Goal: Task Accomplishment & Management: Use online tool/utility

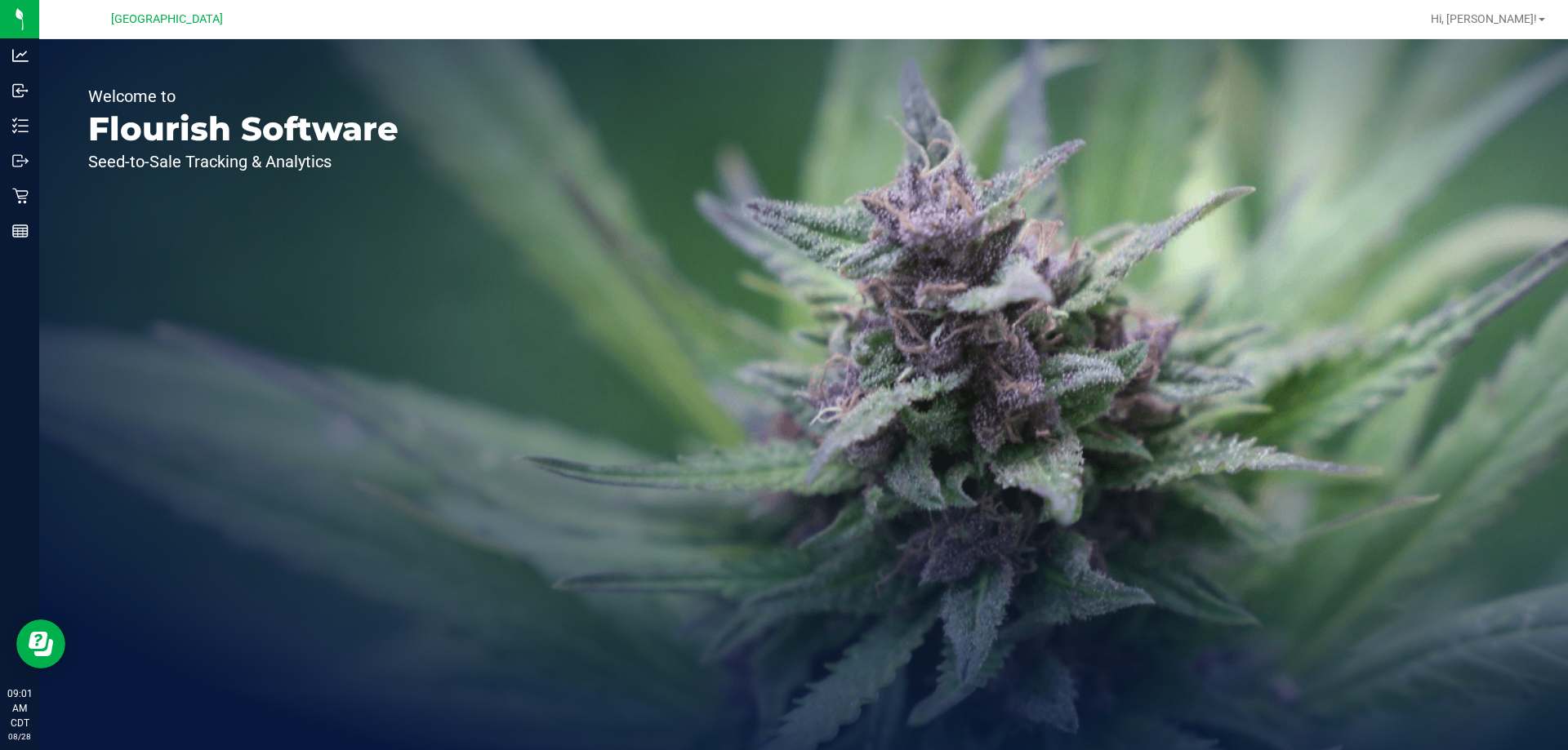
click at [1528, 23] on span "Hi, [PERSON_NAME]!" at bounding box center [1483, 19] width 106 height 13
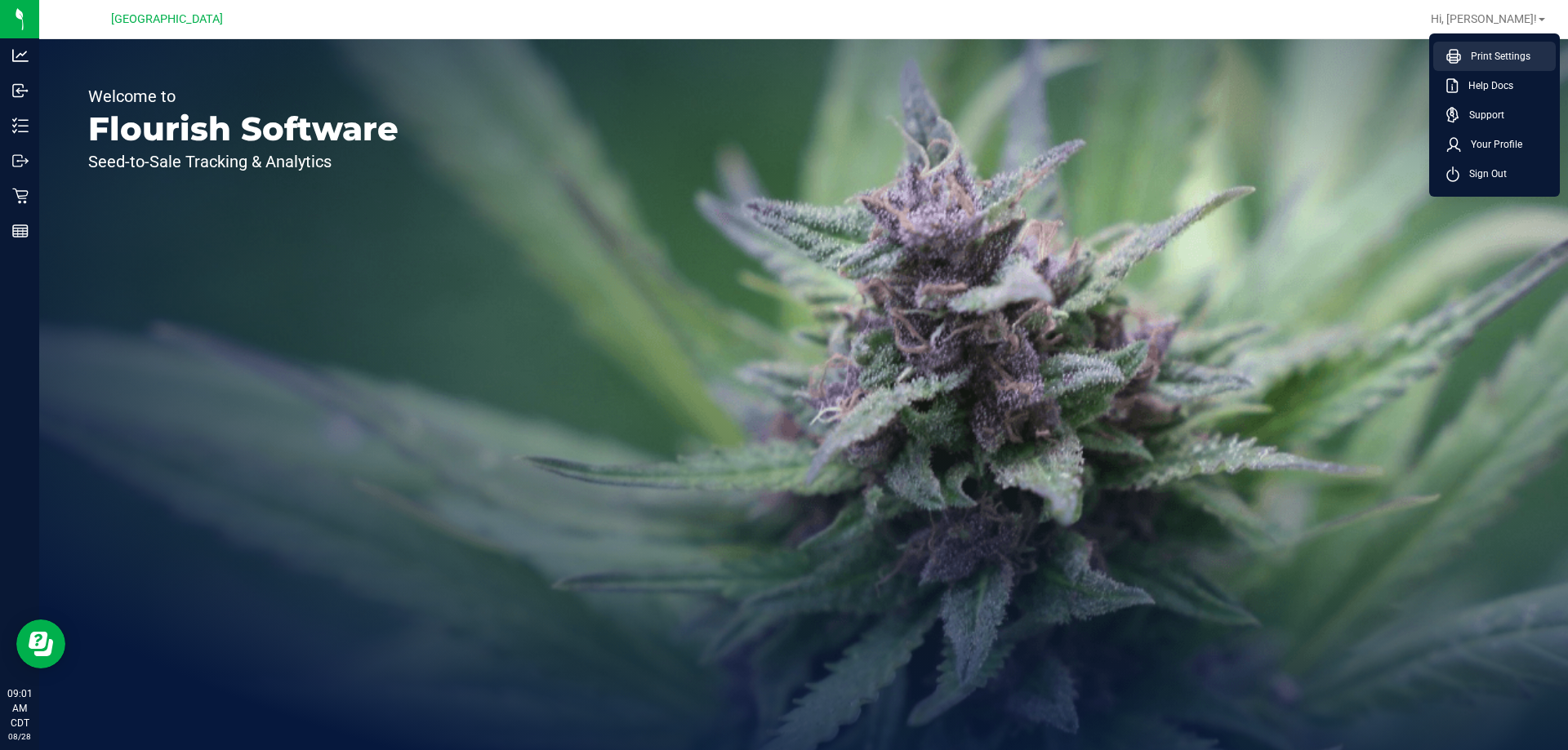
click at [1512, 62] on span "Print Settings" at bounding box center [1496, 57] width 69 height 16
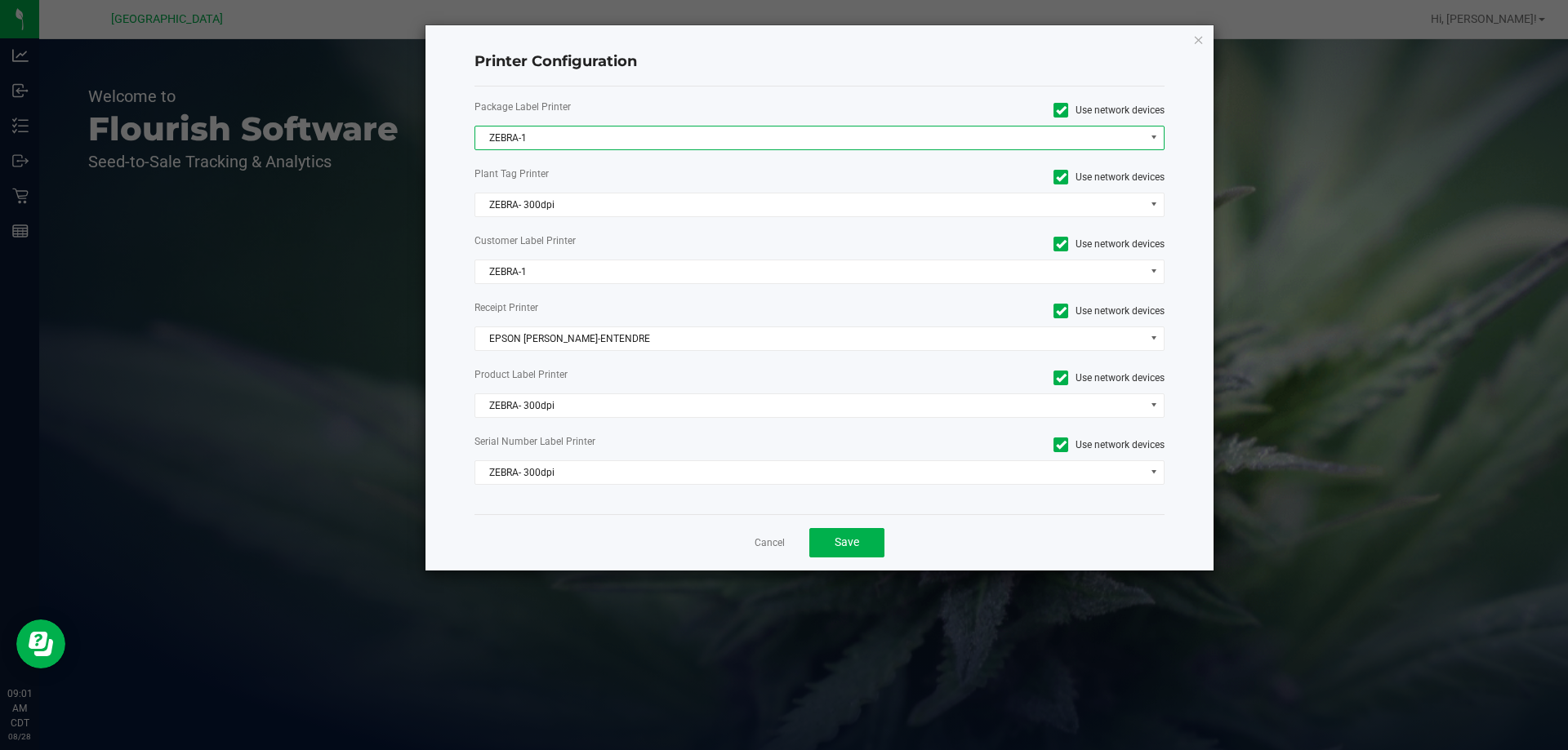
click at [654, 141] on span "ZEBRA-1" at bounding box center [810, 138] width 669 height 23
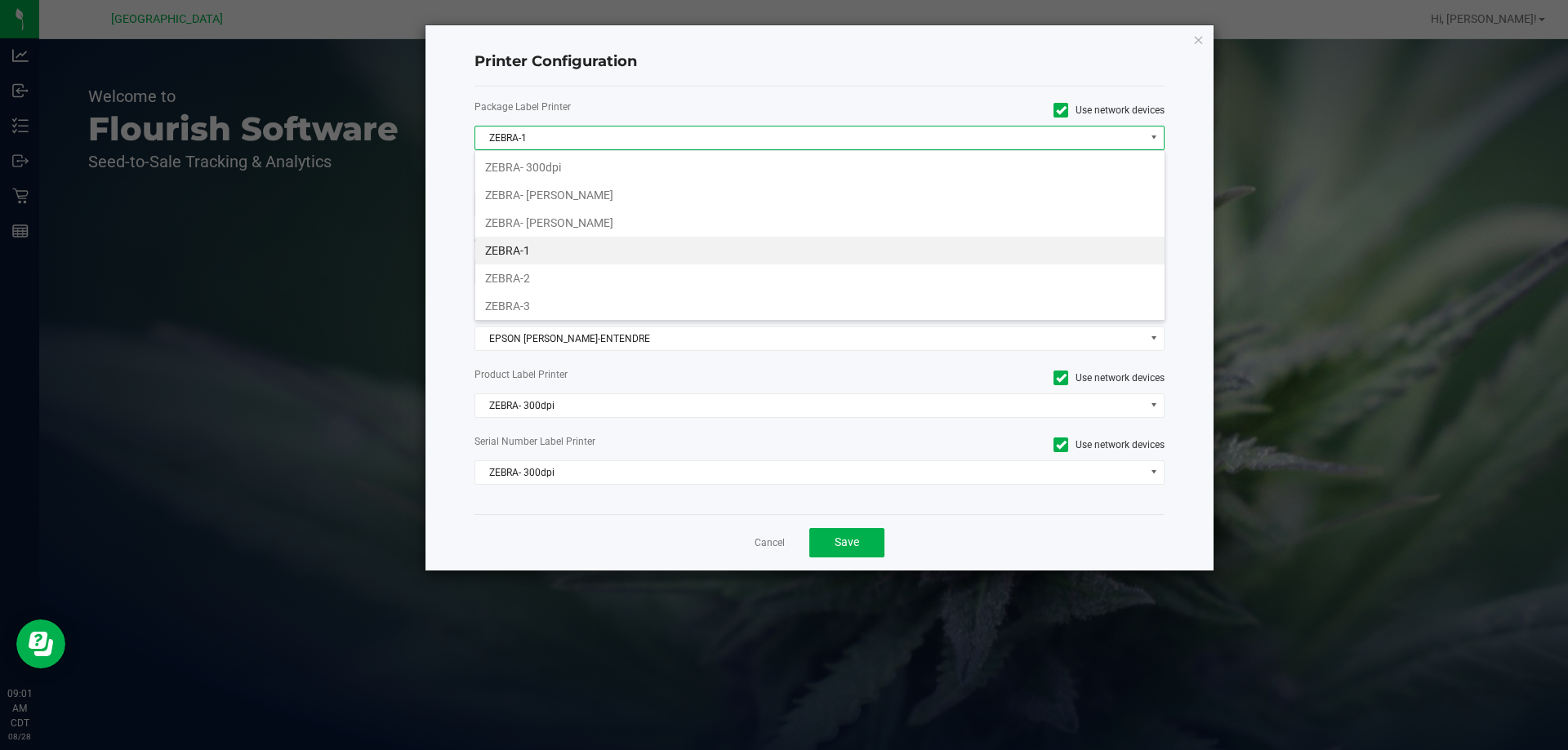
scroll to position [25, 690]
click at [556, 245] on li "ZEBRA-1" at bounding box center [820, 251] width 689 height 28
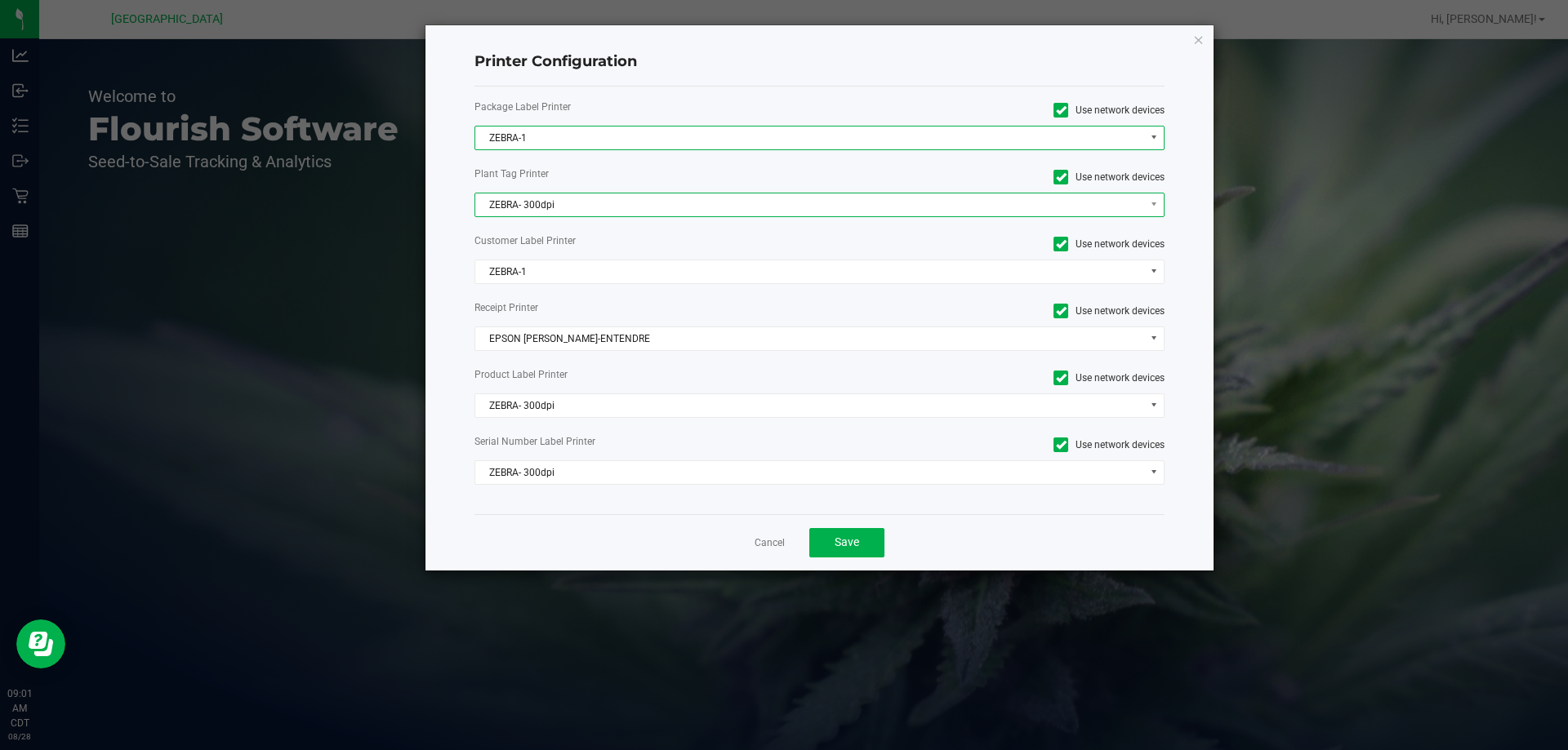
click at [575, 210] on span "ZEBRA- 300dpi" at bounding box center [810, 205] width 669 height 23
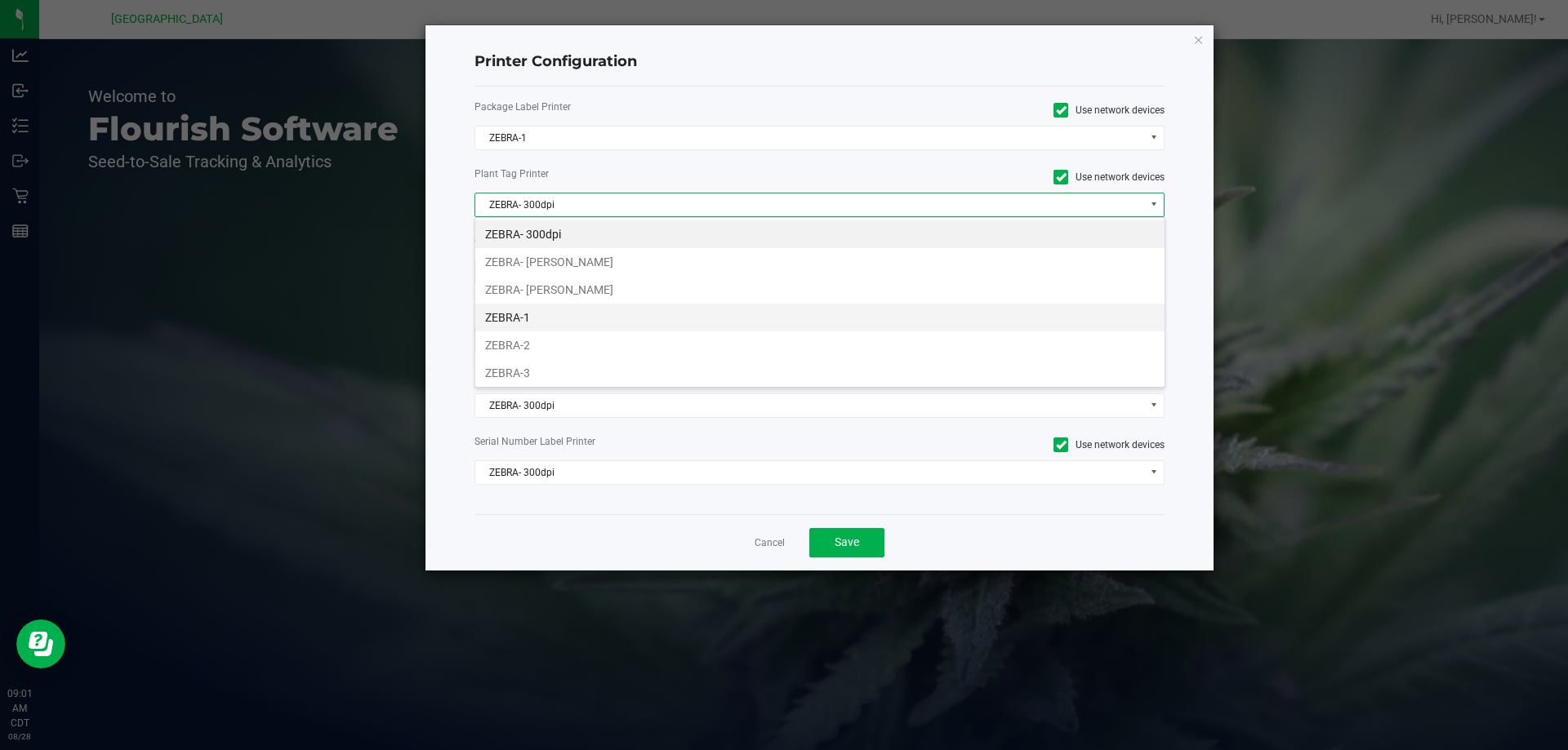
click at [534, 310] on li "ZEBRA-1" at bounding box center [820, 317] width 689 height 28
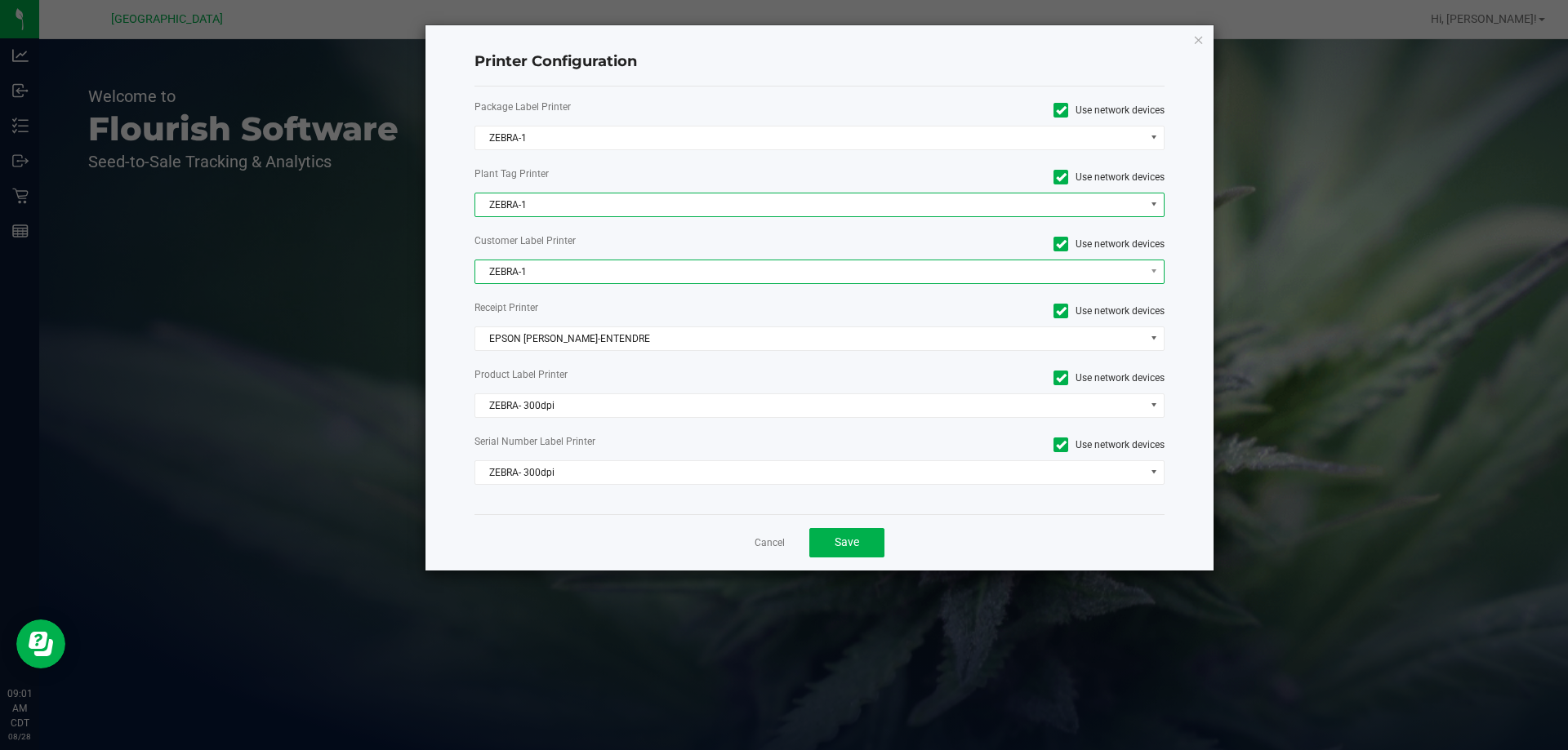
click at [572, 272] on span "ZEBRA-1" at bounding box center [810, 272] width 669 height 23
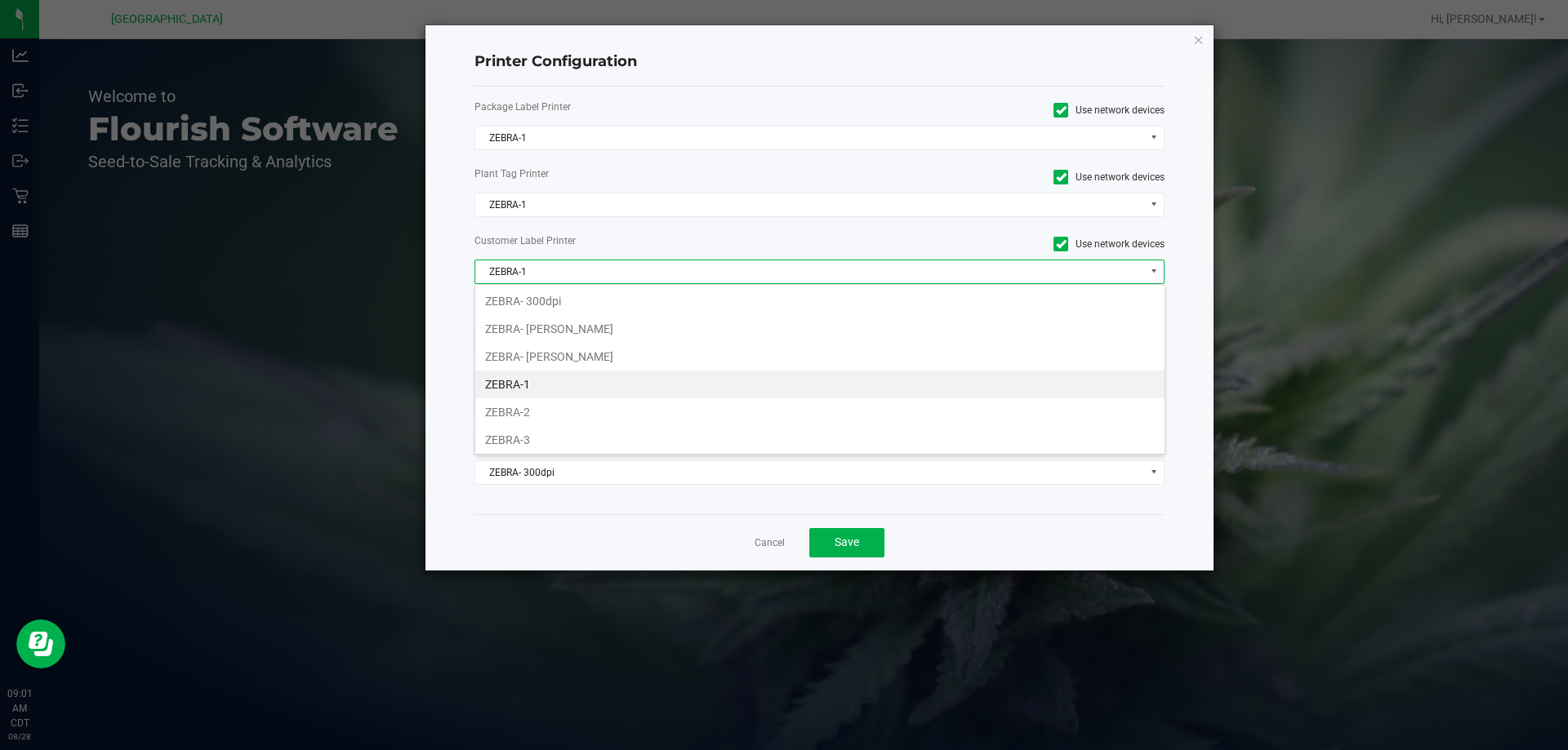
click at [533, 380] on li "ZEBRA-1" at bounding box center [820, 385] width 689 height 28
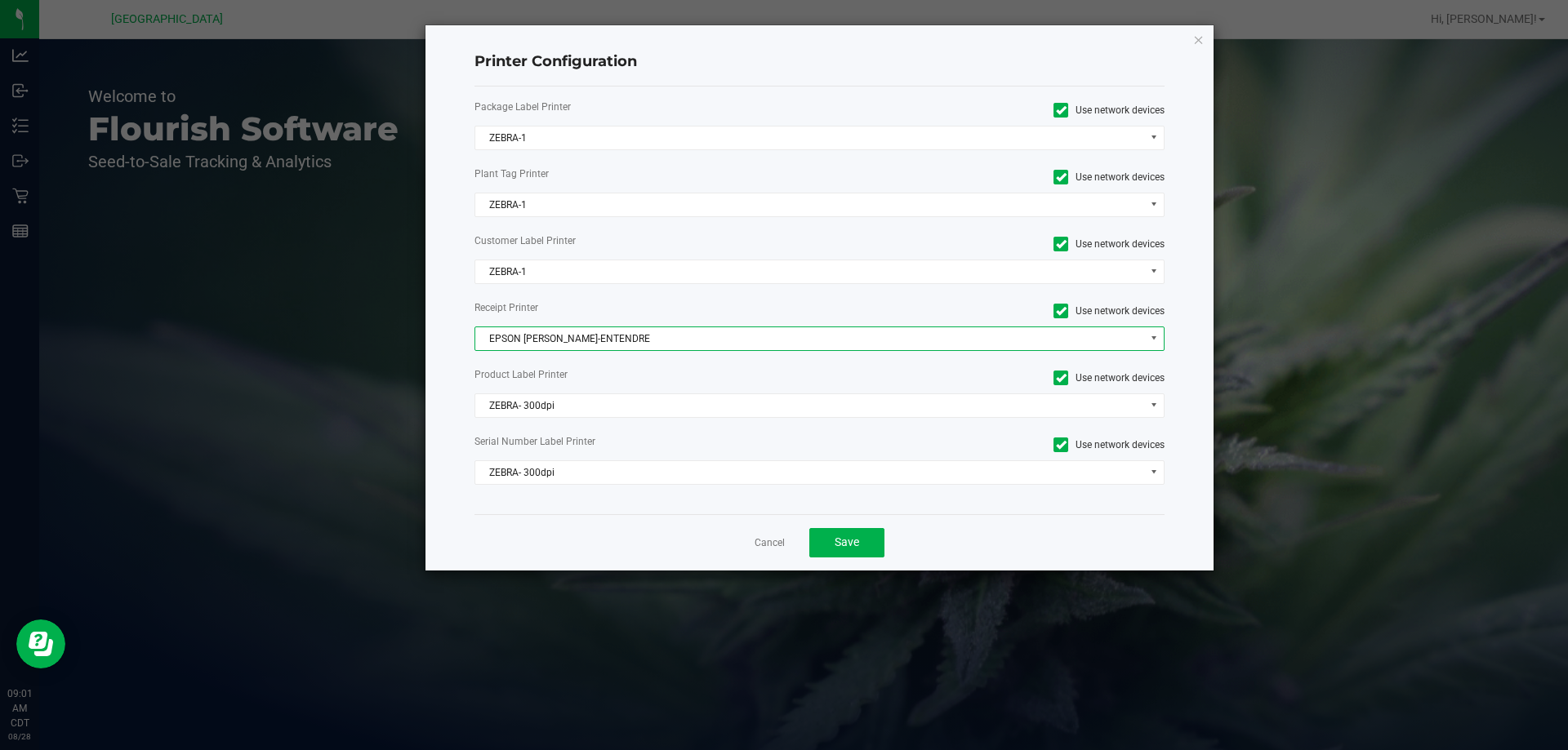
click at [603, 350] on span "EPSON [PERSON_NAME]-ENTENDRE" at bounding box center [810, 339] width 669 height 23
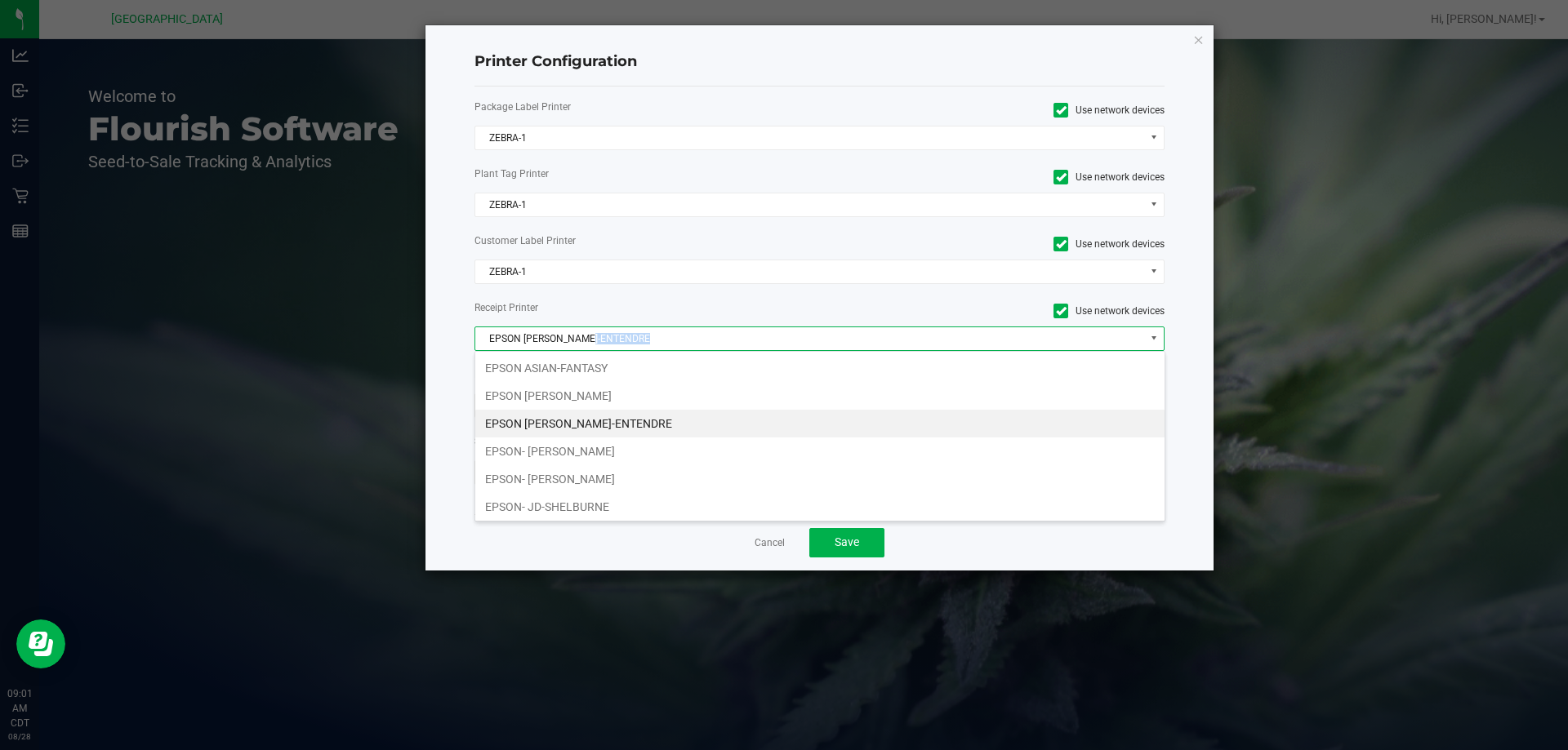
click at [603, 350] on span "EPSON [PERSON_NAME]-ENTENDRE" at bounding box center [810, 339] width 669 height 23
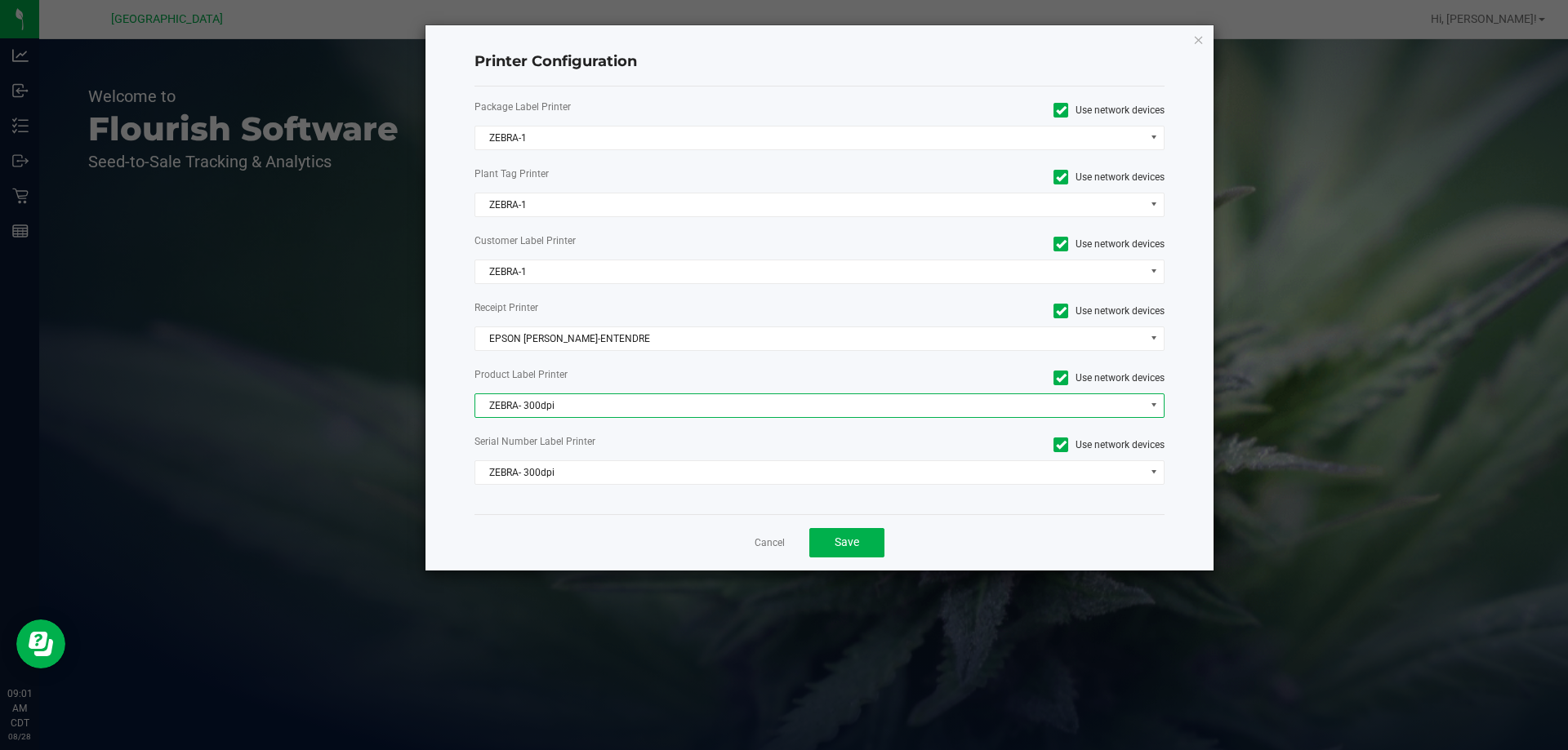
click at [590, 408] on span "ZEBRA- 300dpi" at bounding box center [810, 406] width 669 height 23
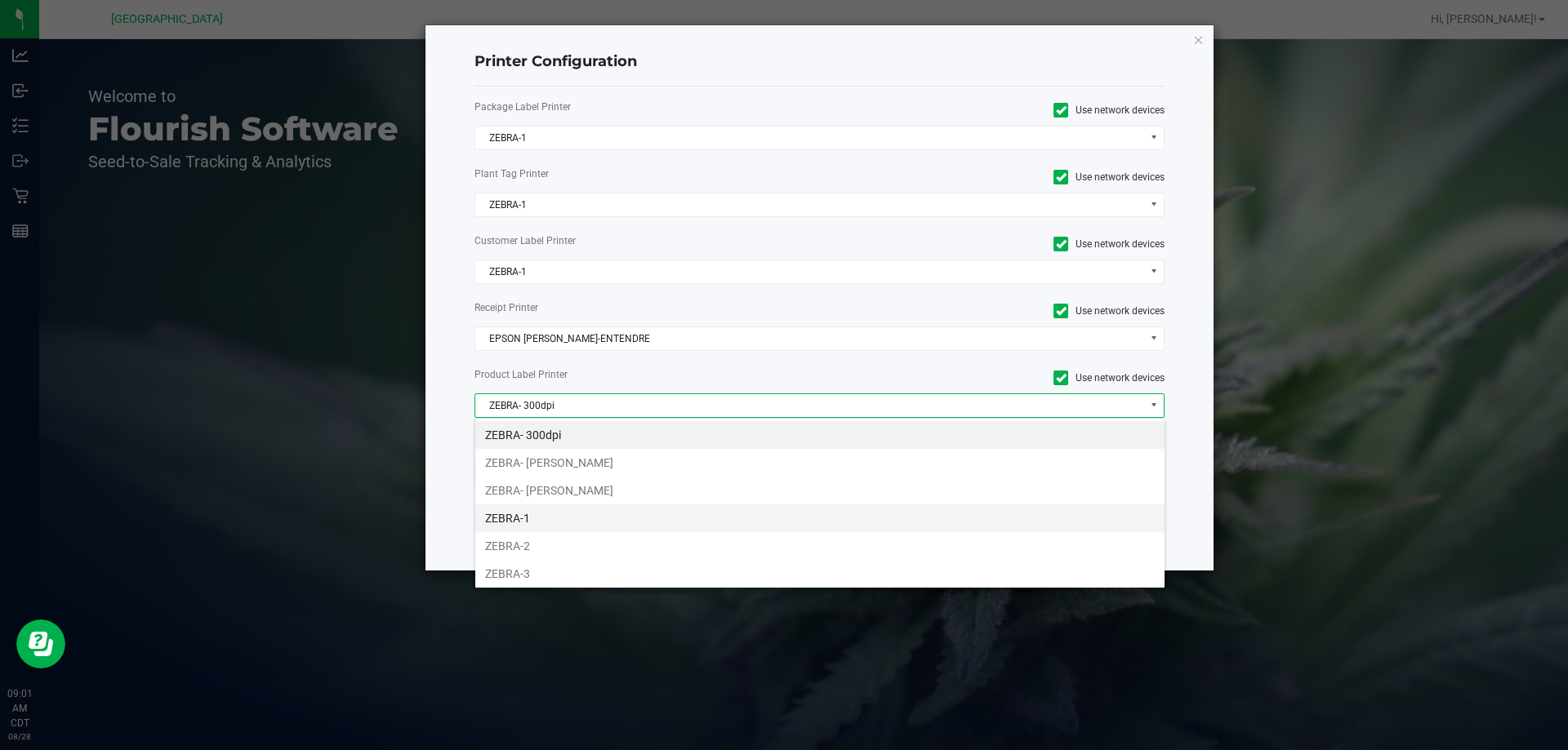
click at [540, 519] on li "ZEBRA-1" at bounding box center [820, 519] width 689 height 28
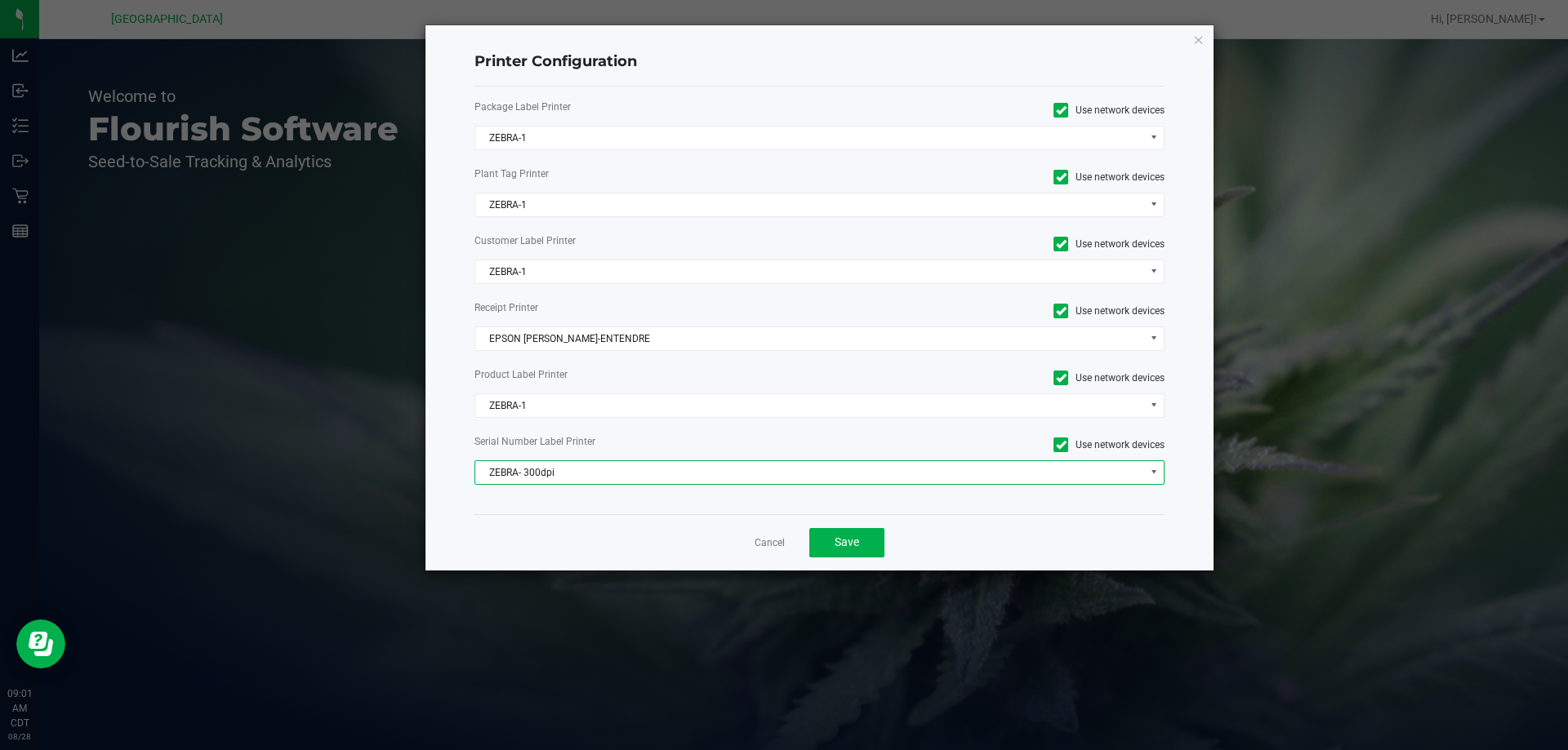
click at [597, 464] on span "ZEBRA- 300dpi" at bounding box center [810, 473] width 669 height 23
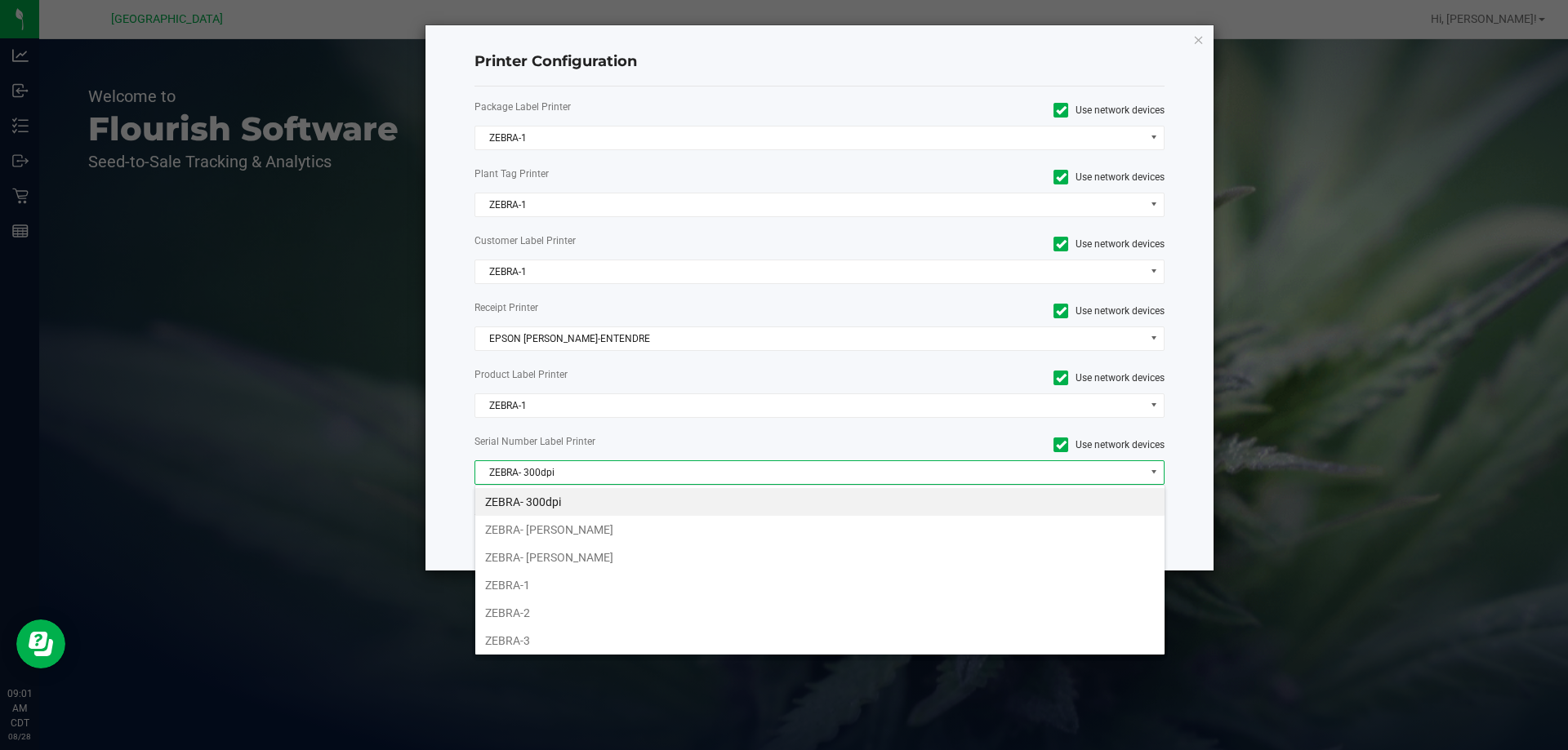
click at [589, 470] on span "ZEBRA- 300dpi" at bounding box center [810, 473] width 669 height 23
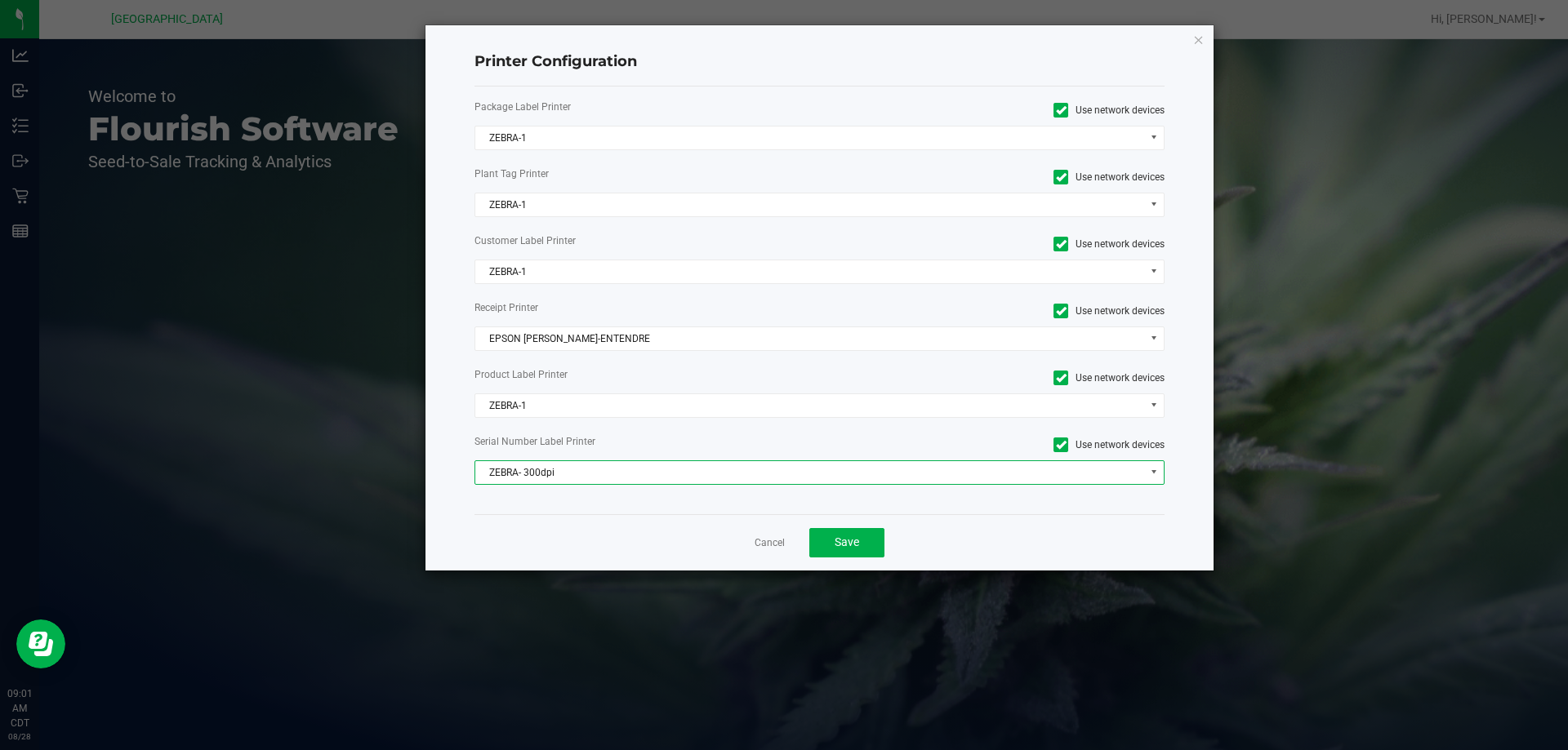
click at [589, 470] on span "ZEBRA- 300dpi" at bounding box center [810, 473] width 669 height 23
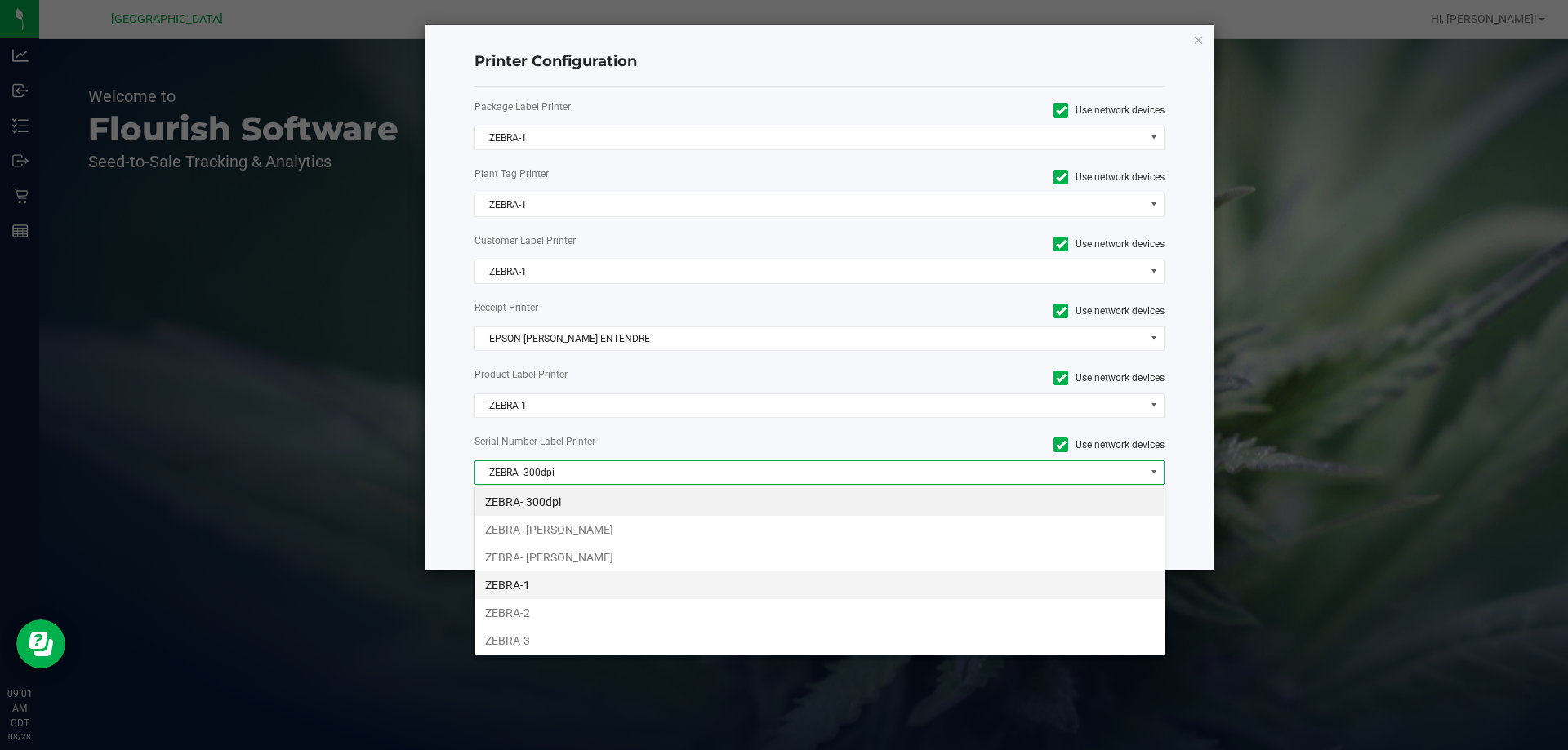
click at [522, 584] on li "ZEBRA-1" at bounding box center [820, 586] width 689 height 28
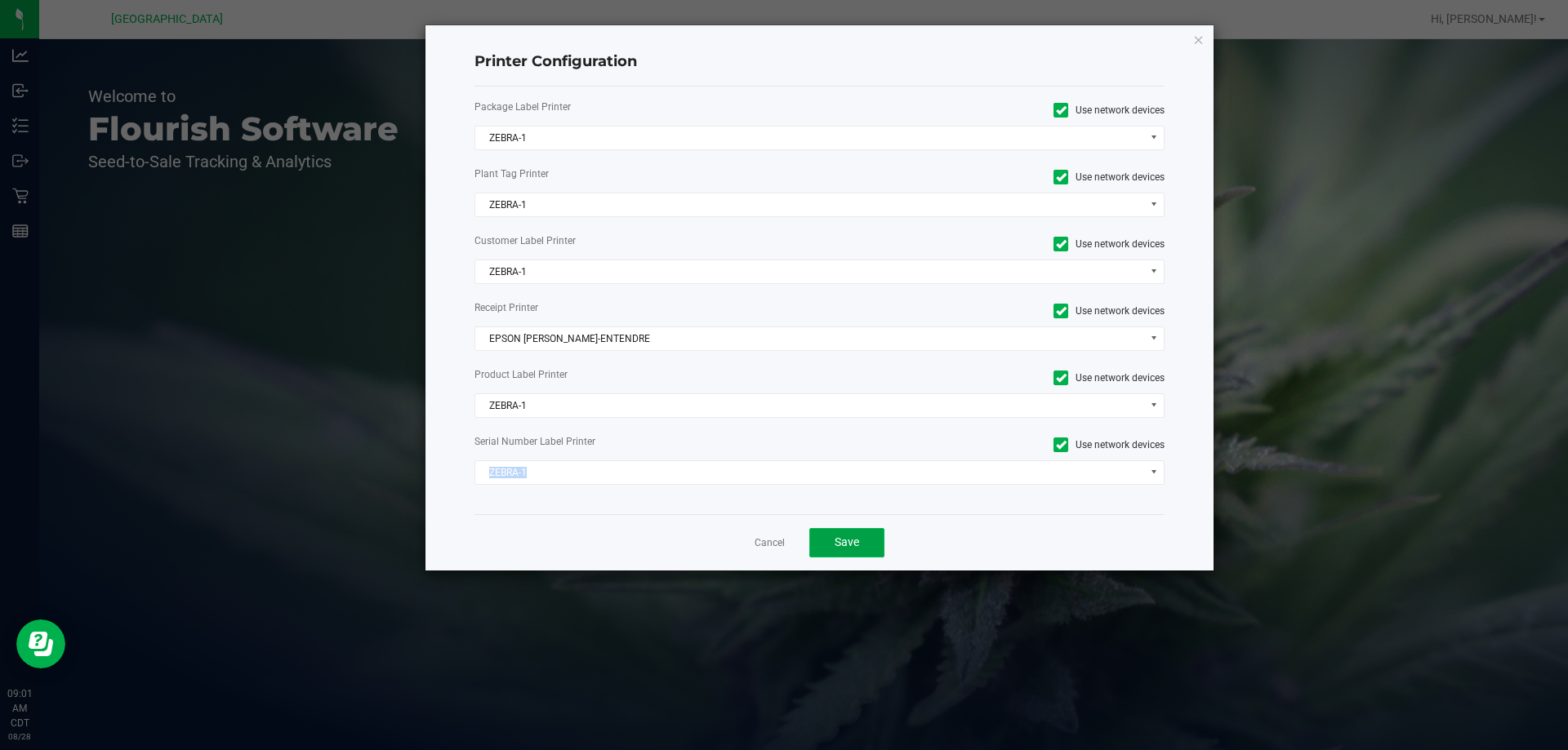
click at [847, 549] on span "Save" at bounding box center [847, 542] width 25 height 13
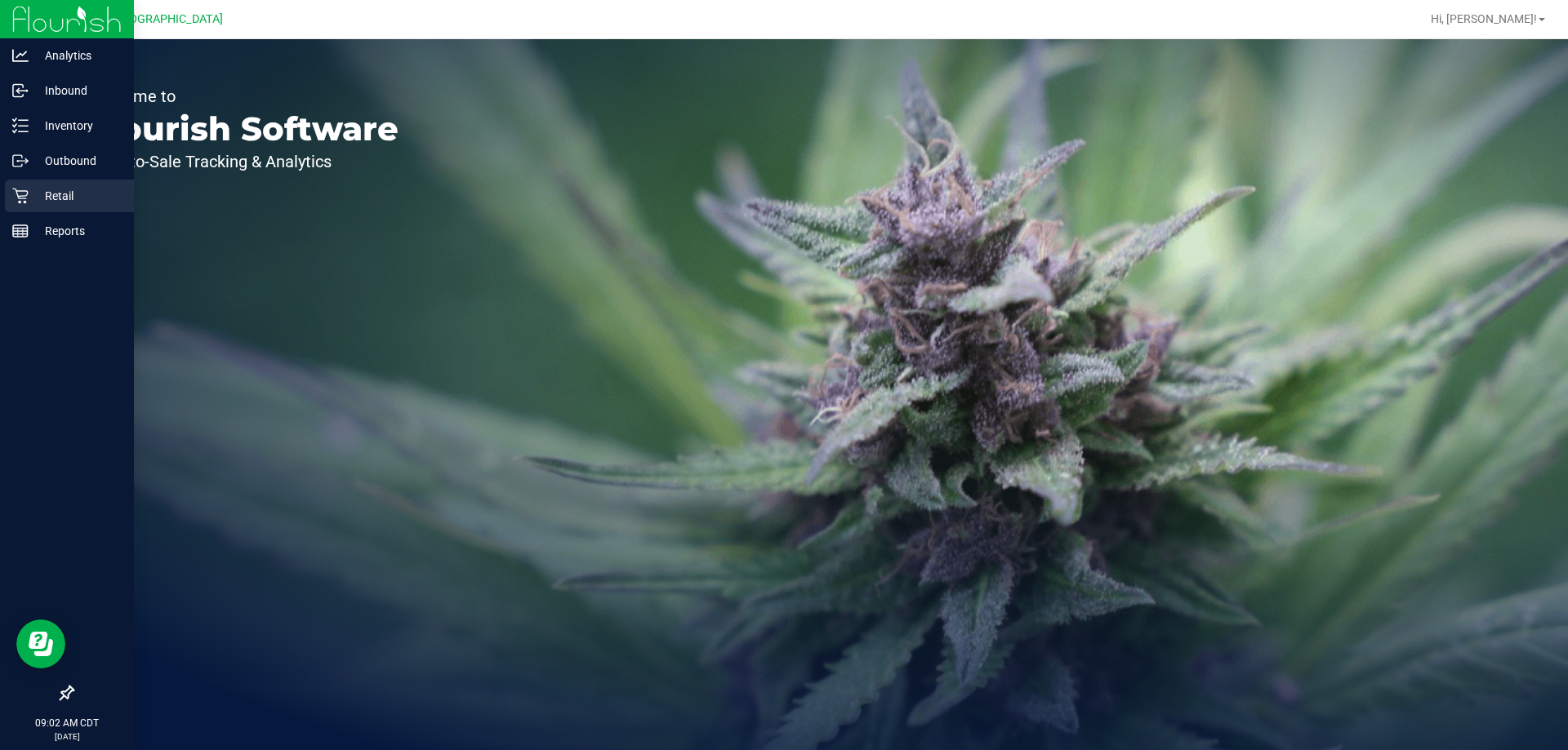
click at [47, 196] on p "Retail" at bounding box center [77, 196] width 98 height 20
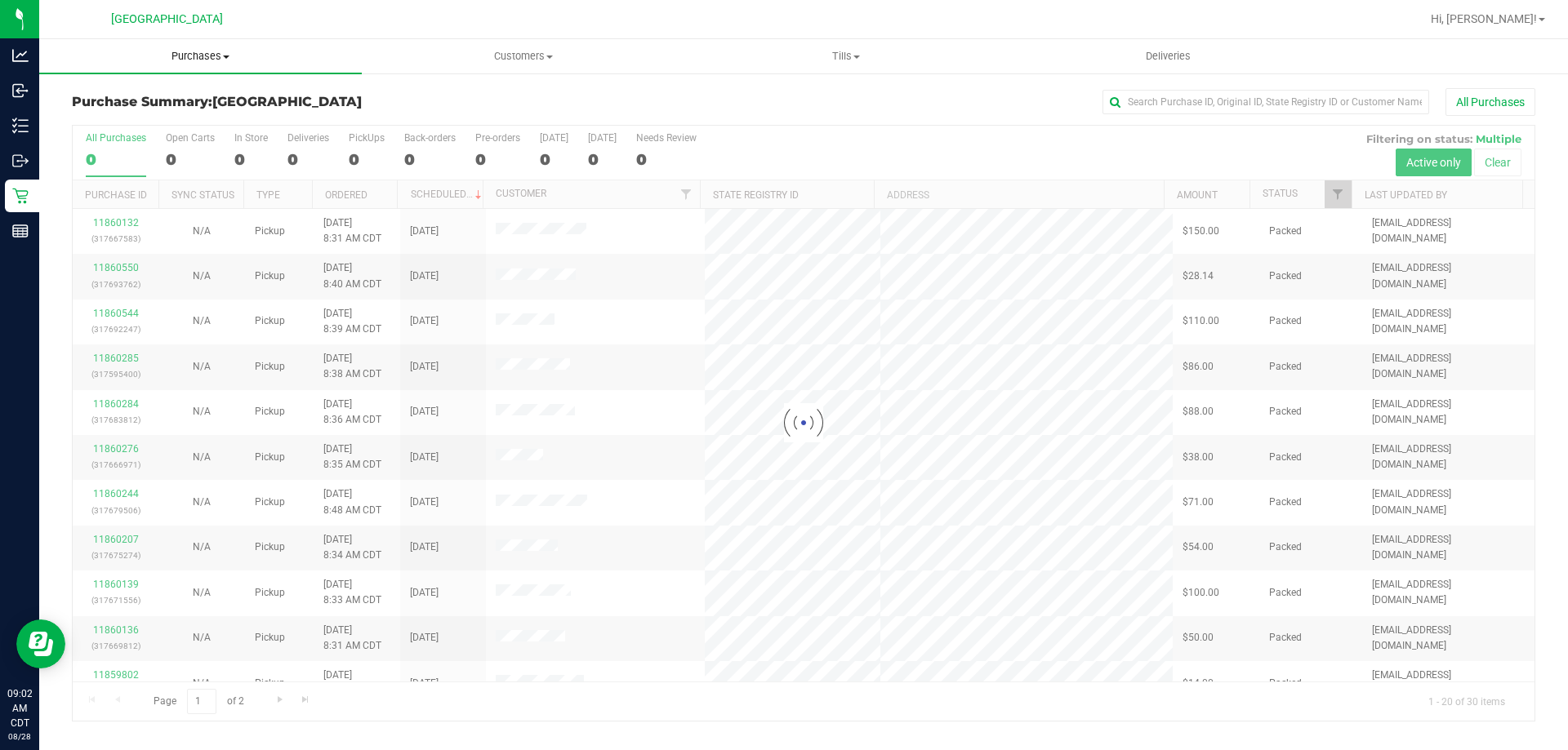
click at [202, 56] on span "Purchases" at bounding box center [201, 57] width 322 height 15
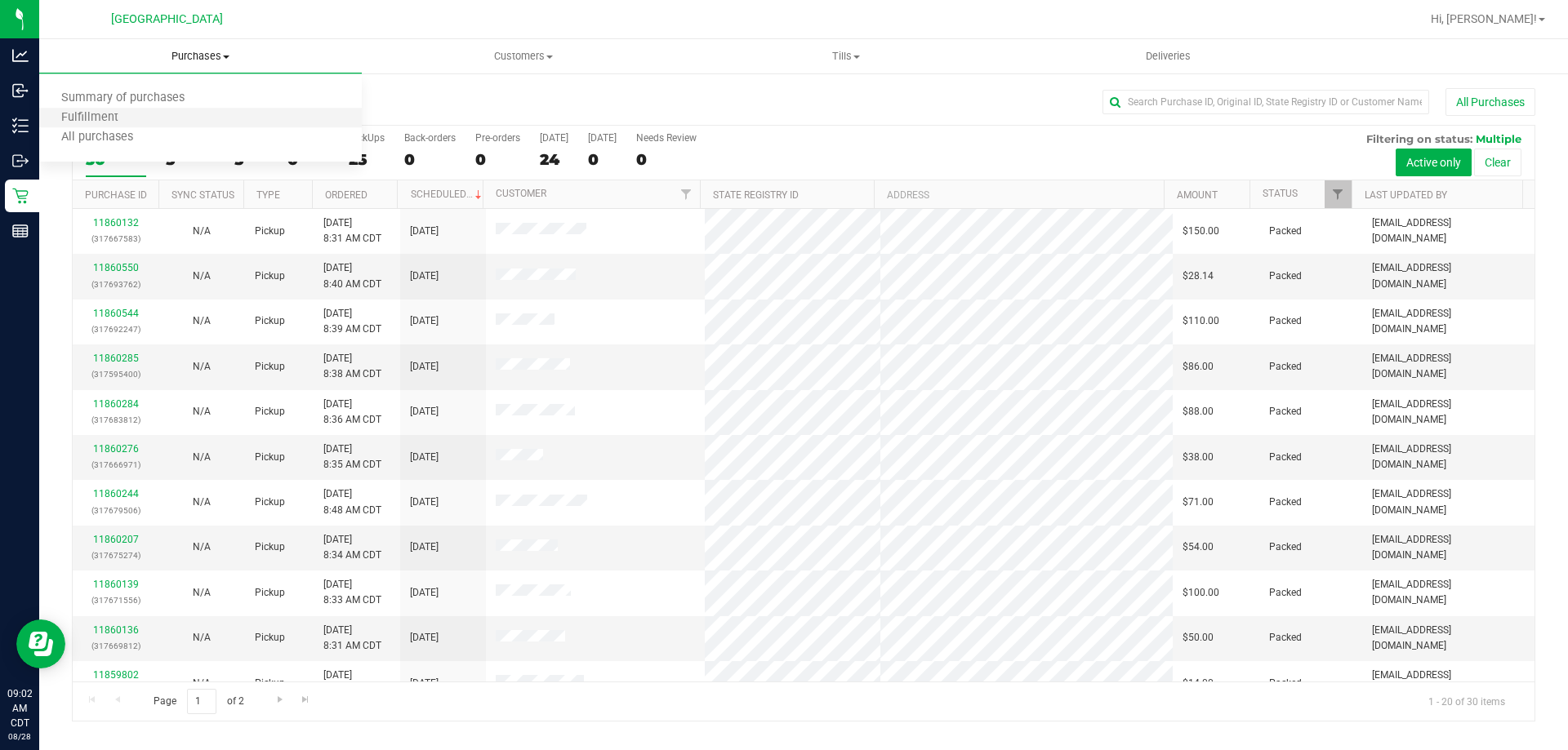
click at [193, 116] on li "Fulfillment" at bounding box center [201, 118] width 322 height 20
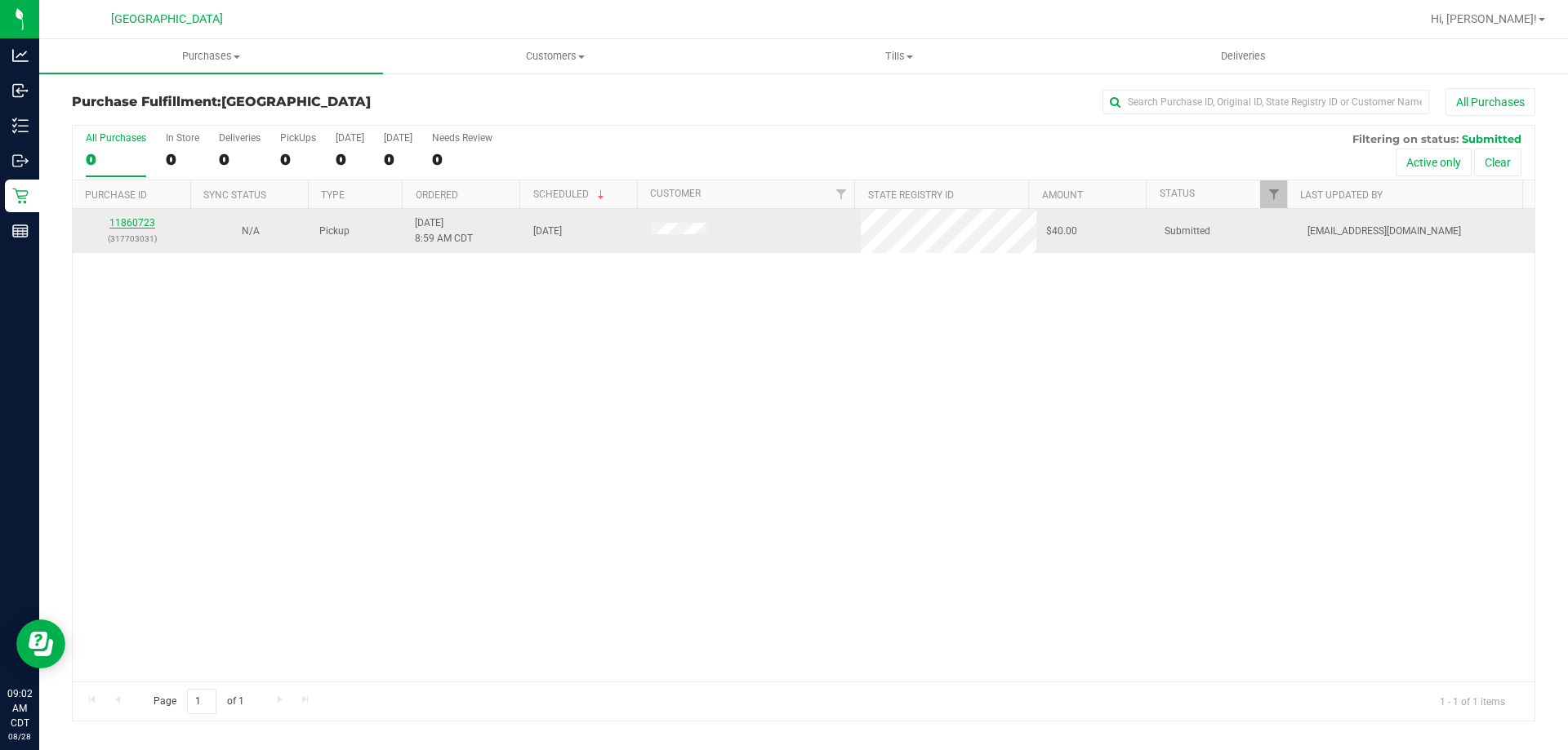
click at [143, 224] on link "11860723" at bounding box center [132, 223] width 46 height 12
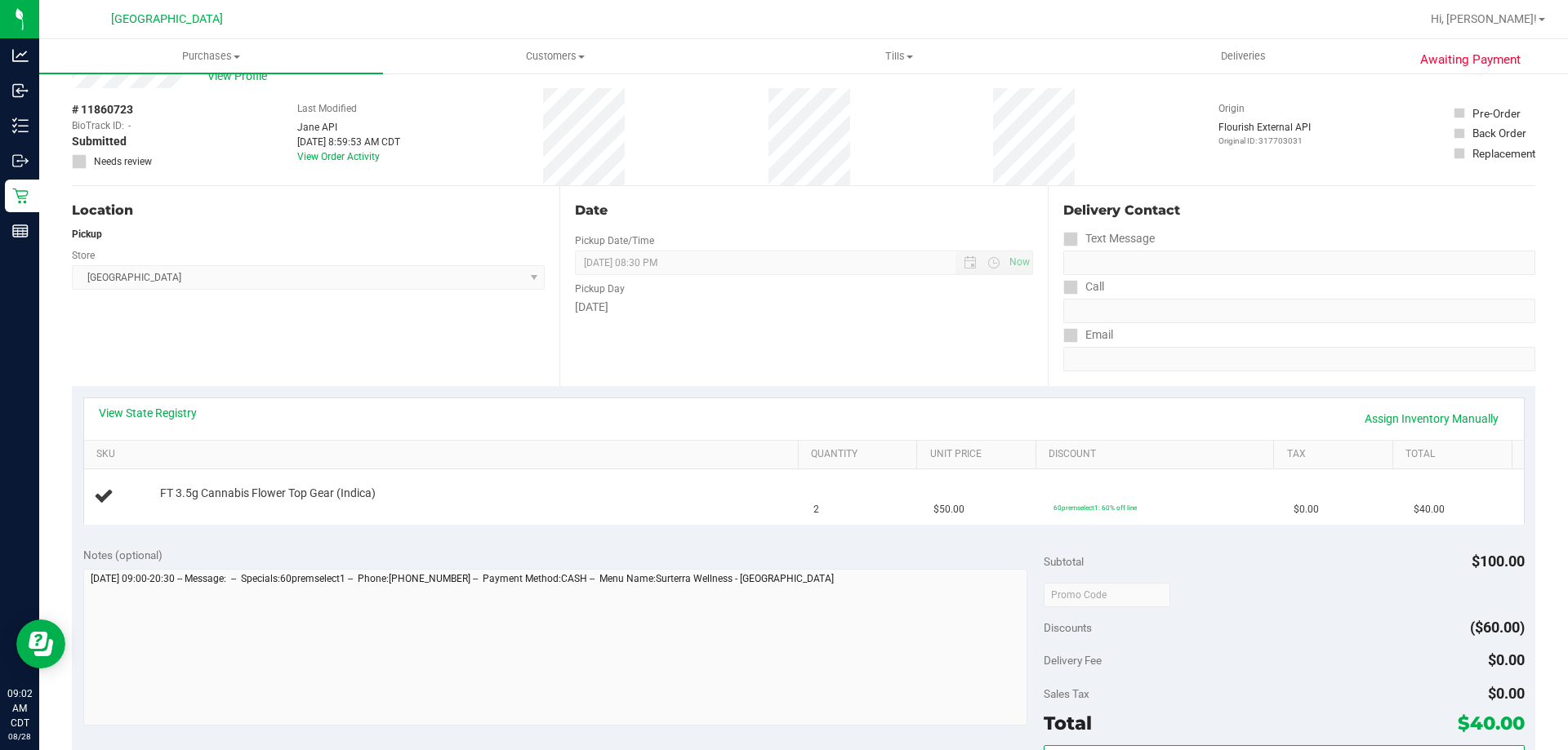
scroll to position [81, 0]
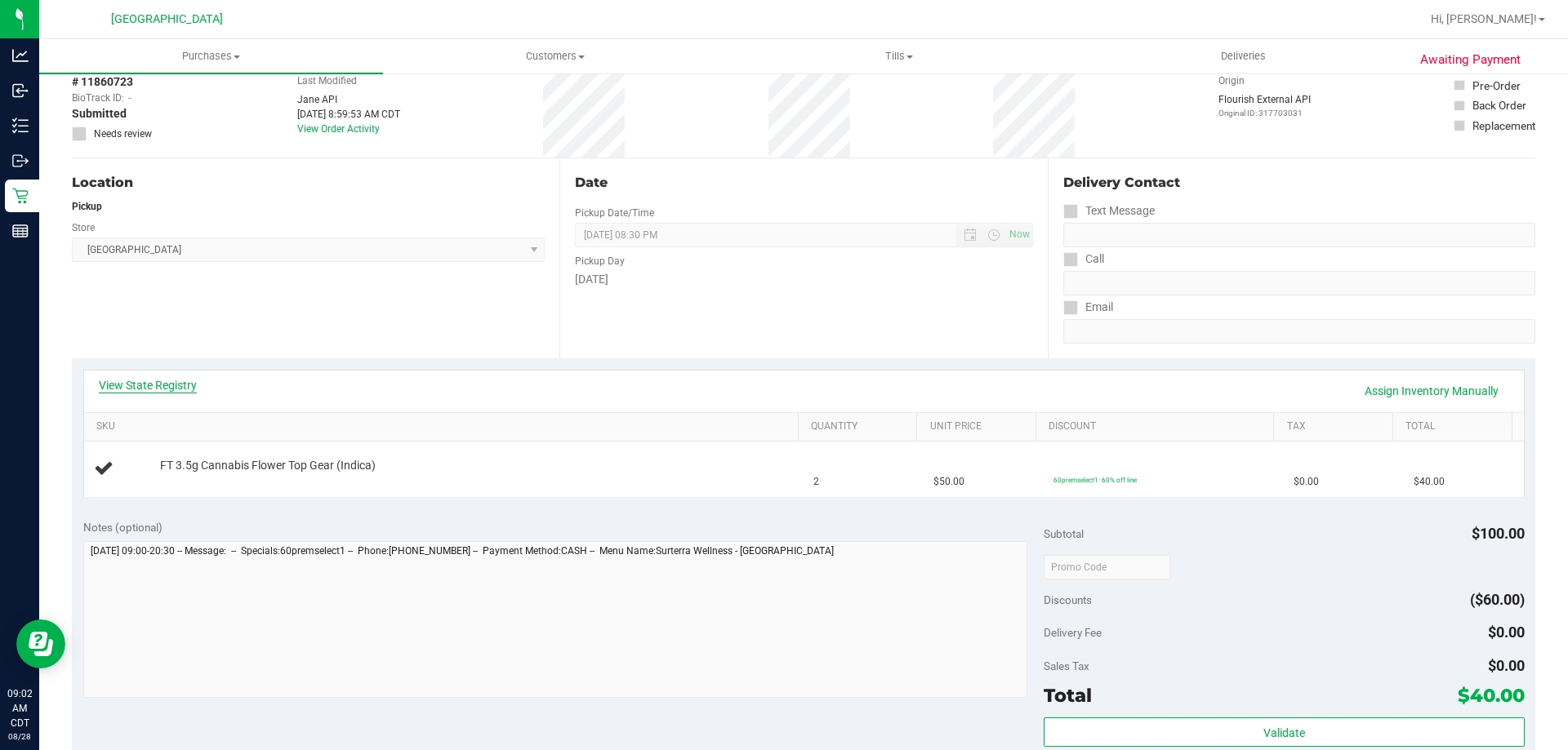
click at [143, 383] on link "View State Registry" at bounding box center [147, 386] width 98 height 16
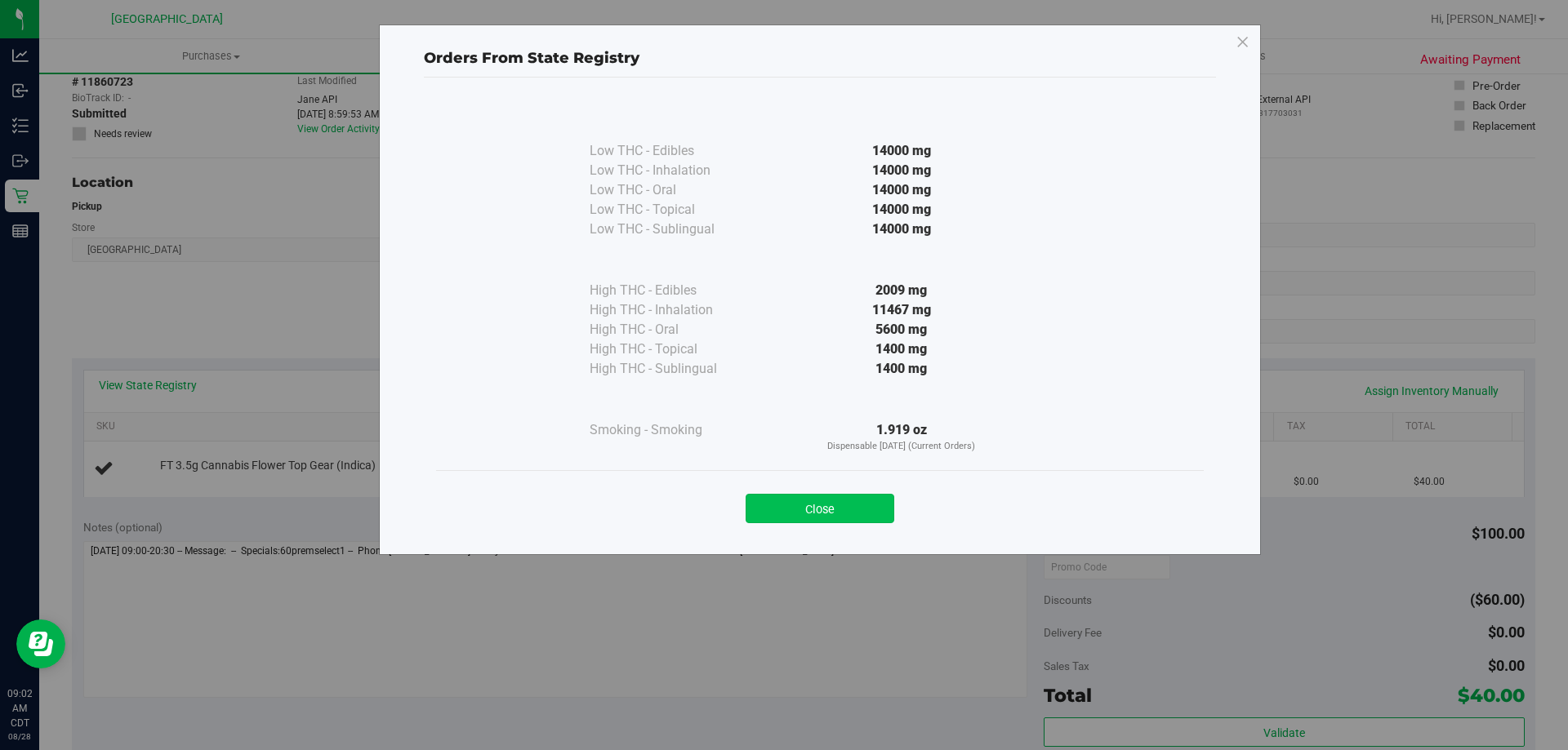
click at [810, 509] on button "Close" at bounding box center [819, 509] width 149 height 30
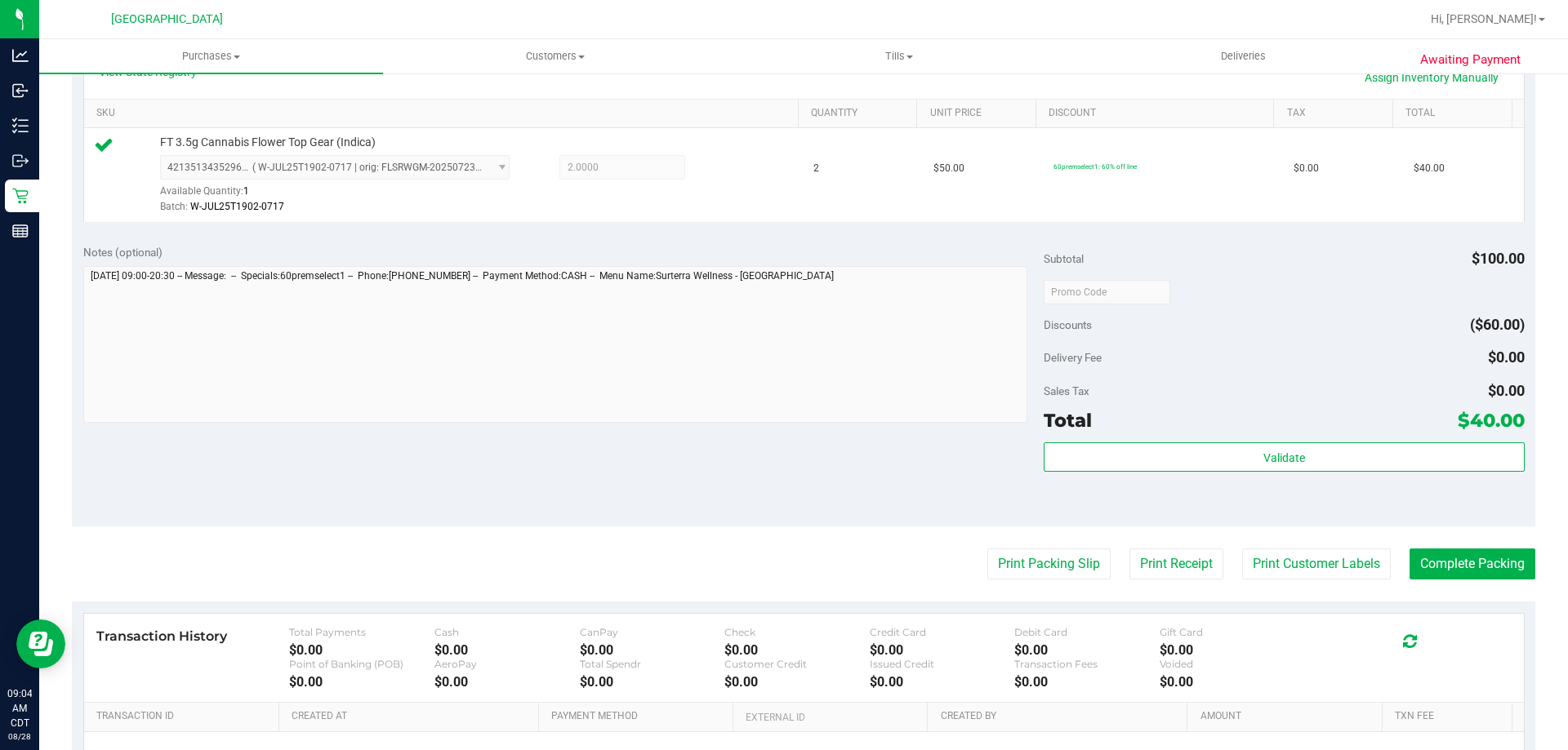
scroll to position [408, 0]
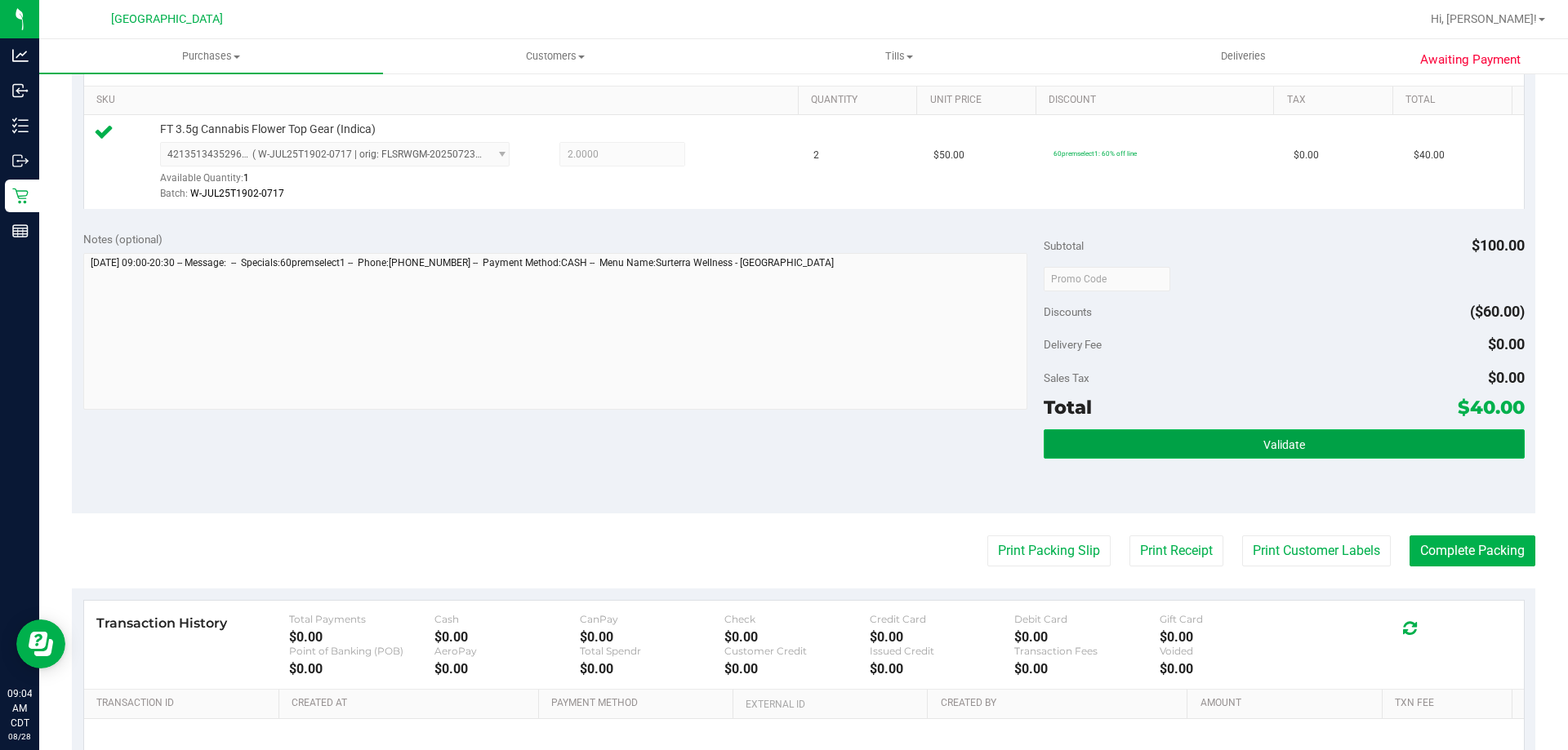
click at [1223, 445] on button "Validate" at bounding box center [1284, 444] width 480 height 30
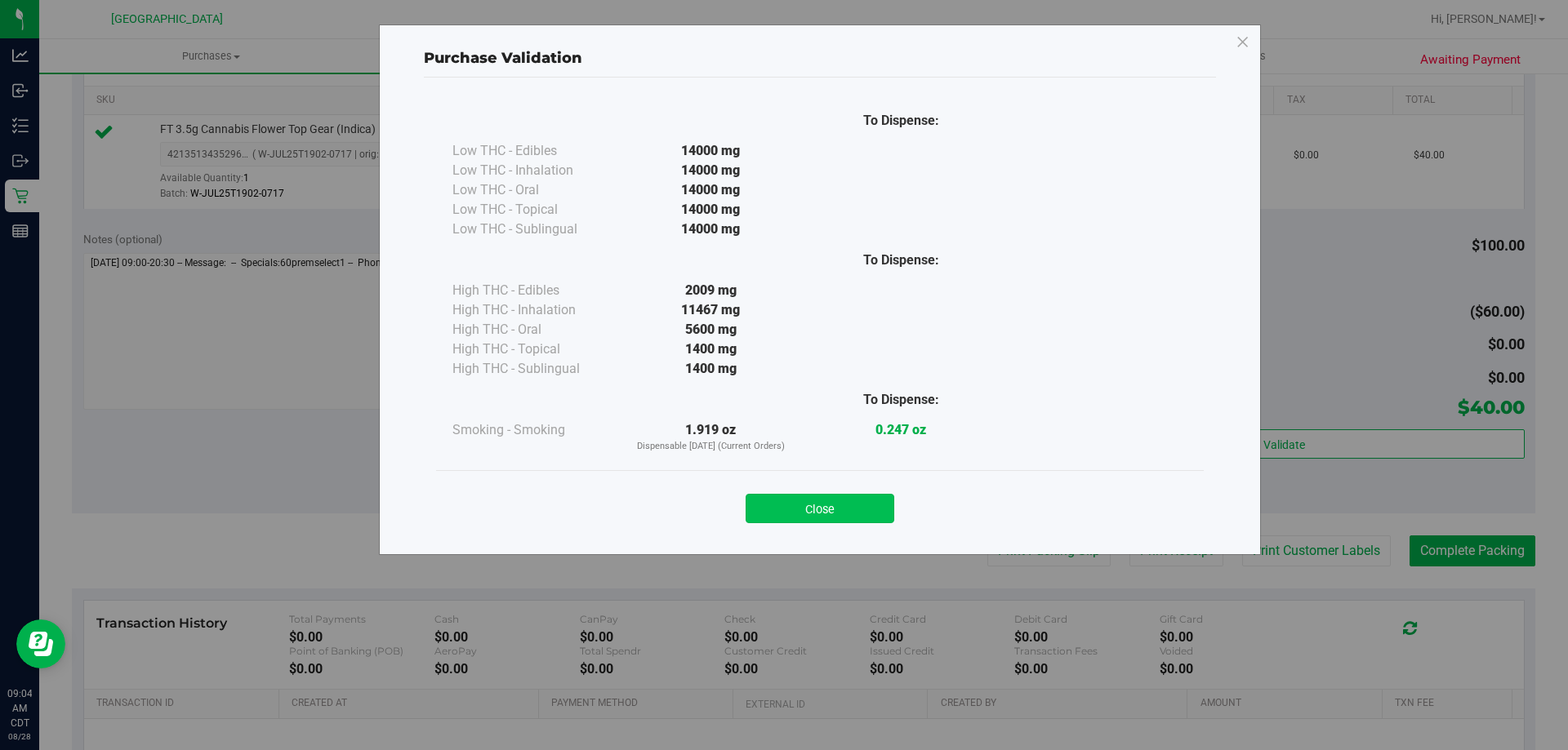
drag, startPoint x: 898, startPoint y: 488, endPoint x: 869, endPoint y: 513, distance: 38.3
click at [879, 506] on div "Close" at bounding box center [819, 504] width 743 height 41
click at [869, 513] on button "Close" at bounding box center [819, 509] width 149 height 30
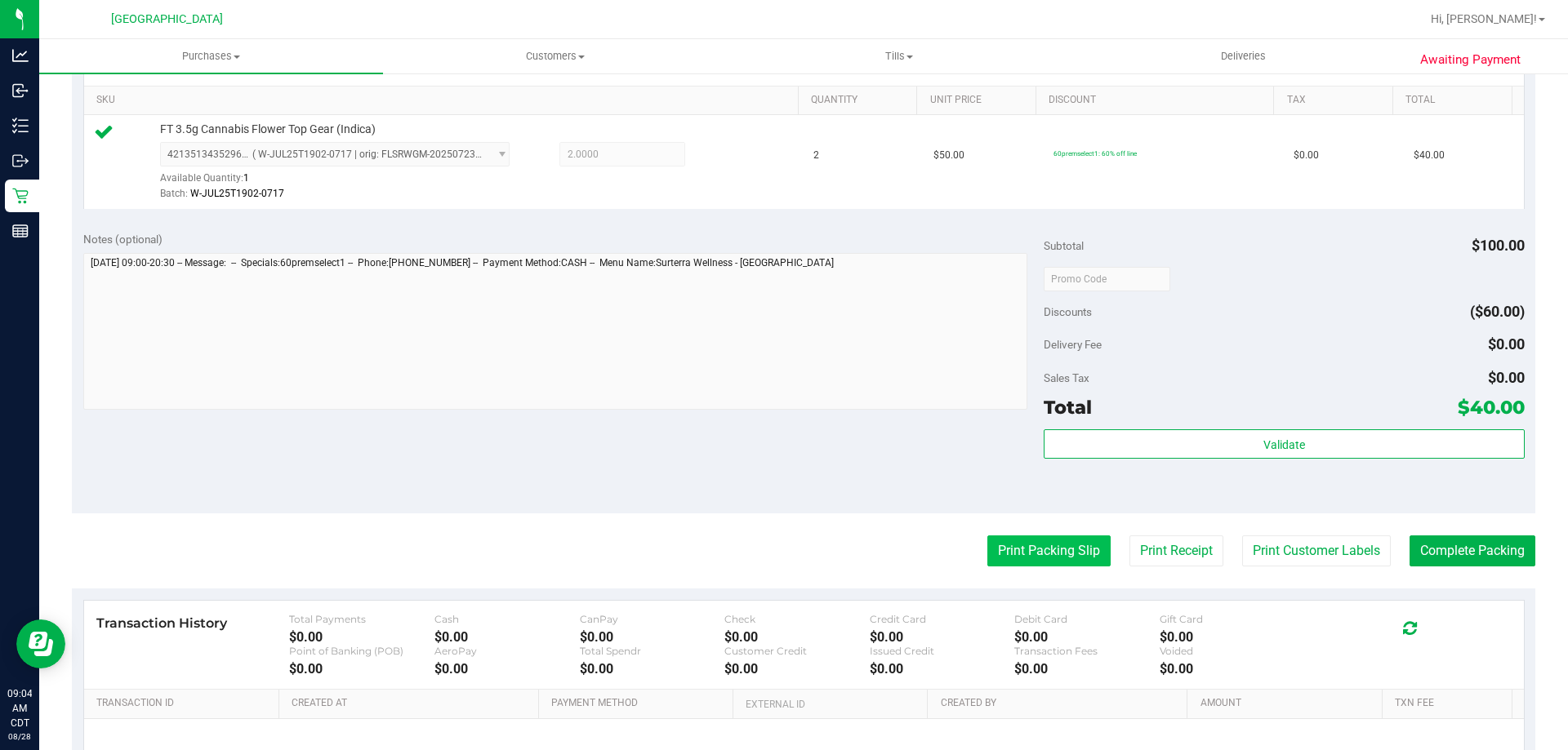
click at [1039, 551] on button "Print Packing Slip" at bounding box center [1049, 551] width 123 height 31
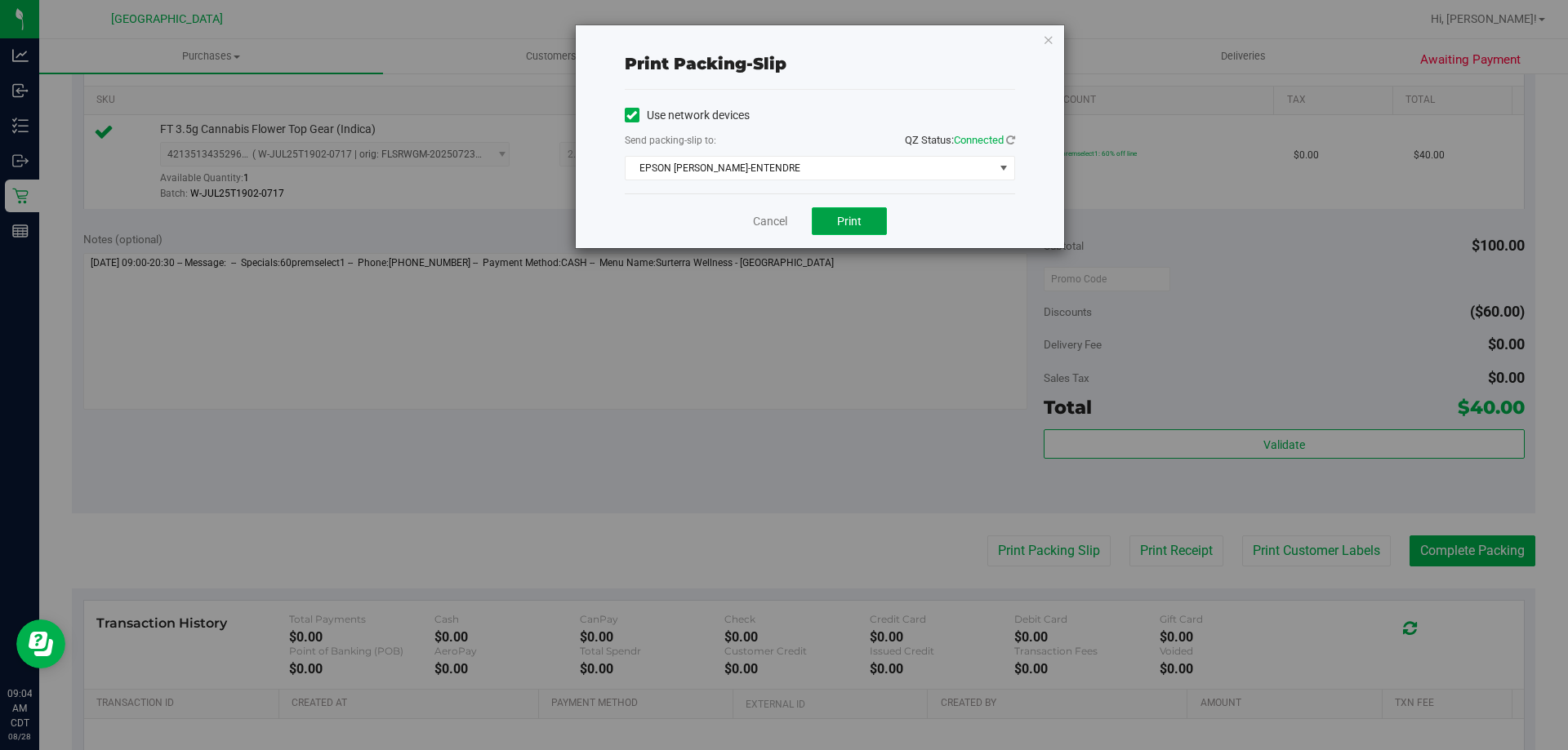
click at [828, 229] on button "Print" at bounding box center [849, 221] width 75 height 28
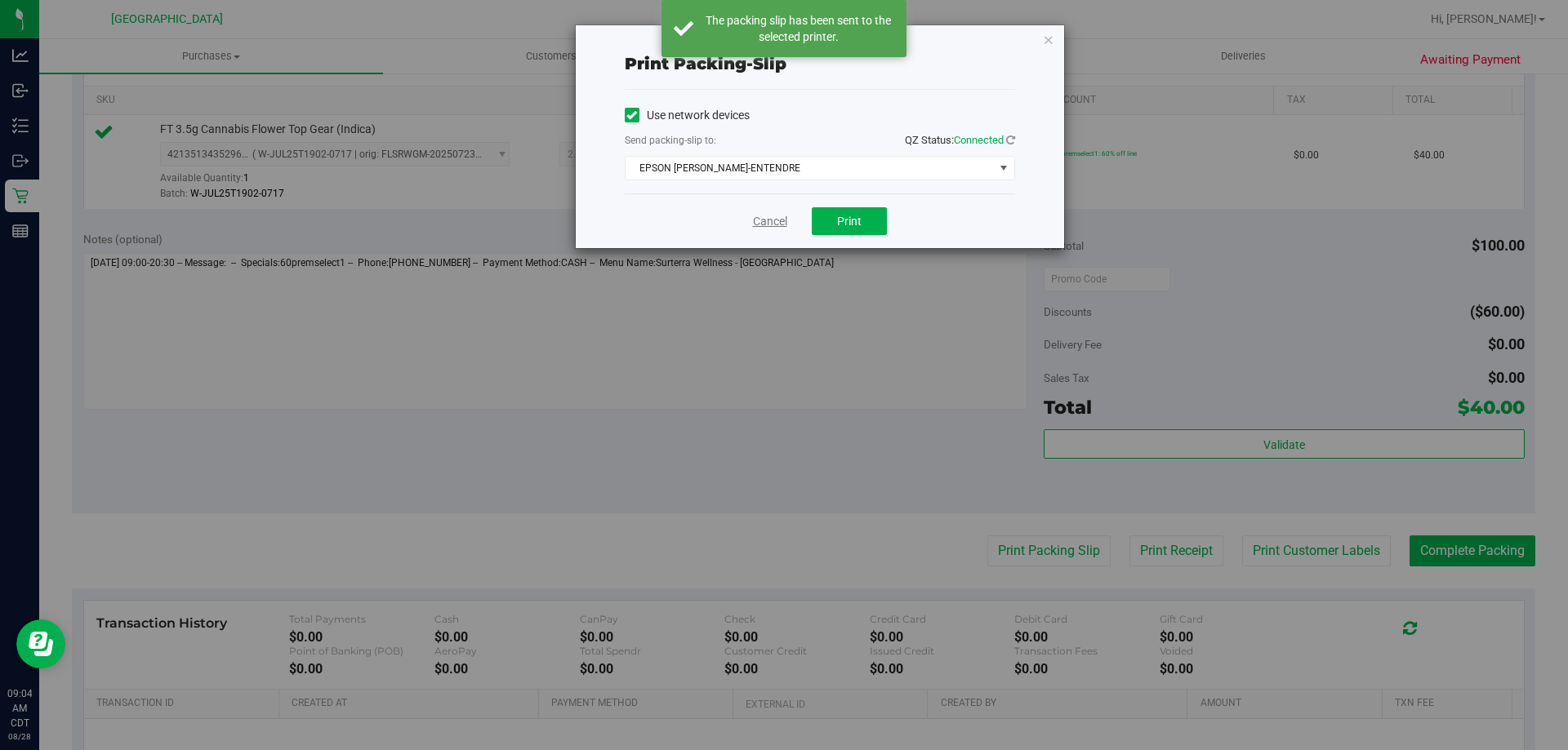
click at [769, 229] on link "Cancel" at bounding box center [770, 221] width 35 height 17
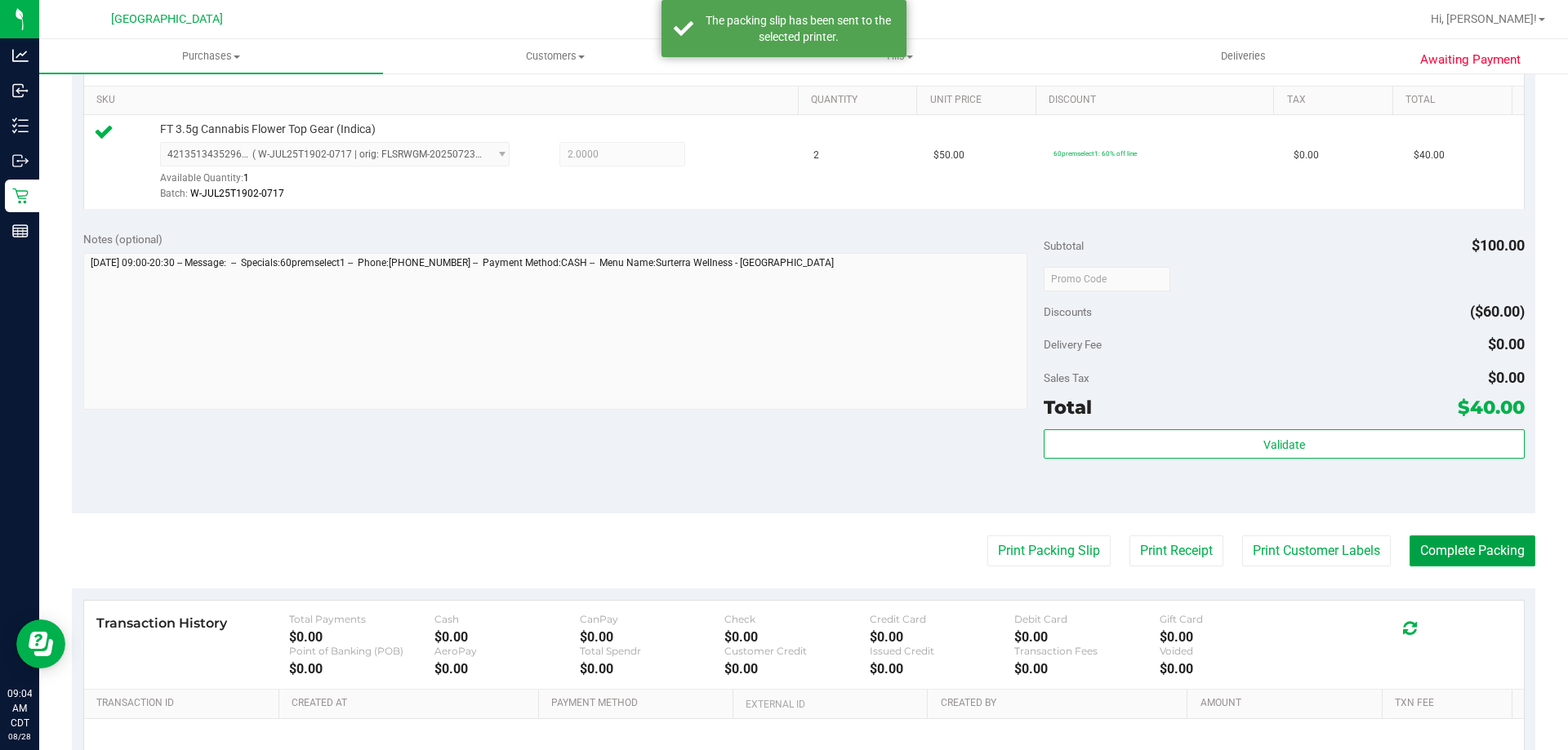
drag, startPoint x: 1458, startPoint y: 552, endPoint x: 1403, endPoint y: 533, distance: 58.2
click at [1459, 552] on button "Complete Packing" at bounding box center [1473, 551] width 126 height 31
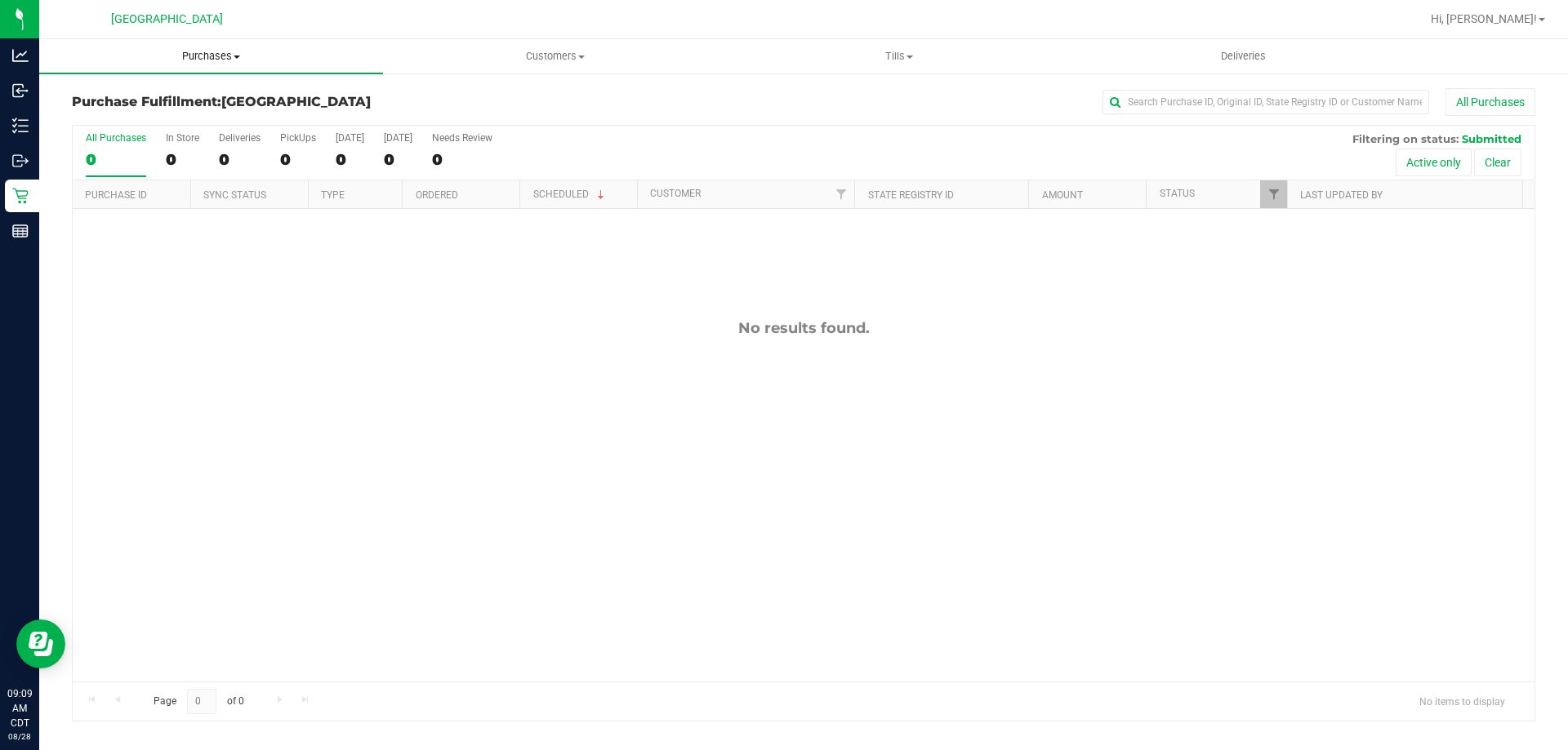
click at [216, 55] on span "Purchases" at bounding box center [211, 57] width 344 height 15
click at [179, 118] on li "Fulfillment" at bounding box center [211, 118] width 344 height 20
click at [211, 47] on uib-tab-heading "Purchases Summary of purchases Fulfillment All purchases" at bounding box center [211, 57] width 344 height 35
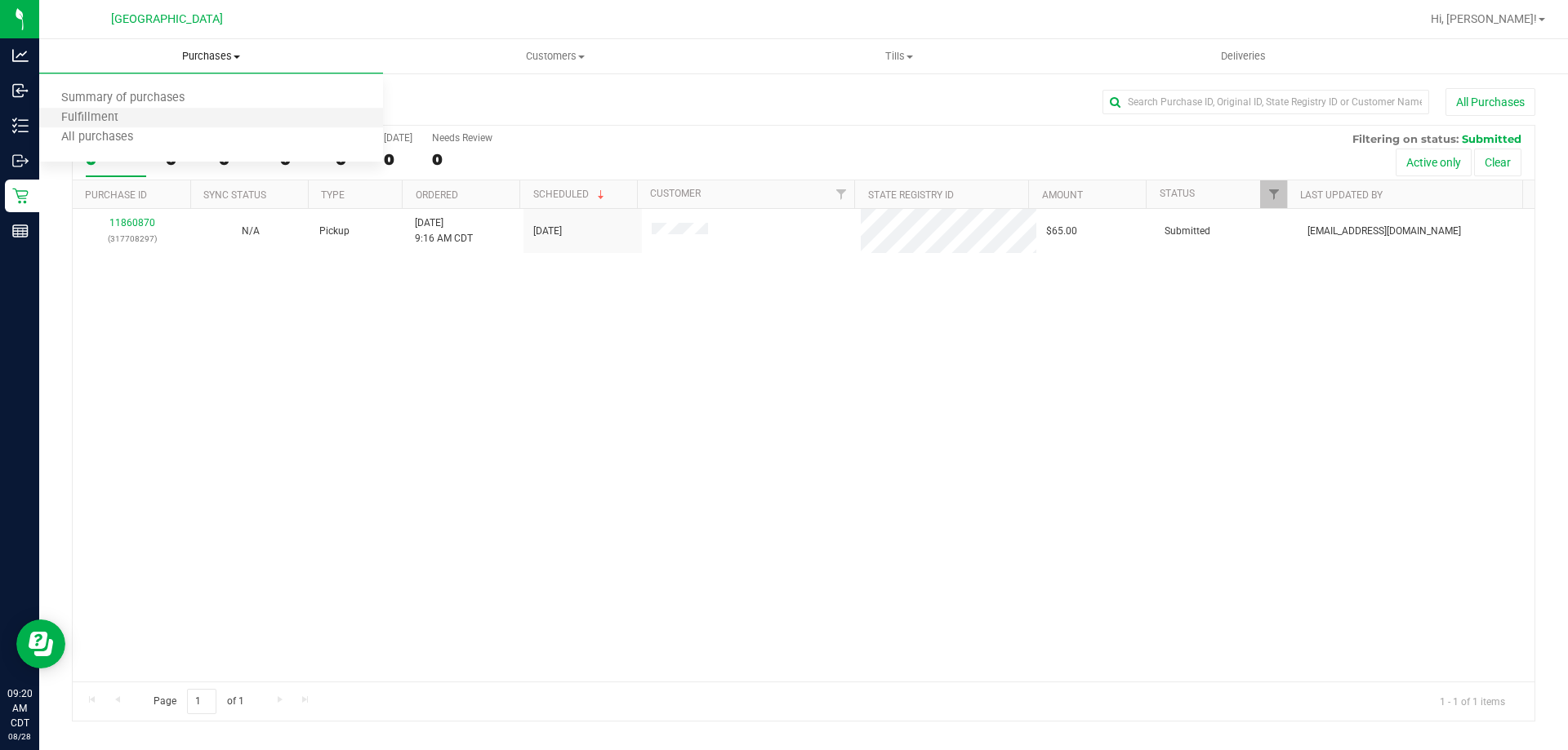
click at [165, 118] on li "Fulfillment" at bounding box center [211, 118] width 344 height 20
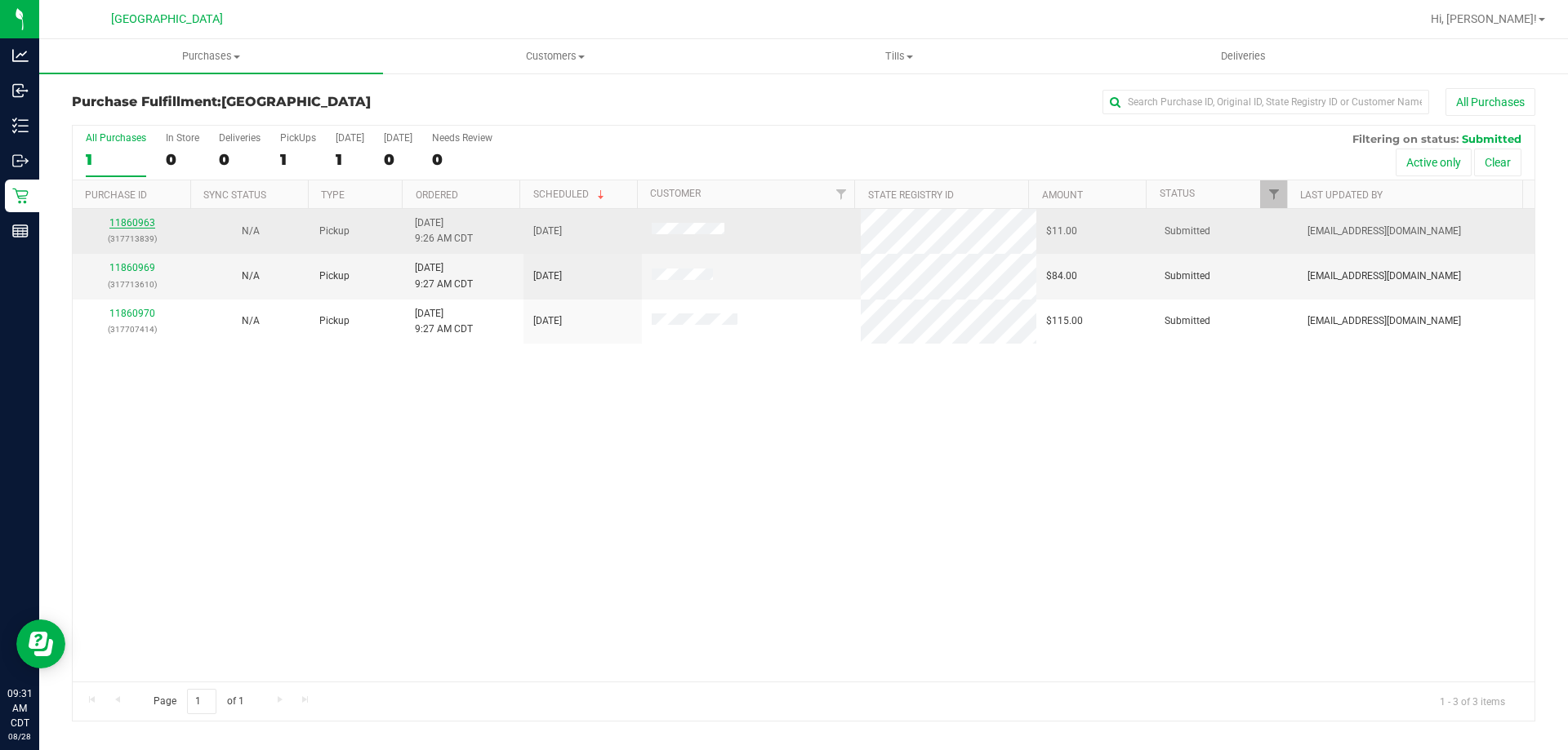
click at [137, 225] on link "11860963" at bounding box center [132, 223] width 46 height 12
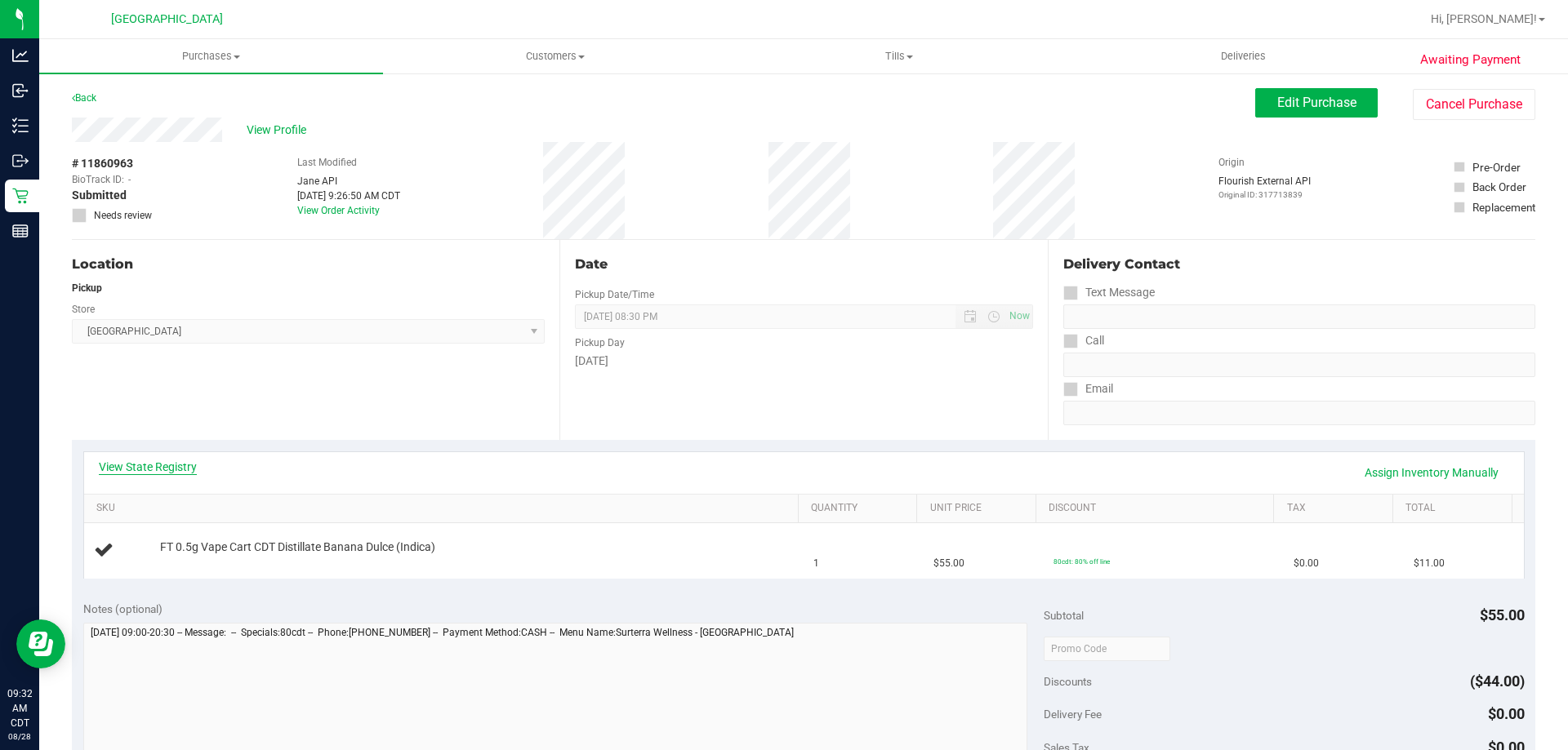
click at [174, 467] on link "View State Registry" at bounding box center [147, 467] width 98 height 16
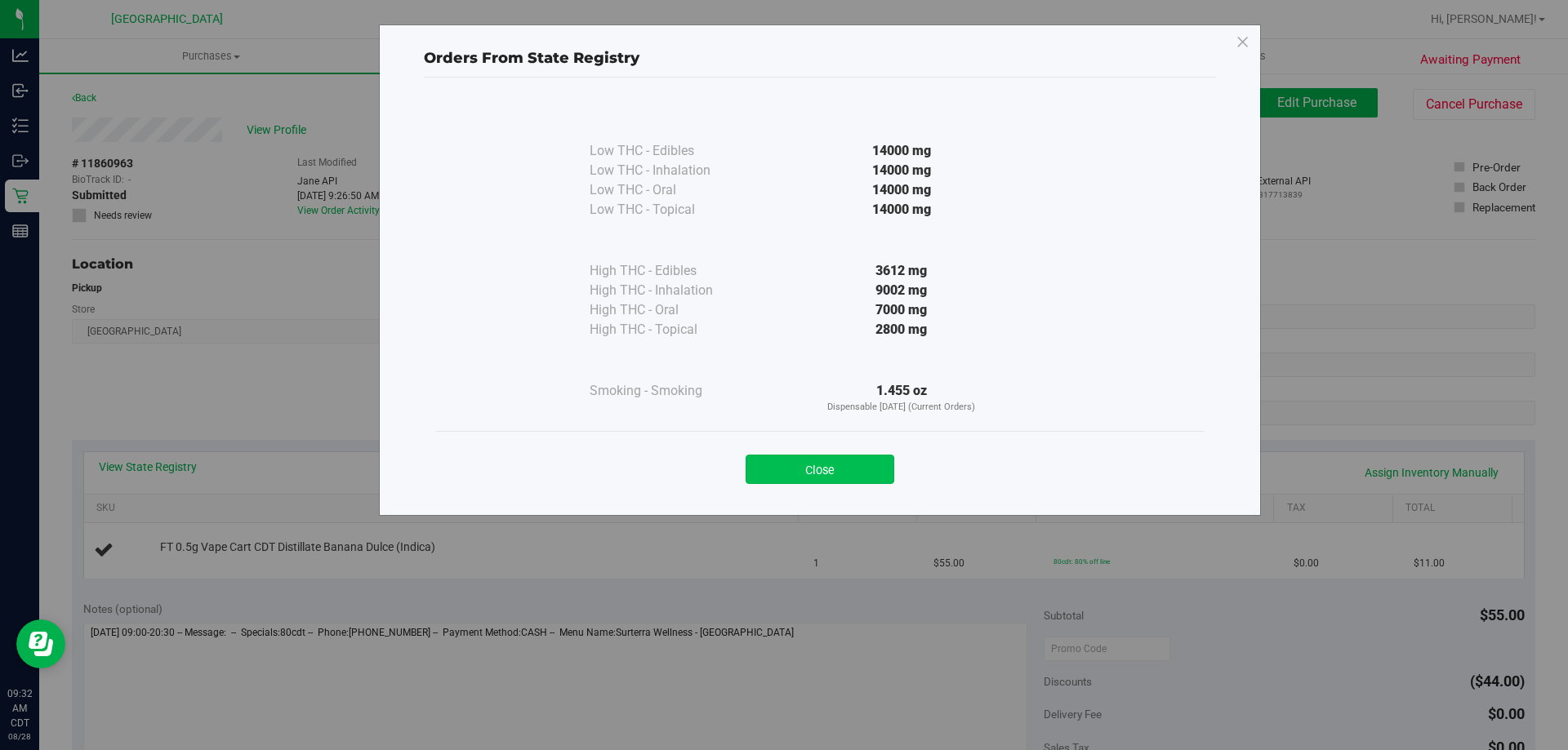
click at [802, 455] on button "Close" at bounding box center [819, 470] width 149 height 30
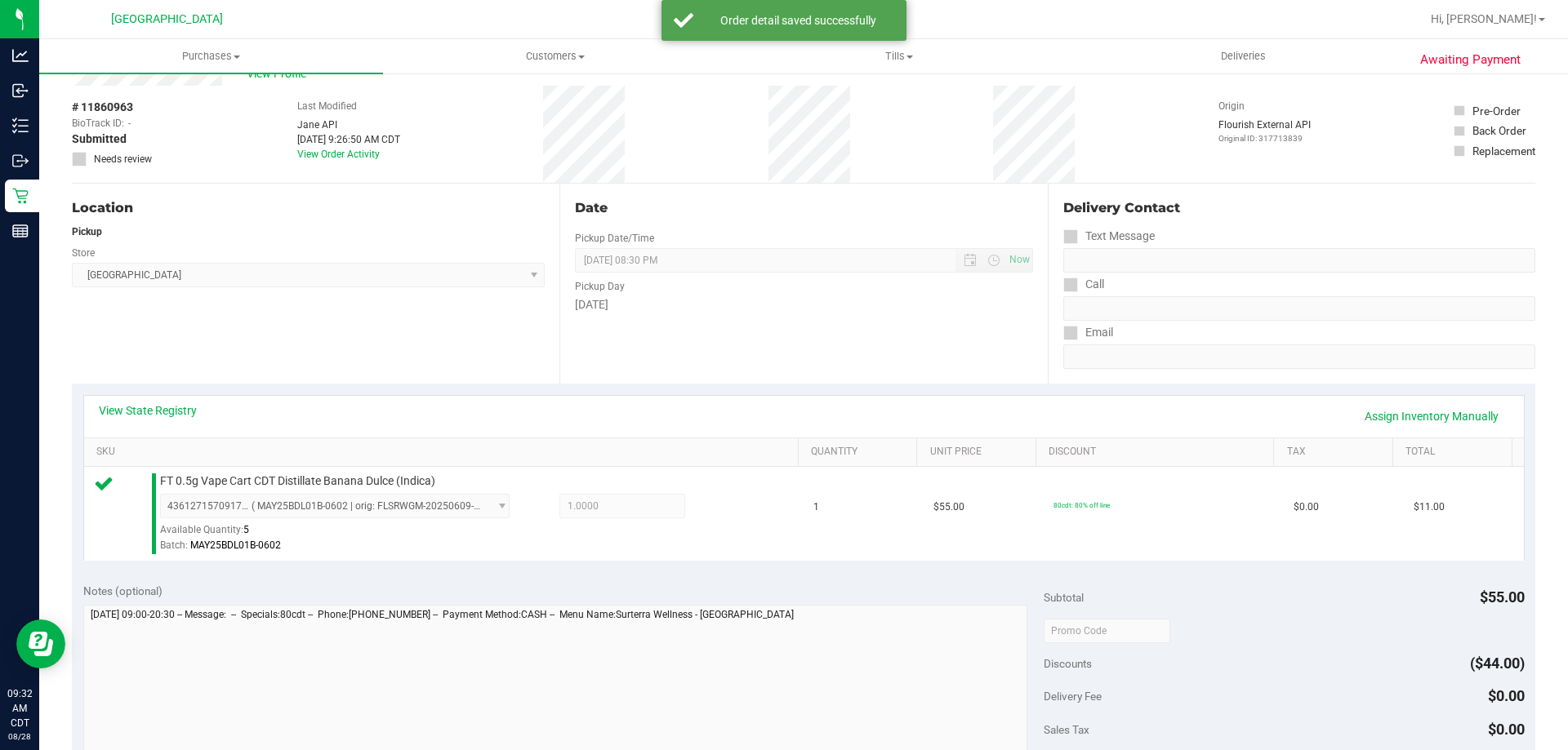
scroll to position [326, 0]
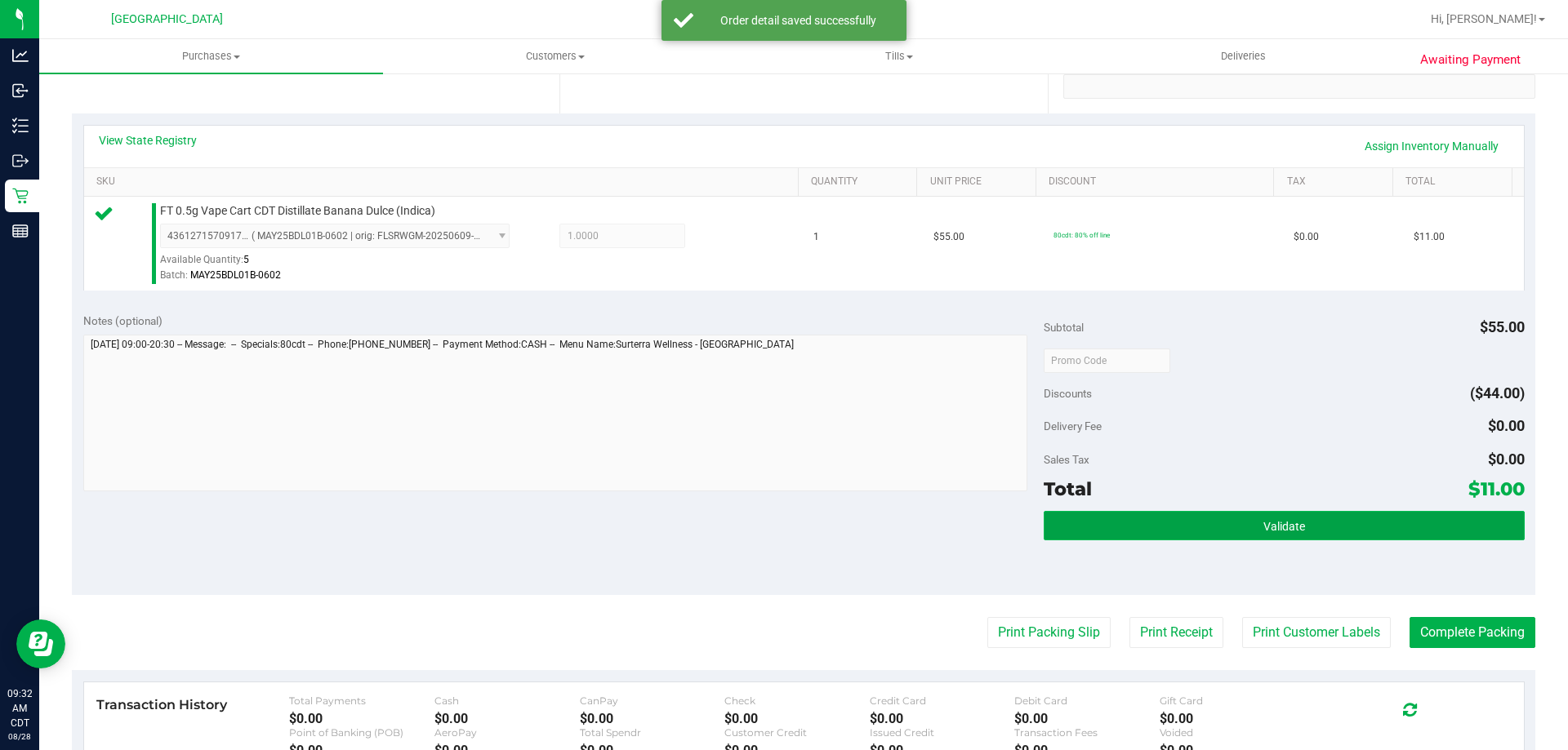
click at [1101, 530] on button "Validate" at bounding box center [1284, 526] width 480 height 30
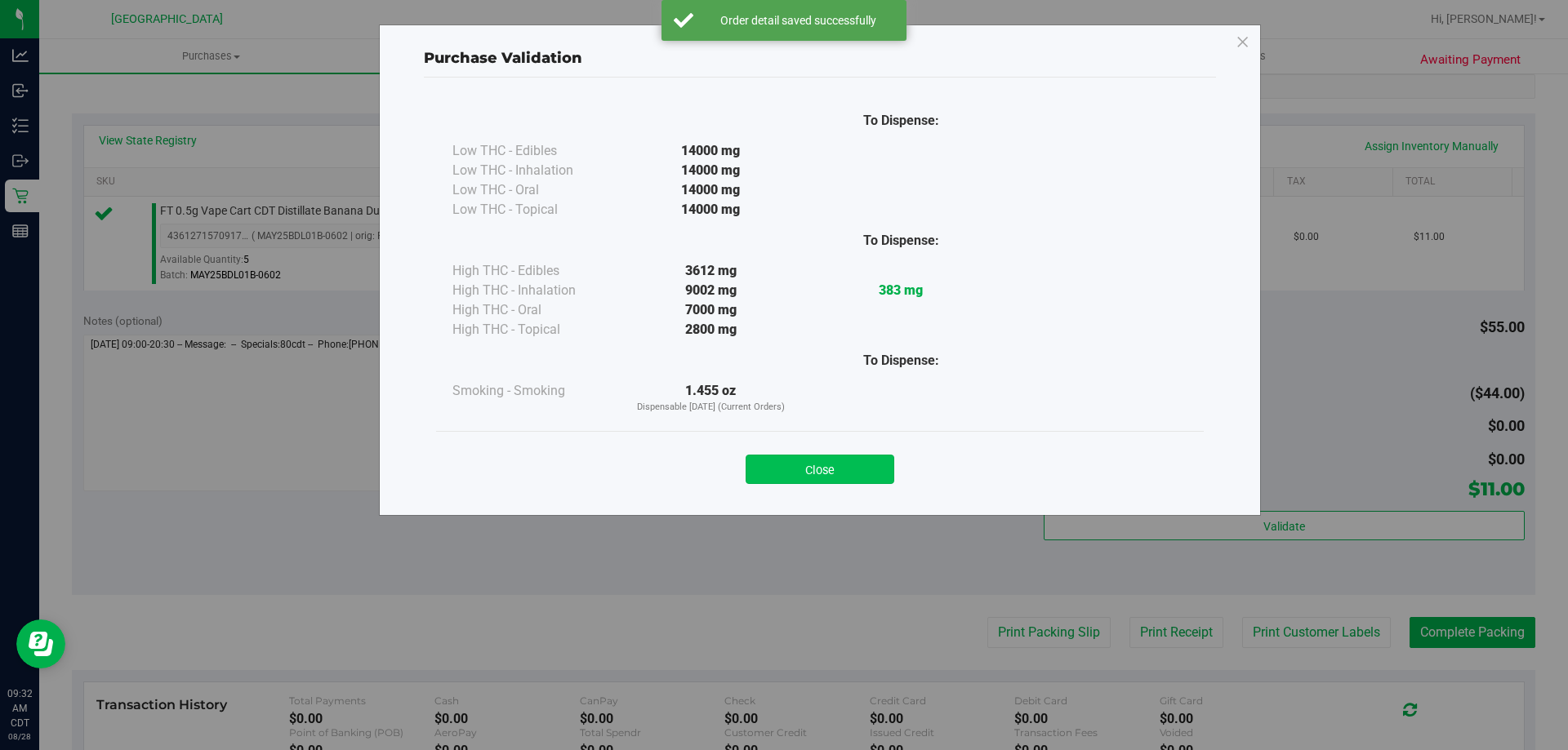
click at [866, 479] on button "Close" at bounding box center [819, 470] width 149 height 30
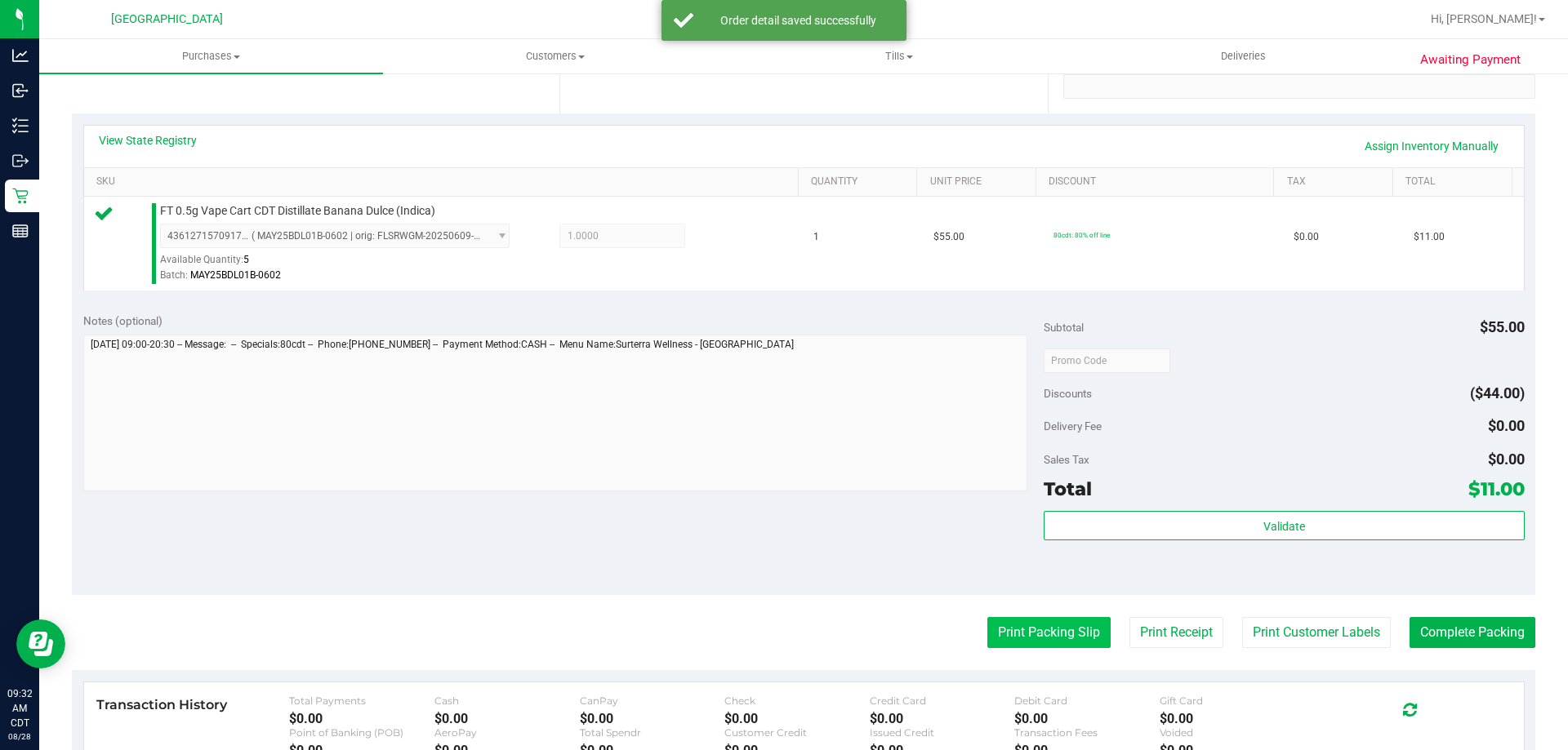
click at [1064, 634] on button "Print Packing Slip" at bounding box center [1049, 633] width 123 height 31
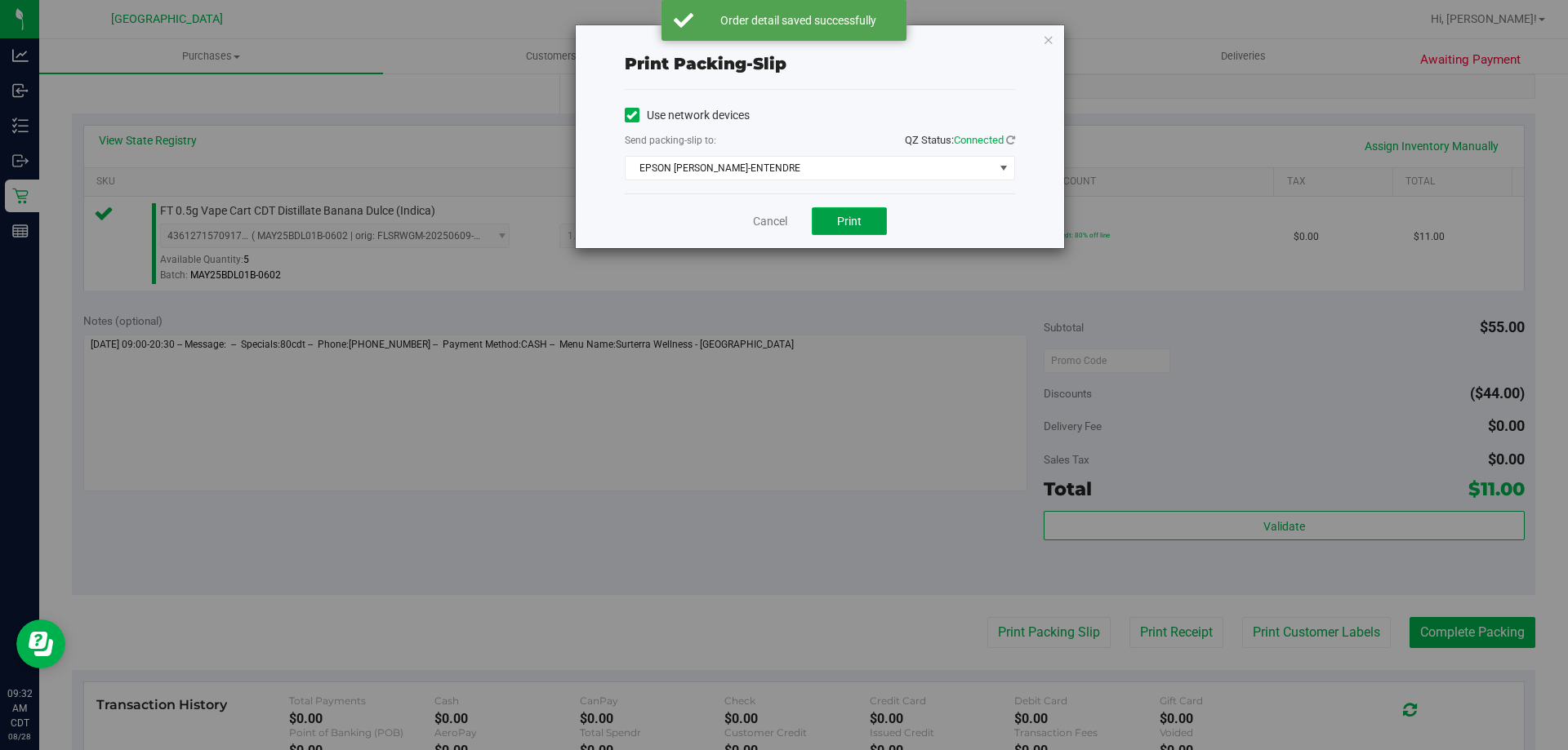
click at [857, 209] on button "Print" at bounding box center [849, 221] width 75 height 28
click at [766, 219] on link "Cancel" at bounding box center [770, 221] width 35 height 17
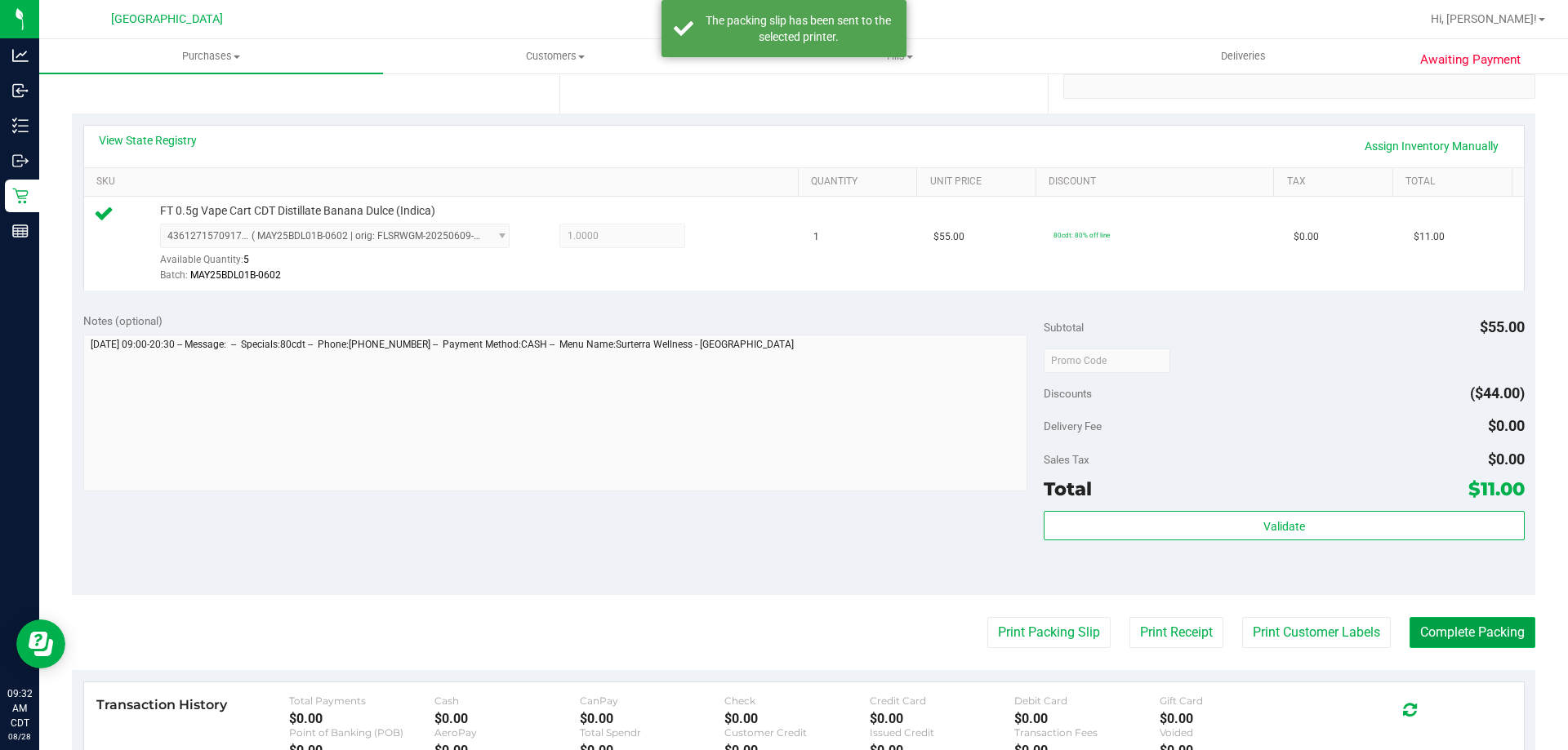
click at [1427, 639] on button "Complete Packing" at bounding box center [1473, 633] width 126 height 31
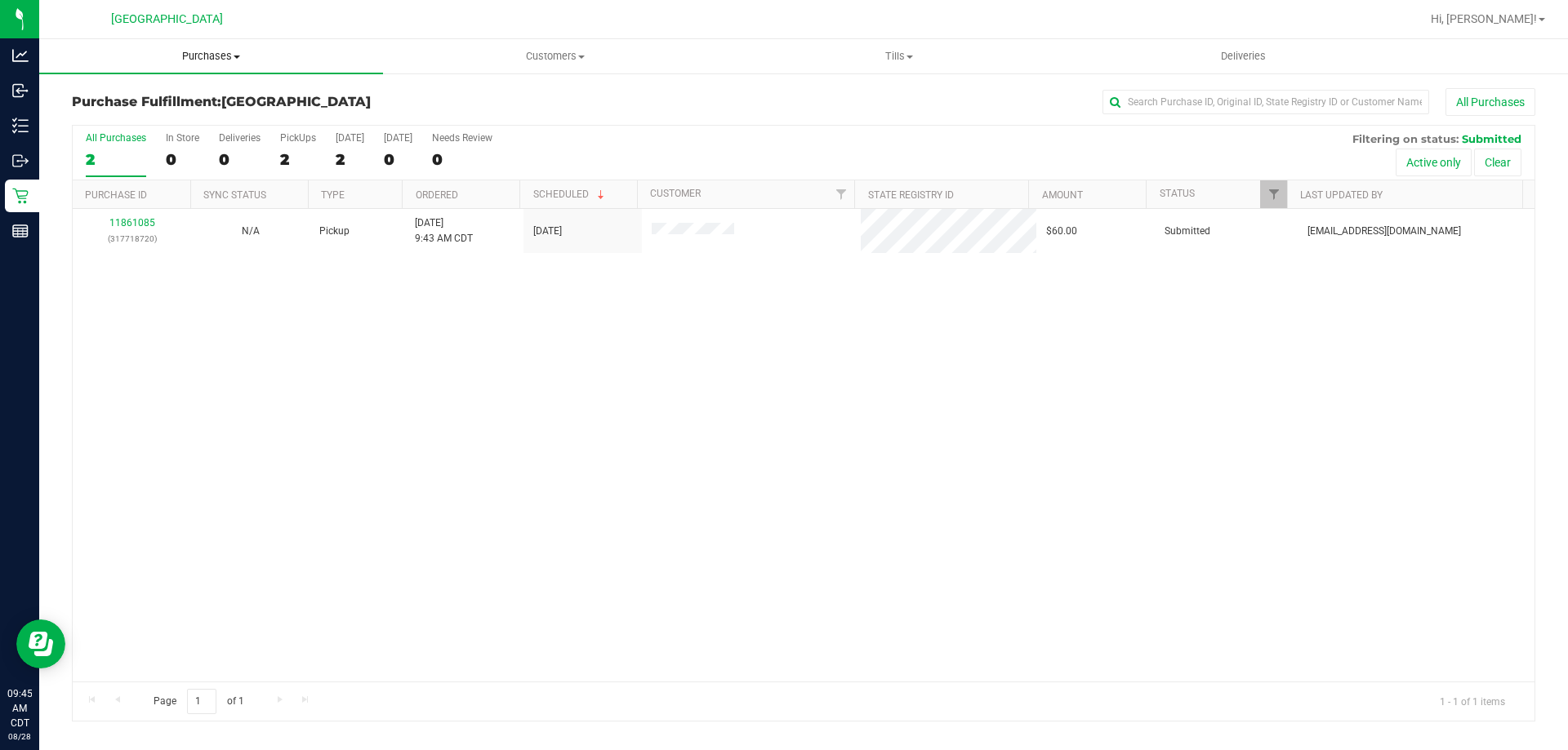
click at [222, 57] on span "Purchases" at bounding box center [211, 57] width 344 height 15
click at [136, 117] on span "Fulfillment" at bounding box center [90, 118] width 101 height 14
click at [215, 53] on span "Purchases" at bounding box center [211, 57] width 344 height 15
click at [316, 50] on span "Purchases" at bounding box center [211, 57] width 344 height 15
click at [217, 53] on span "Purchases" at bounding box center [211, 57] width 344 height 15
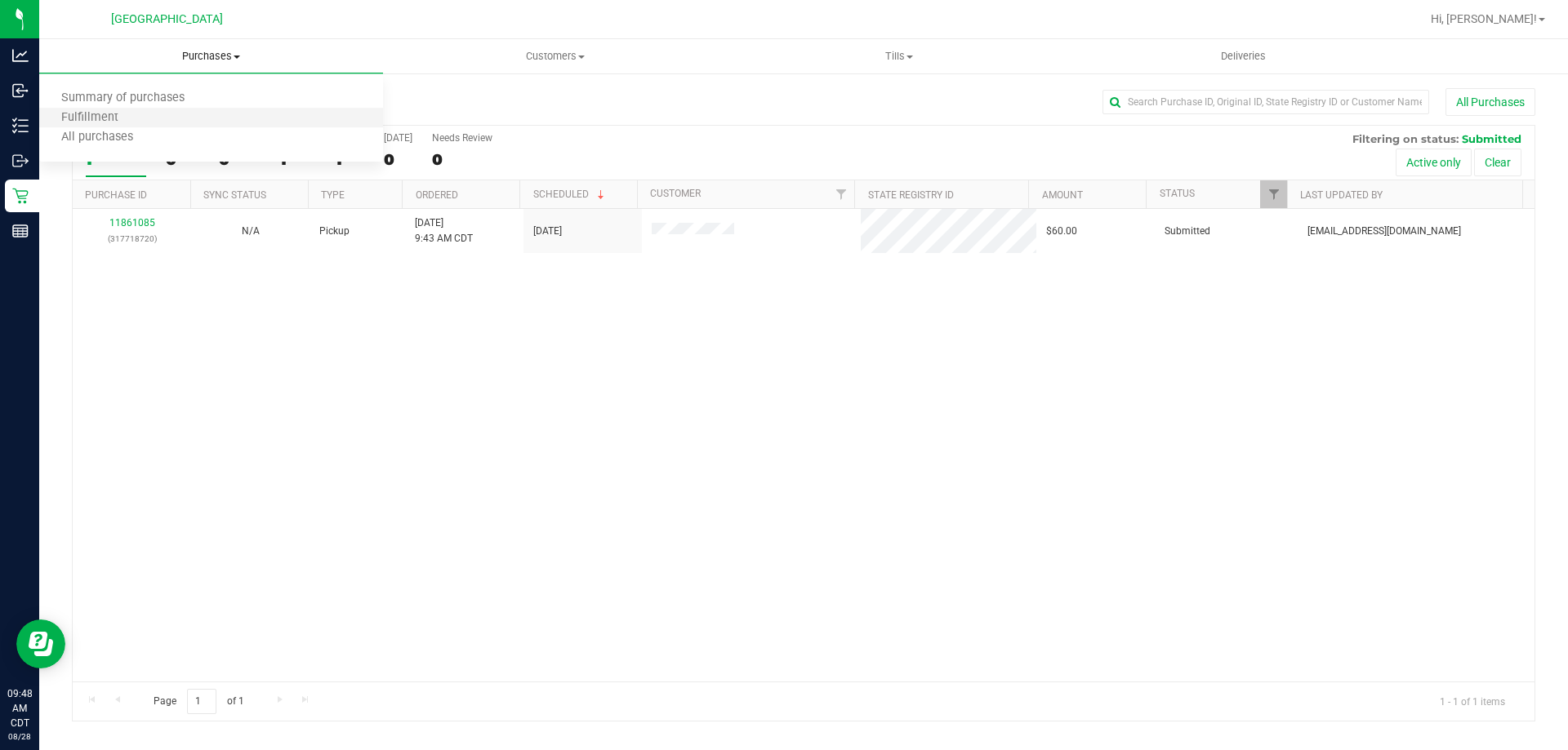
click at [199, 115] on li "Fulfillment" at bounding box center [211, 118] width 344 height 20
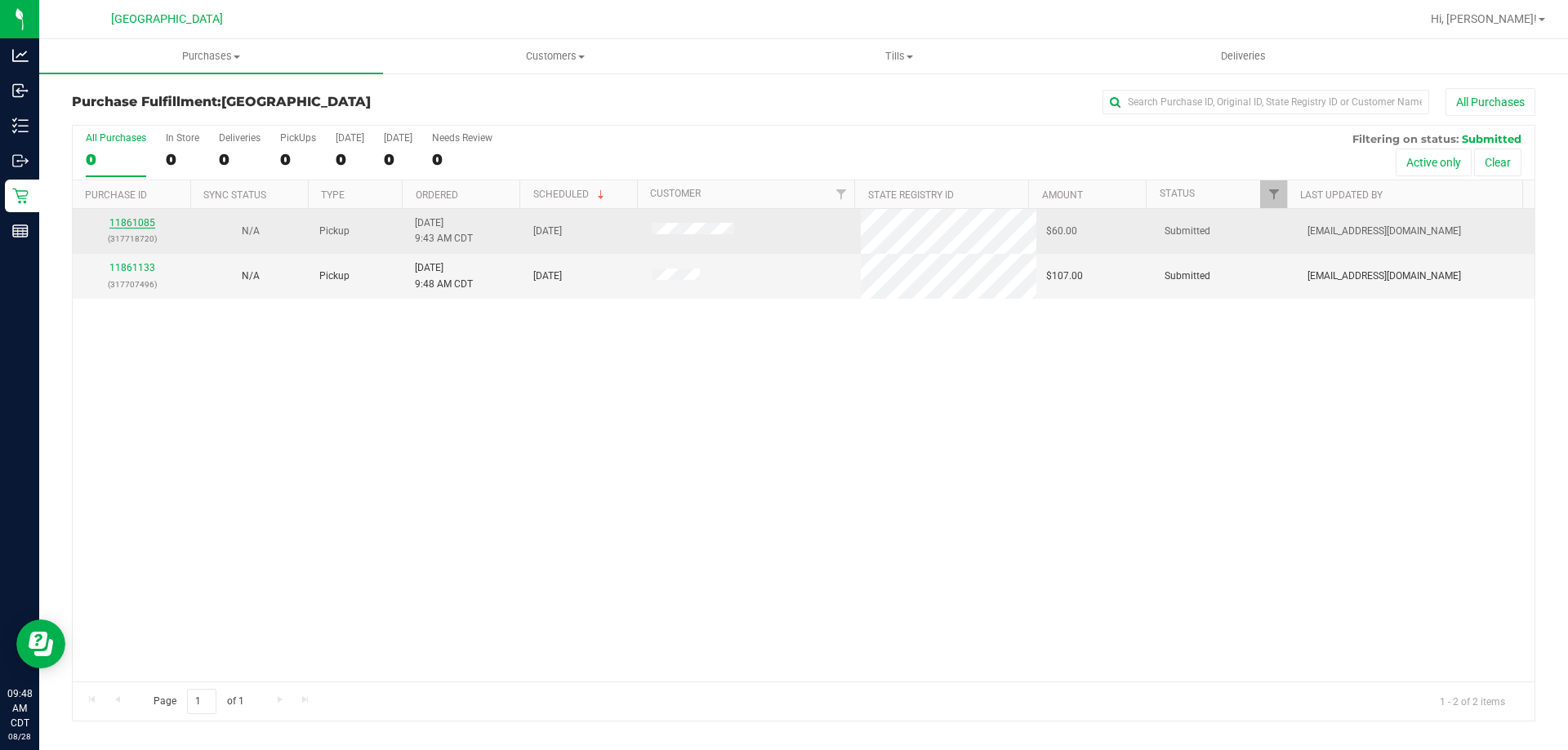
click at [137, 225] on link "11861085" at bounding box center [132, 223] width 46 height 12
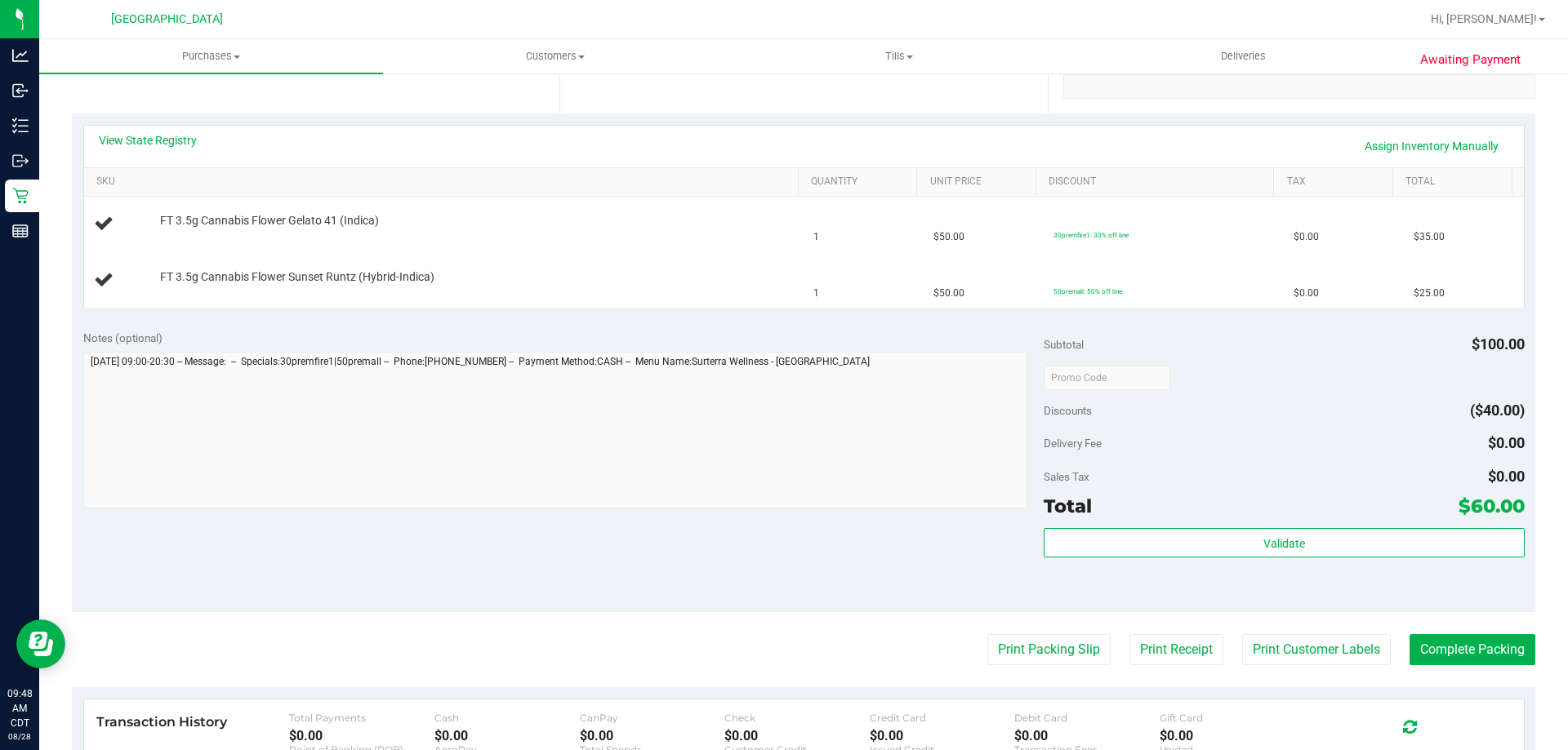
scroll to position [245, 0]
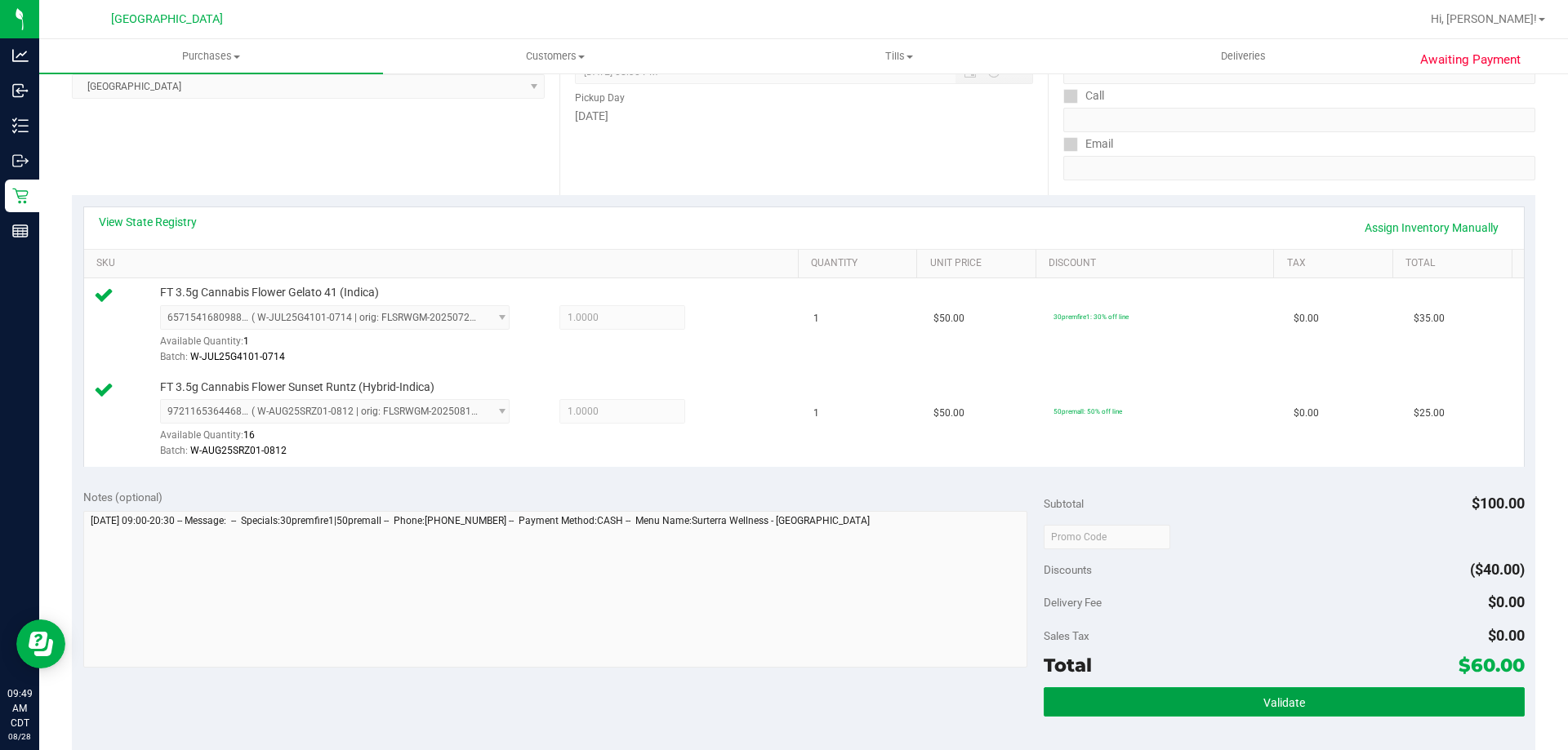
drag, startPoint x: 1203, startPoint y: 711, endPoint x: 1199, endPoint y: 730, distance: 19.4
click at [1201, 711] on button "Validate" at bounding box center [1284, 702] width 480 height 30
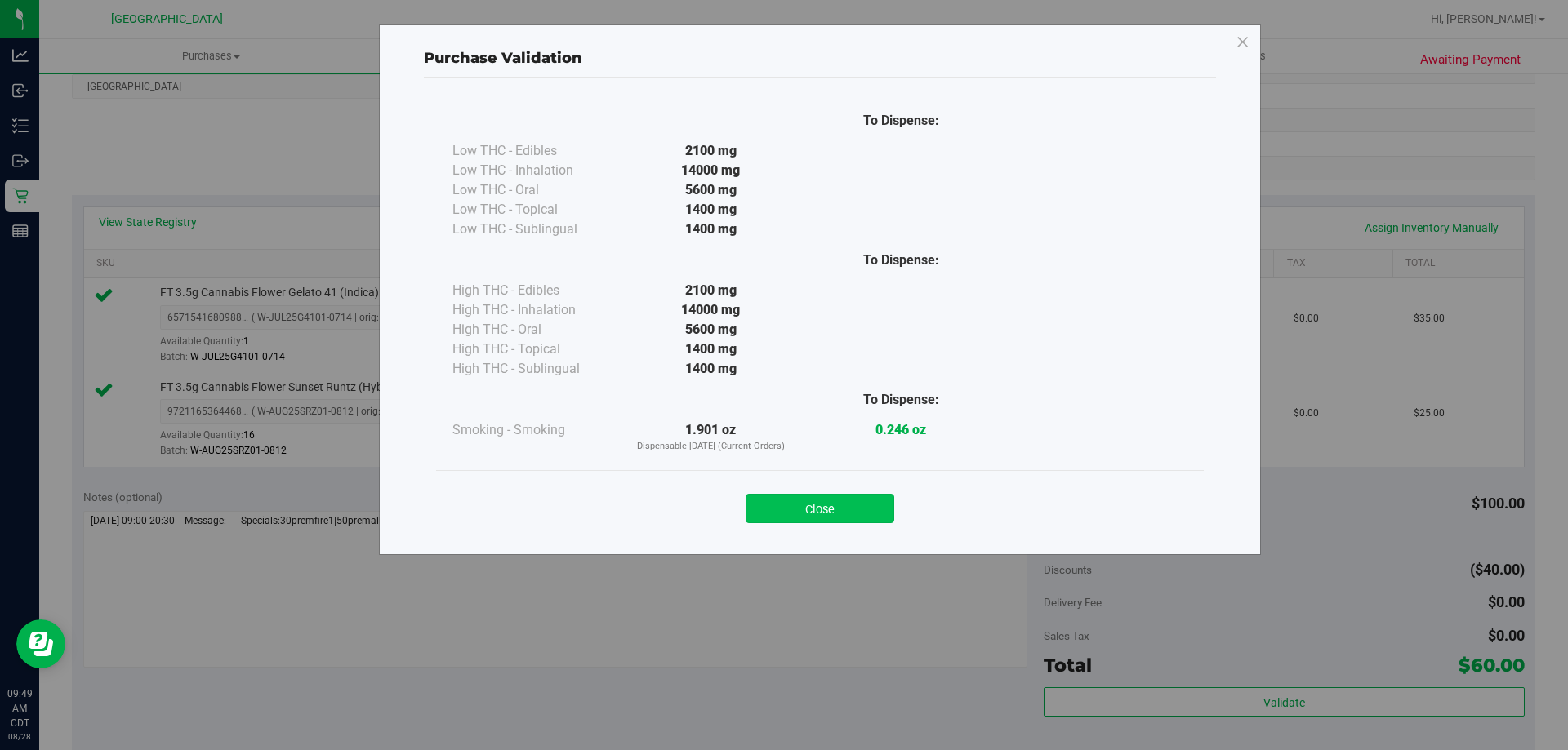
click at [795, 514] on button "Close" at bounding box center [819, 509] width 149 height 30
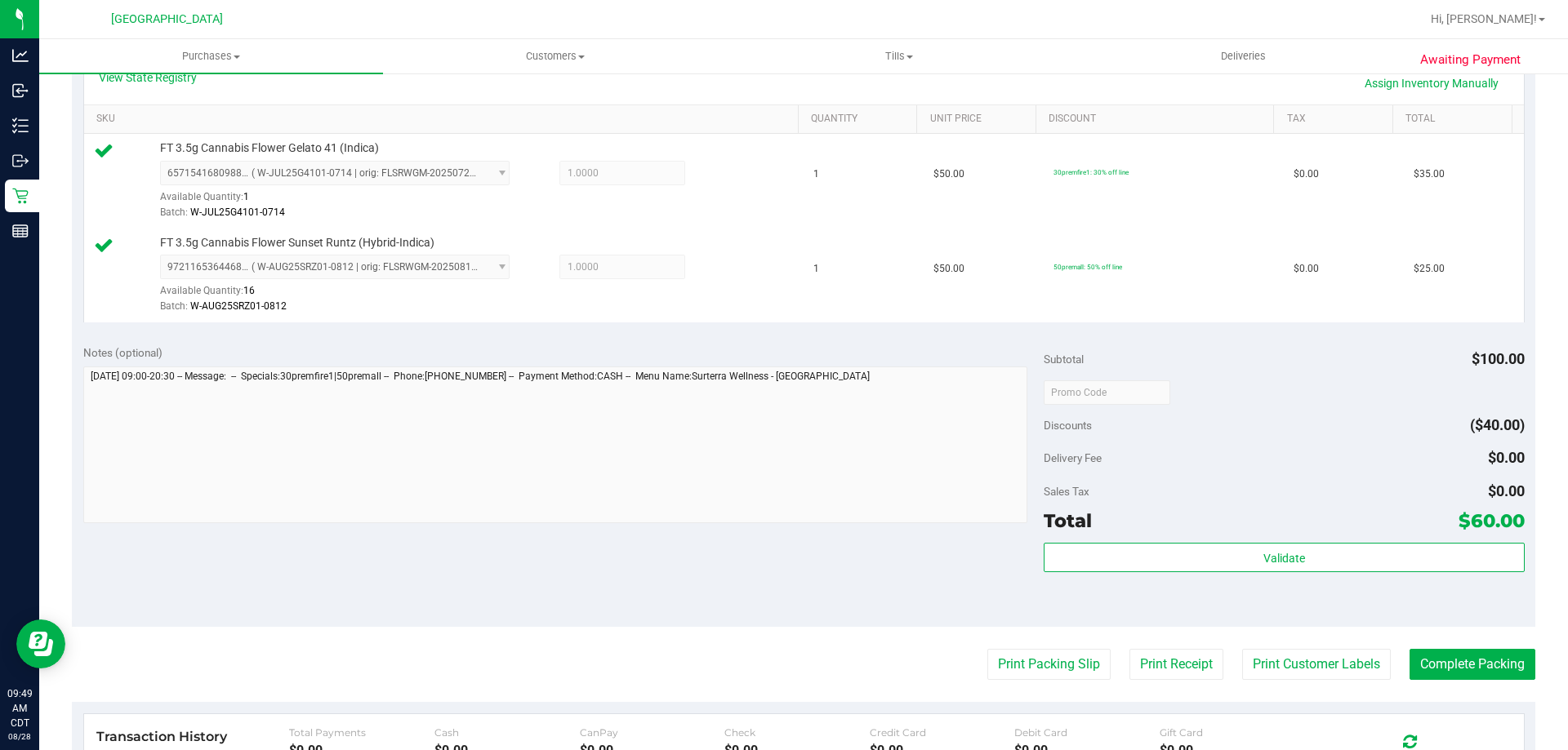
scroll to position [653, 0]
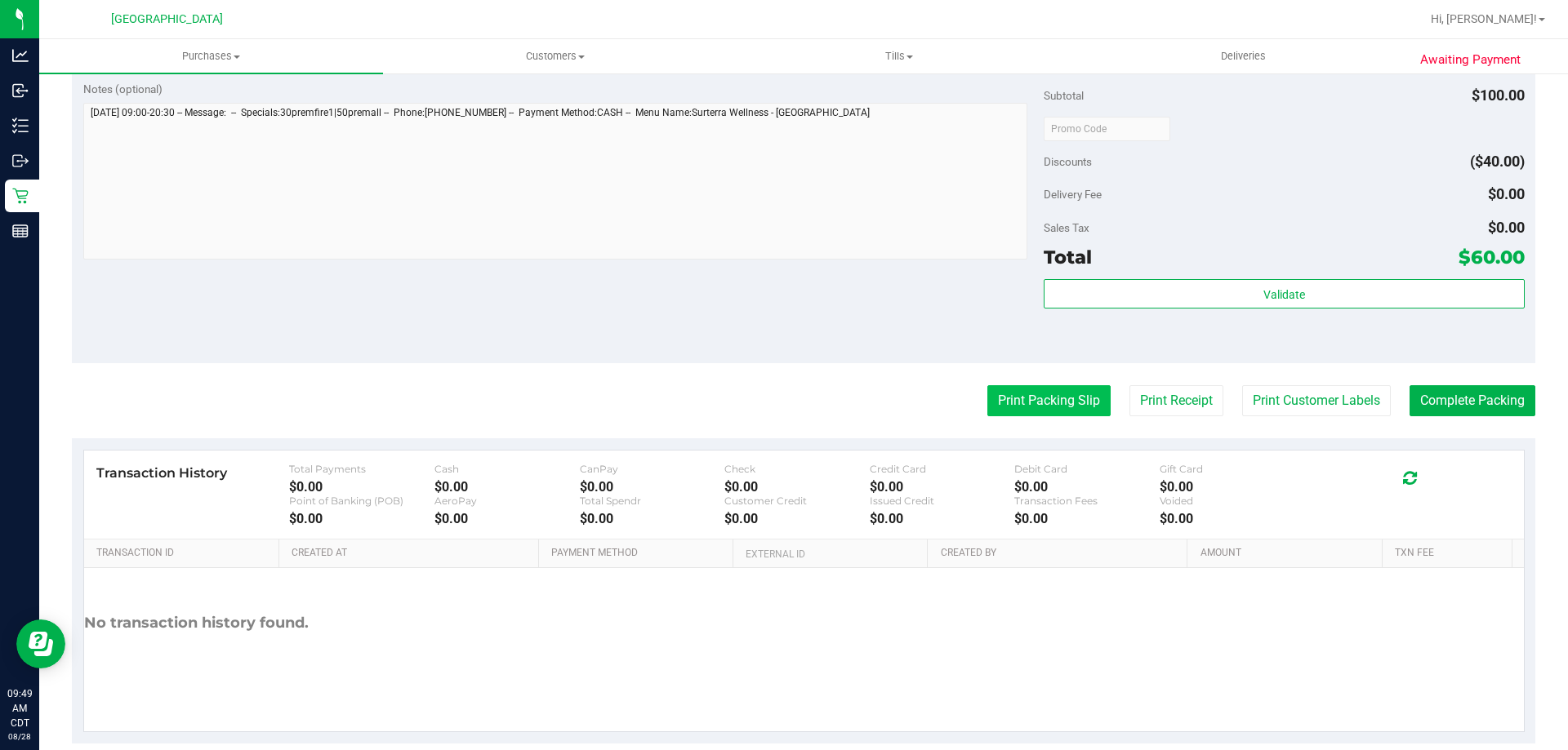
click at [1049, 396] on button "Print Packing Slip" at bounding box center [1049, 401] width 123 height 31
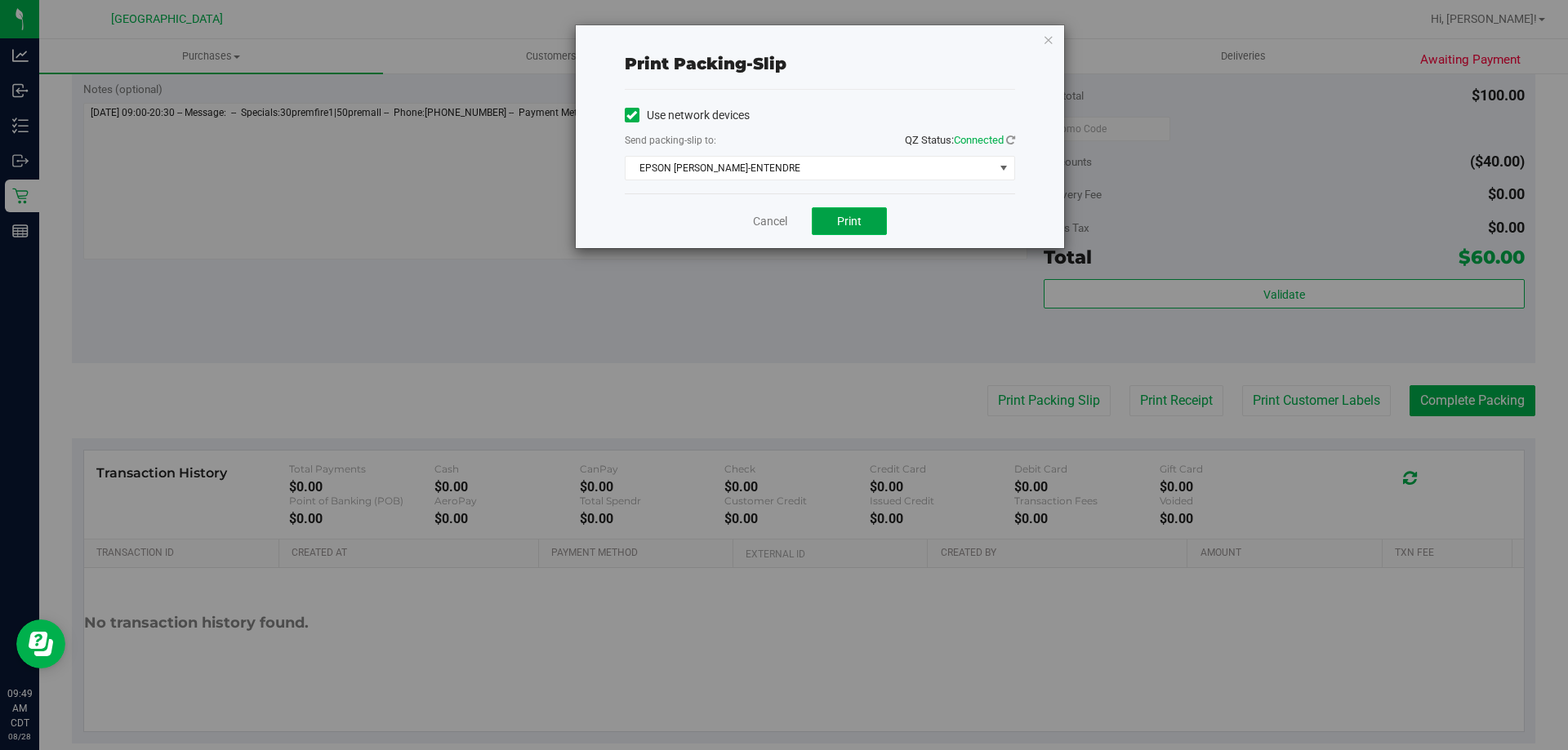
click at [837, 221] on button "Print" at bounding box center [849, 221] width 75 height 28
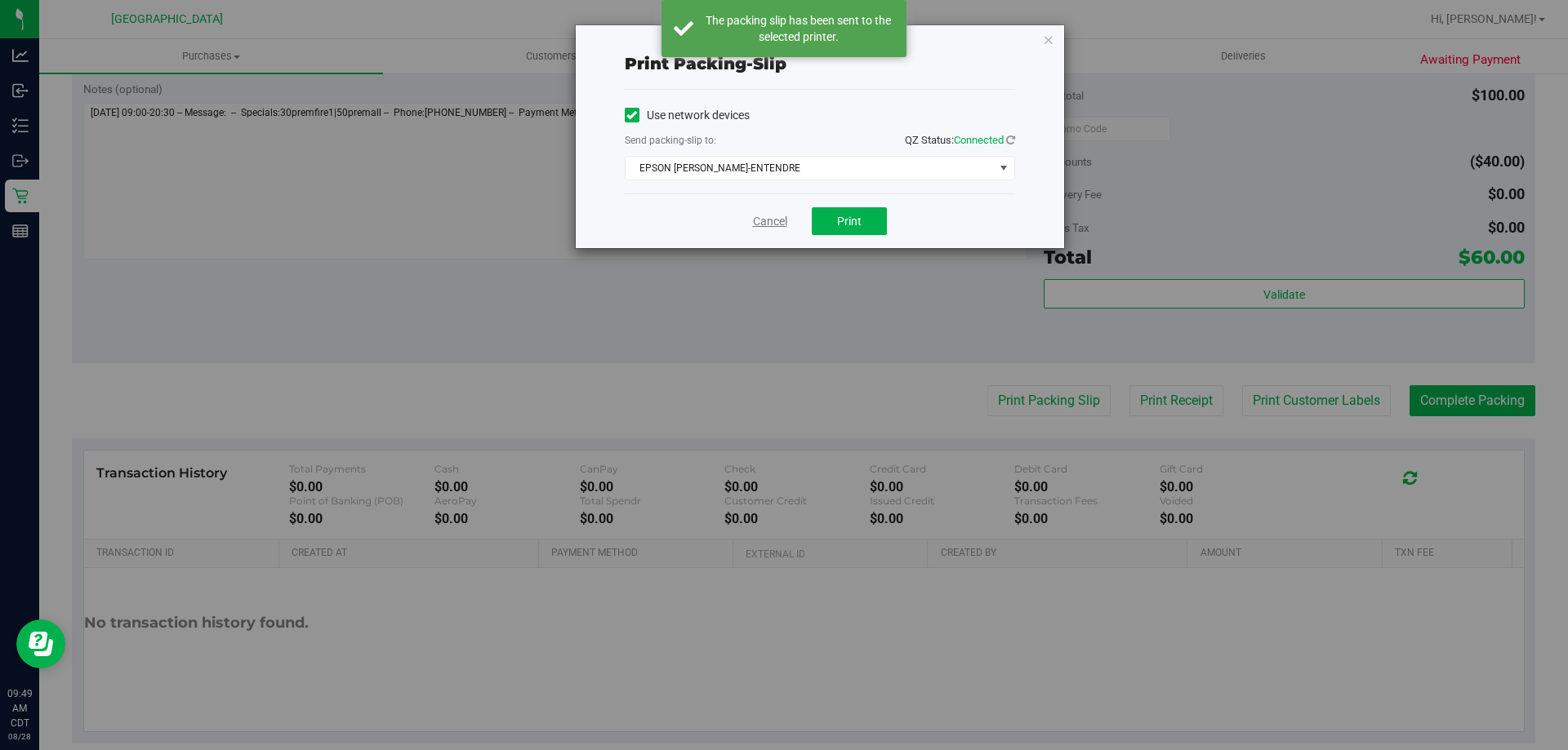
click at [764, 224] on link "Cancel" at bounding box center [770, 221] width 35 height 17
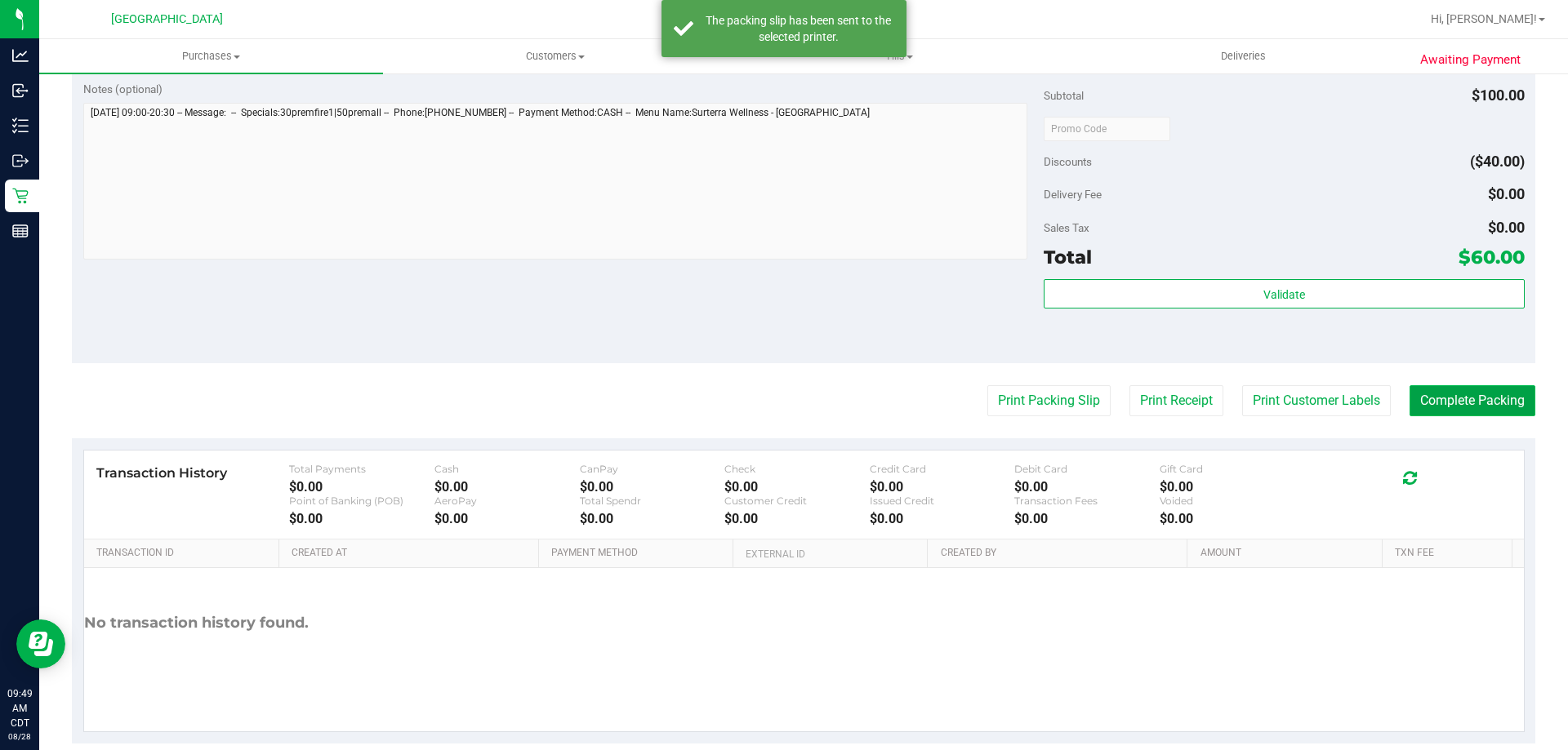
click at [1470, 390] on button "Complete Packing" at bounding box center [1473, 401] width 126 height 31
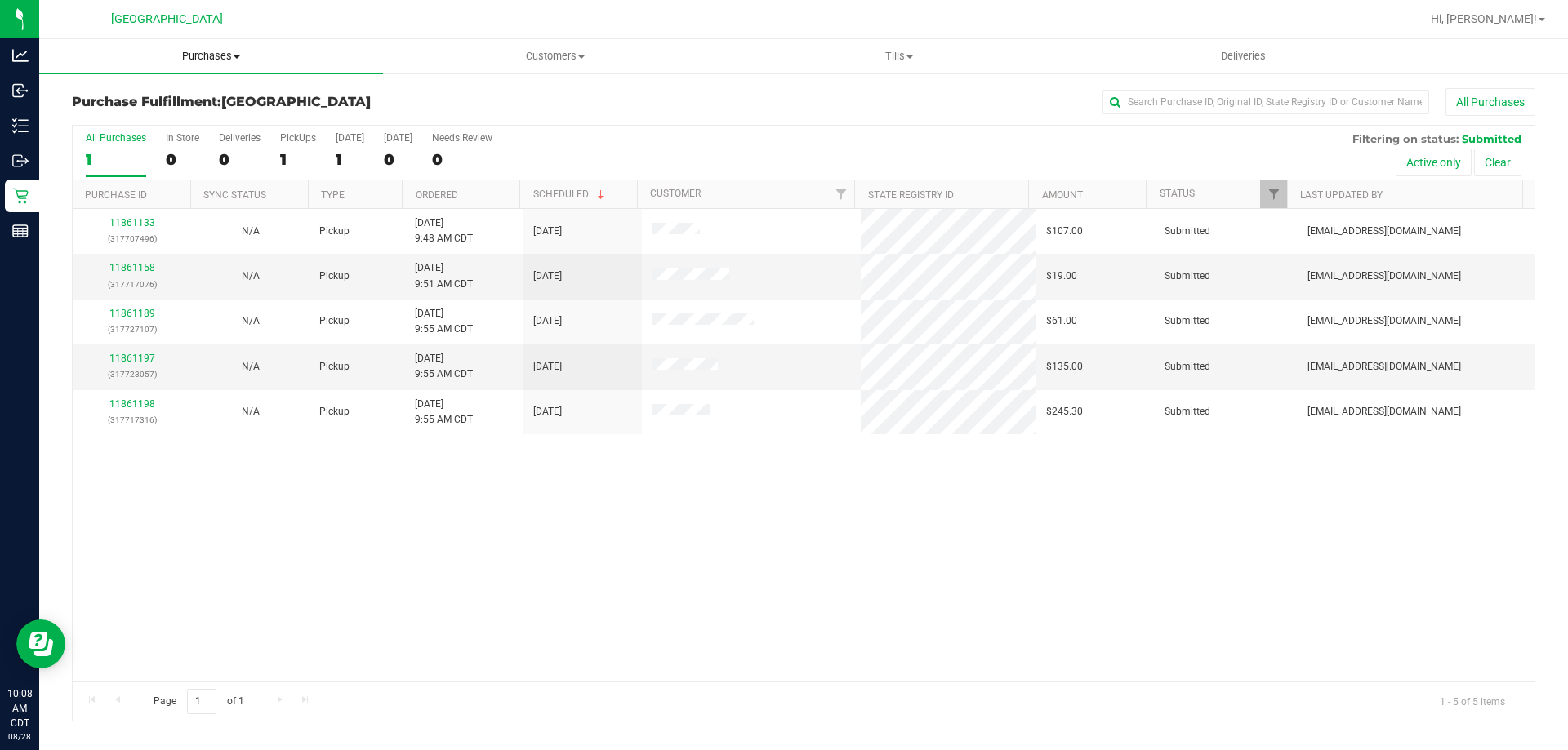
click at [216, 54] on span "Purchases" at bounding box center [211, 57] width 344 height 15
click at [160, 120] on li "Fulfillment" at bounding box center [211, 118] width 344 height 20
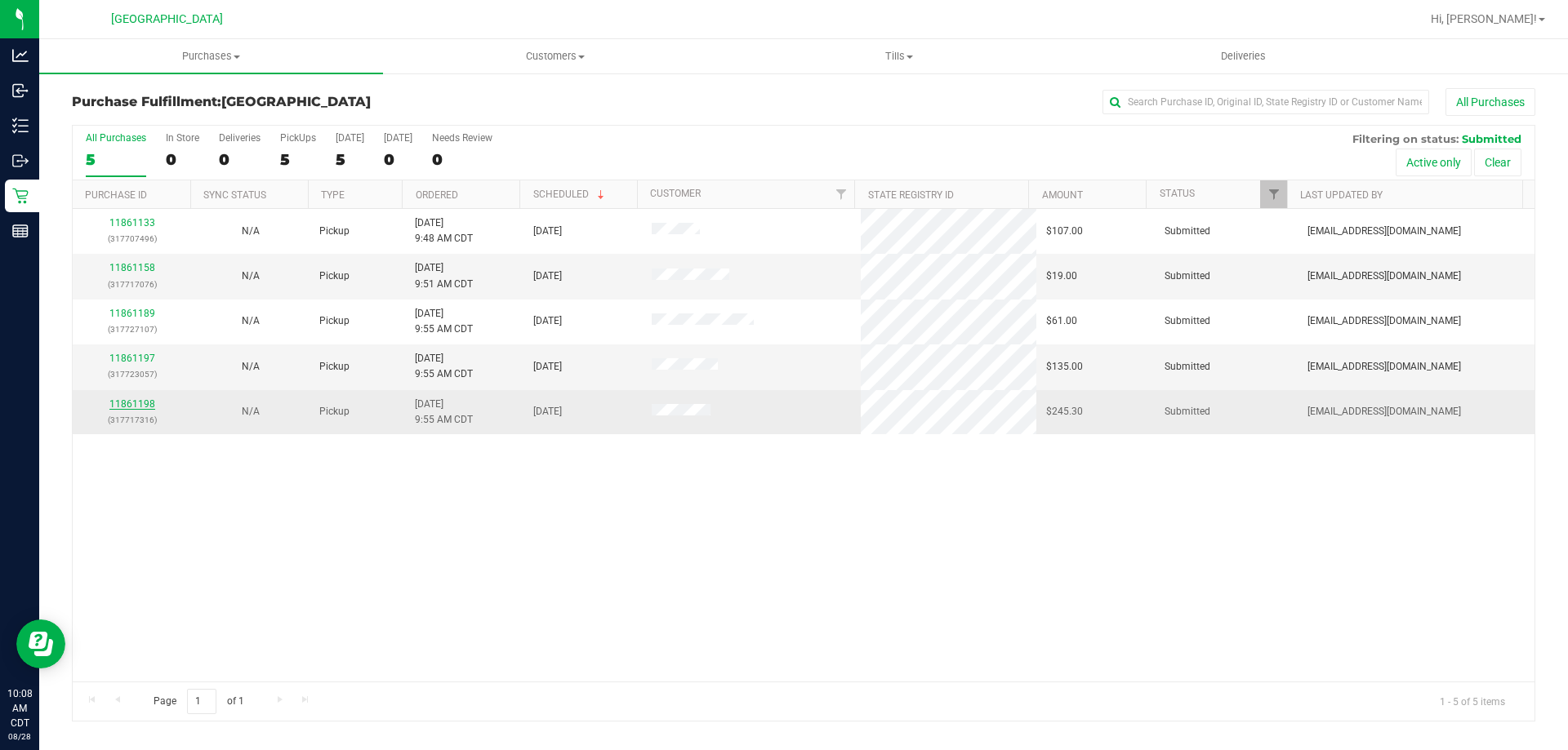
click at [149, 405] on link "11861198" at bounding box center [132, 405] width 46 height 12
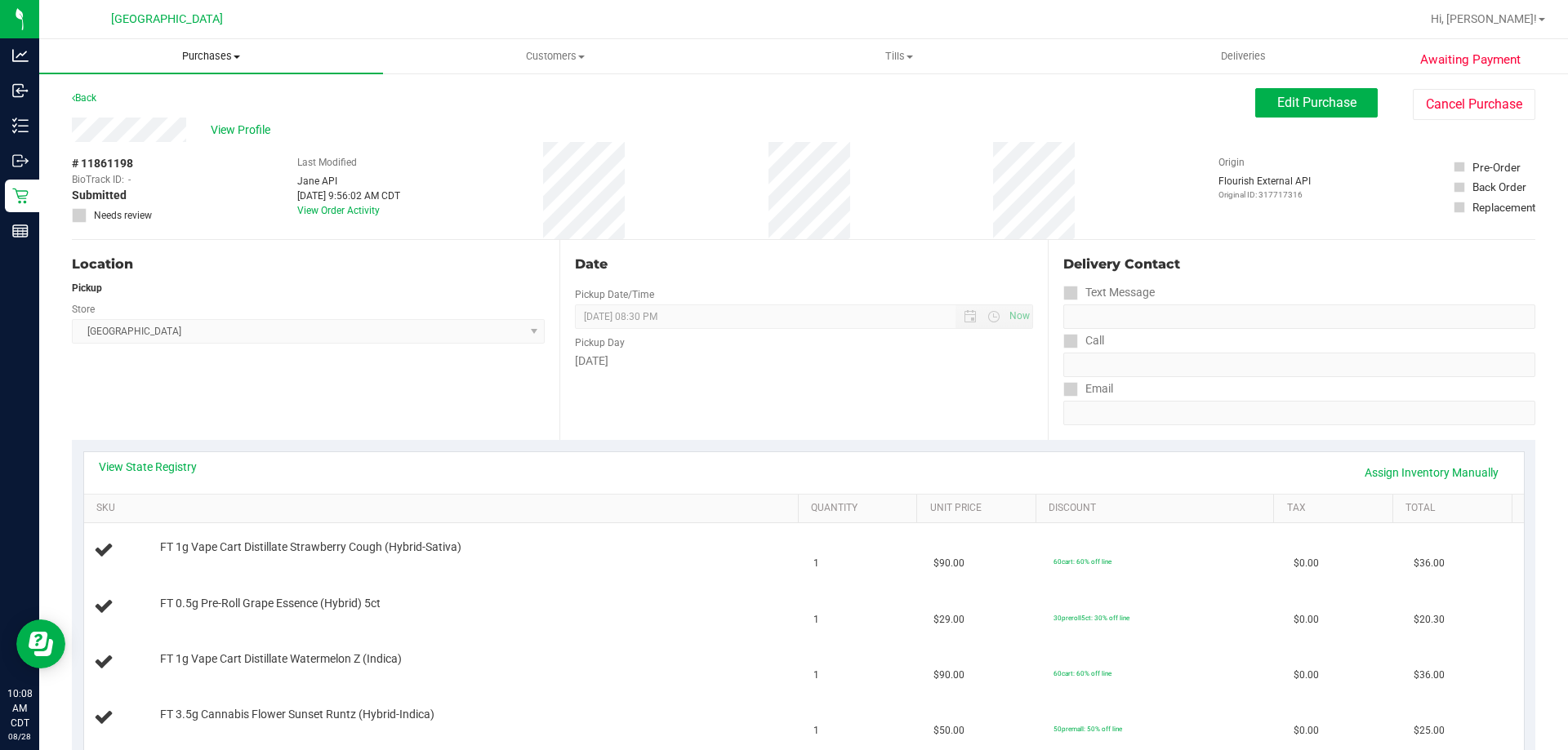
click at [206, 62] on span "Purchases" at bounding box center [211, 57] width 344 height 15
click at [173, 114] on li "Fulfillment" at bounding box center [211, 118] width 344 height 20
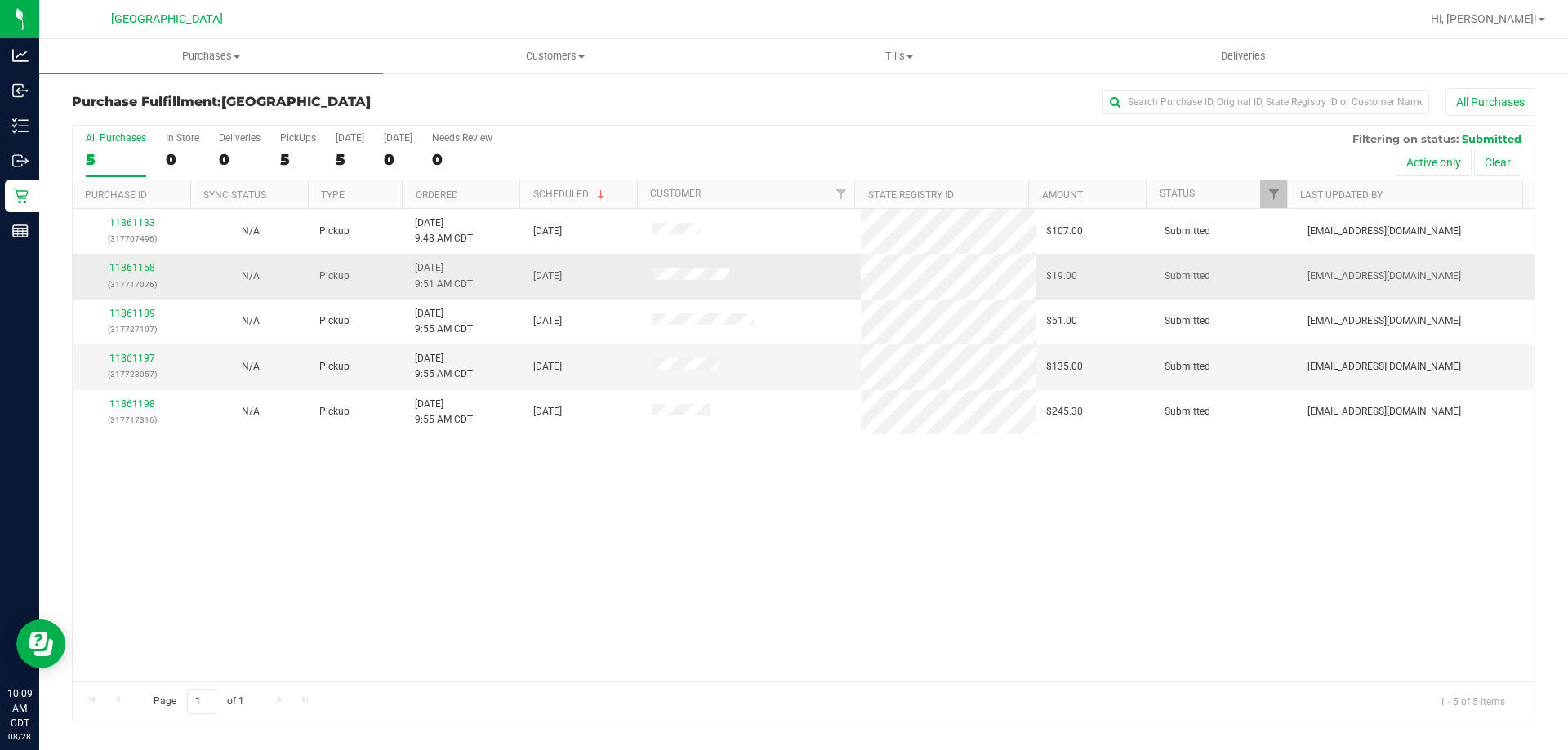
click at [123, 268] on link "11861158" at bounding box center [132, 268] width 46 height 12
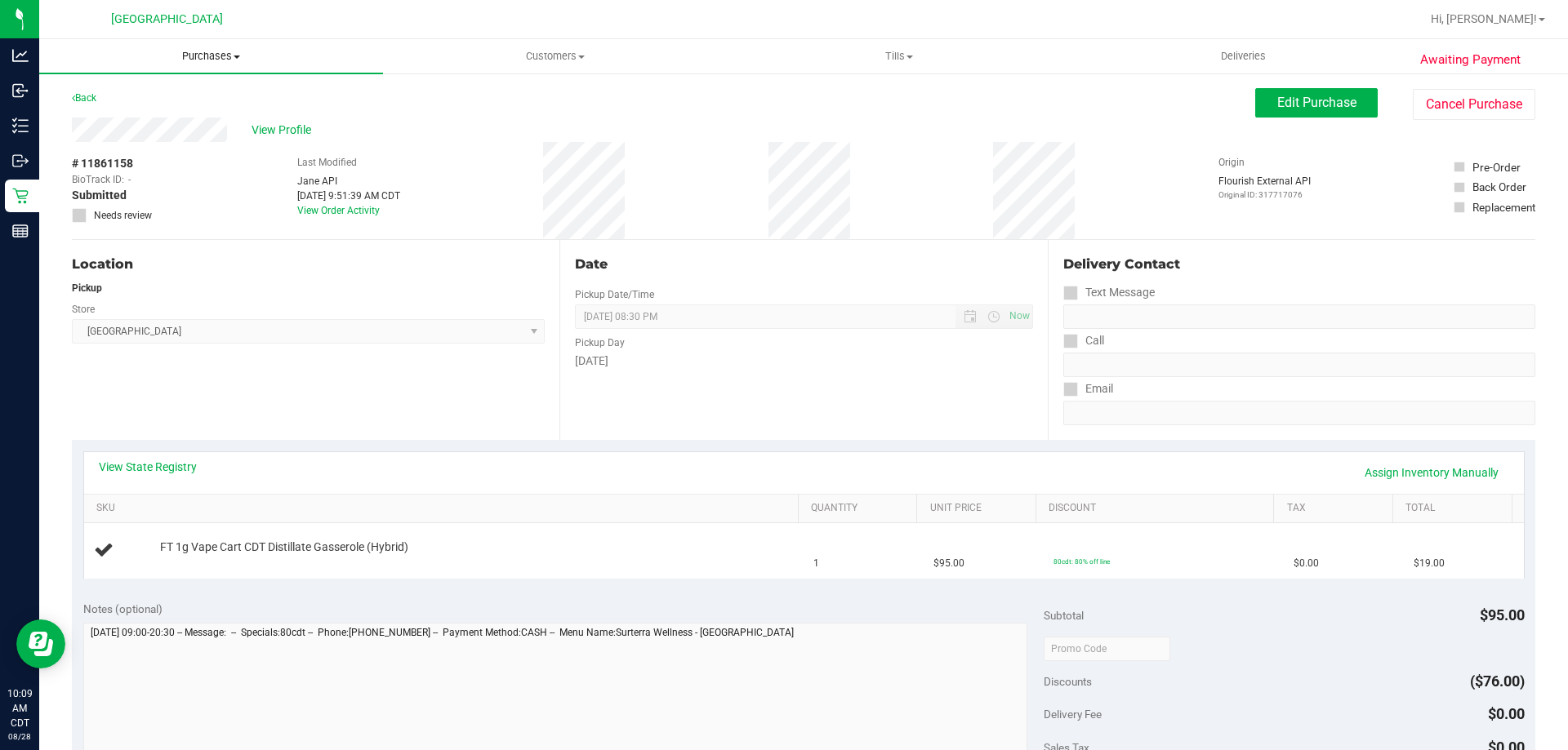
click at [197, 55] on span "Purchases" at bounding box center [211, 57] width 344 height 15
click at [118, 121] on span "Fulfillment" at bounding box center [90, 118] width 101 height 14
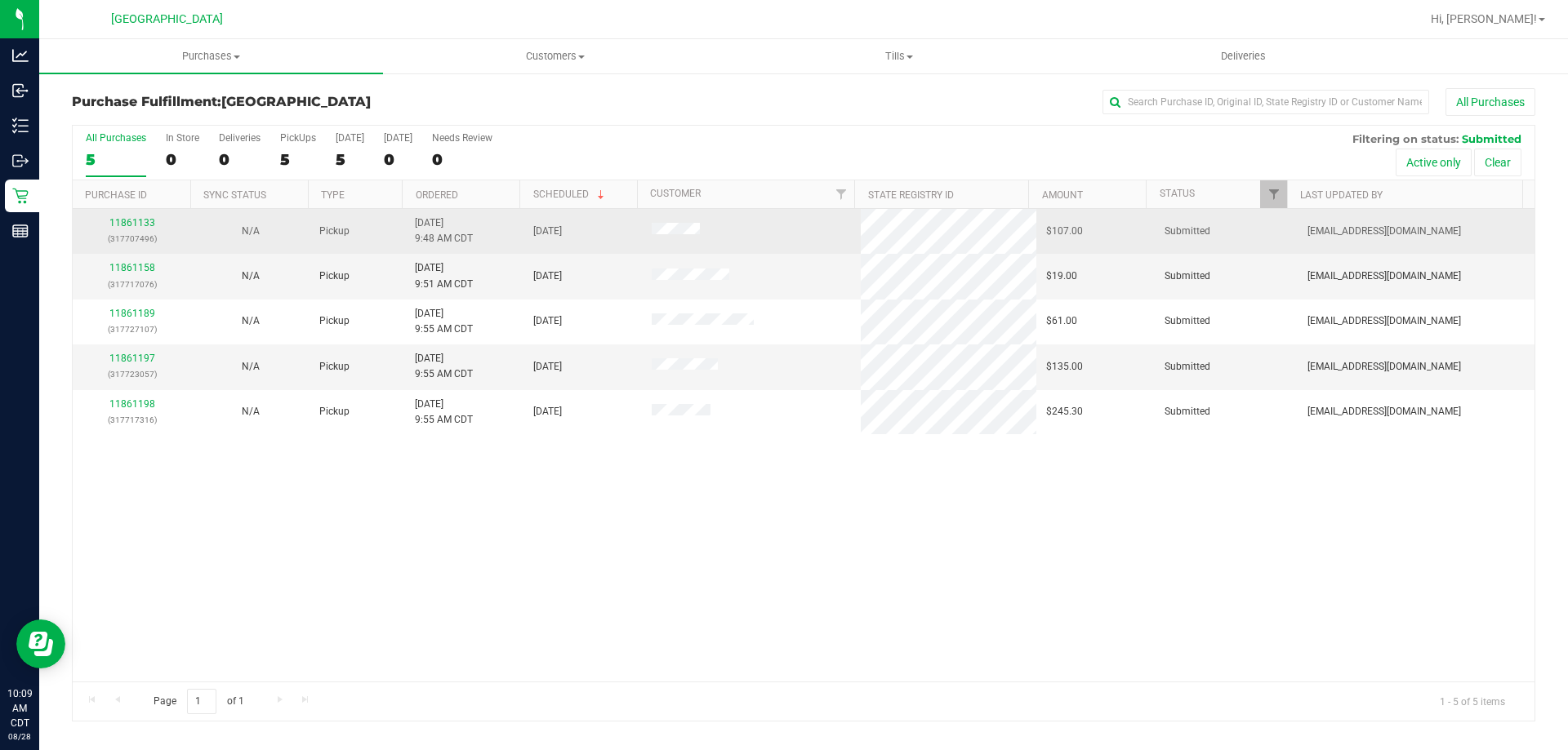
click at [126, 216] on div "11861133 (317707496)" at bounding box center [132, 231] width 99 height 31
click at [132, 224] on link "11861133" at bounding box center [132, 223] width 46 height 12
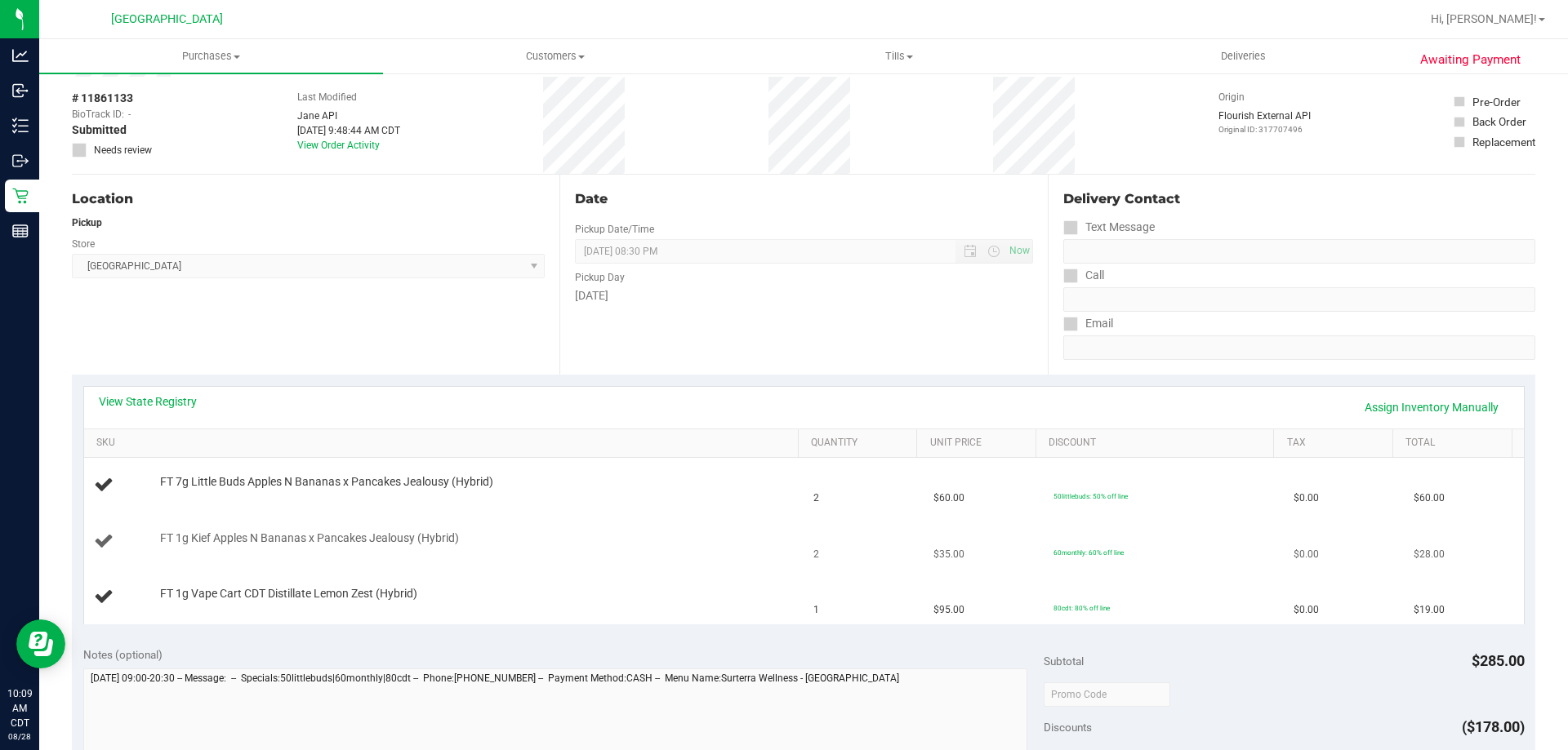
scroll to position [326, 0]
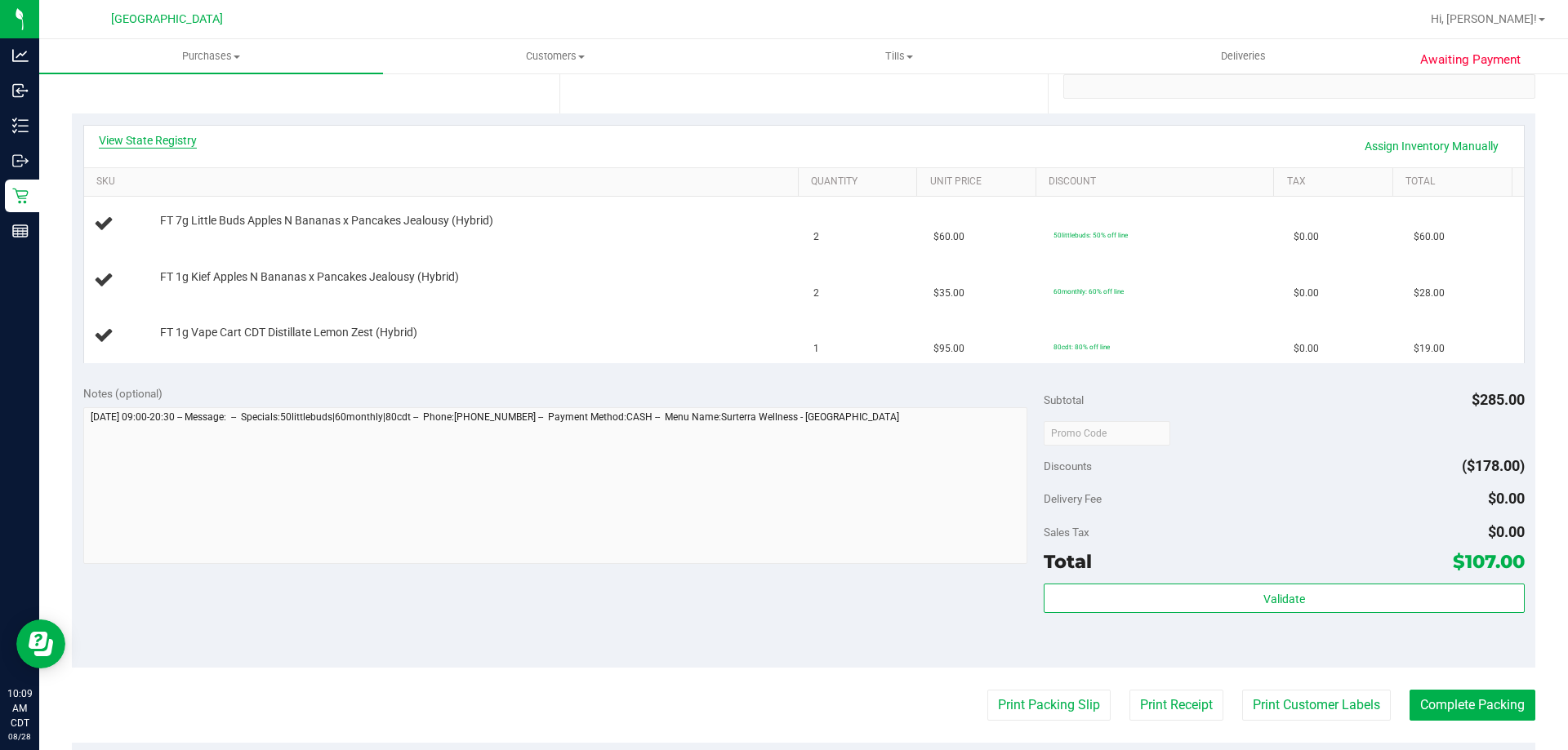
click at [182, 146] on link "View State Registry" at bounding box center [147, 141] width 98 height 16
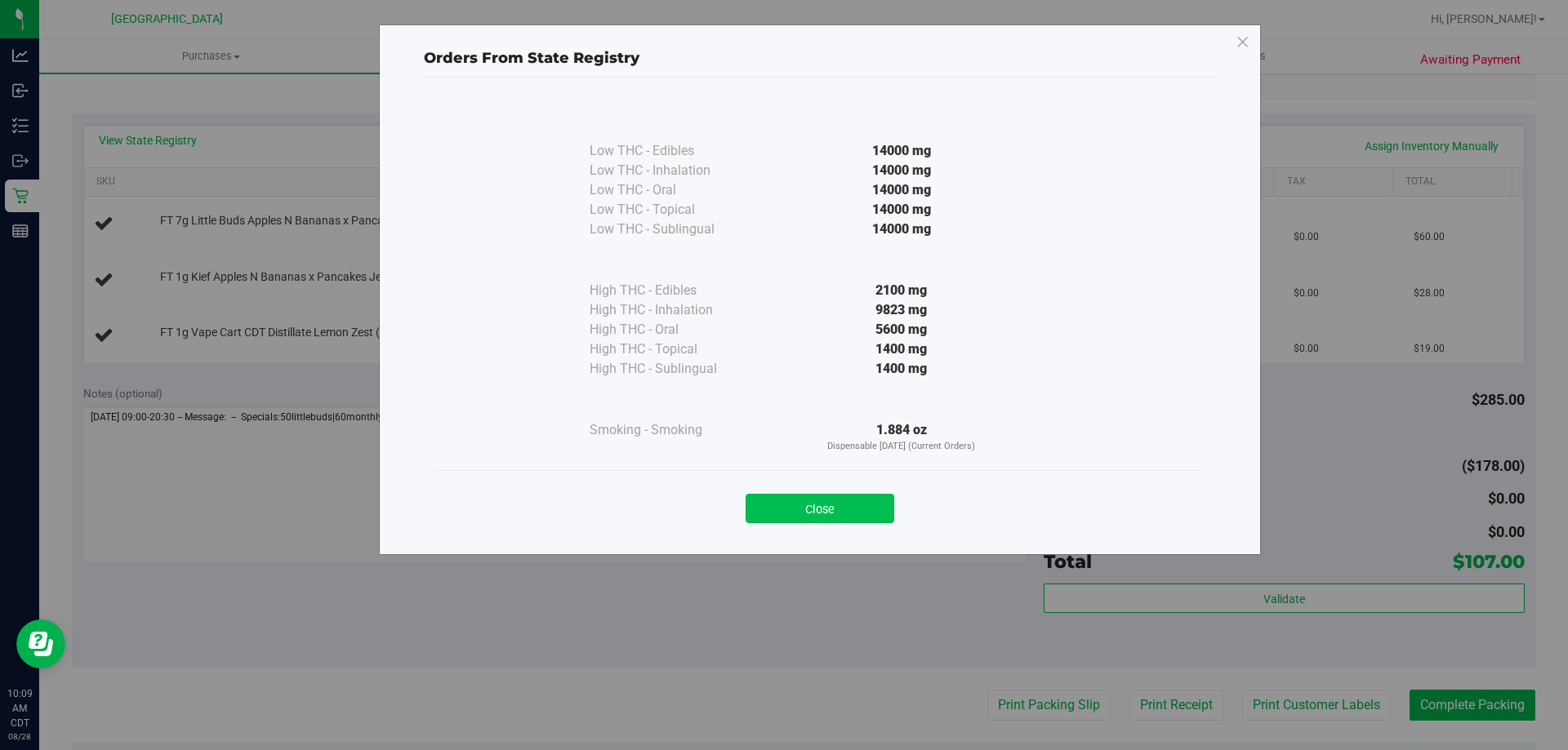
click at [808, 501] on button "Close" at bounding box center [819, 509] width 149 height 30
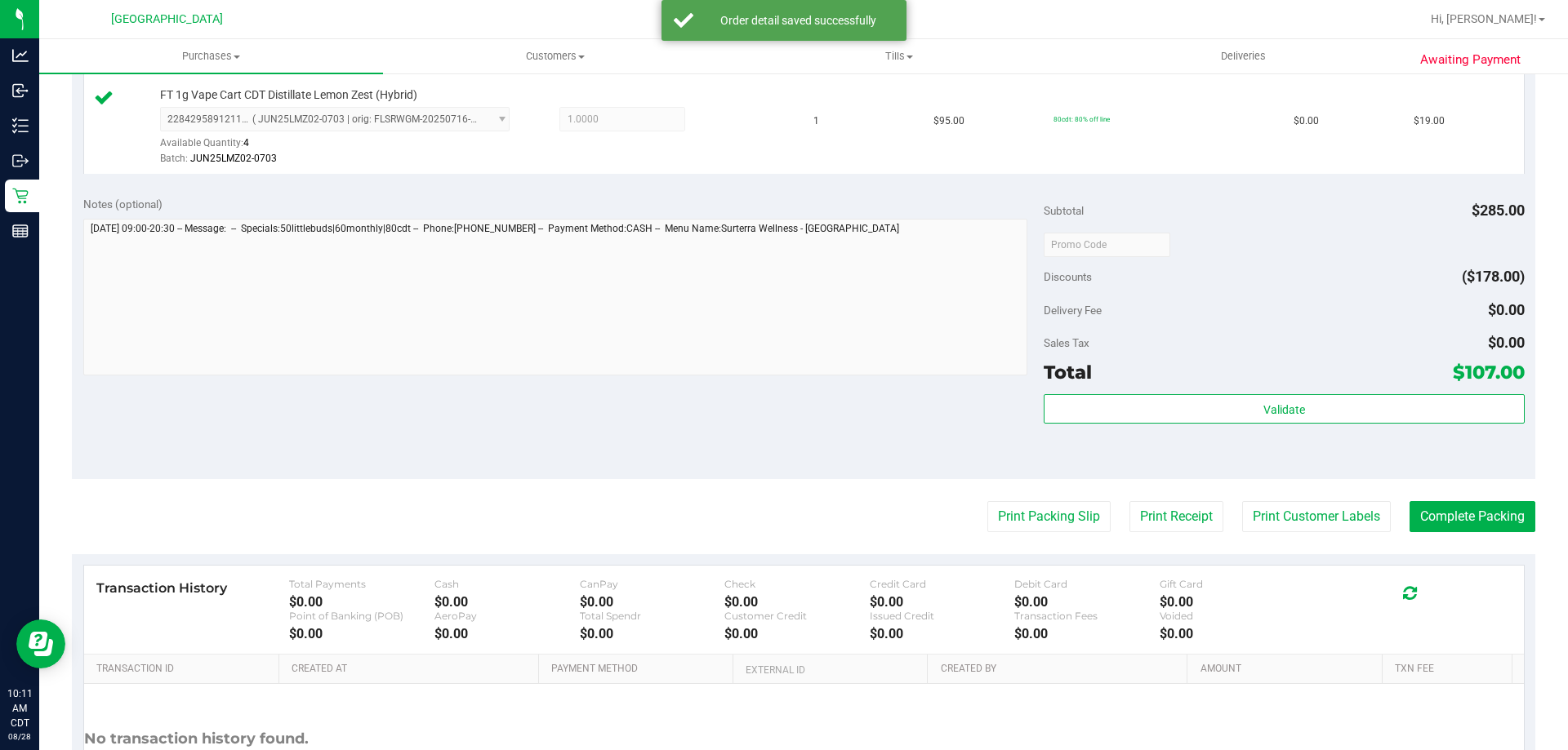
scroll to position [735, 0]
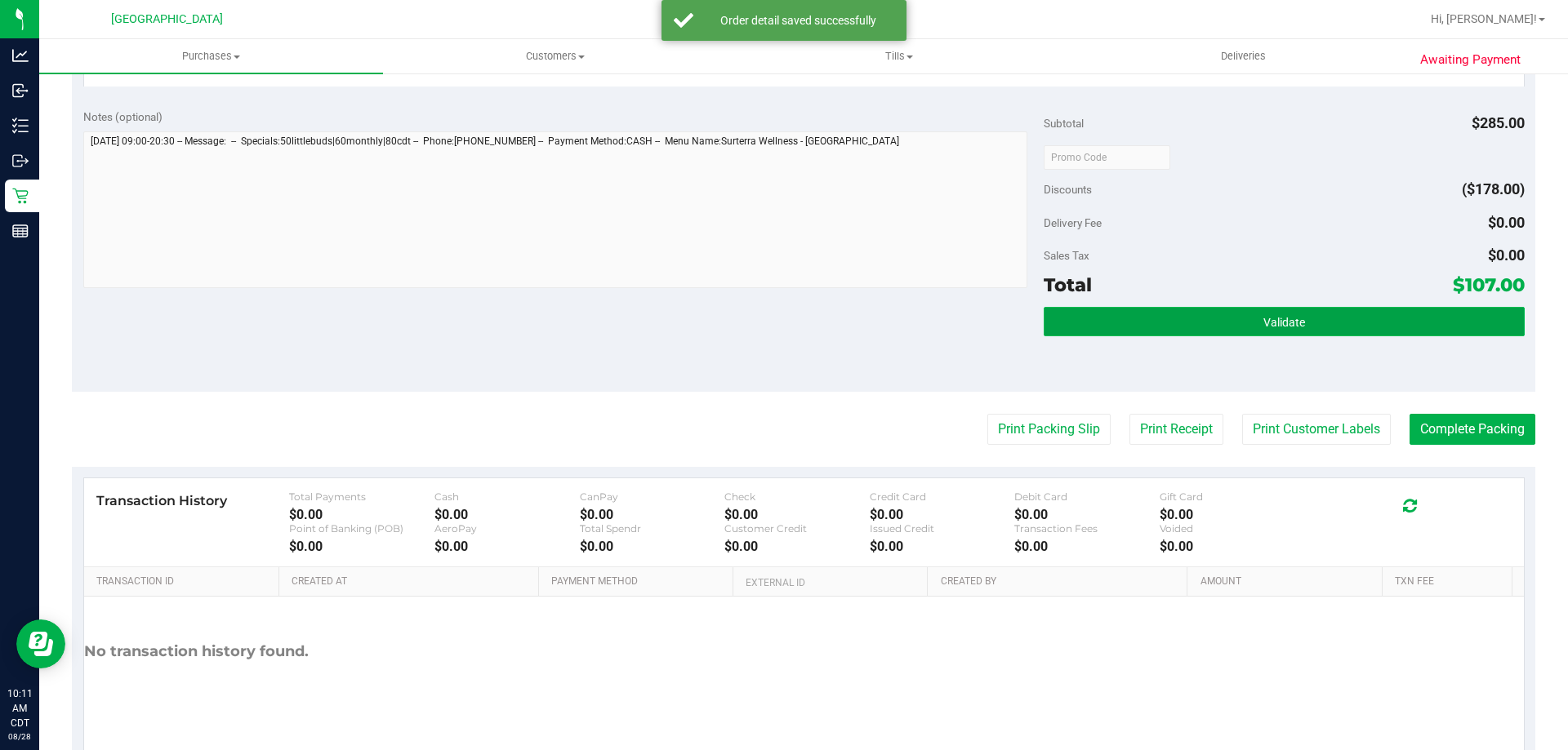
click at [1207, 322] on button "Validate" at bounding box center [1284, 322] width 480 height 30
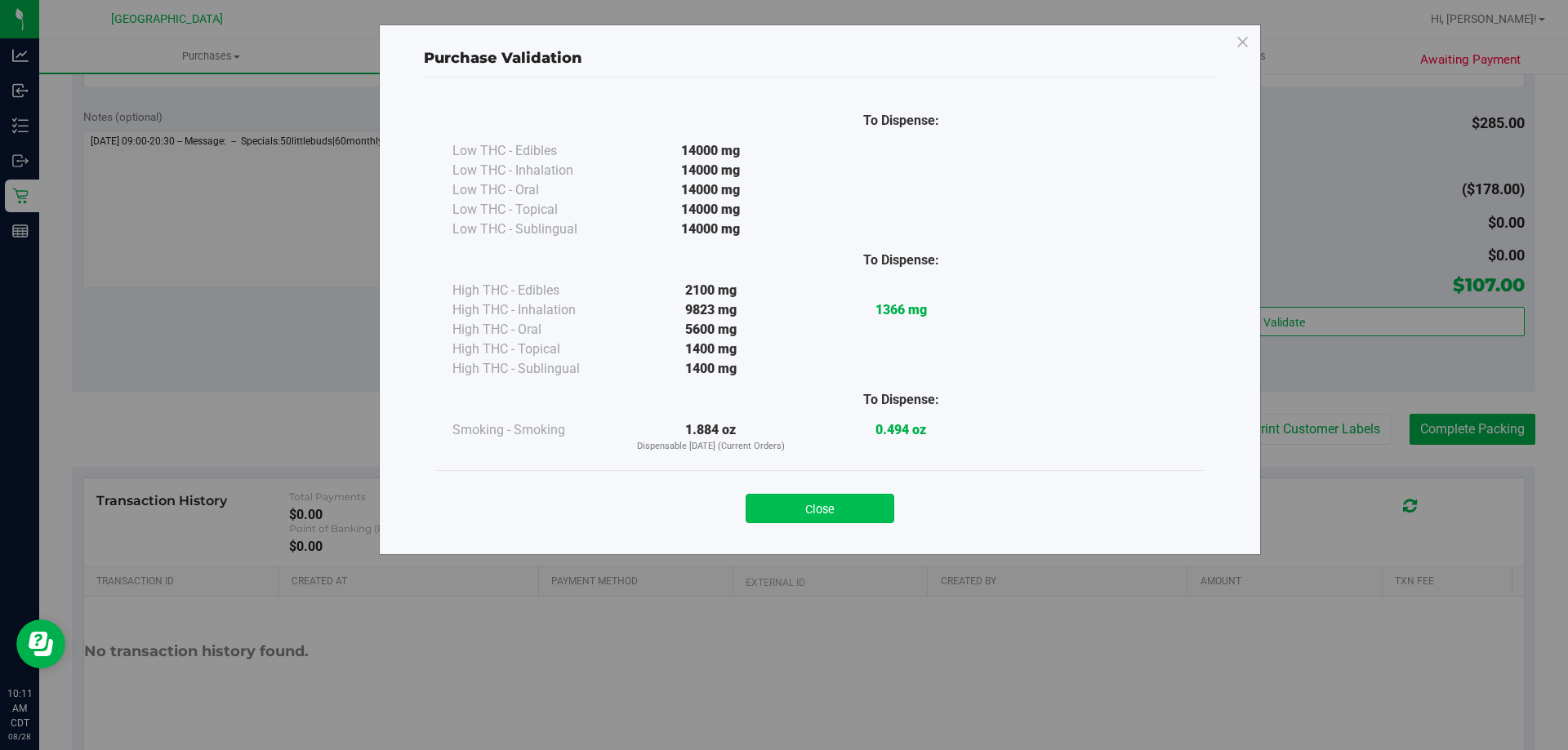
click at [872, 521] on button "Close" at bounding box center [819, 509] width 149 height 30
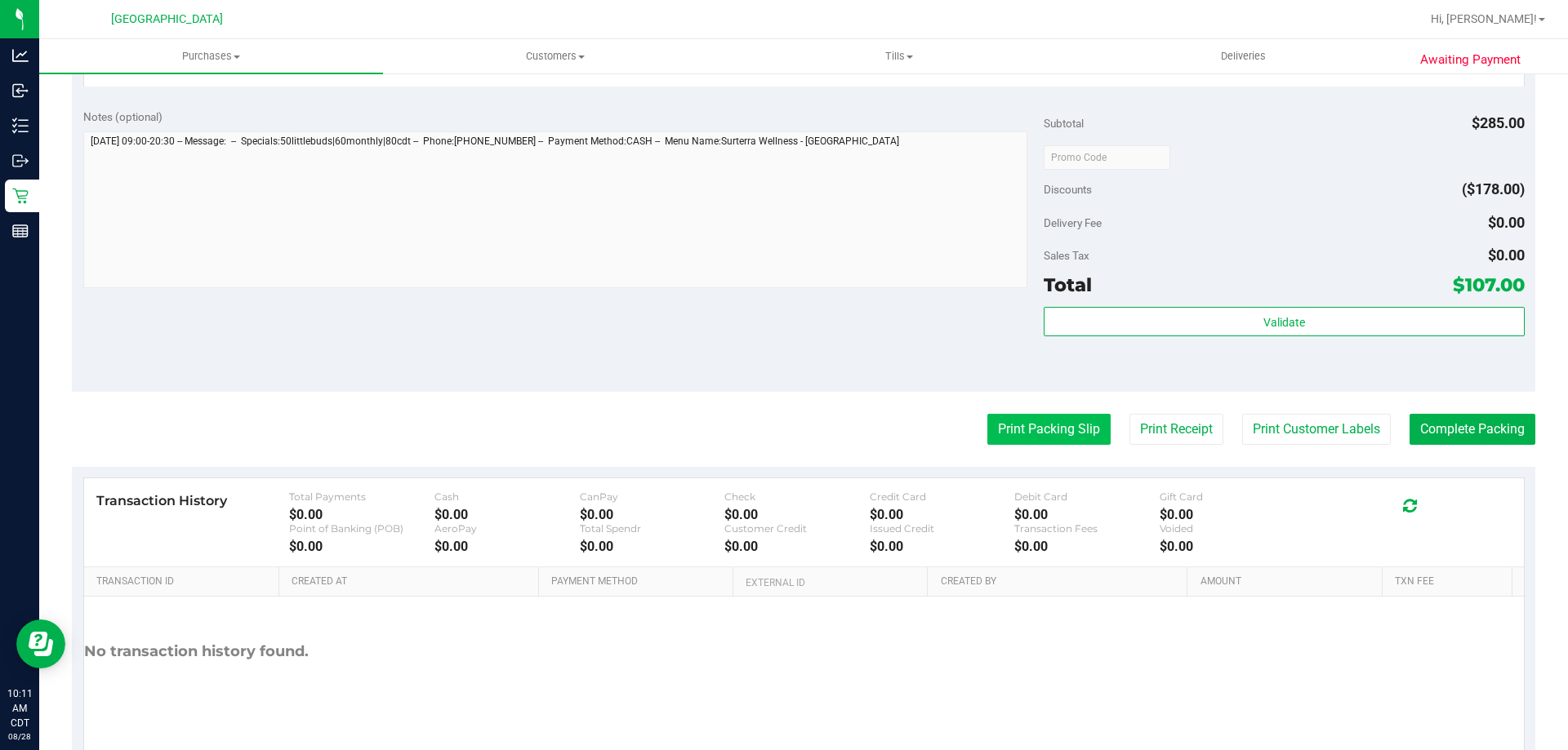
click at [1020, 443] on button "Print Packing Slip" at bounding box center [1049, 429] width 123 height 31
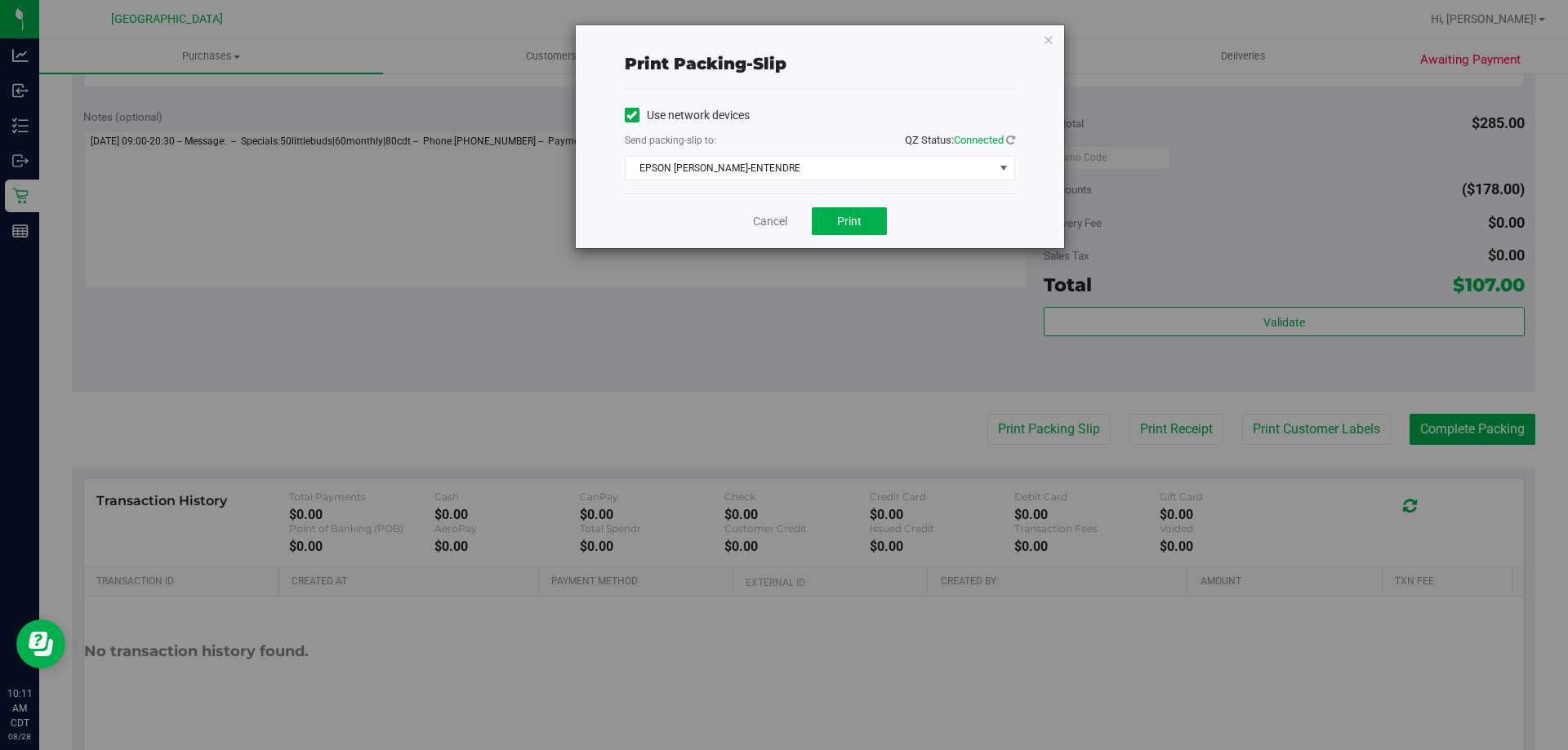
click at [889, 223] on div "Cancel Print" at bounding box center [820, 220] width 391 height 55
click at [870, 224] on button "Print" at bounding box center [849, 221] width 75 height 28
click at [789, 224] on div "Cancel Print" at bounding box center [820, 220] width 391 height 55
click at [777, 224] on link "Cancel" at bounding box center [770, 221] width 35 height 17
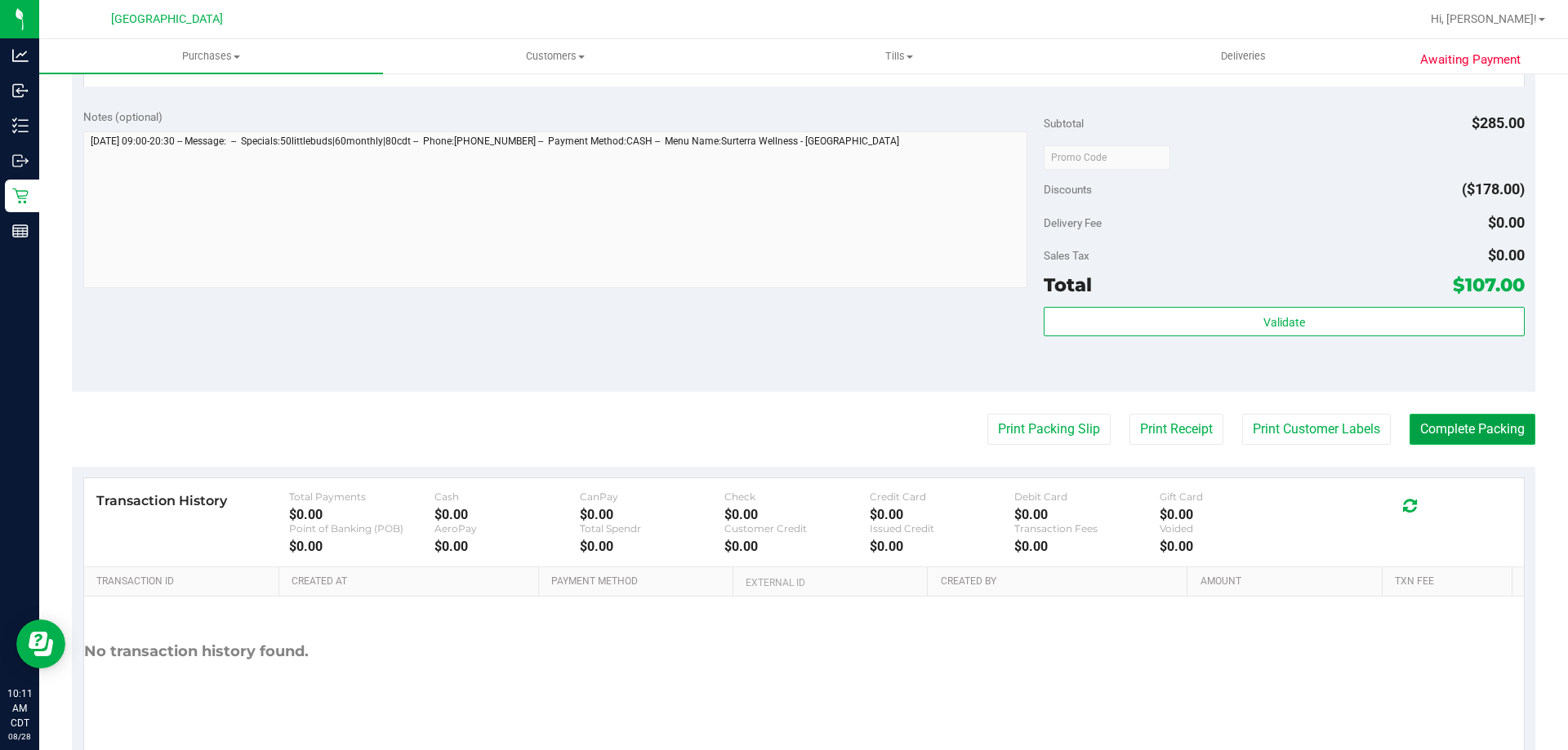
click at [1430, 419] on button "Complete Packing" at bounding box center [1473, 429] width 126 height 31
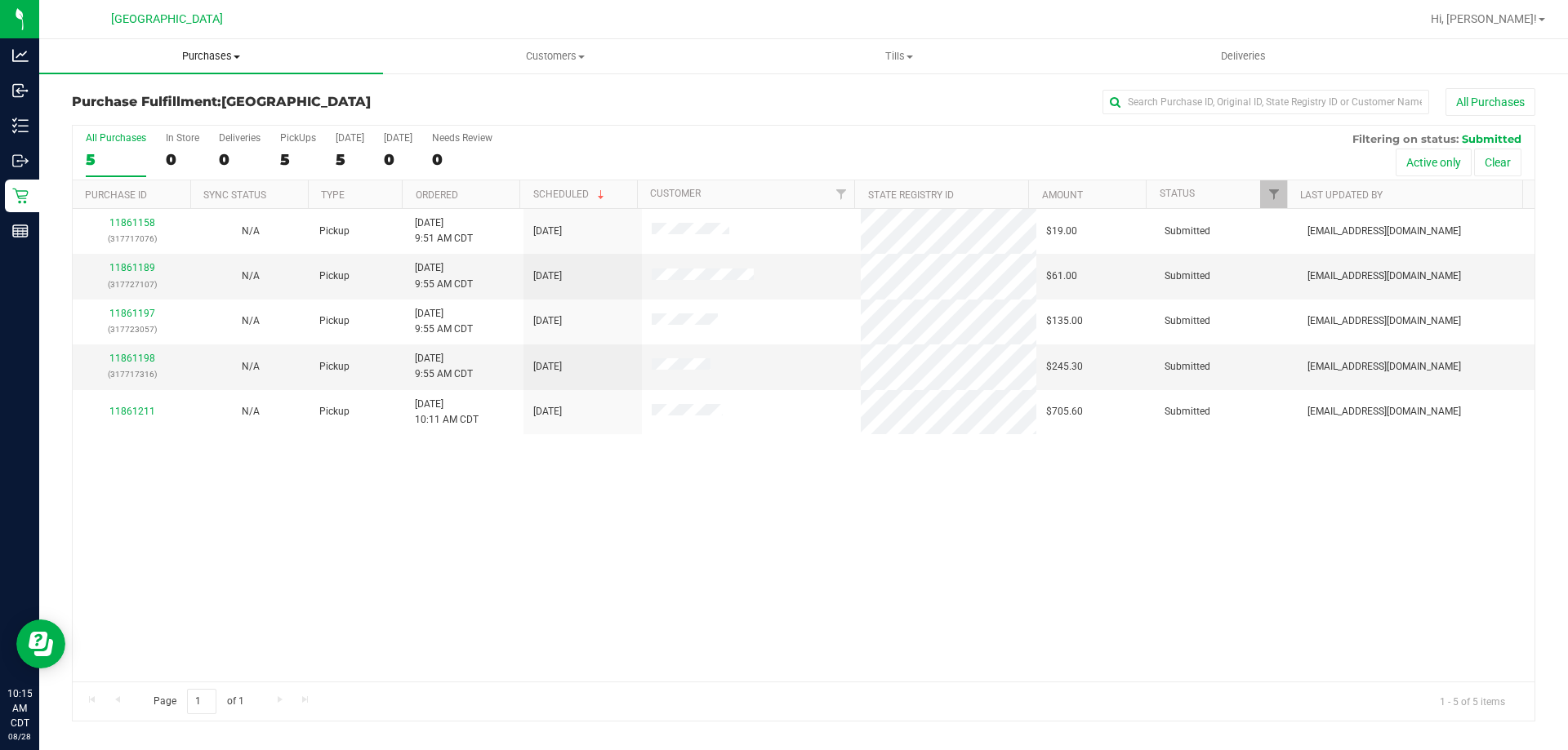
click at [193, 49] on span "Purchases" at bounding box center [211, 57] width 344 height 15
click at [205, 114] on li "Fulfillment" at bounding box center [211, 118] width 344 height 20
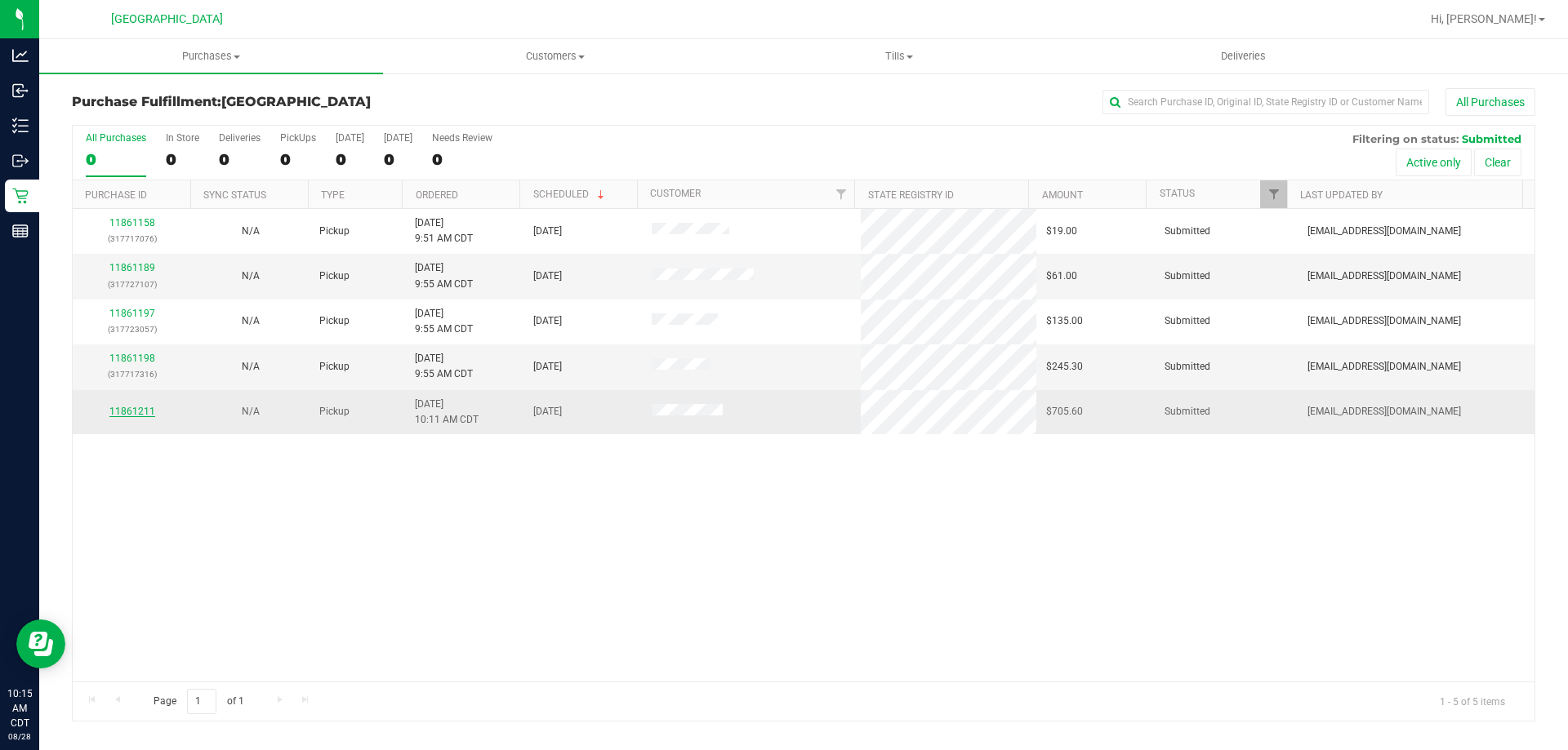
click at [135, 410] on link "11861211" at bounding box center [132, 411] width 46 height 12
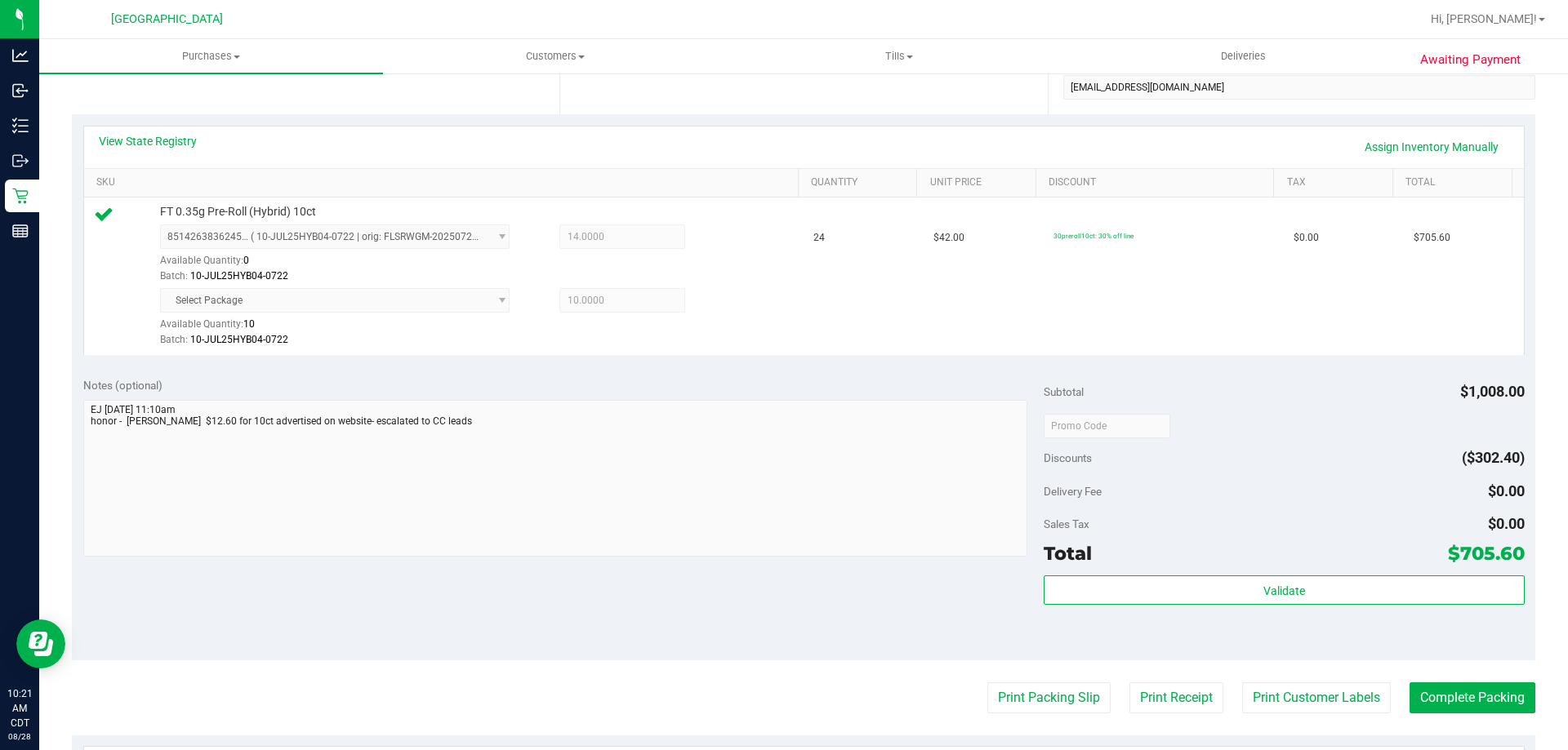
scroll to position [326, 0]
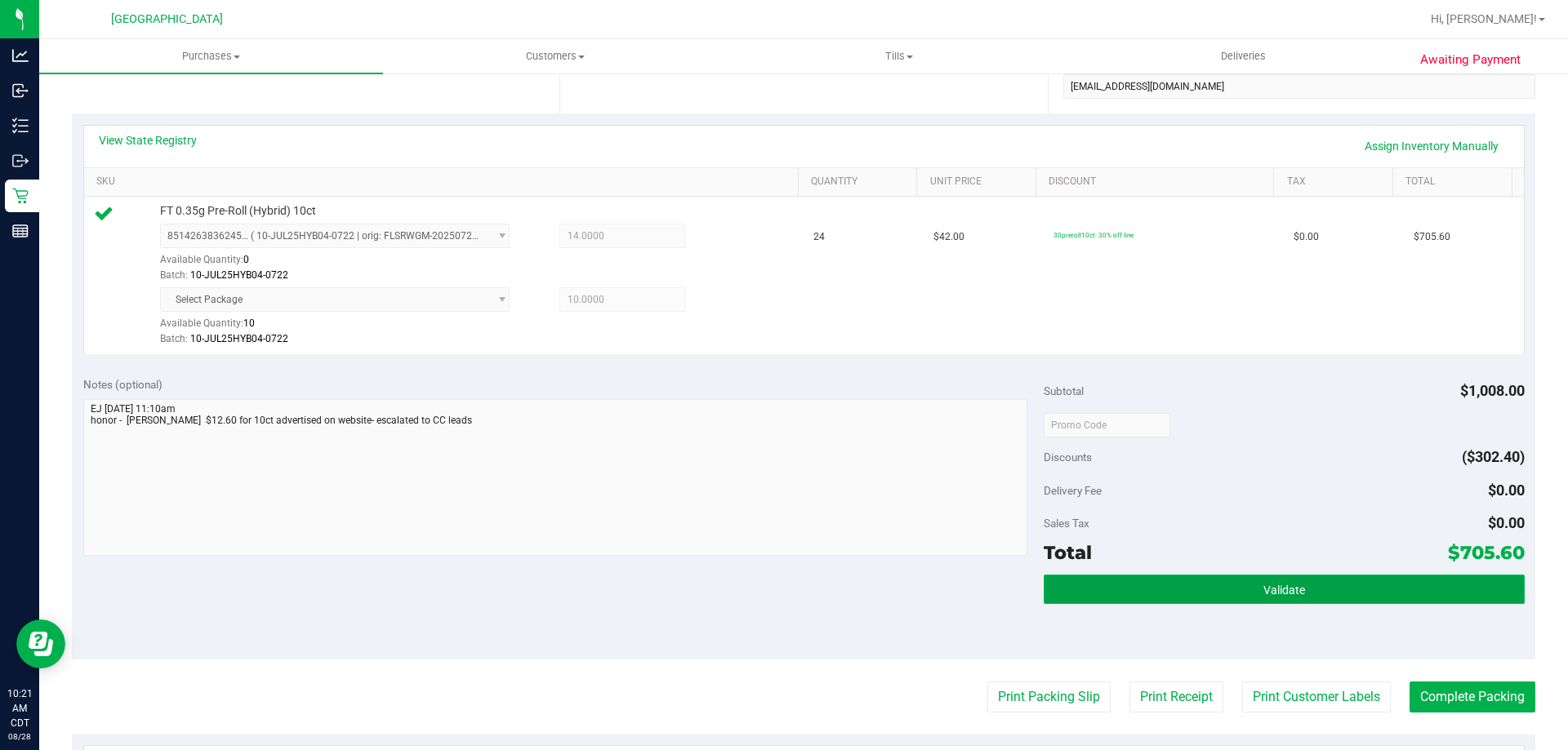
click at [1275, 593] on span "Validate" at bounding box center [1284, 590] width 42 height 13
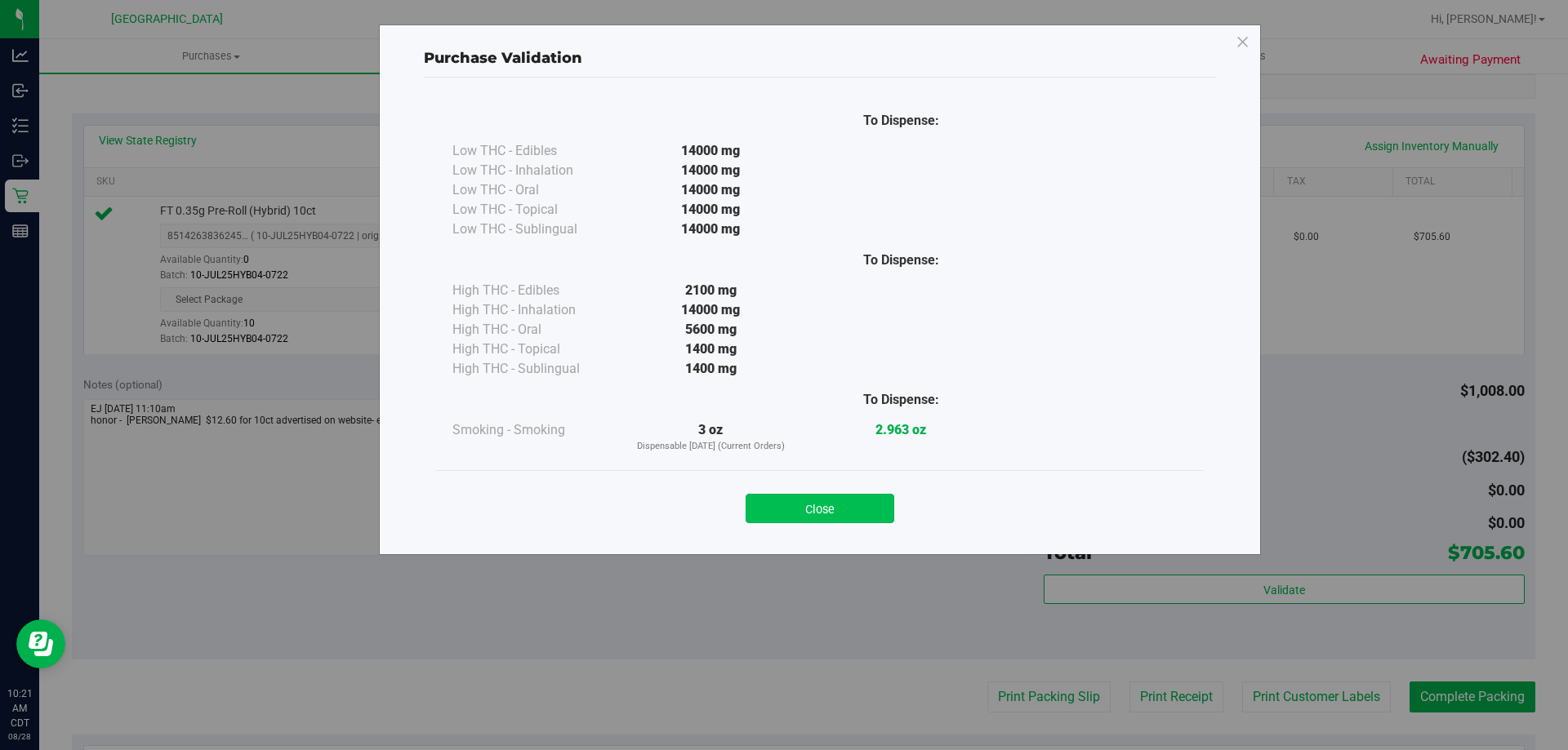
click at [857, 514] on button "Close" at bounding box center [819, 509] width 149 height 30
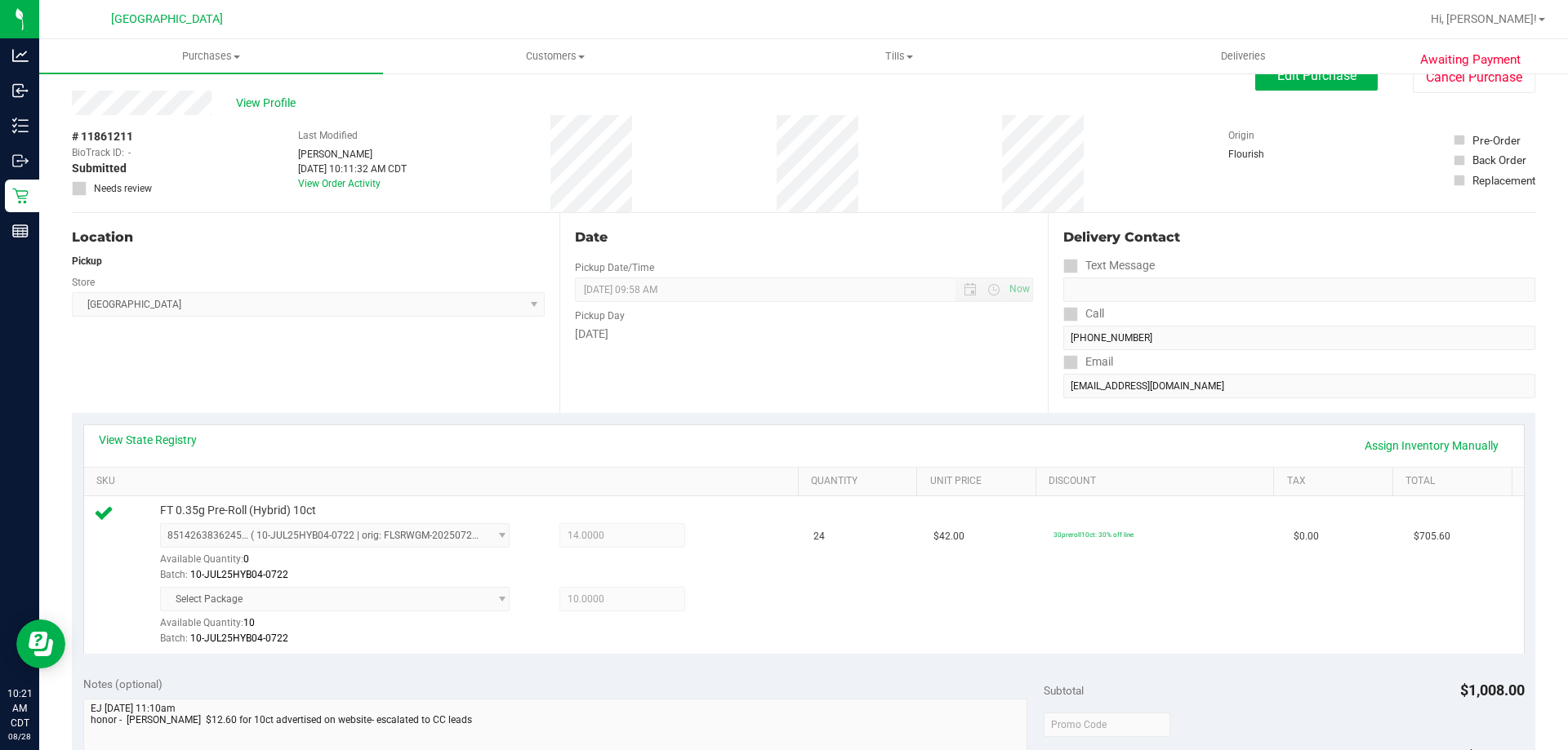
scroll to position [0, 0]
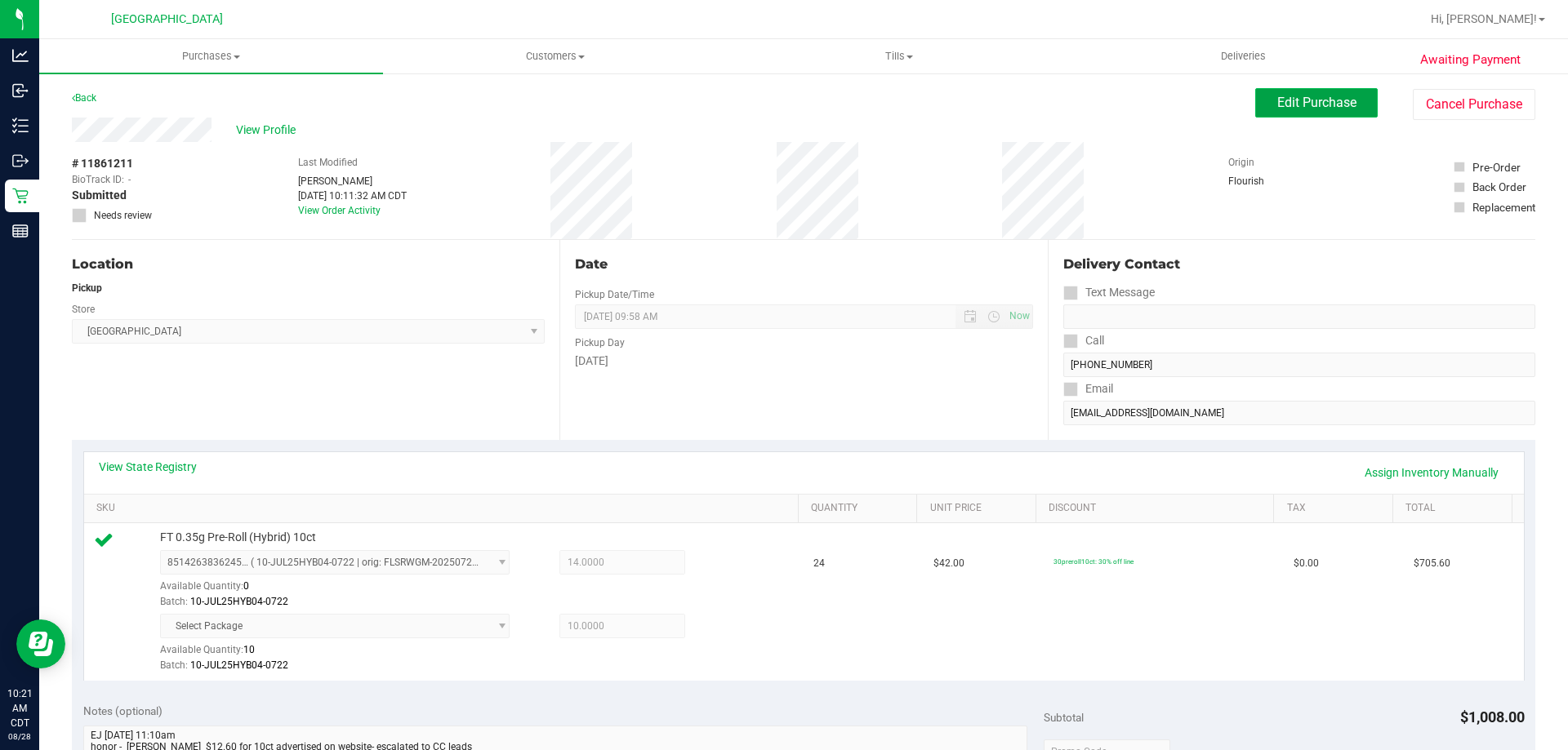
click at [1306, 103] on span "Edit Purchase" at bounding box center [1317, 102] width 79 height 16
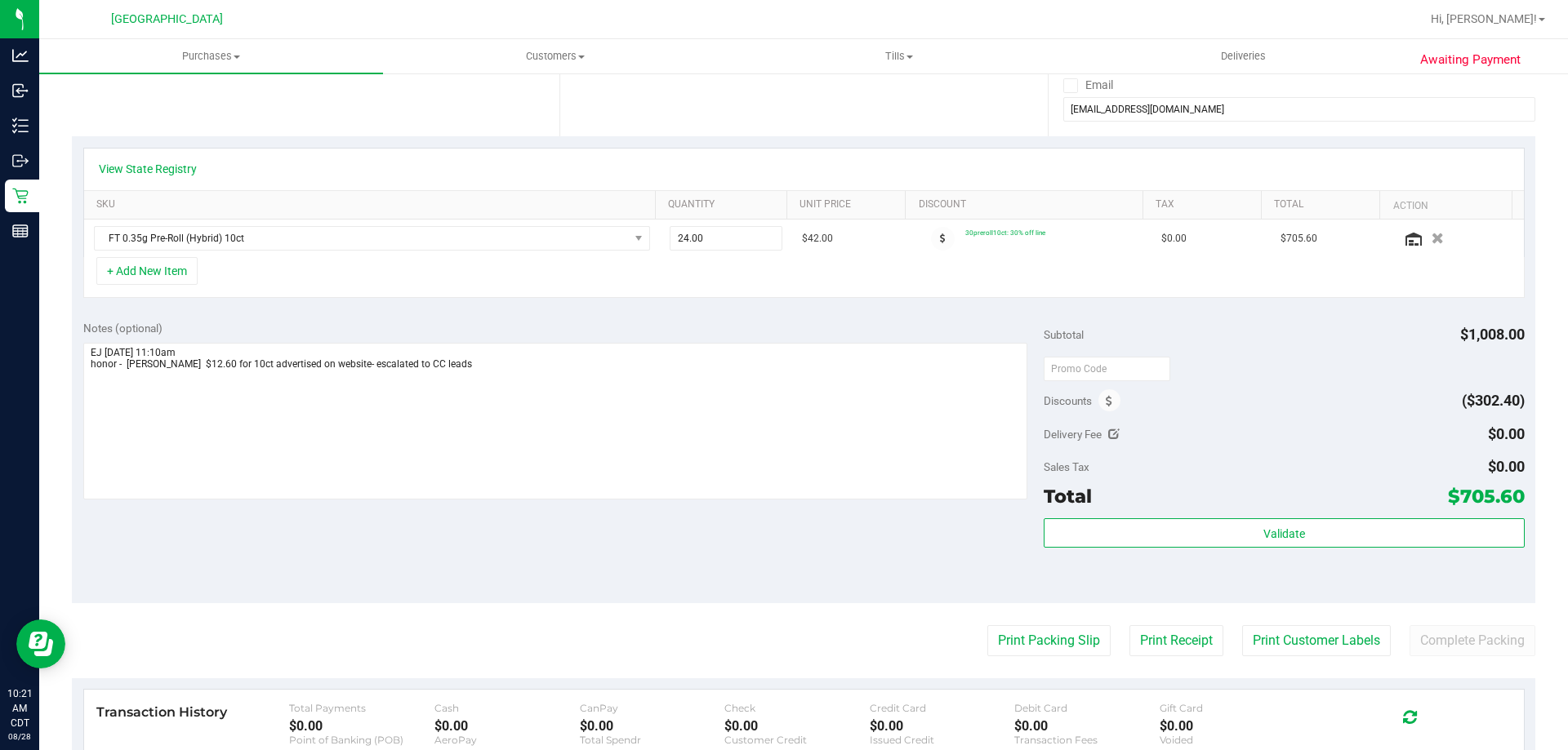
scroll to position [326, 0]
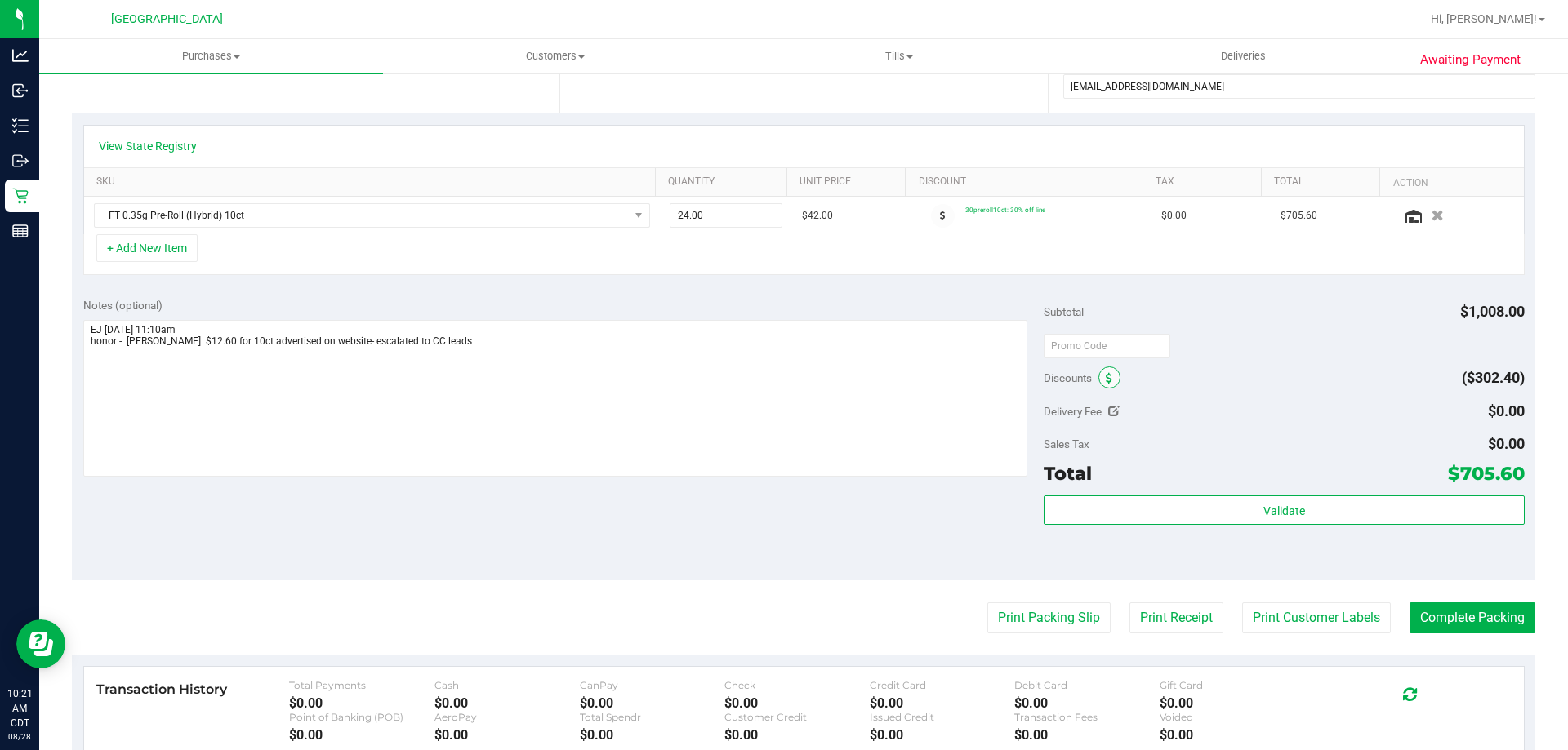
click at [1106, 382] on icon at bounding box center [1109, 379] width 7 height 12
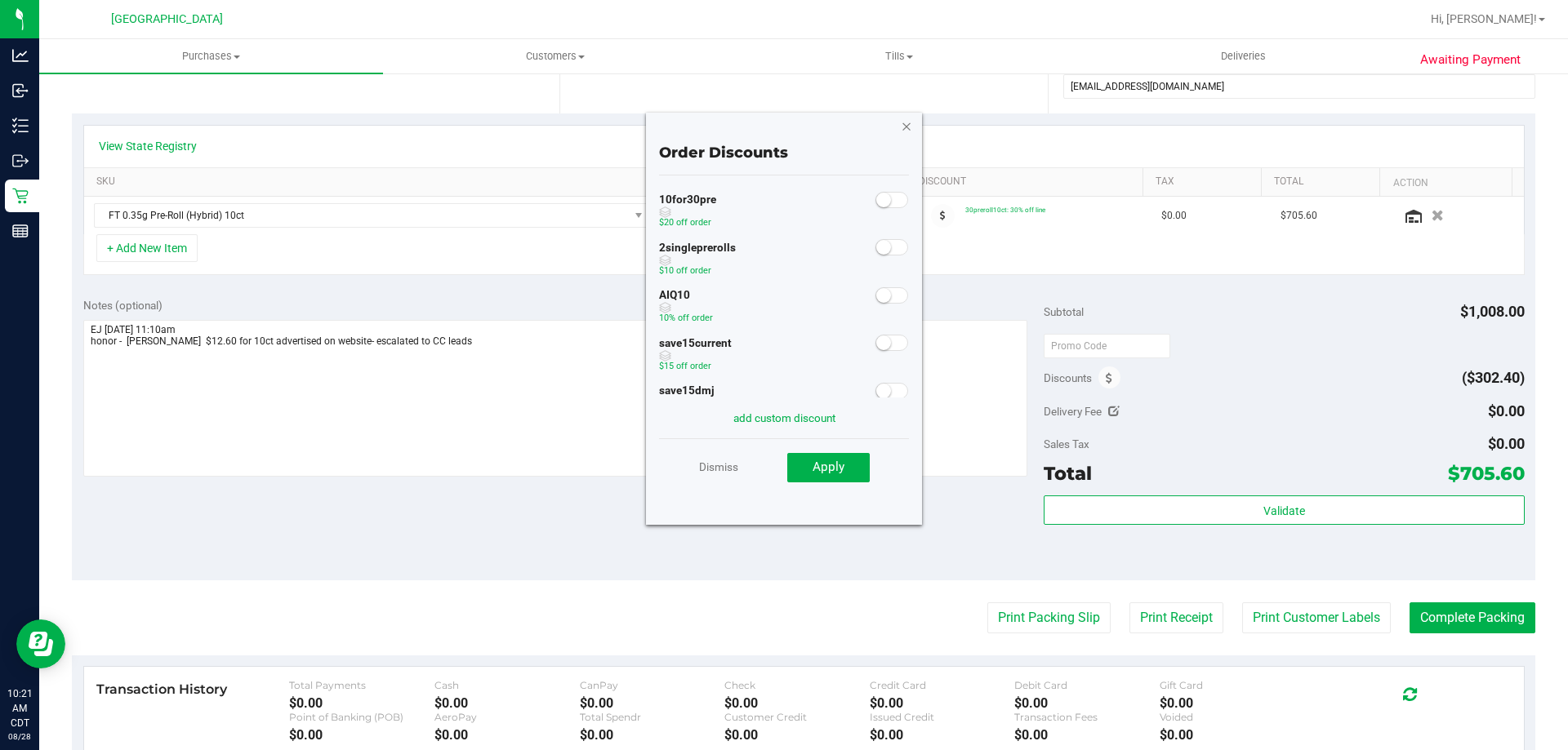
click at [907, 125] on icon "button" at bounding box center [907, 126] width 12 height 20
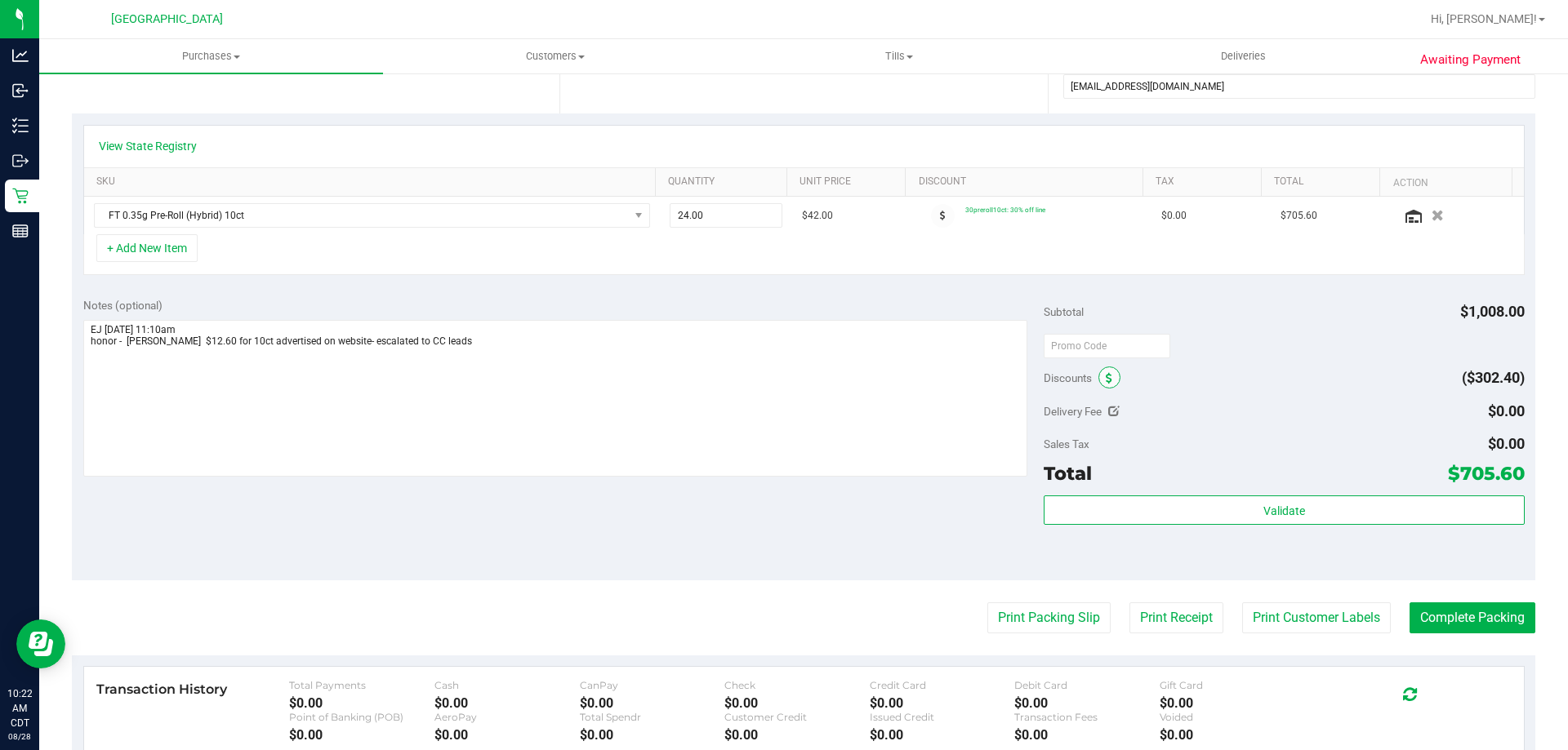
click at [1106, 381] on icon at bounding box center [1109, 379] width 7 height 12
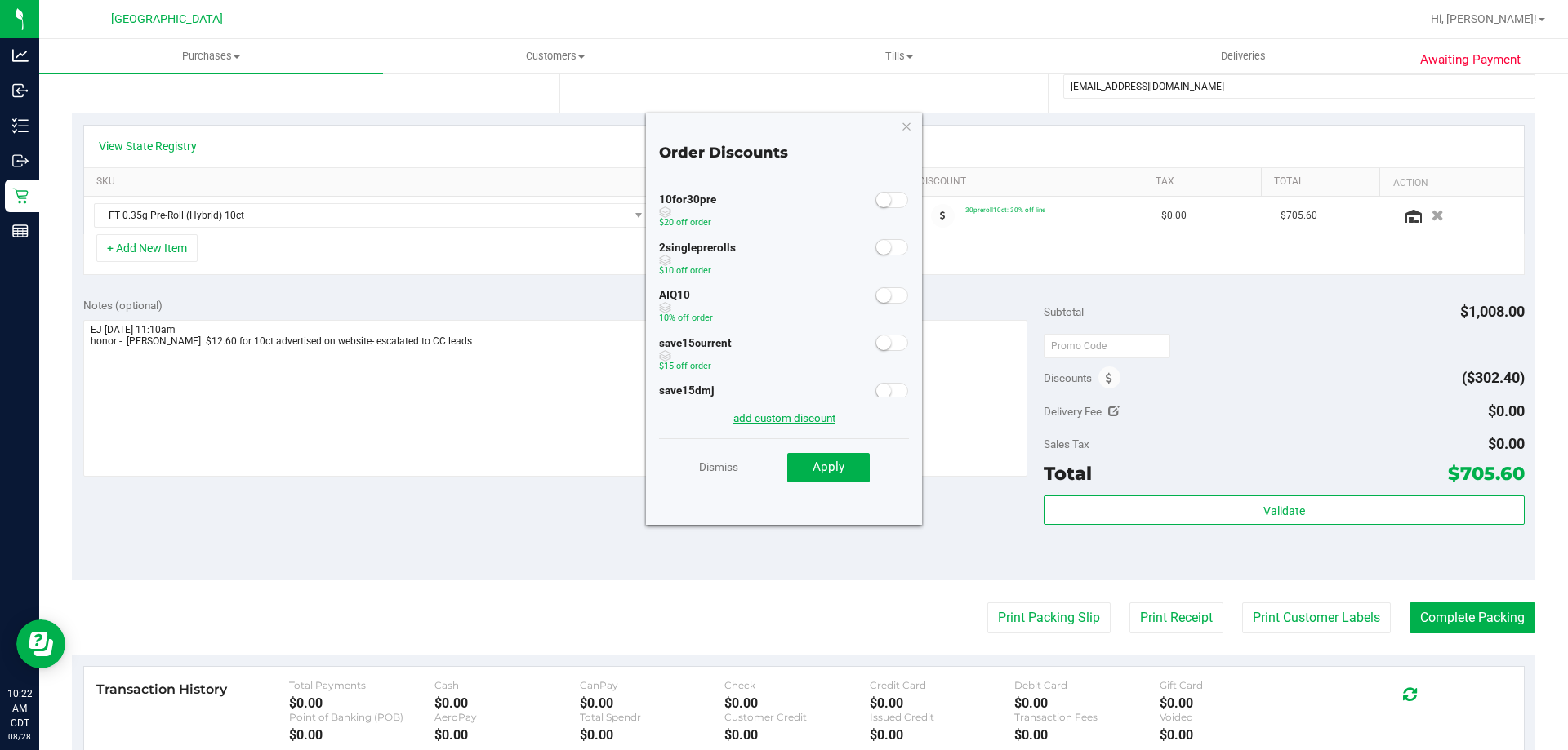
click at [807, 421] on link "add custom discount" at bounding box center [785, 418] width 102 height 13
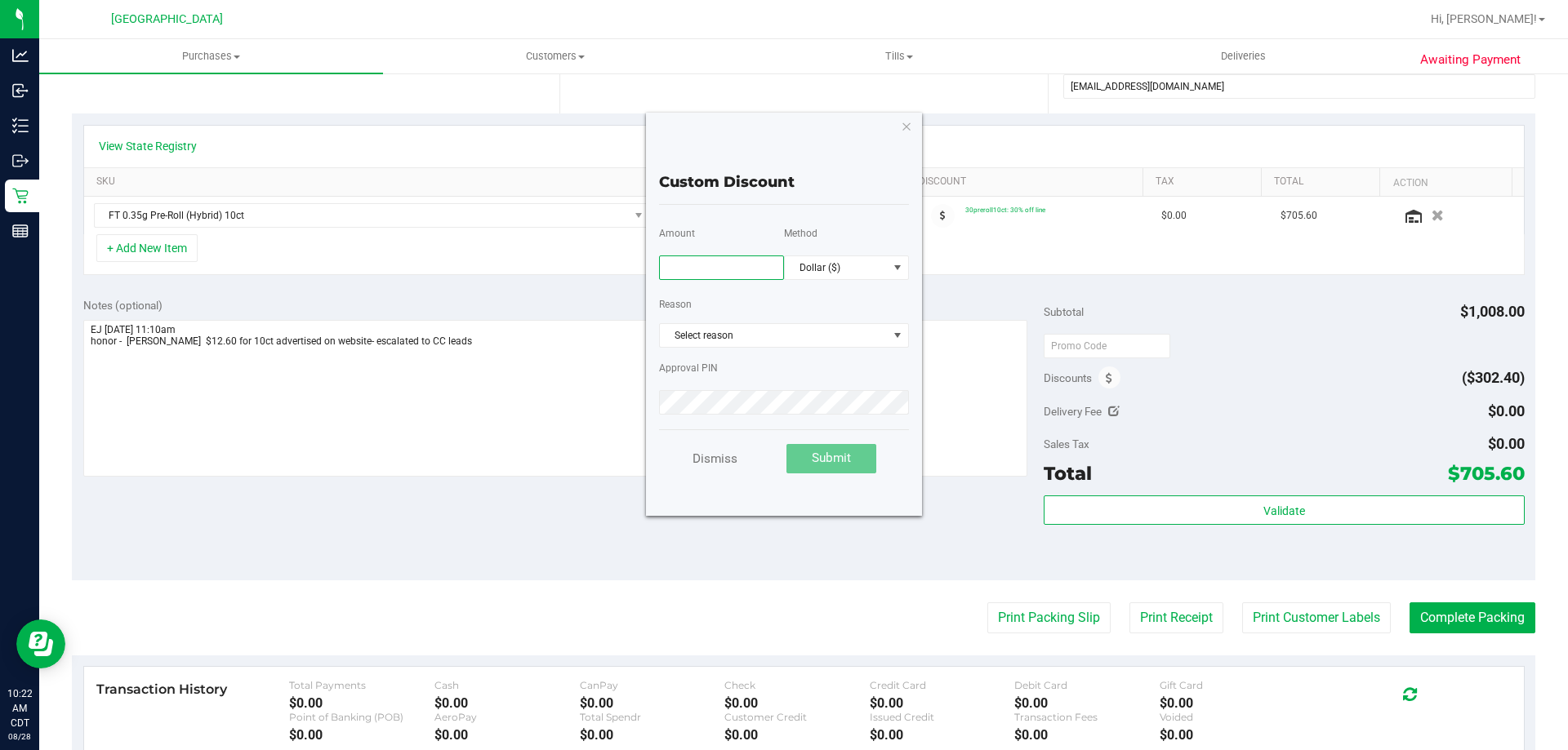
click at [735, 271] on input "text" at bounding box center [721, 268] width 125 height 25
type input "403.20"
click at [805, 331] on span "Select reason" at bounding box center [773, 336] width 228 height 23
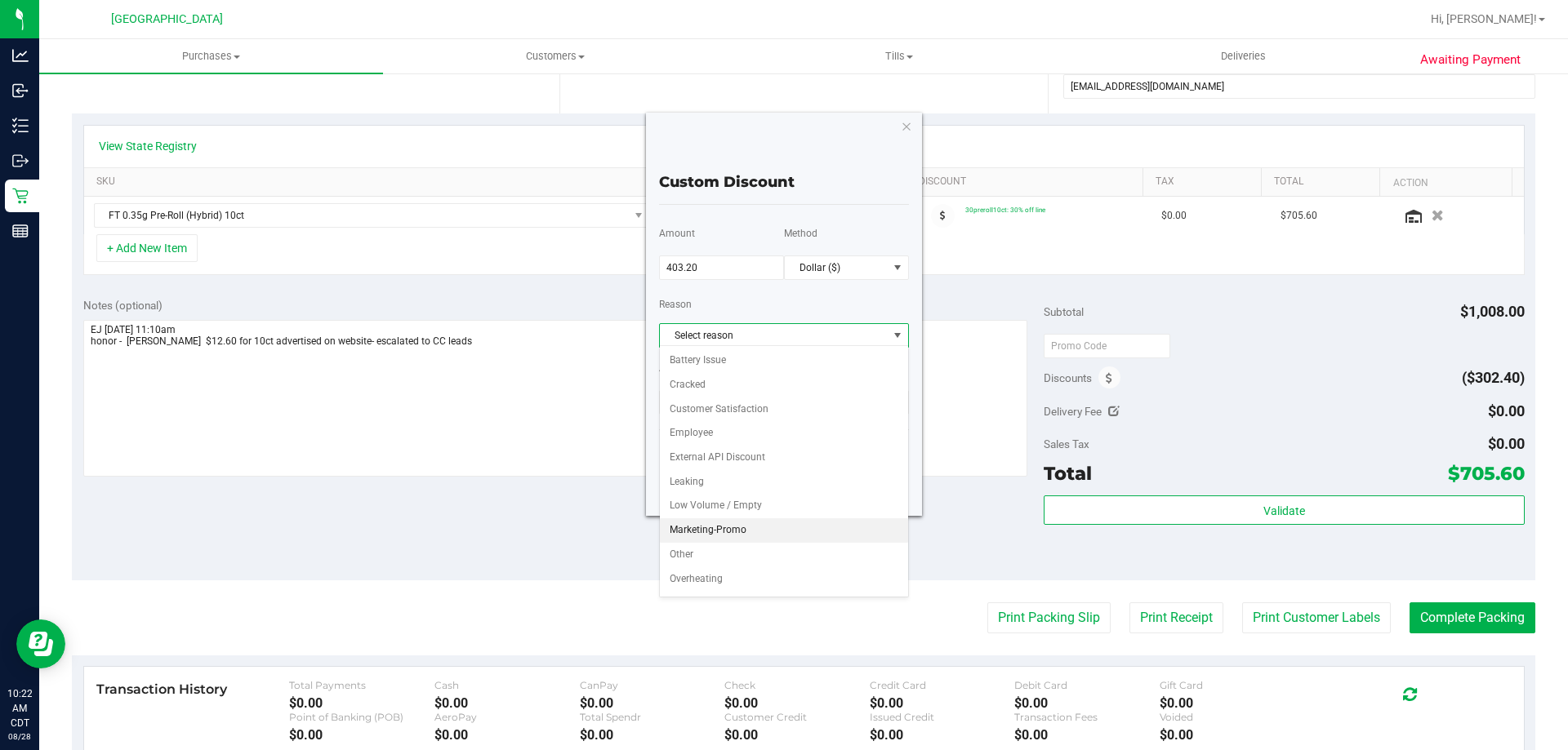
click at [778, 531] on li "Marketing-Promo" at bounding box center [784, 530] width 248 height 25
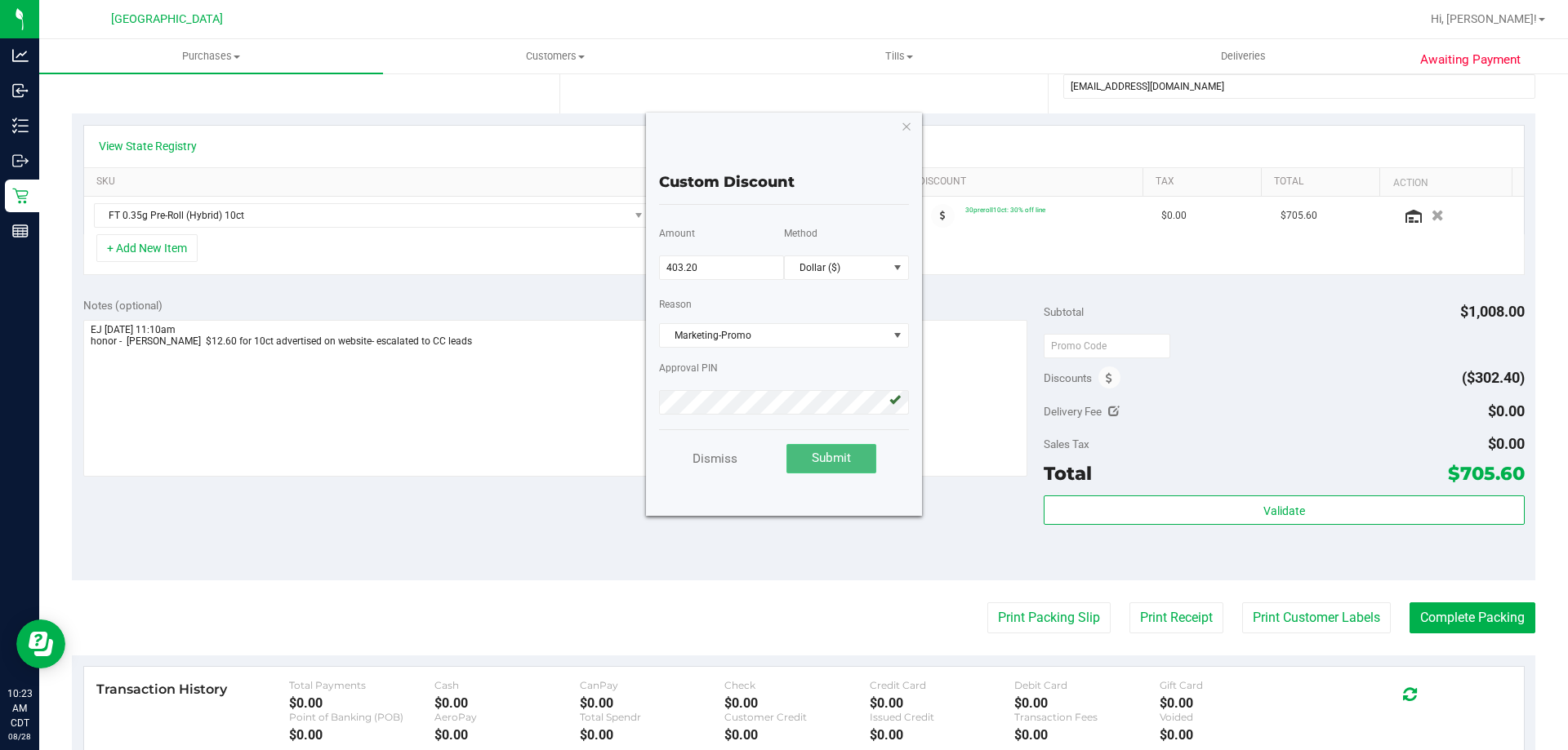
click at [843, 461] on span "Submit" at bounding box center [832, 458] width 39 height 15
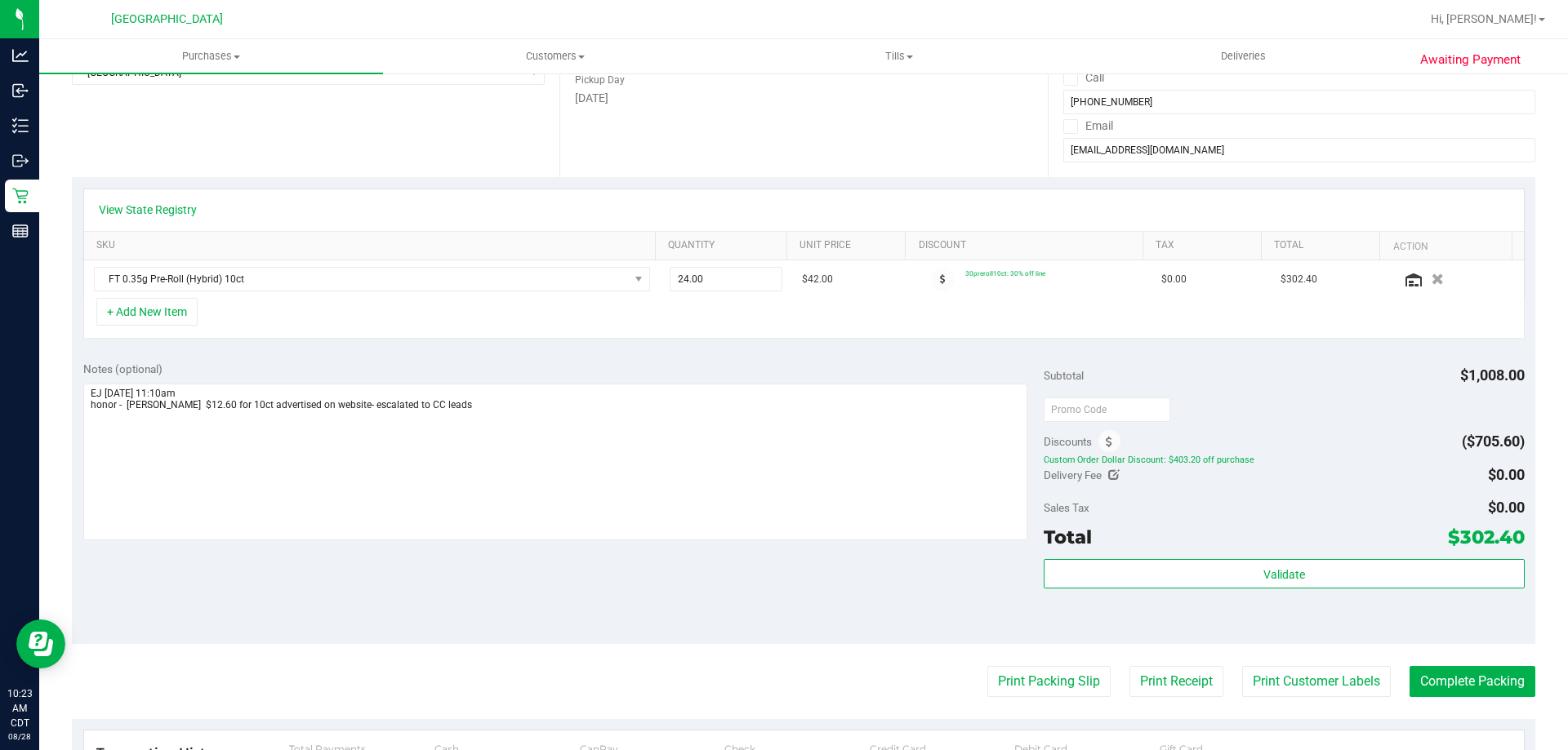
scroll to position [0, 0]
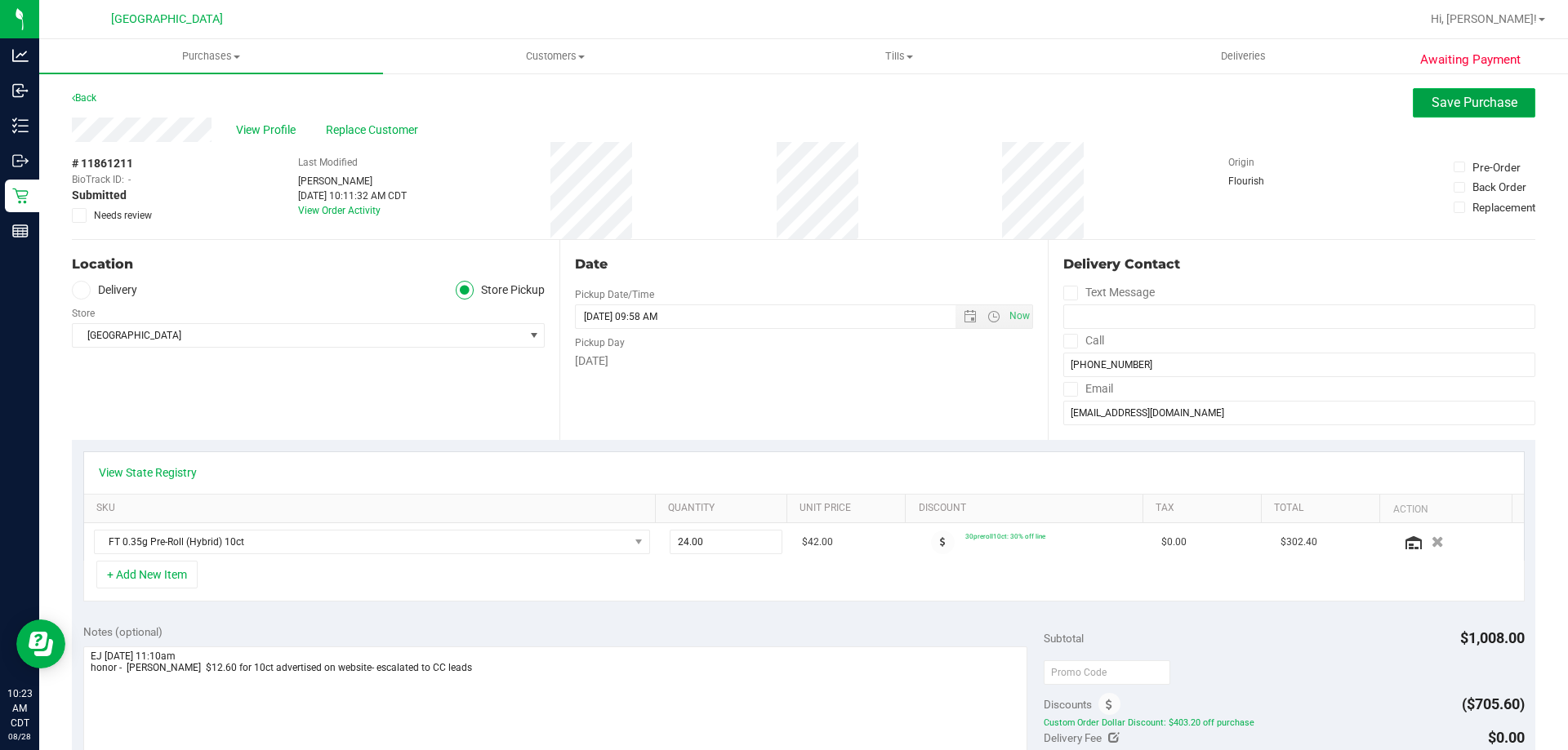
click at [1465, 104] on span "Save Purchase" at bounding box center [1474, 102] width 86 height 16
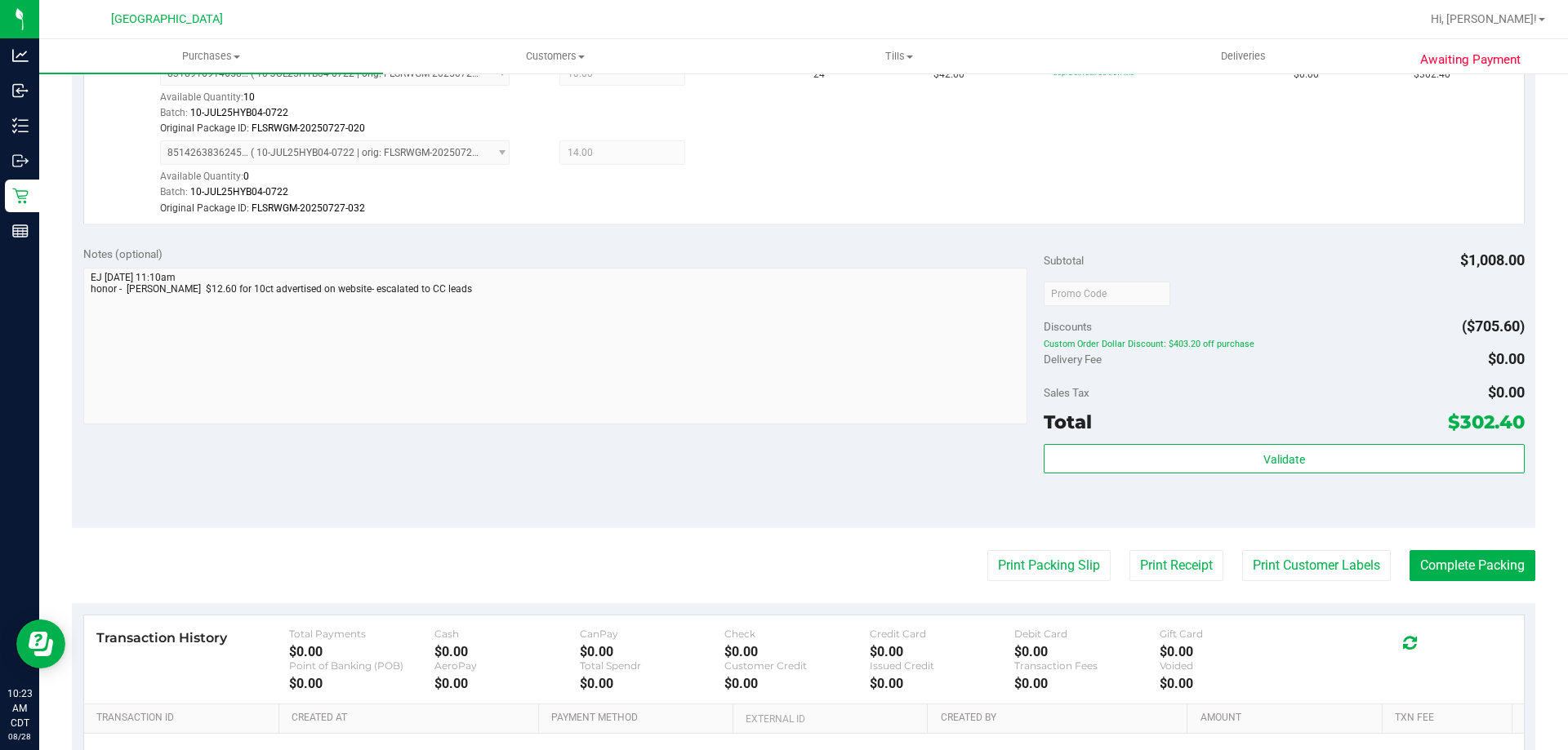
scroll to position [490, 0]
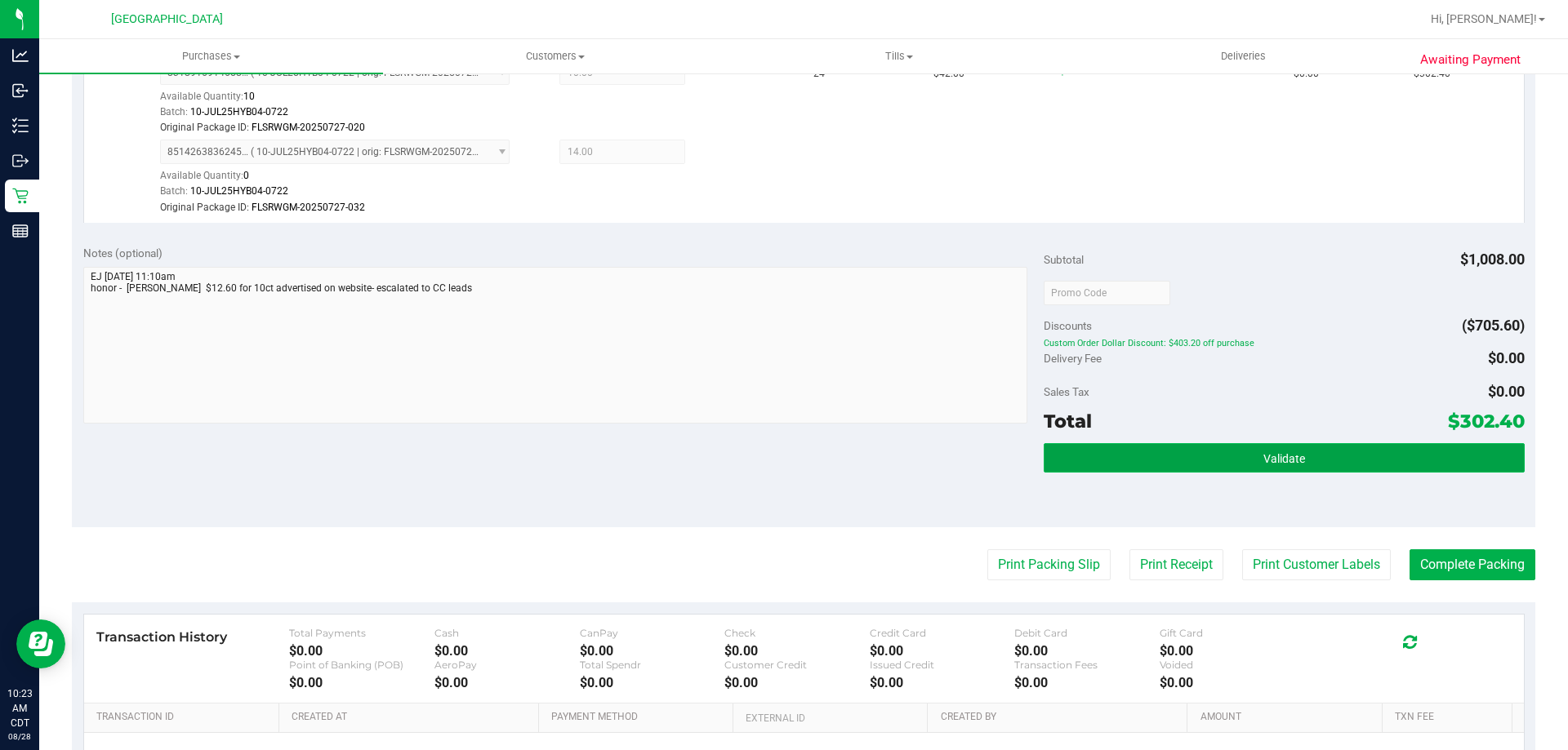
click at [1159, 464] on button "Validate" at bounding box center [1284, 458] width 480 height 30
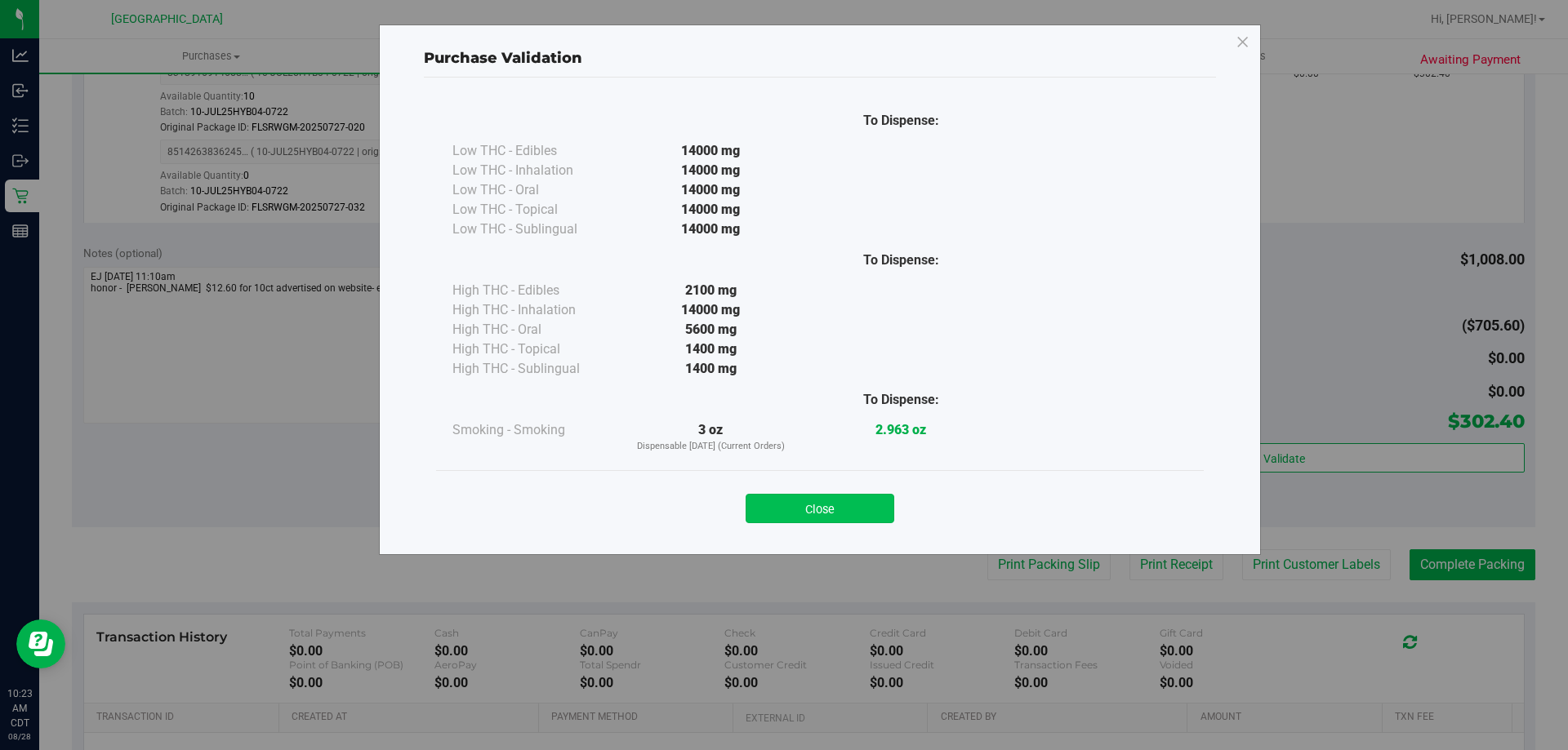
click at [849, 508] on button "Close" at bounding box center [819, 509] width 149 height 30
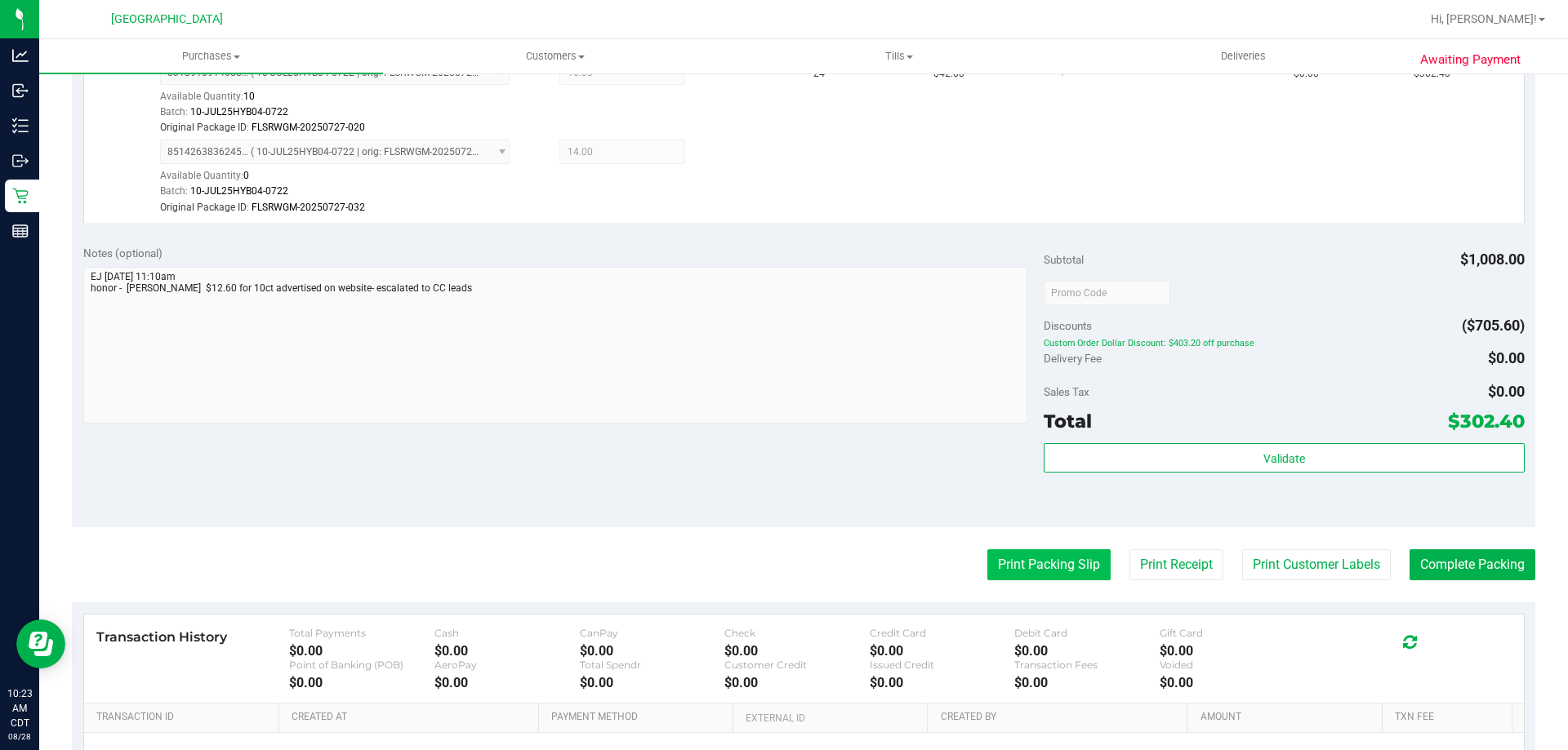
click at [1073, 562] on button "Print Packing Slip" at bounding box center [1049, 565] width 123 height 31
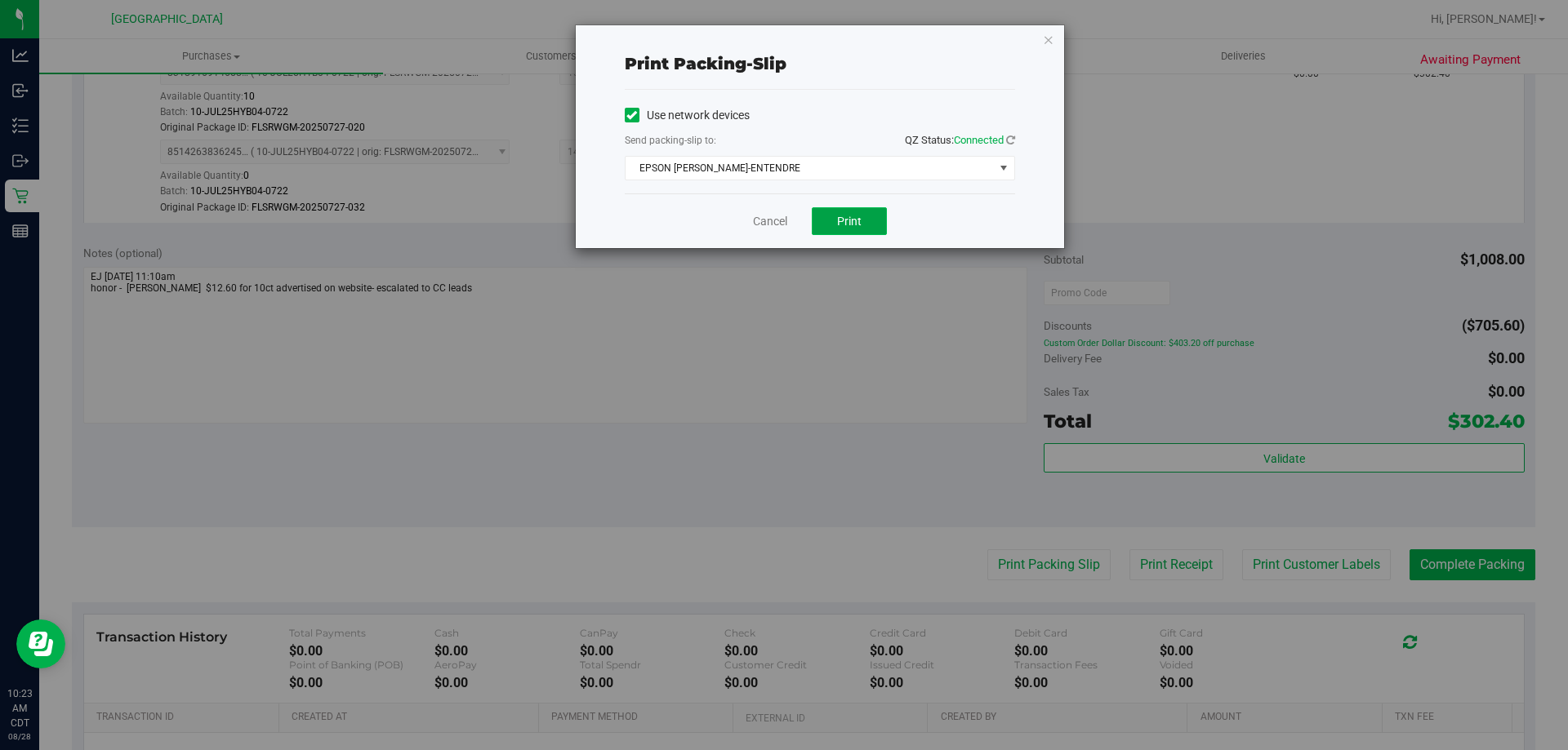
click at [854, 225] on span "Print" at bounding box center [850, 221] width 25 height 13
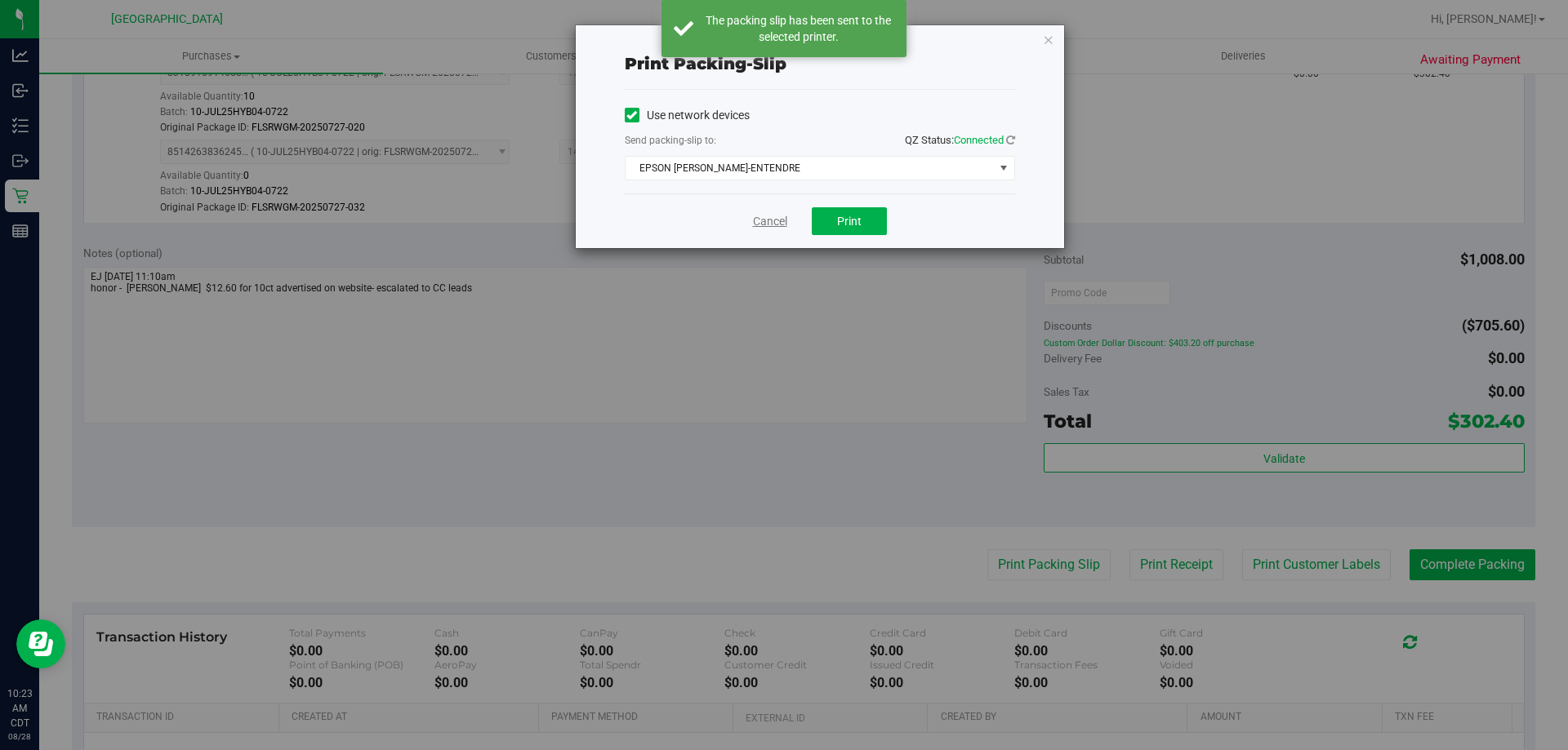
click at [766, 225] on link "Cancel" at bounding box center [770, 221] width 35 height 17
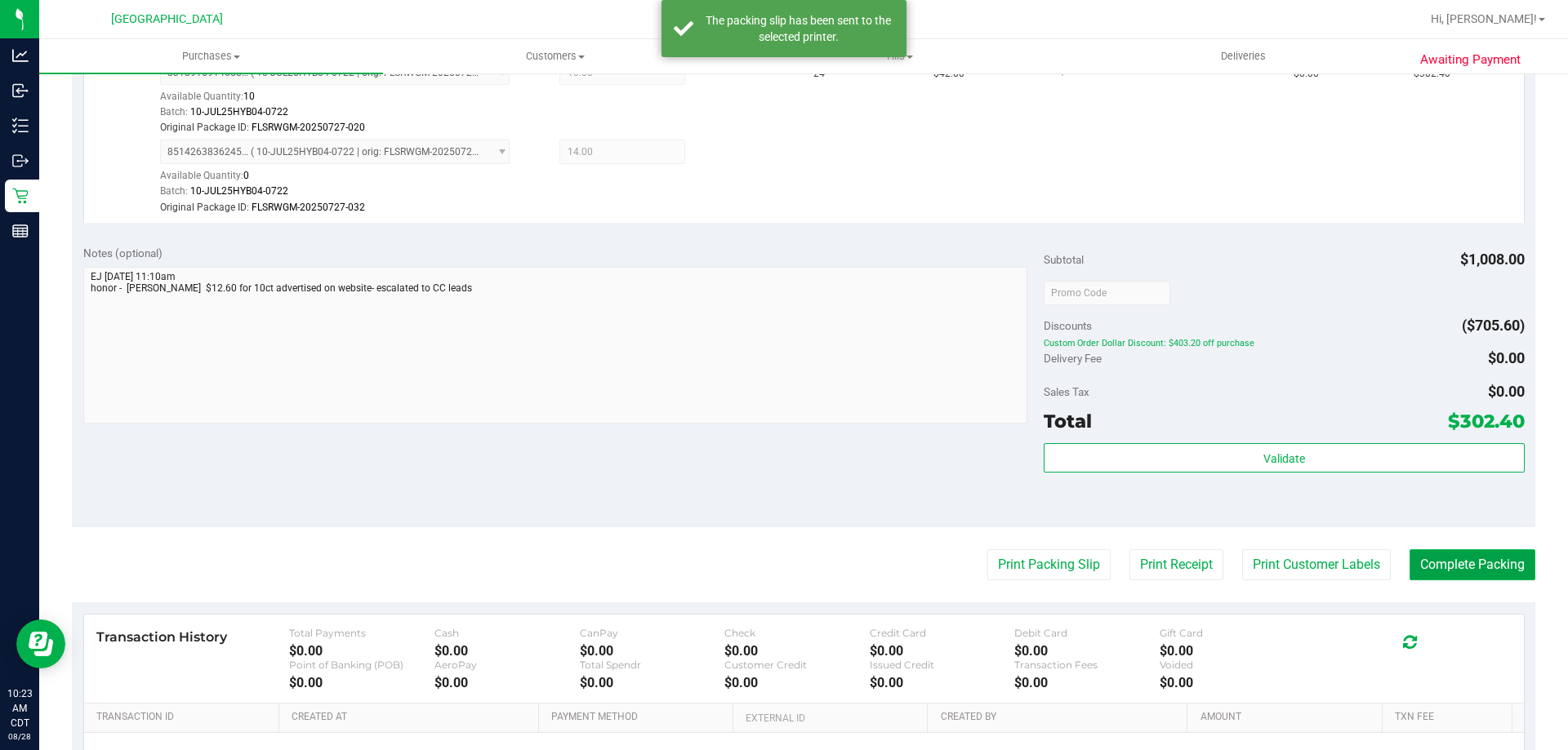
click at [1471, 558] on button "Complete Packing" at bounding box center [1473, 565] width 126 height 31
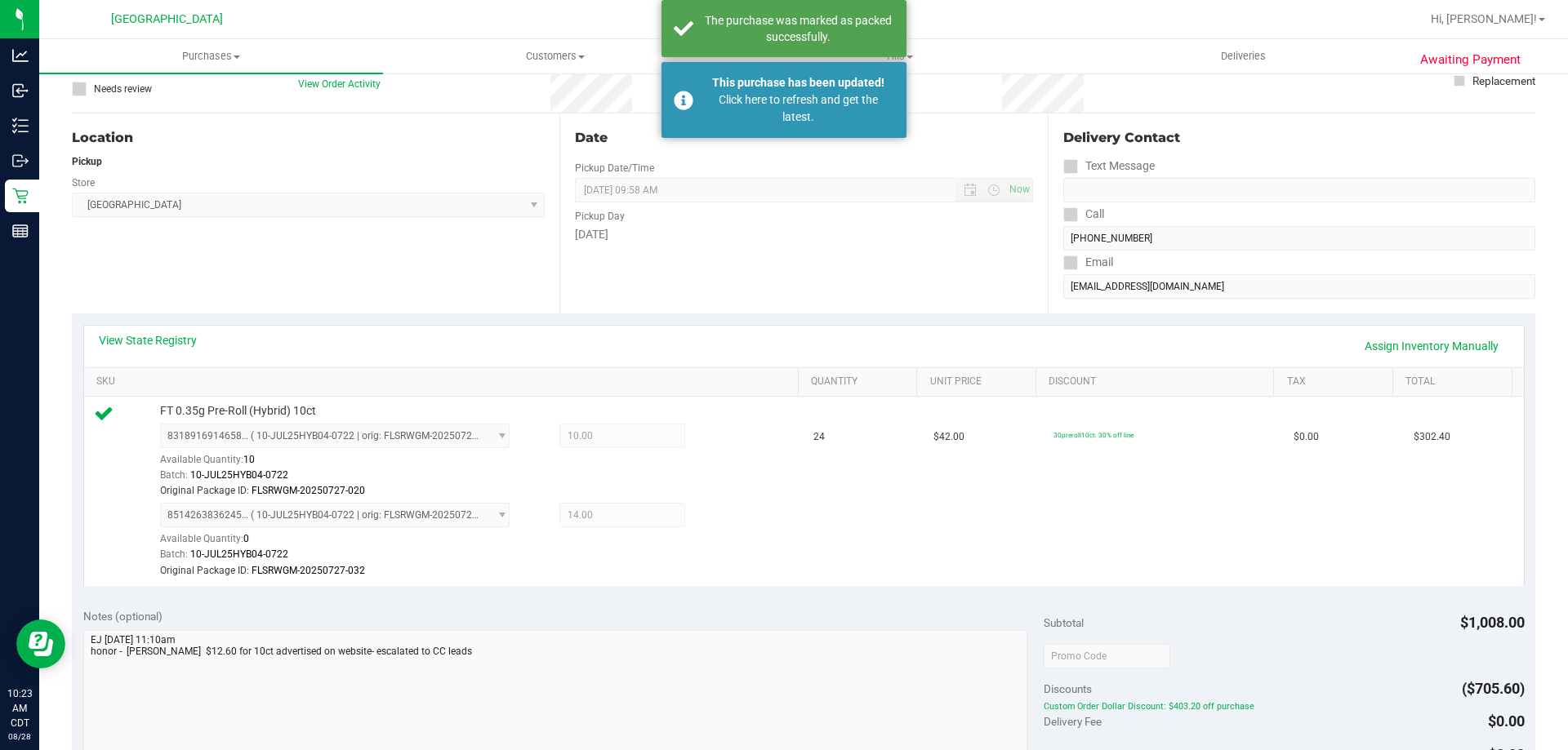
scroll to position [0, 0]
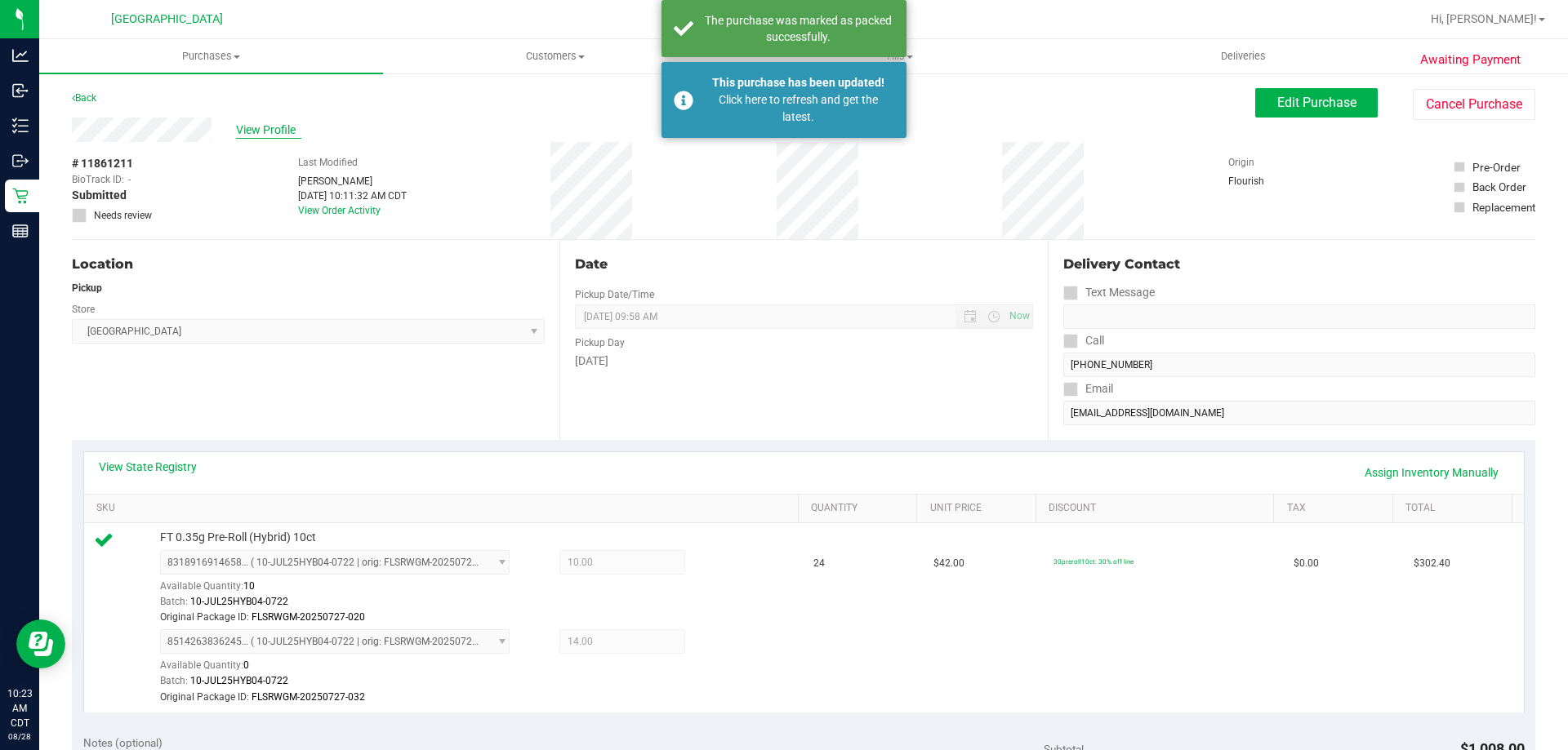
click at [273, 129] on div "Purchases Summary of purchases Fulfillment All purchases Customers All customer…" at bounding box center [804, 395] width 1529 height 711
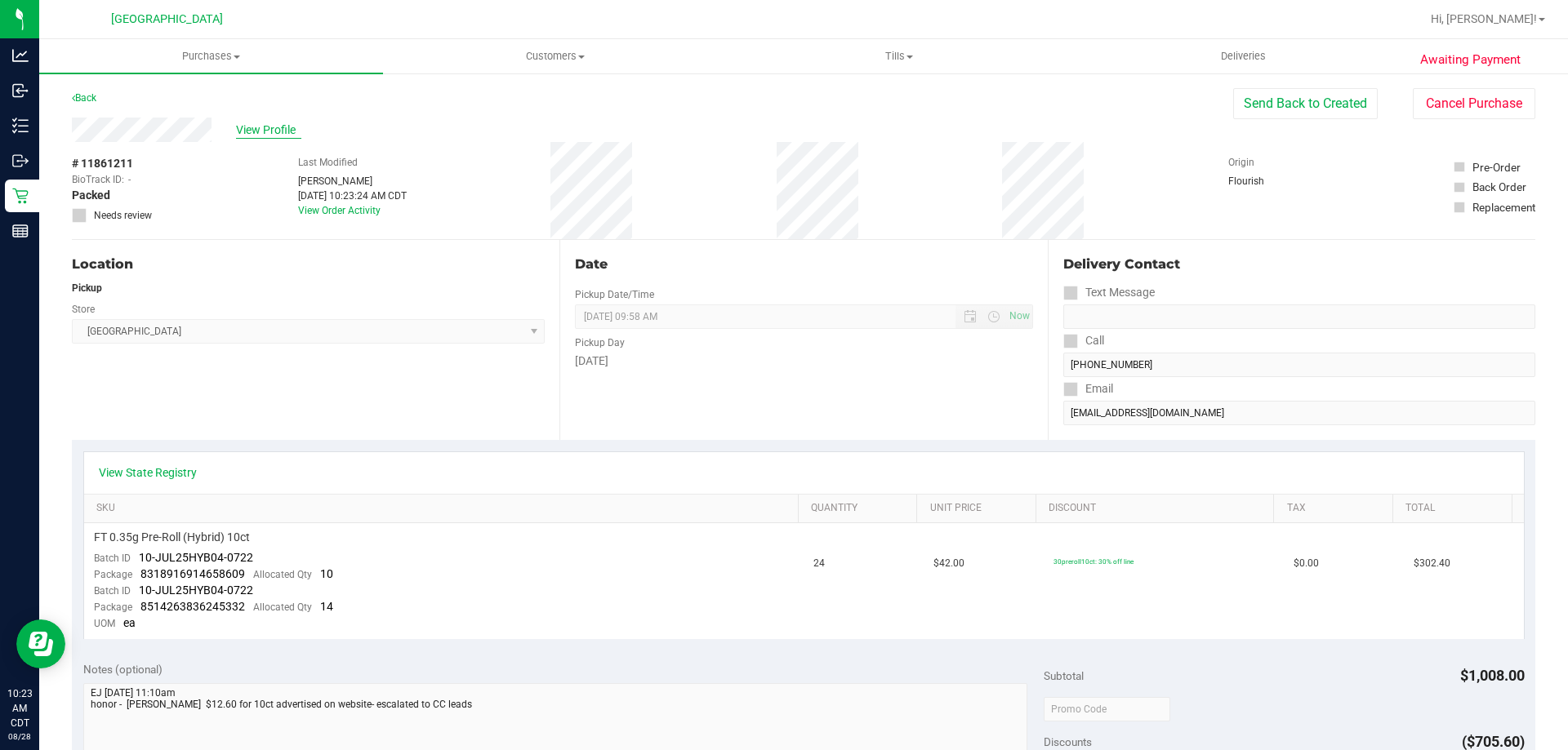
click at [271, 130] on span "View Profile" at bounding box center [268, 130] width 65 height 17
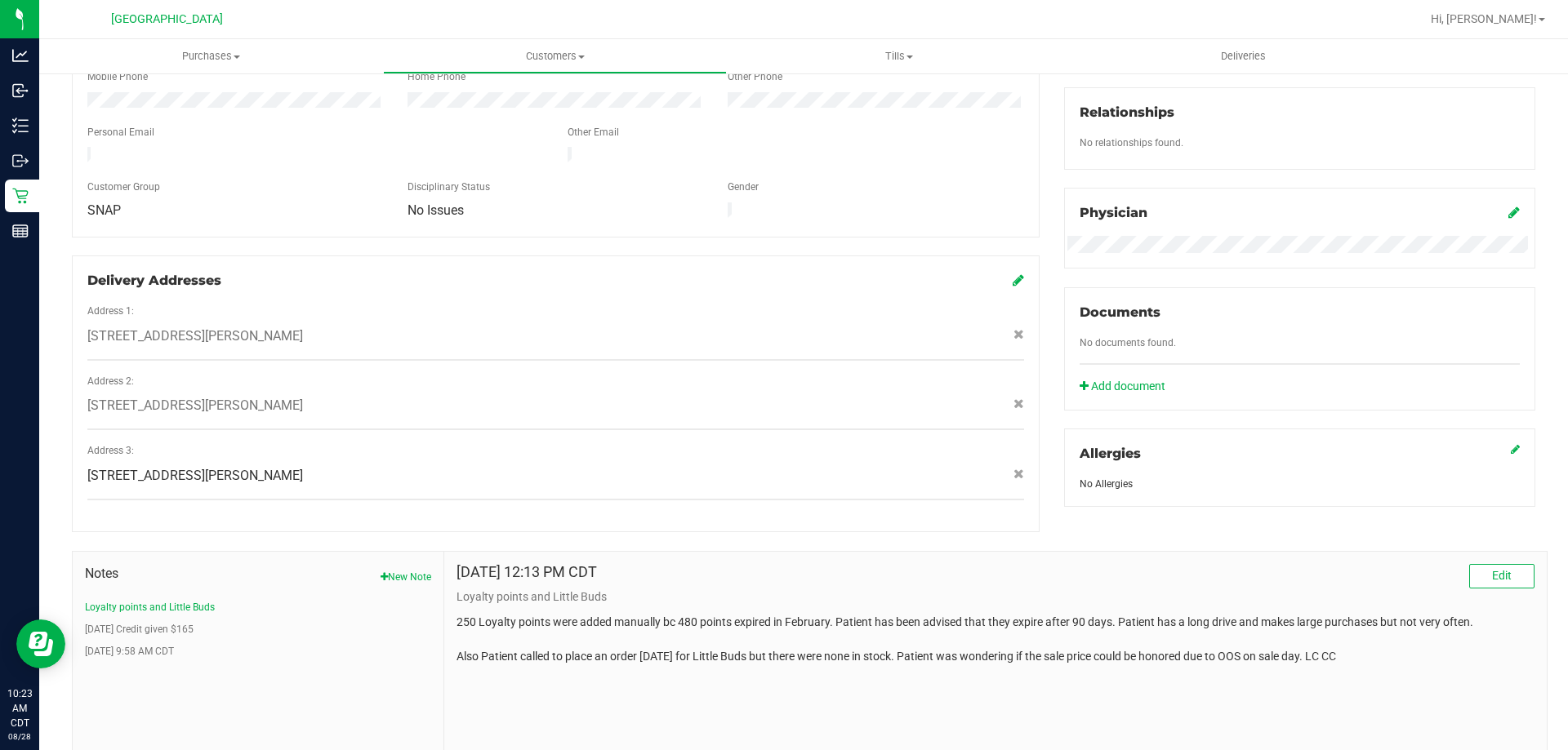
scroll to position [441, 0]
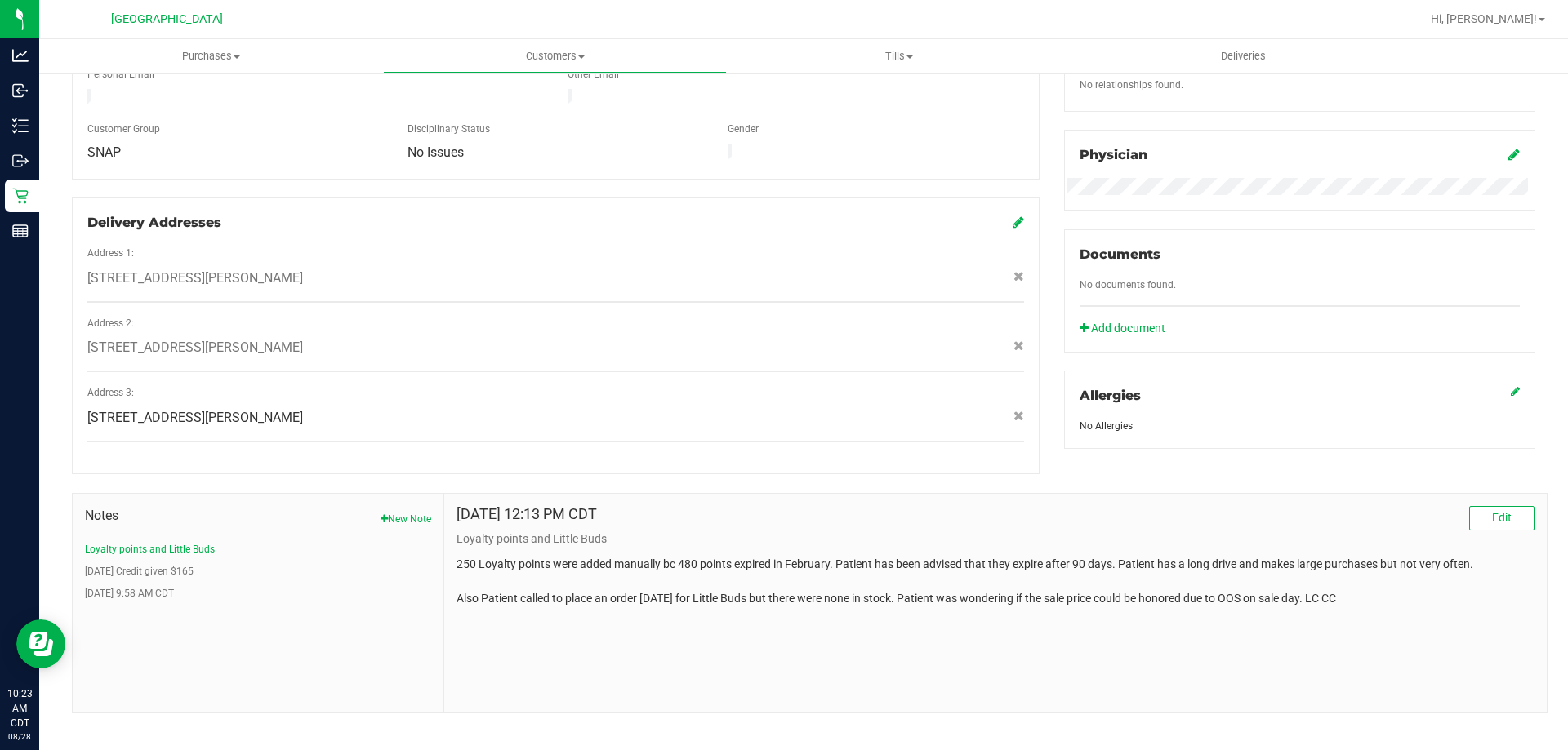
click at [406, 512] on button "New Note" at bounding box center [406, 520] width 51 height 15
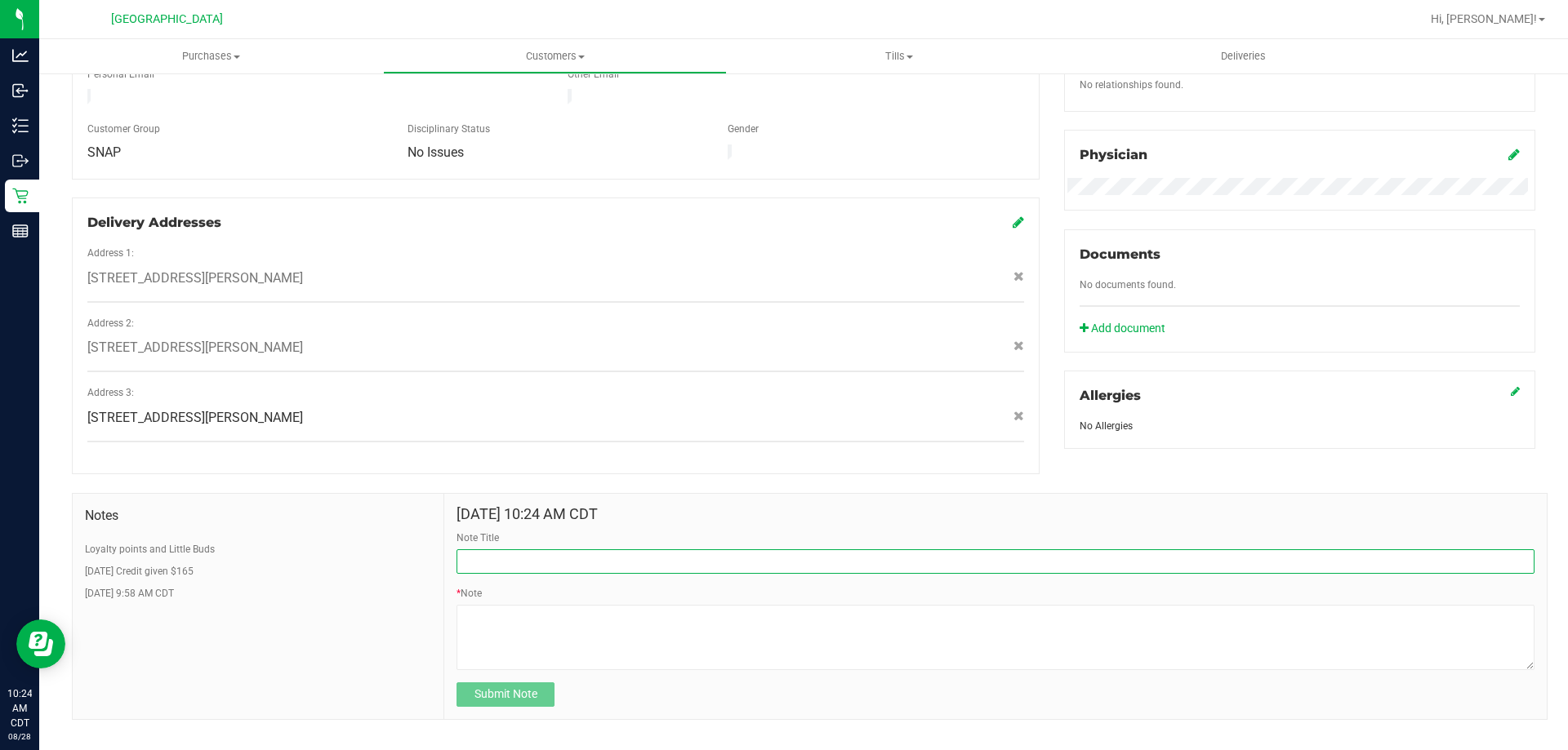
click at [561, 552] on input "Note Title" at bounding box center [995, 562] width 1079 height 25
type input "Discount applied"
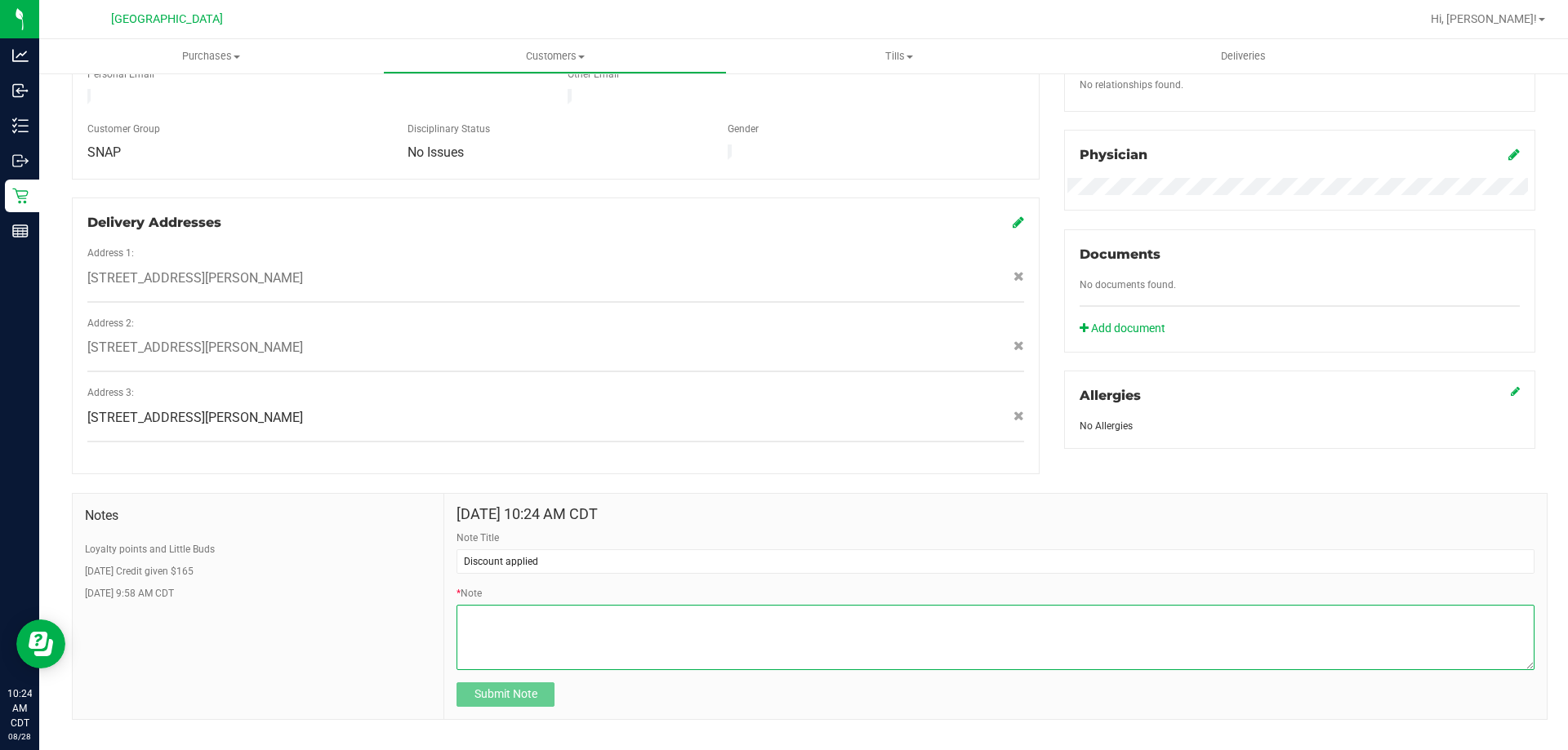
click at [752, 605] on textarea "* Note" at bounding box center [995, 637] width 1079 height 65
type textarea "CC called with saying customer had an email that had a promo for 10ct prepolls …"
click at [536, 683] on button "Submit Note" at bounding box center [505, 695] width 98 height 25
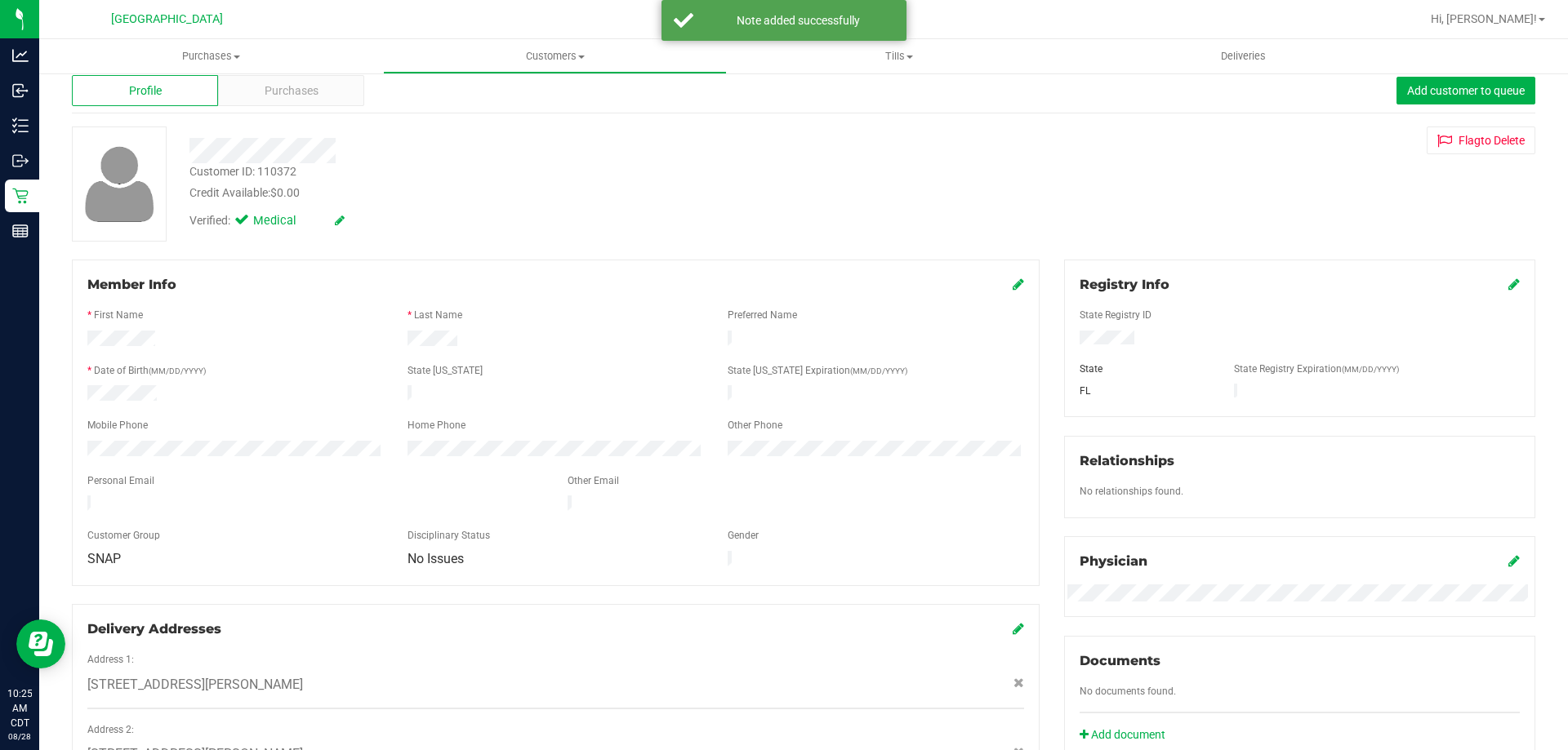
scroll to position [0, 0]
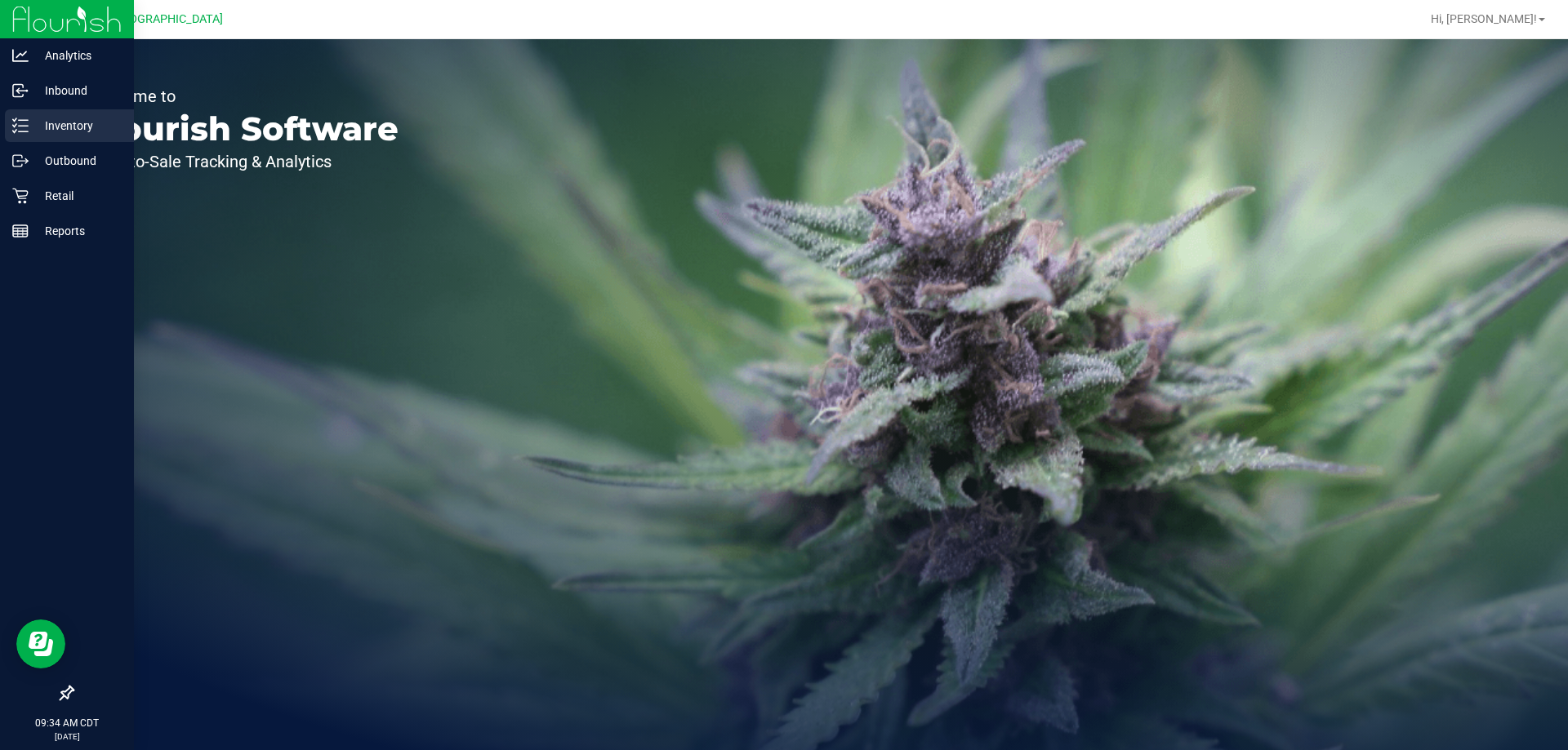
click at [66, 127] on p "Inventory" at bounding box center [77, 126] width 98 height 20
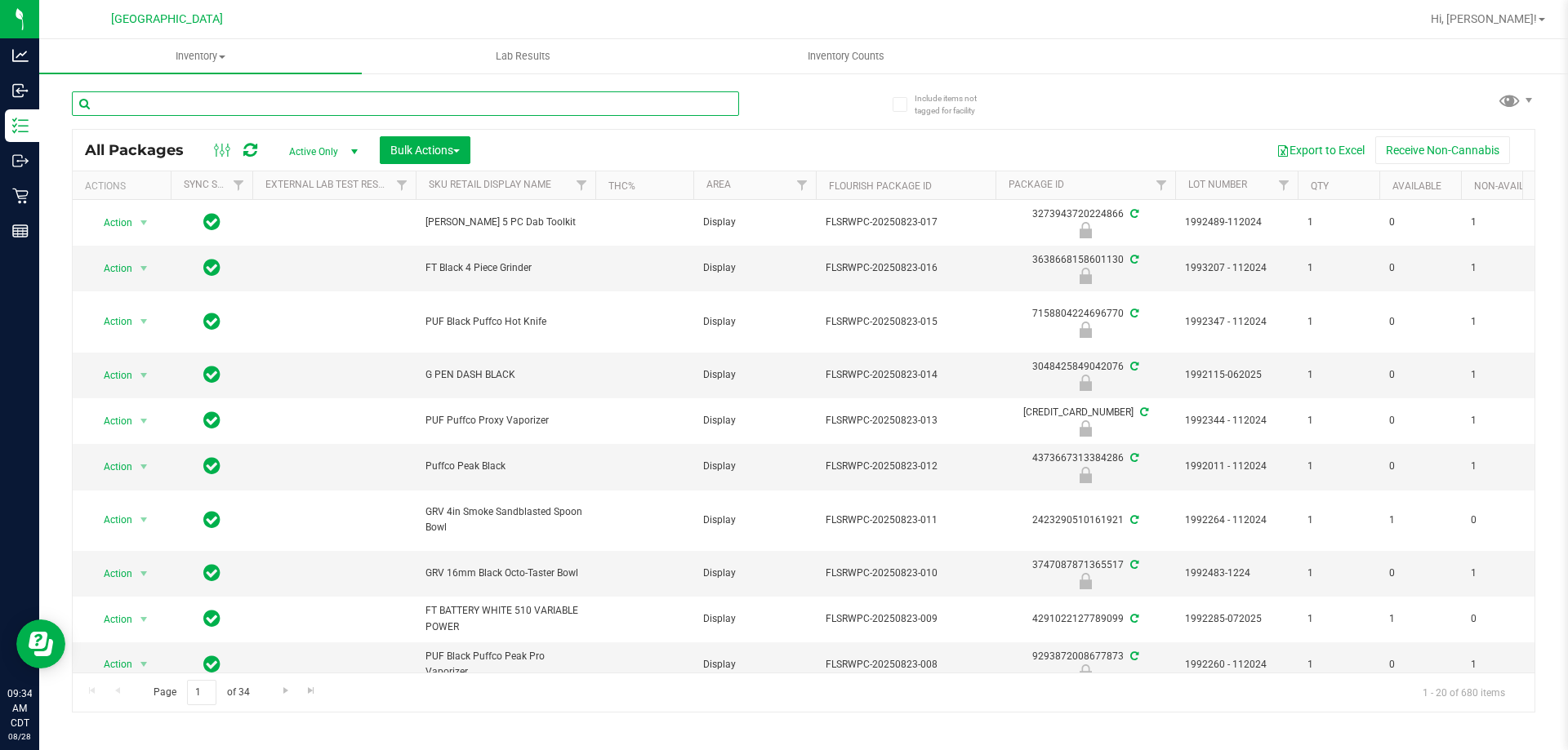
click at [285, 95] on input "text" at bounding box center [405, 104] width 667 height 25
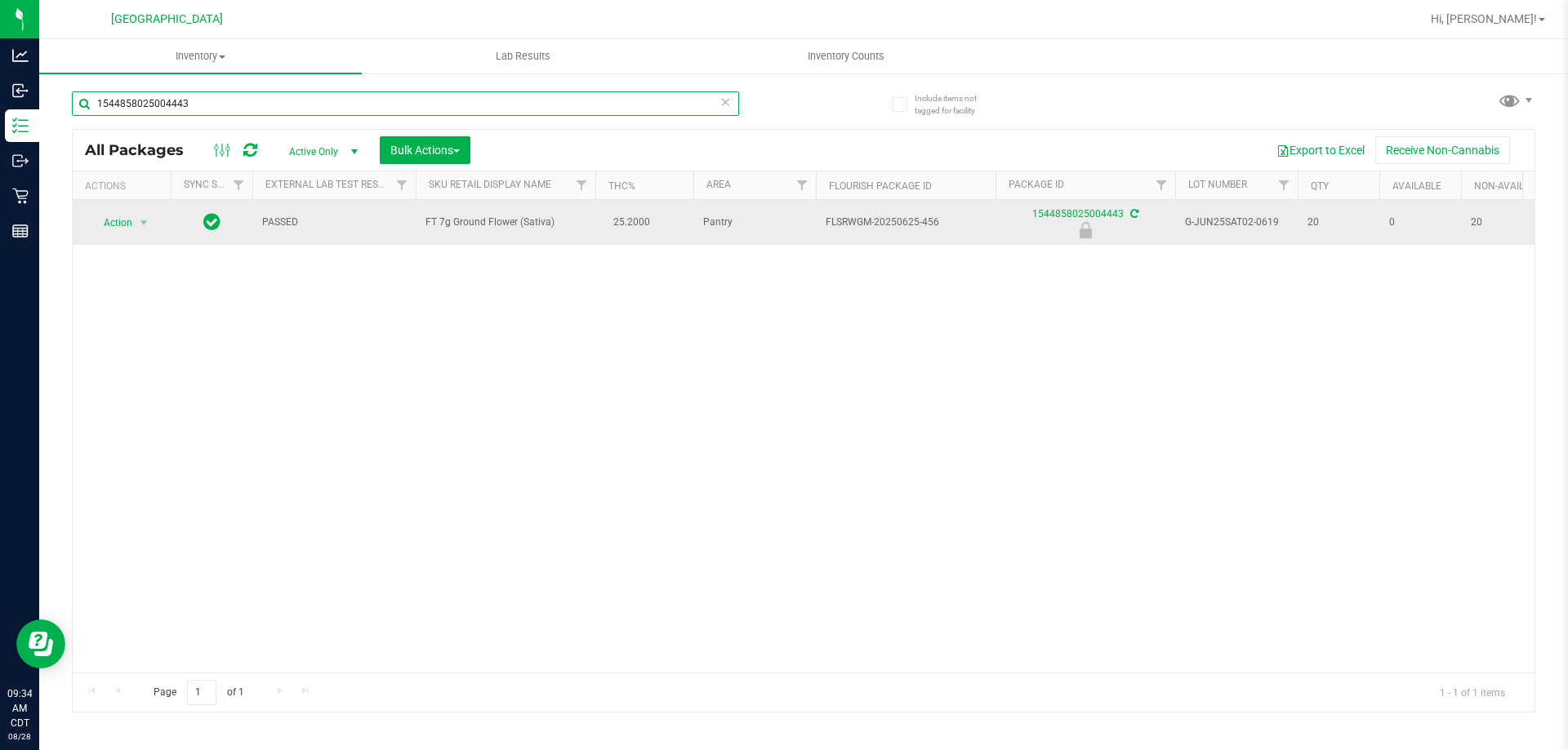
type input "1544858025004443"
click at [115, 230] on span "Action" at bounding box center [111, 223] width 44 height 23
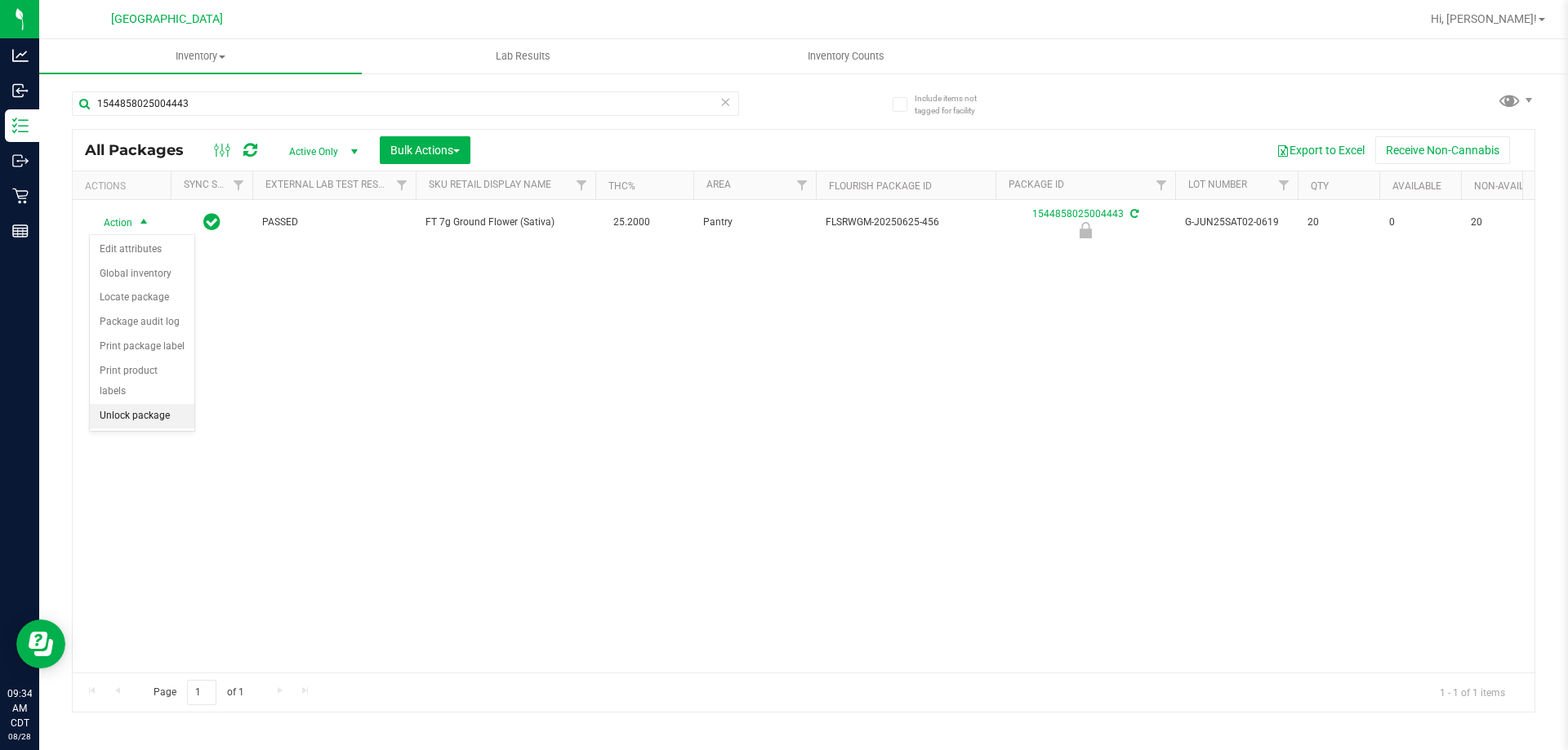
click at [160, 404] on li "Unlock package" at bounding box center [141, 416] width 104 height 25
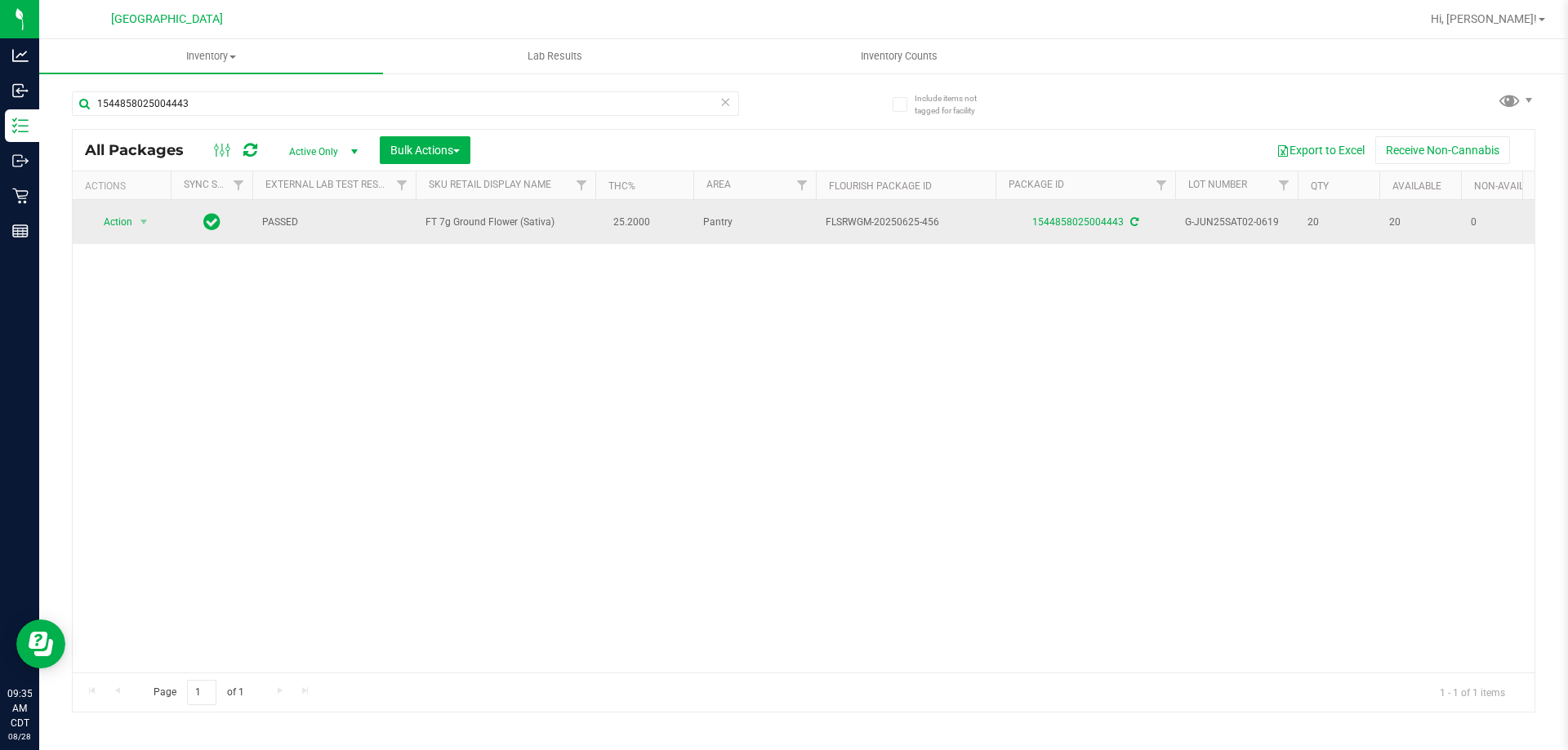
click at [116, 210] on td "Action Action Adjust qty Create package Edit attributes Global inventory Locate…" at bounding box center [121, 222] width 98 height 44
click at [127, 225] on span "Action" at bounding box center [111, 222] width 44 height 23
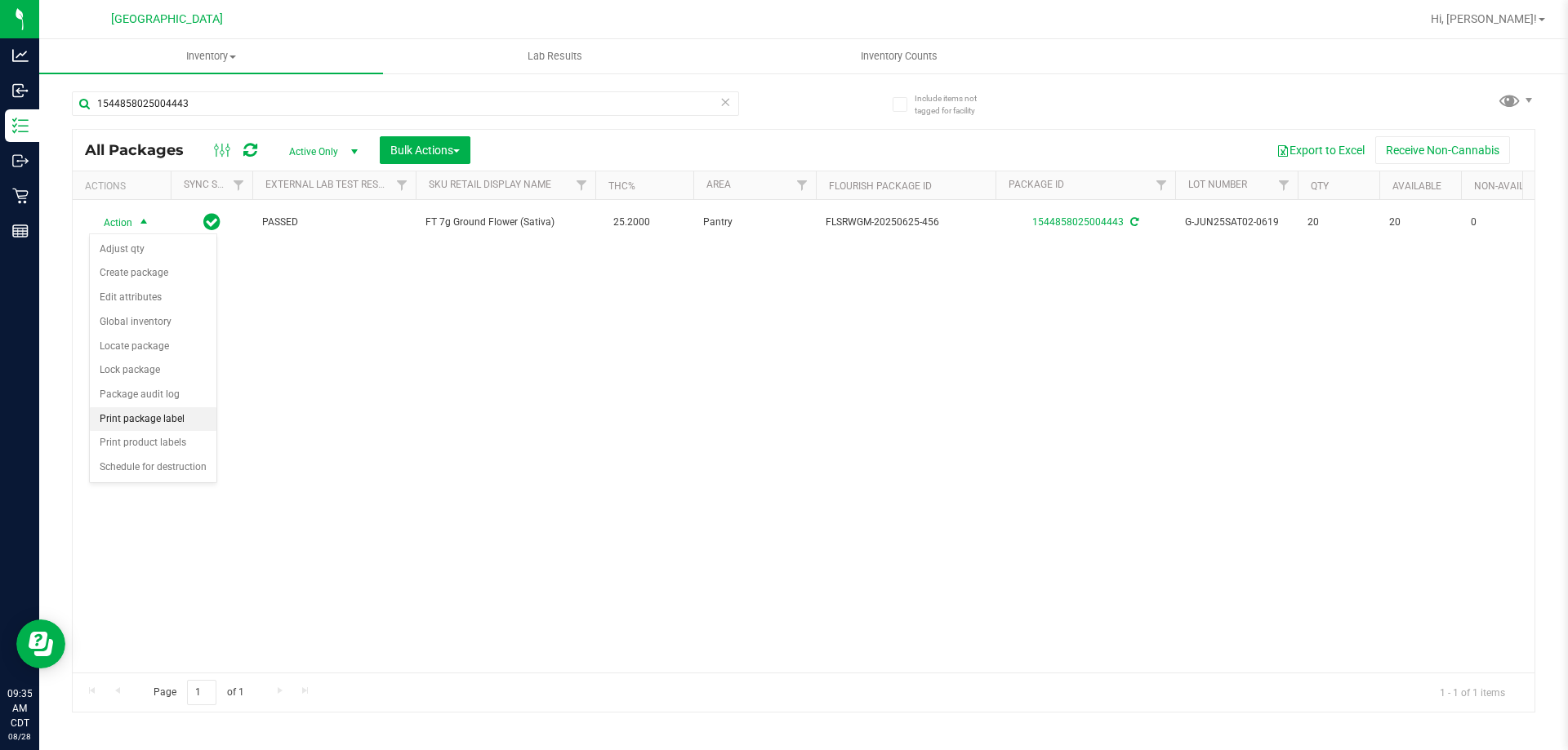
click at [167, 412] on li "Print package label" at bounding box center [153, 419] width 127 height 25
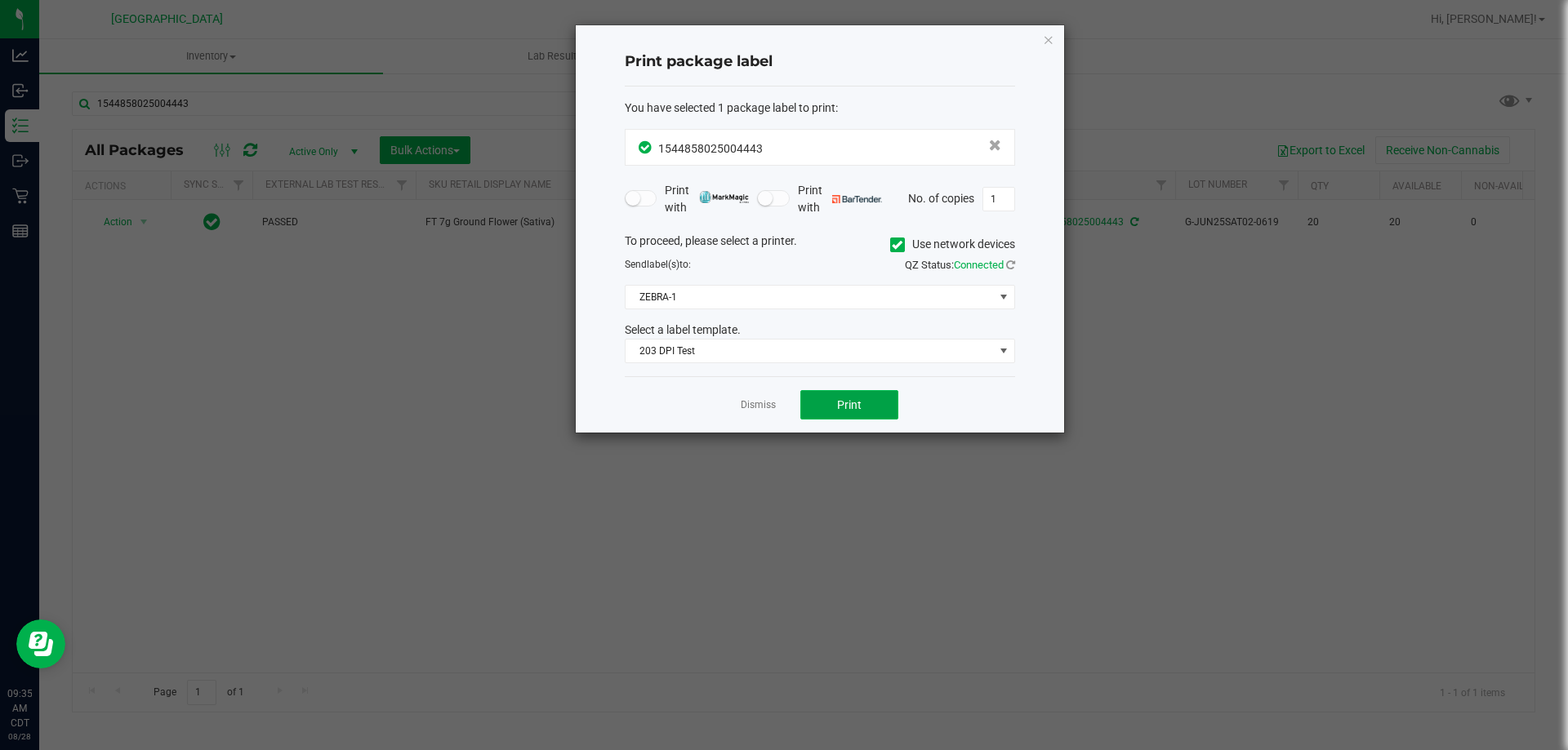
click at [844, 391] on button "Print" at bounding box center [849, 405] width 98 height 30
click at [526, 410] on div "Print package label You have selected 1 package label to print : 15448580250044…" at bounding box center [790, 229] width 549 height 409
click at [763, 397] on app-cancel-button "Dismiss" at bounding box center [758, 405] width 35 height 17
click at [742, 402] on link "Dismiss" at bounding box center [758, 405] width 35 height 14
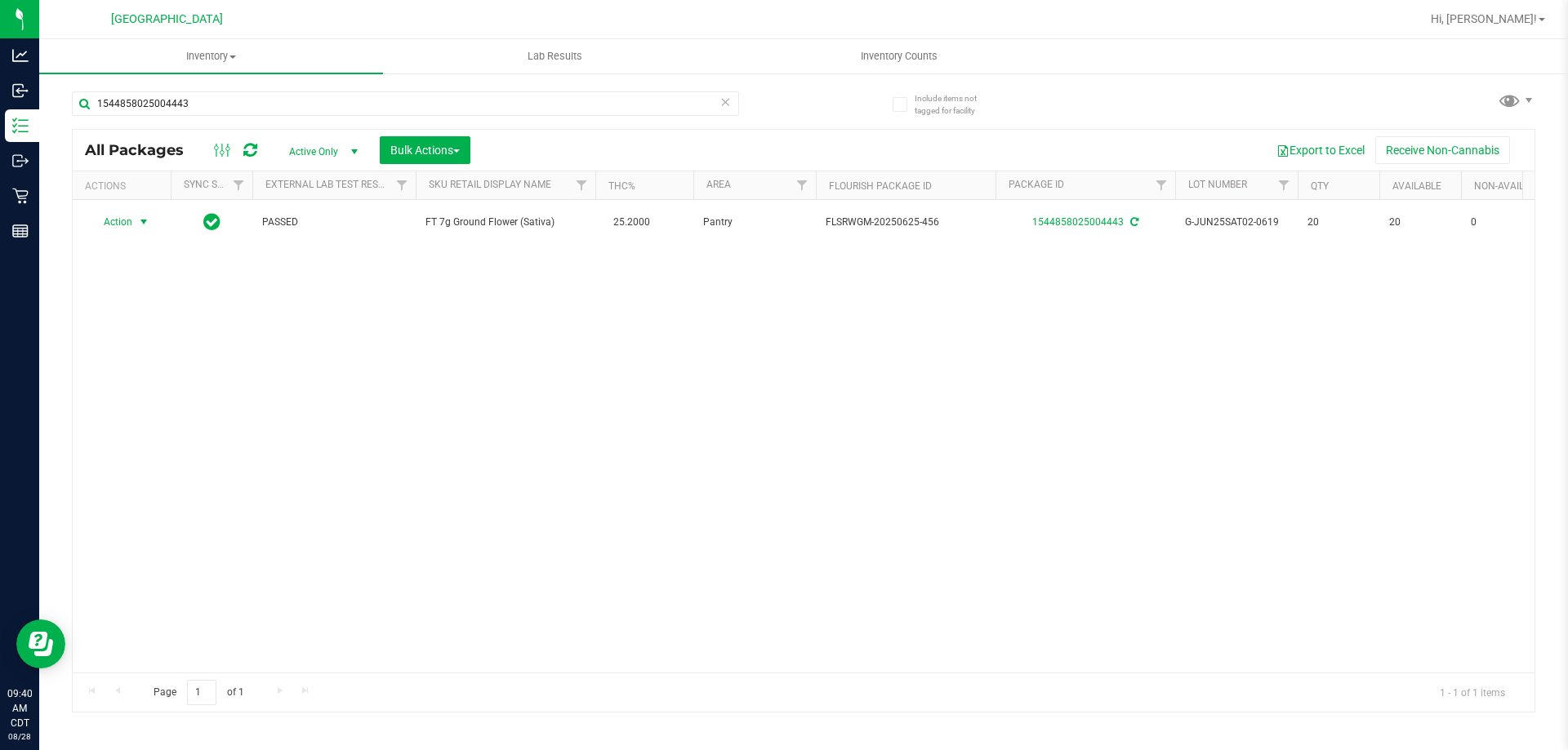
click at [728, 109] on icon at bounding box center [726, 101] width 12 height 20
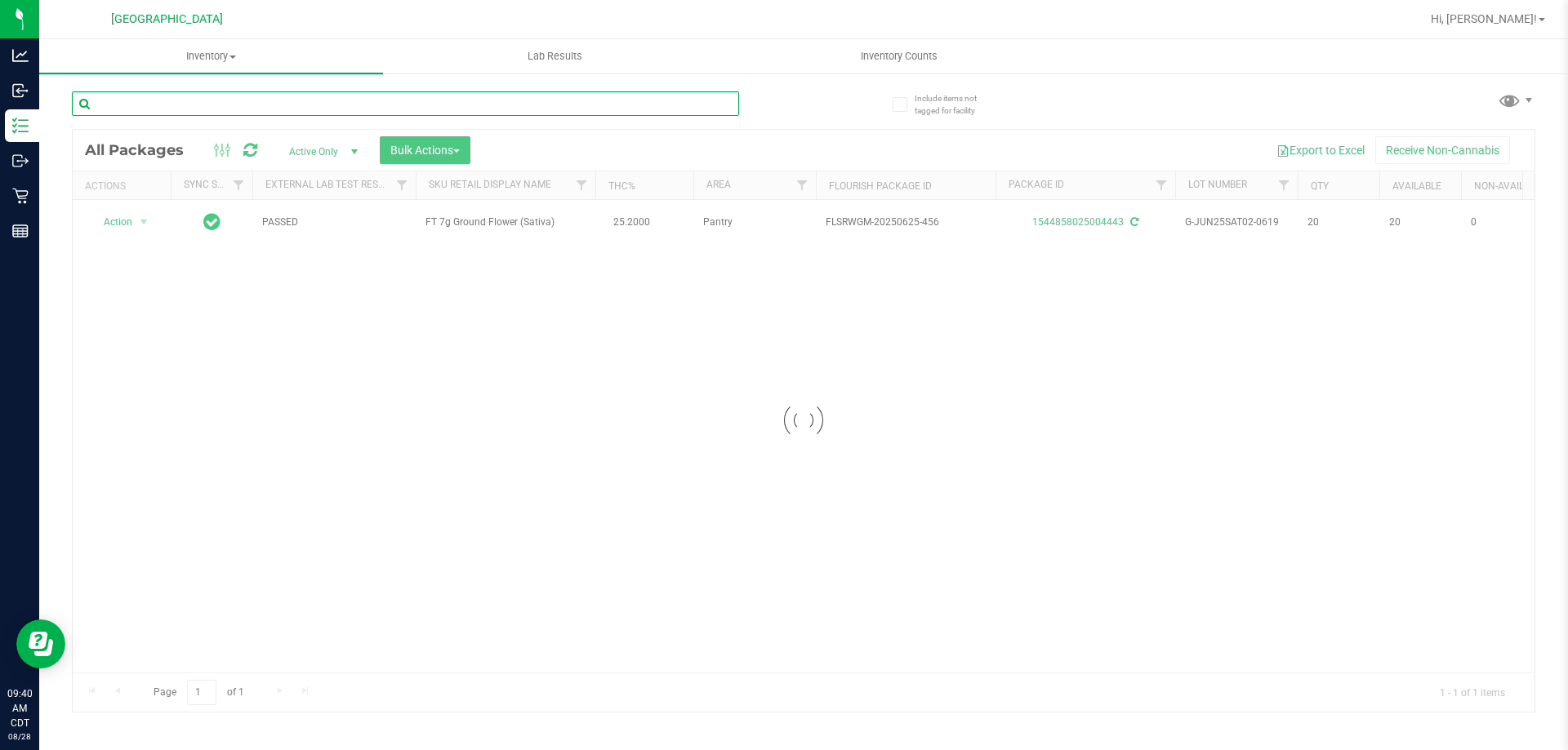
click at [717, 107] on input "text" at bounding box center [405, 104] width 667 height 25
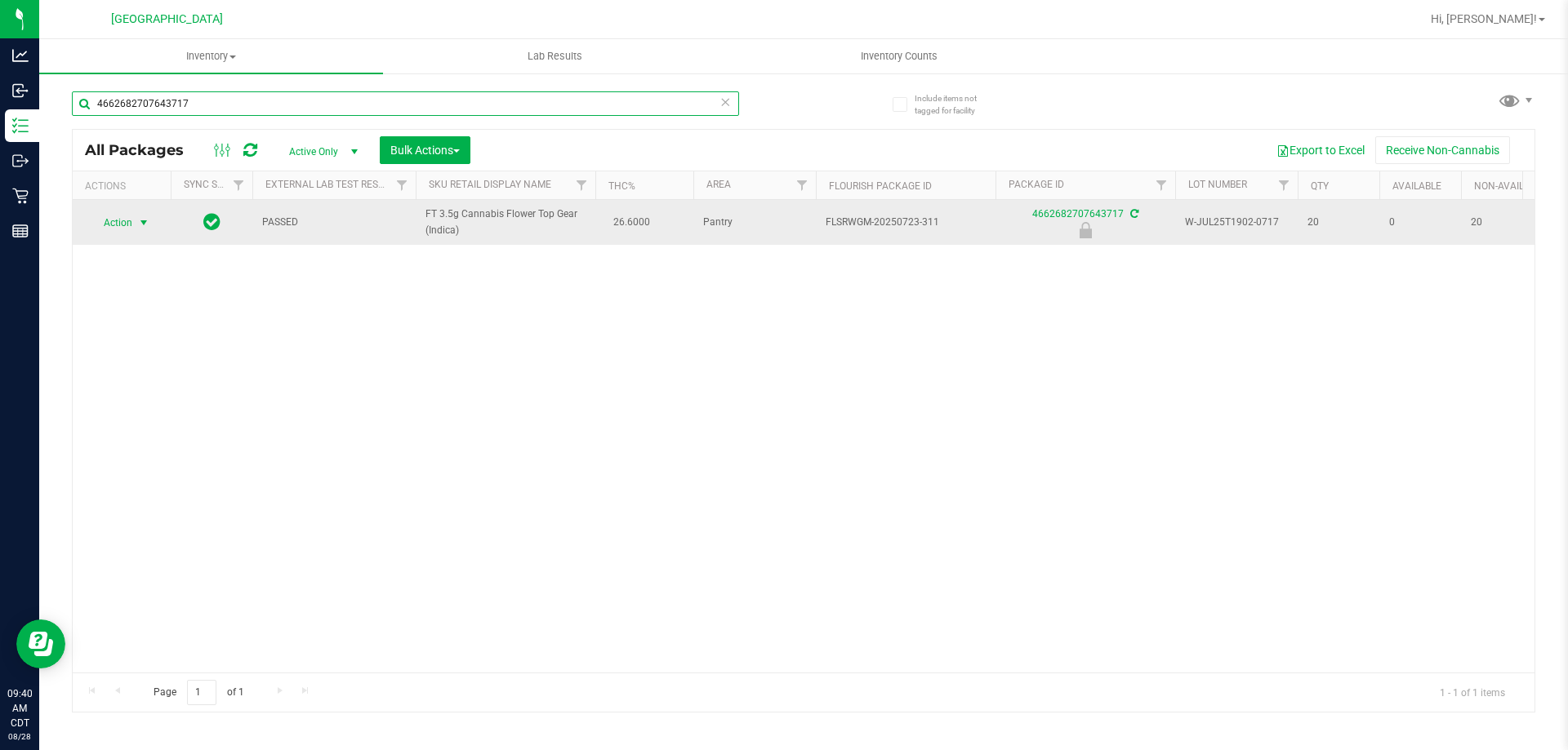
type input "4662682707643717"
click at [118, 224] on span "Action" at bounding box center [111, 223] width 44 height 23
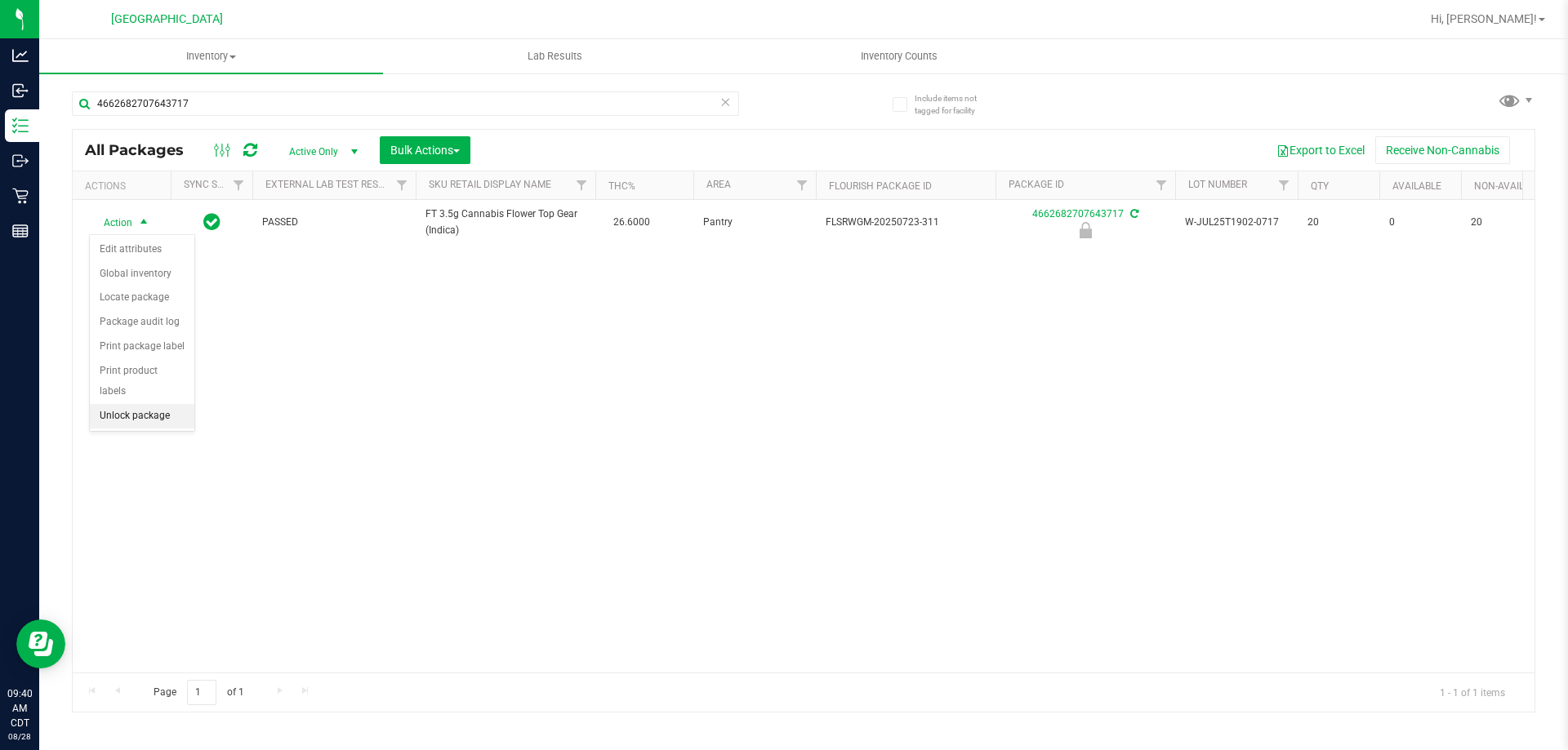
click at [138, 404] on li "Unlock package" at bounding box center [141, 416] width 104 height 25
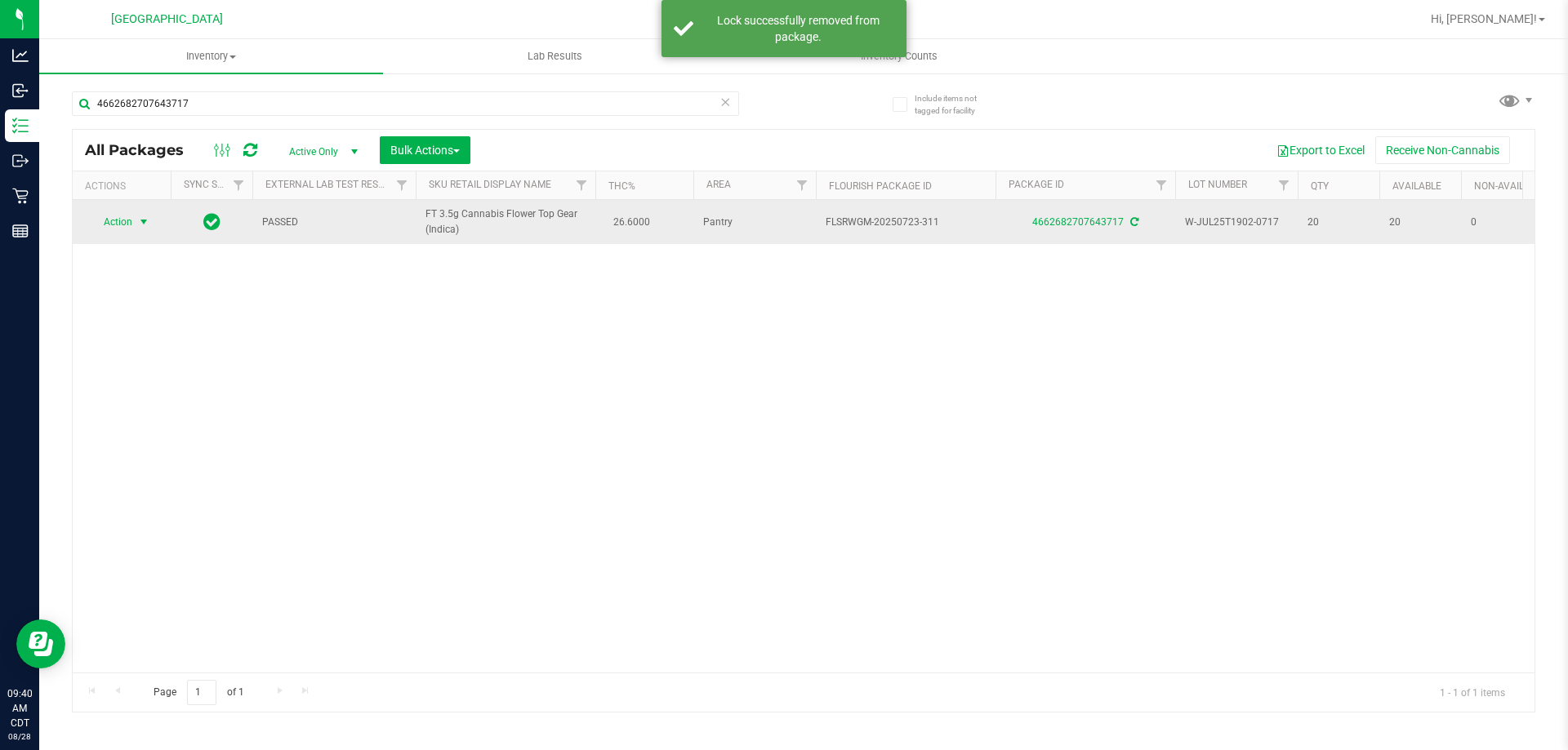
click at [110, 220] on span "Action" at bounding box center [111, 222] width 44 height 23
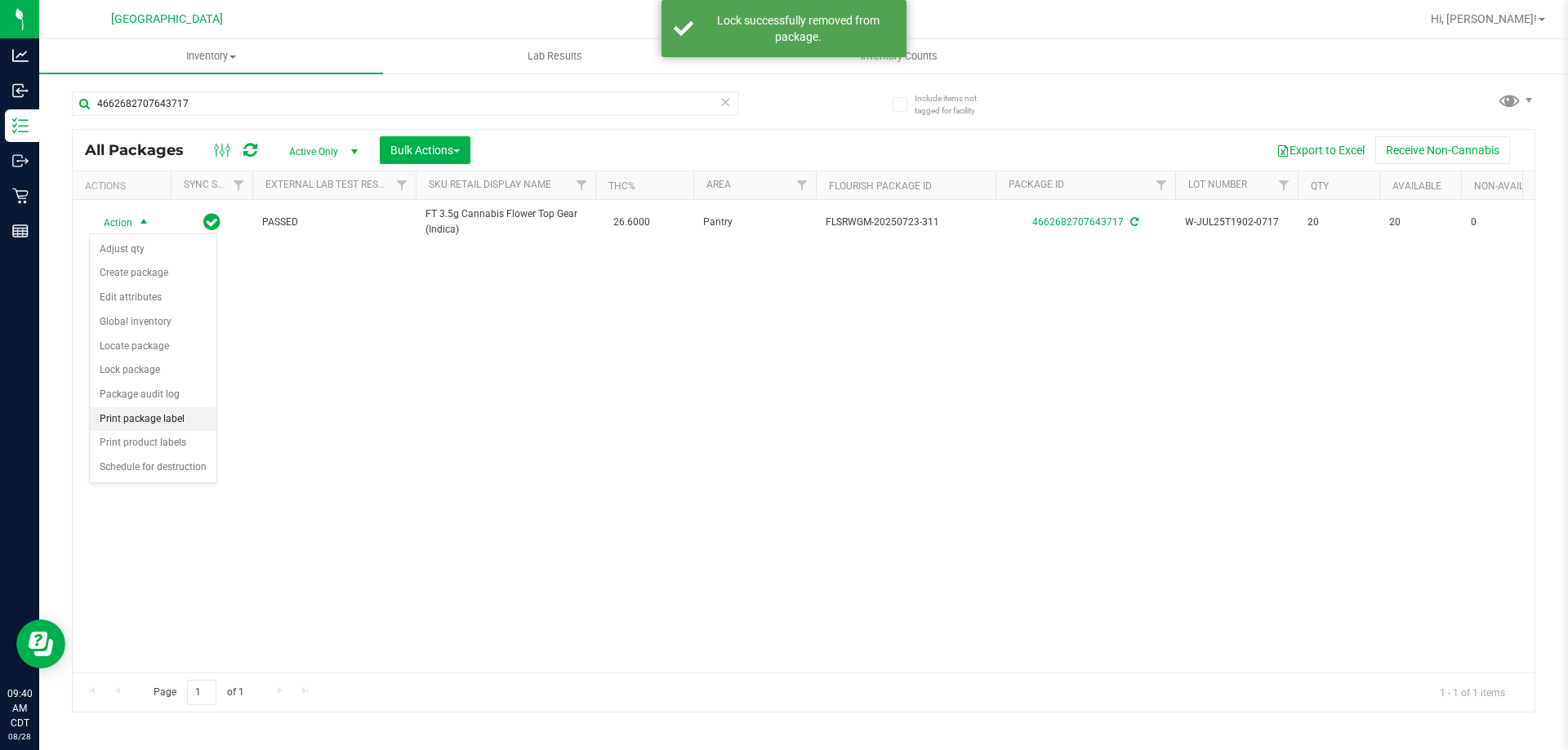
click at [161, 420] on li "Print package label" at bounding box center [153, 419] width 127 height 25
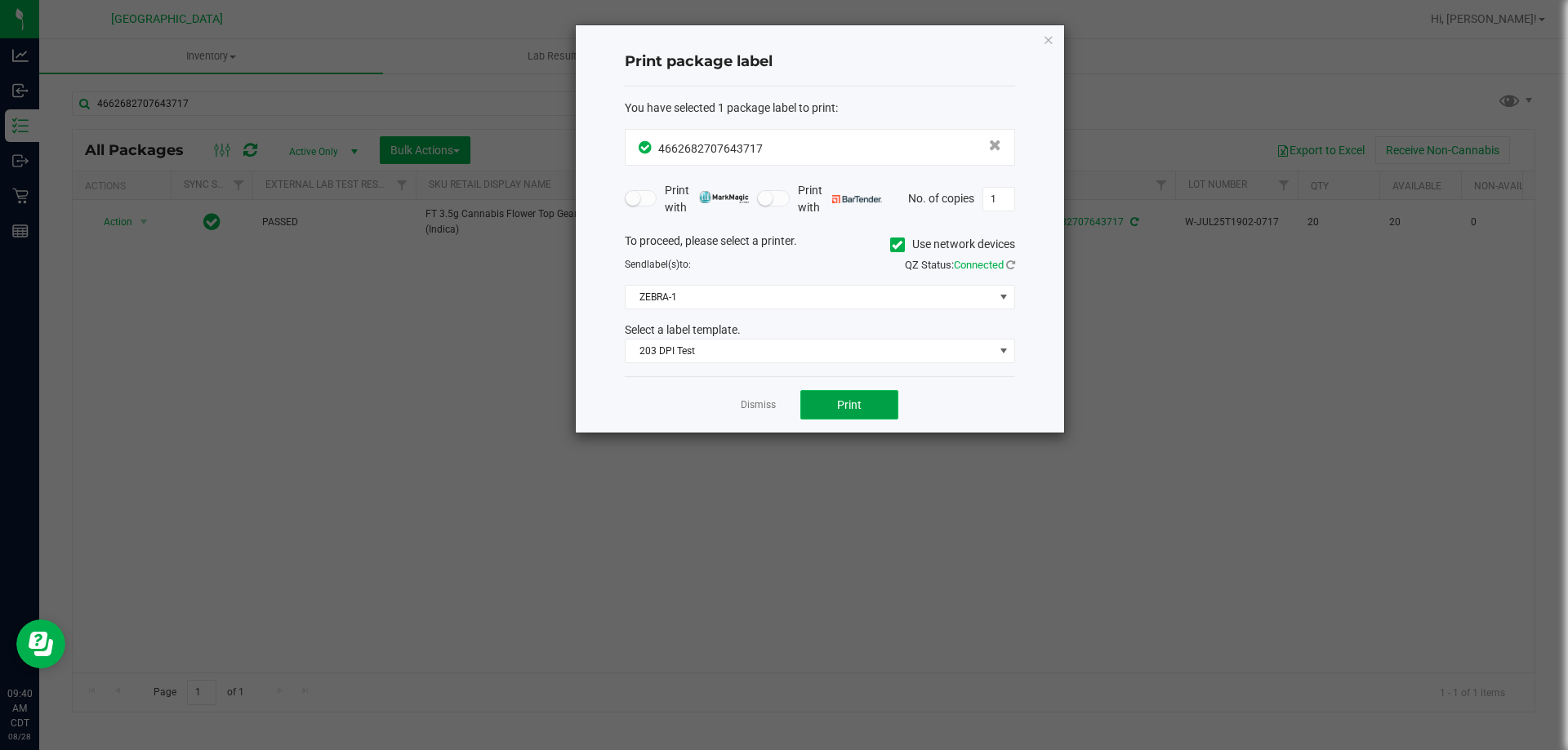
click at [837, 397] on button "Print" at bounding box center [849, 405] width 98 height 30
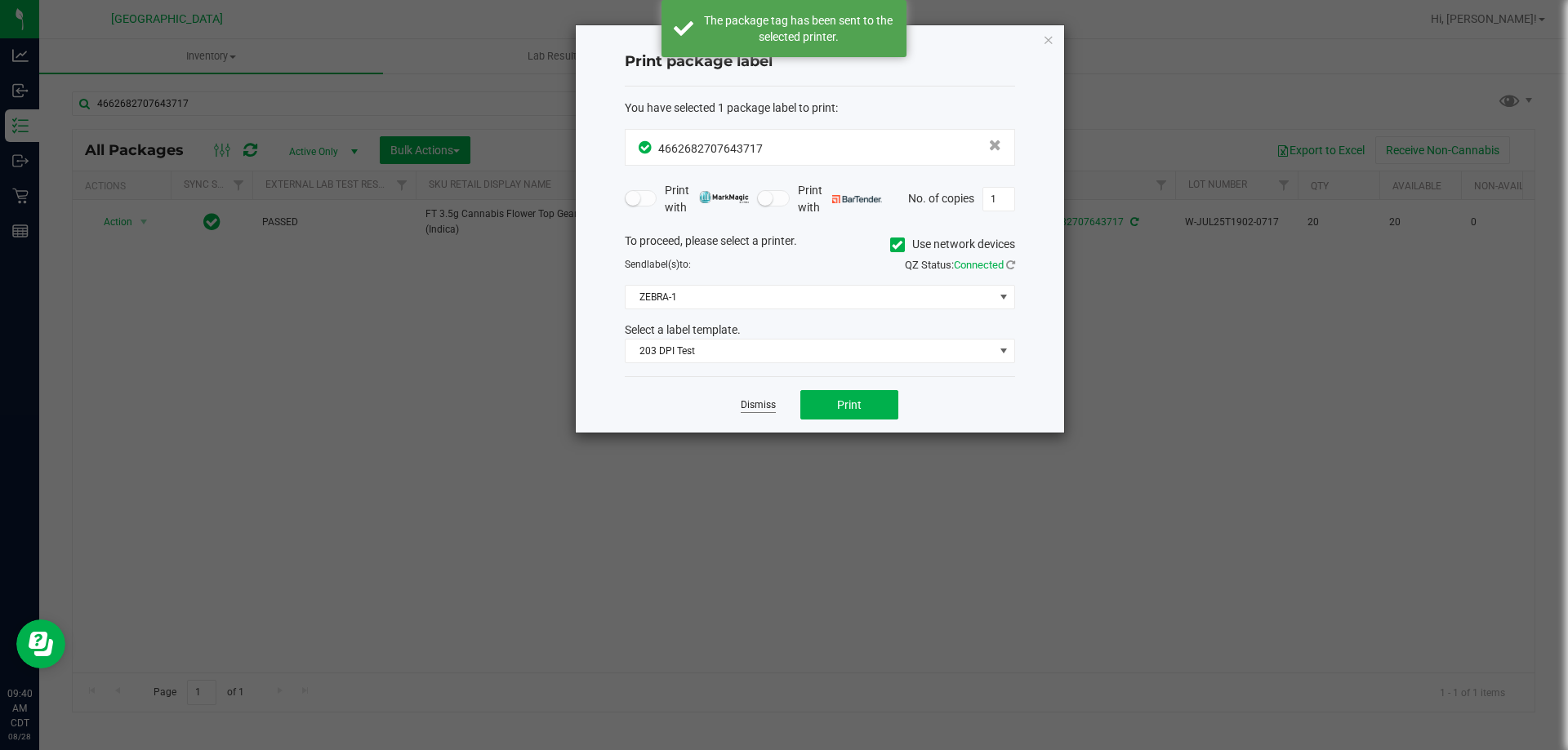
click at [763, 404] on link "Dismiss" at bounding box center [758, 405] width 35 height 14
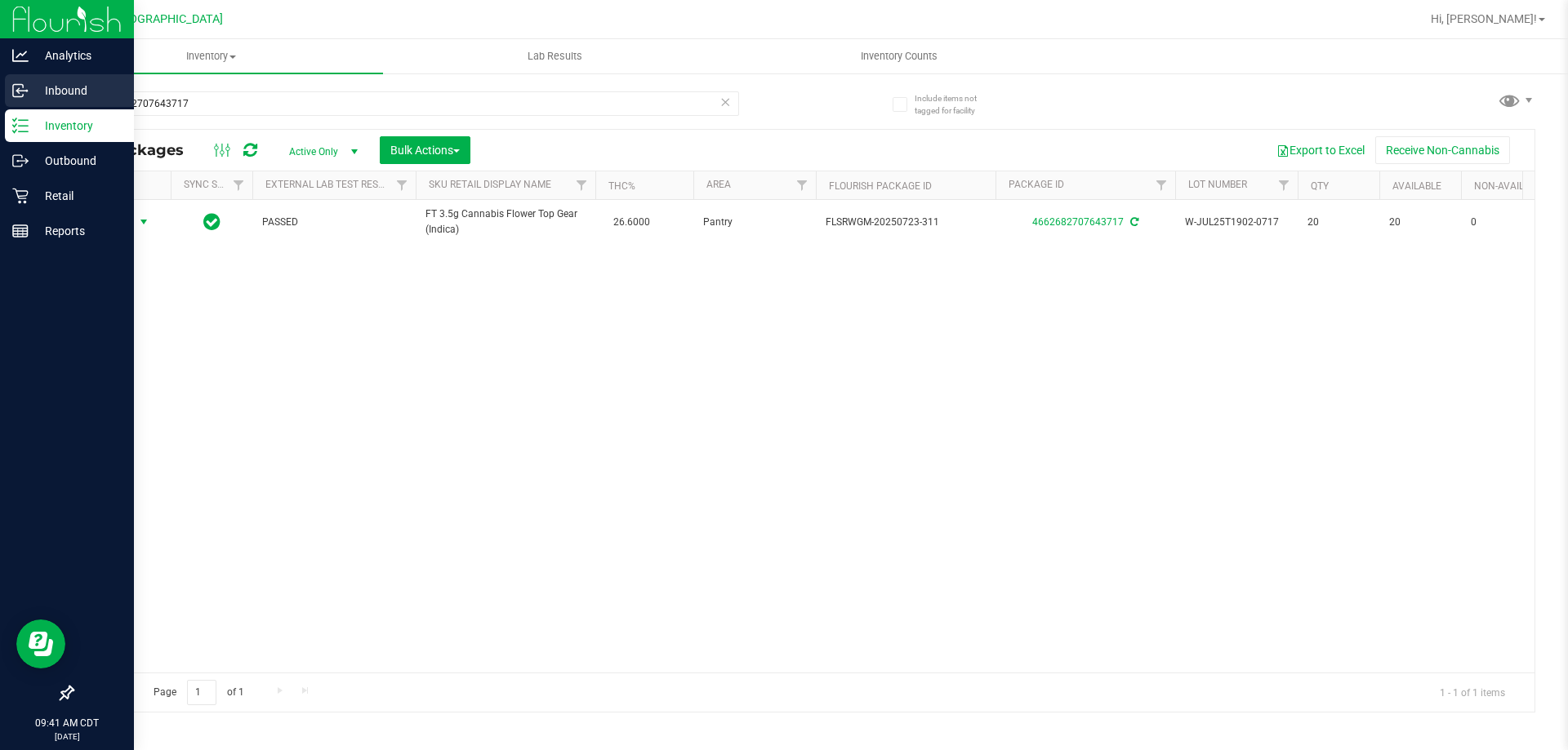
click at [62, 89] on p "Inbound" at bounding box center [77, 90] width 98 height 20
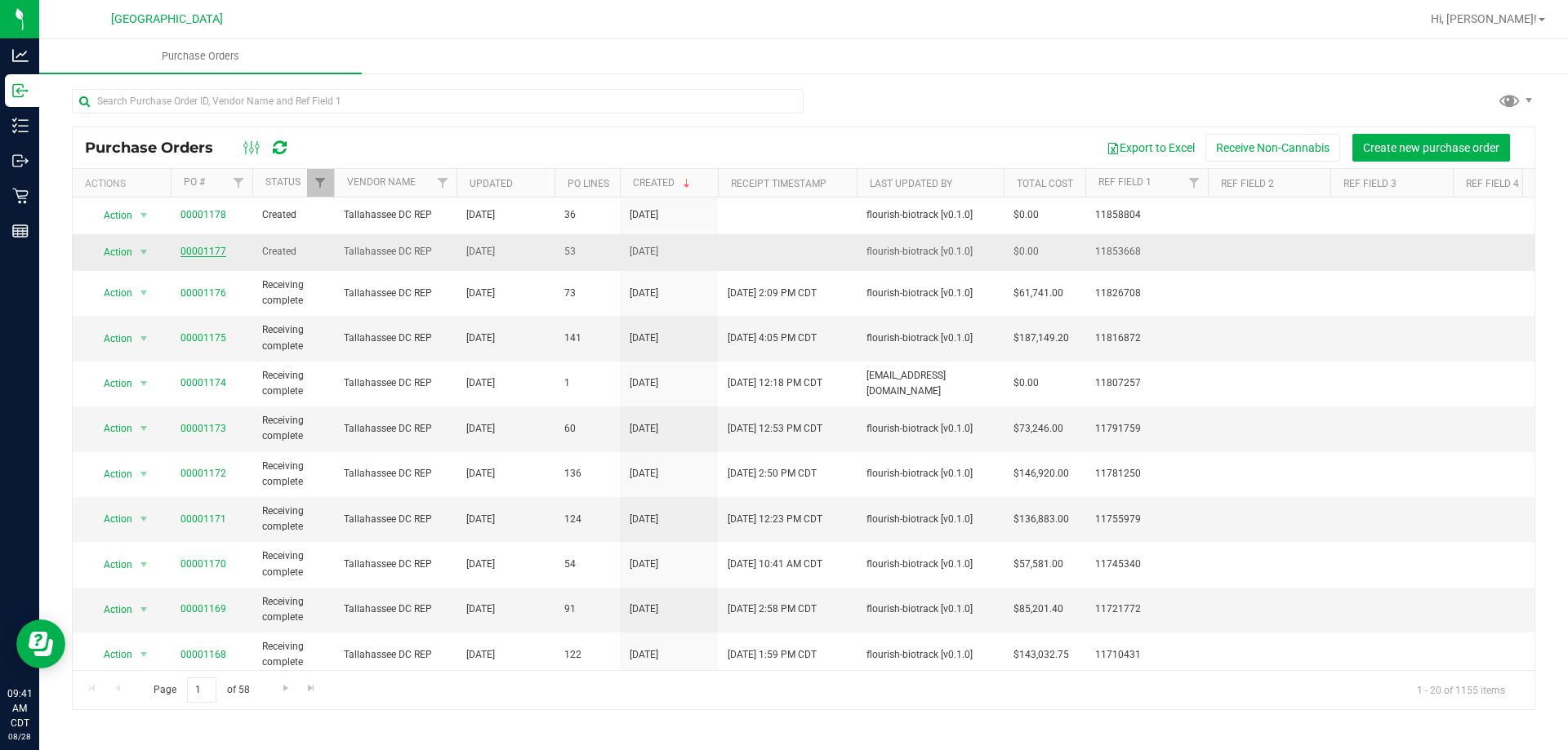
click at [212, 252] on link "00001177" at bounding box center [203, 252] width 46 height 12
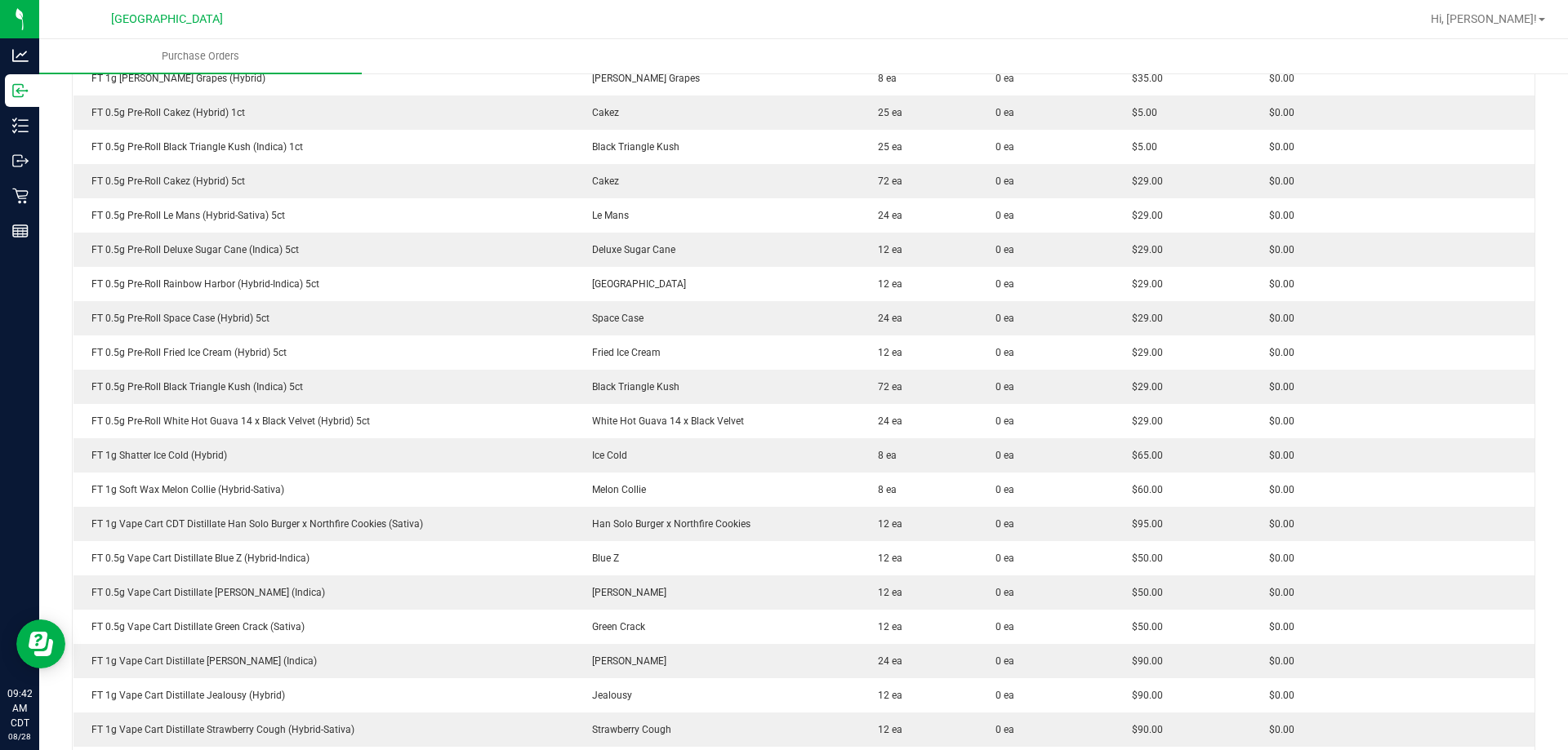
scroll to position [408, 0]
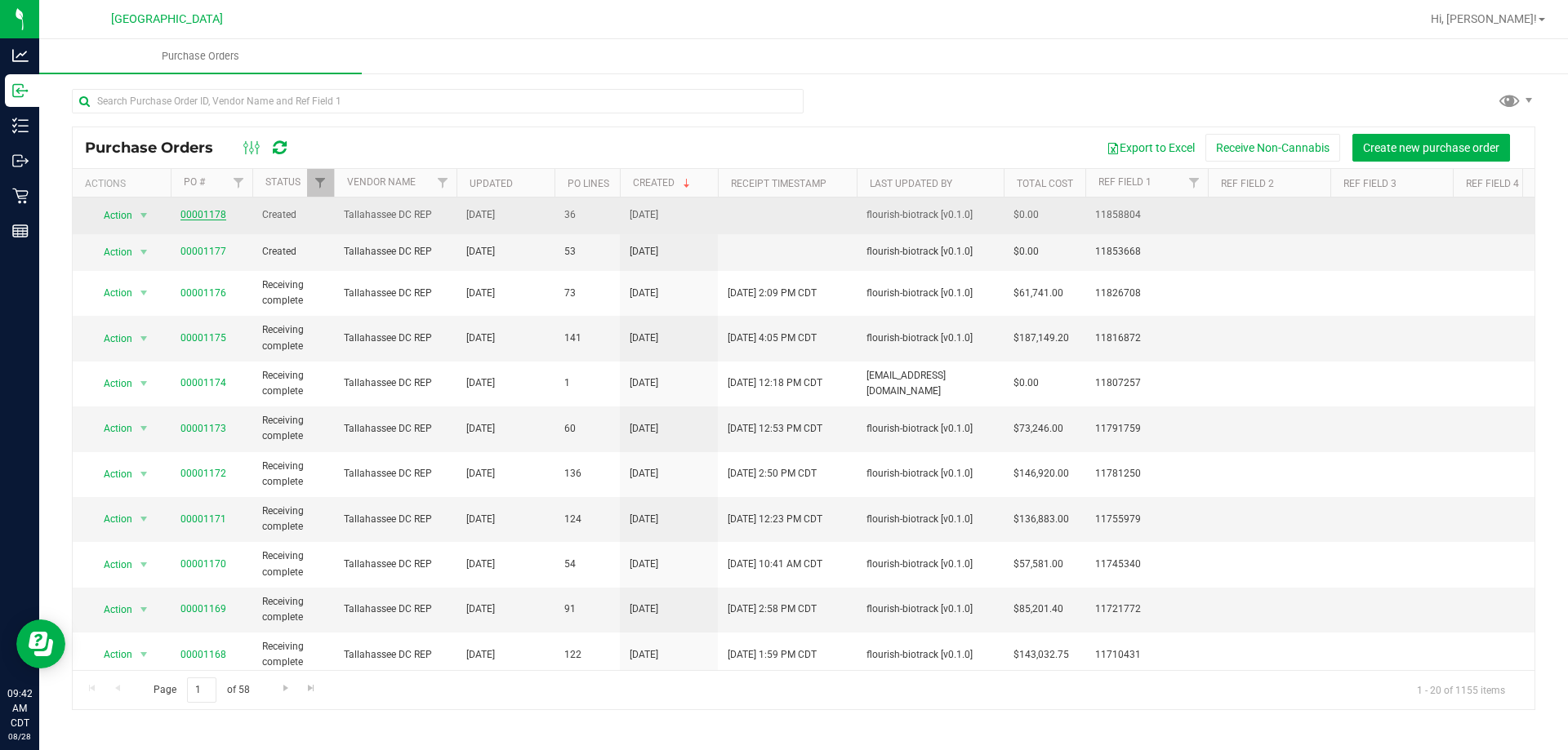
click at [213, 212] on link "00001178" at bounding box center [203, 215] width 46 height 12
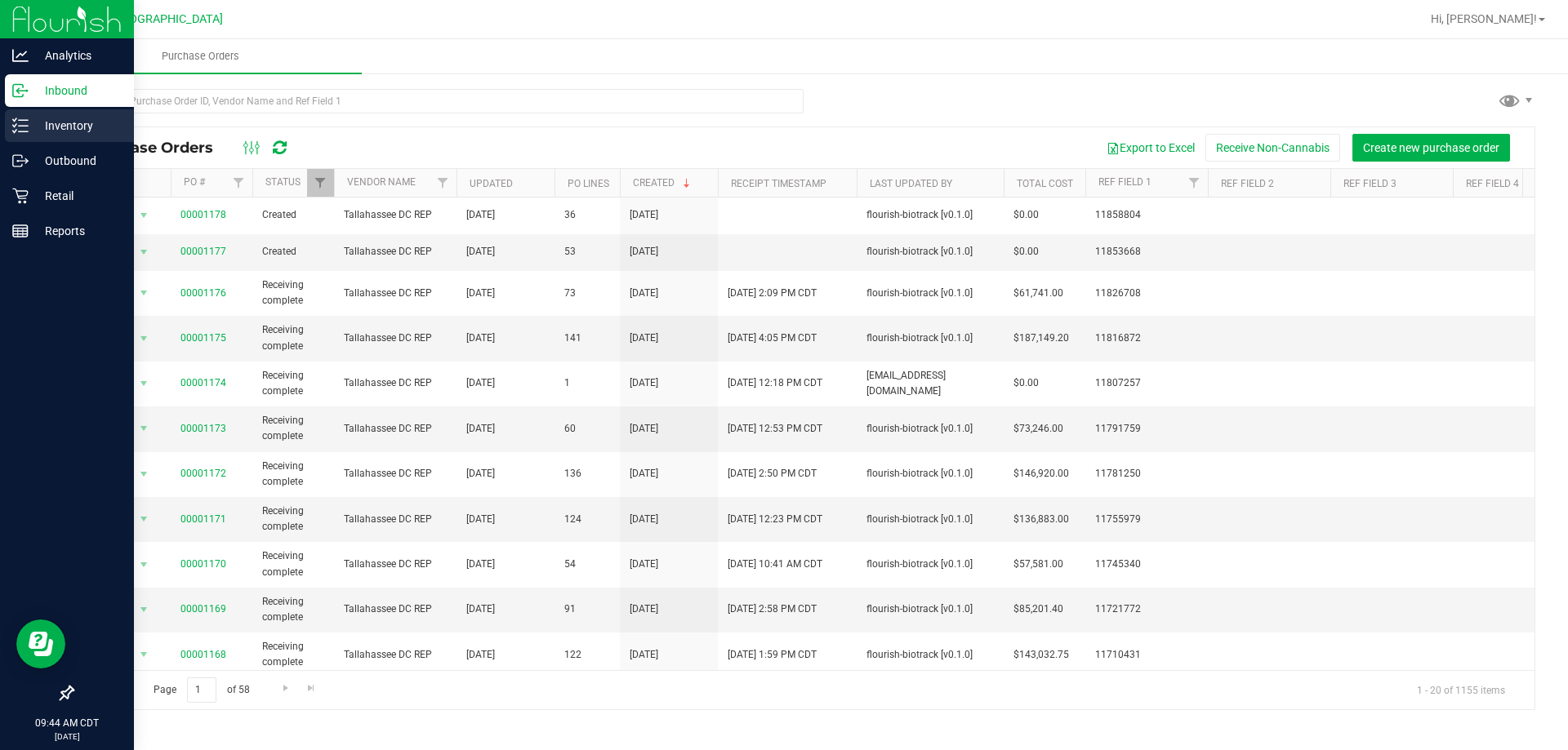
click at [49, 125] on p "Inventory" at bounding box center [77, 126] width 98 height 20
